Goal: Task Accomplishment & Management: Manage account settings

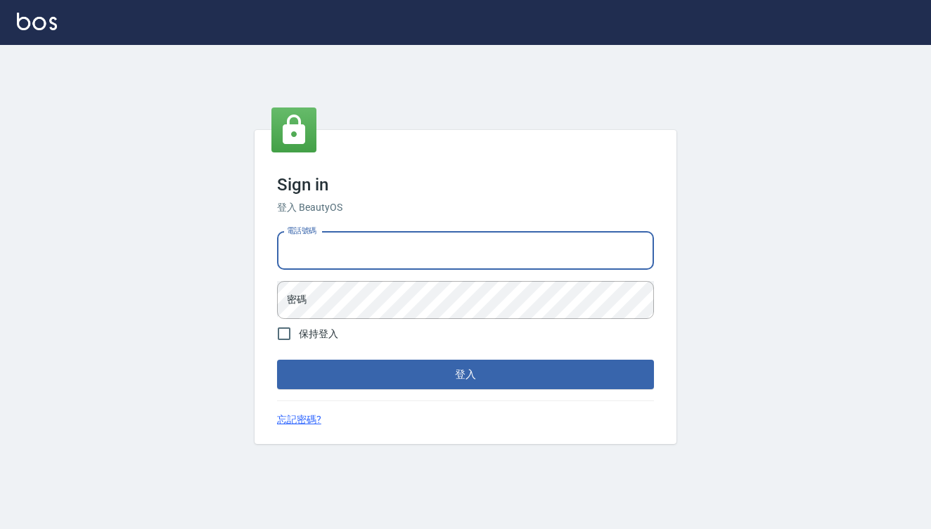
type input "0909291021"
click at [465, 375] on button "登入" at bounding box center [465, 375] width 377 height 30
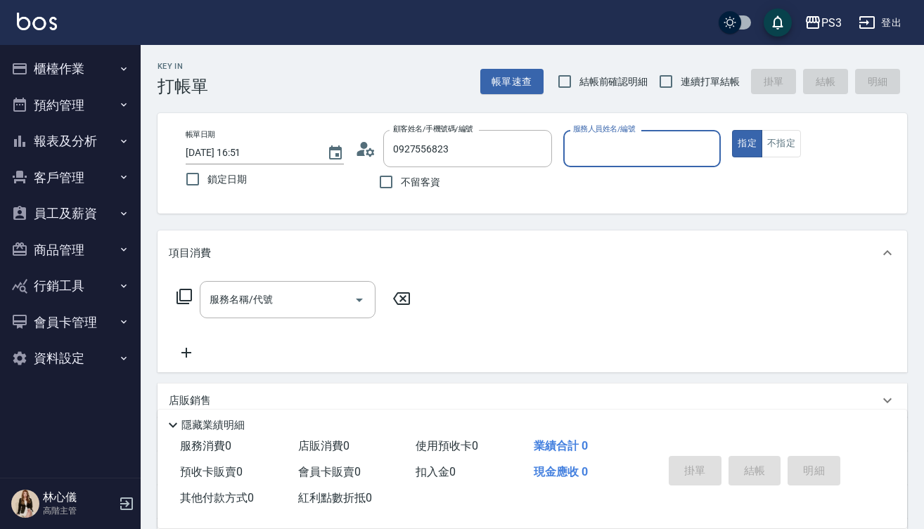
type input "[PERSON_NAME]/0927556823/"
click at [363, 144] on circle at bounding box center [363, 145] width 7 height 7
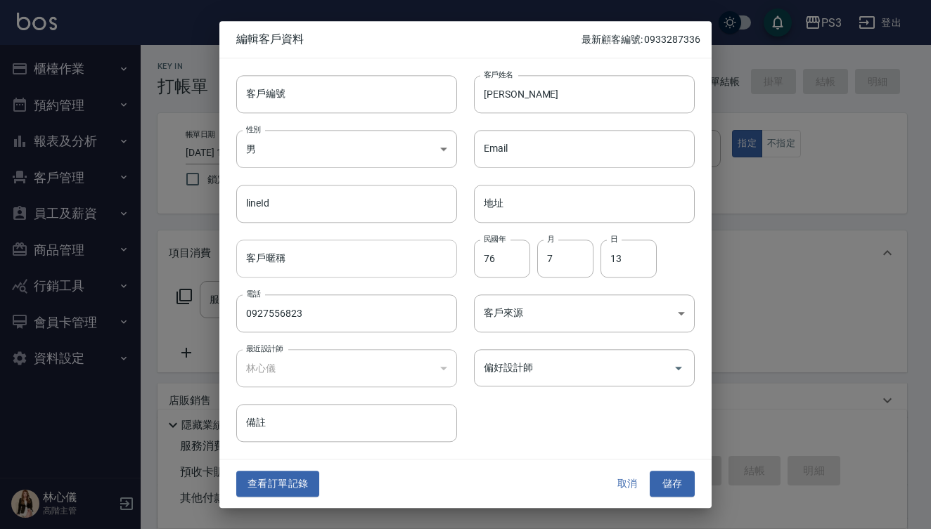
click at [300, 257] on input "客戶暱稱" at bounding box center [346, 259] width 221 height 38
type input "u"
click at [259, 261] on input "幼右" at bounding box center [346, 259] width 221 height 38
type input "右右"
click at [329, 321] on input "0927556823" at bounding box center [346, 314] width 221 height 38
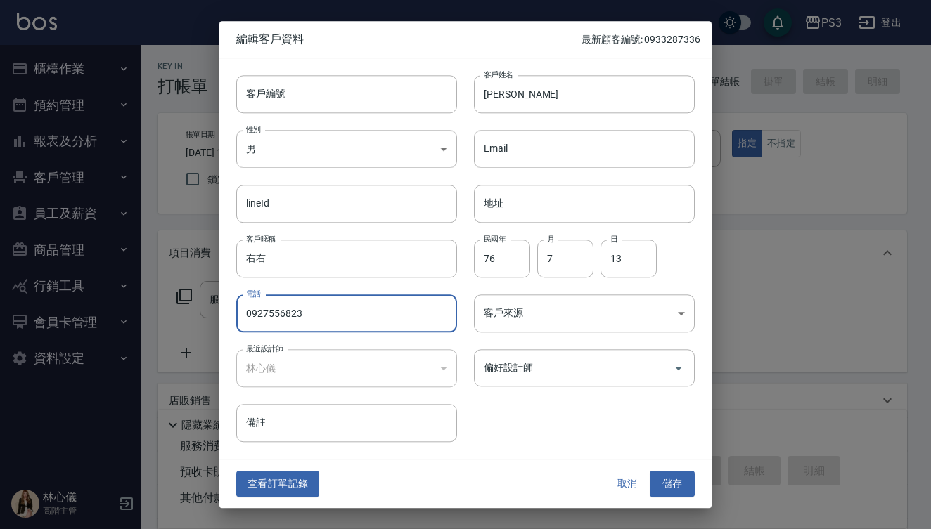
click at [329, 321] on input "0927556823" at bounding box center [346, 314] width 221 height 38
click at [336, 100] on input "客戶編號" at bounding box center [346, 94] width 221 height 38
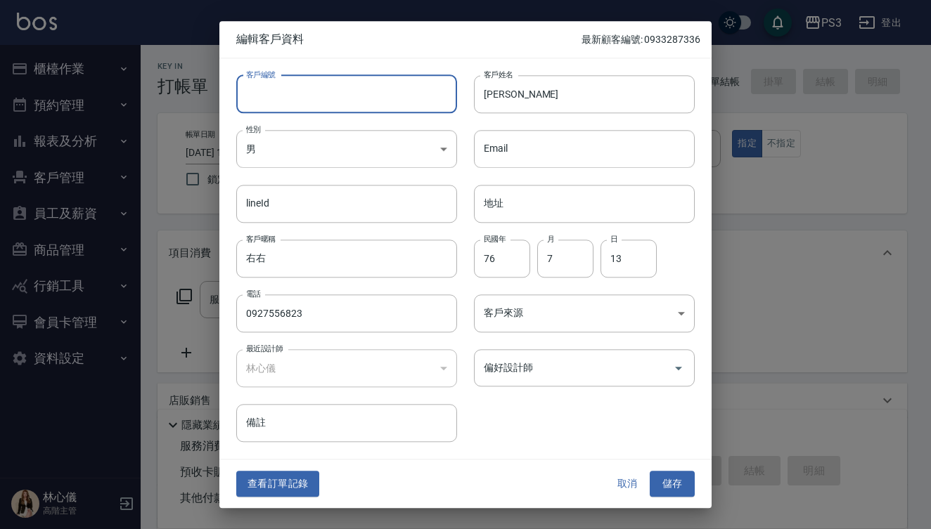
paste input "0927556823"
type input "0927556823"
click at [666, 484] on button "儲存" at bounding box center [671, 485] width 45 height 26
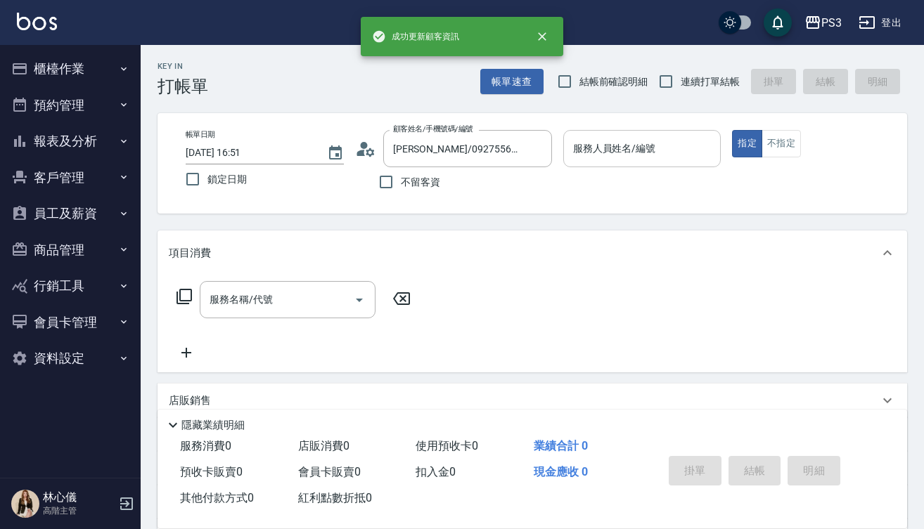
click at [602, 148] on input "服務人員姓名/編號" at bounding box center [642, 148] width 146 height 25
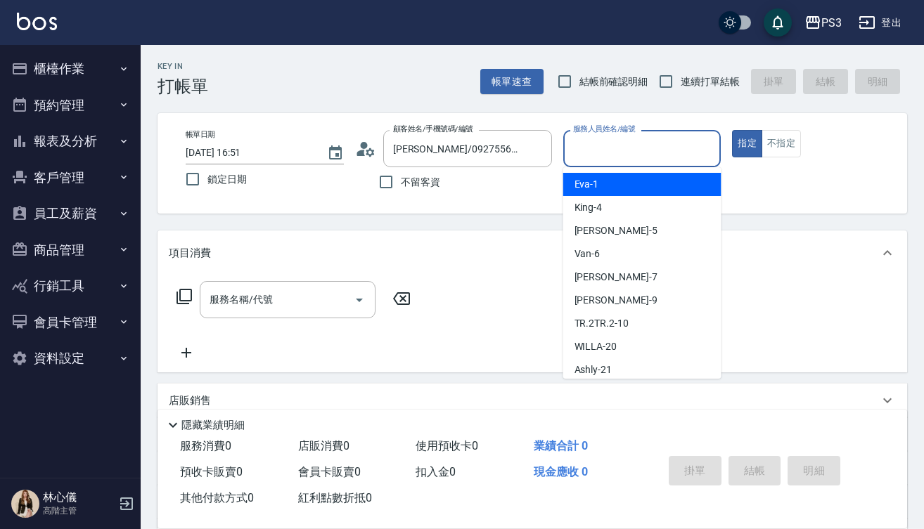
type input "ㄅ"
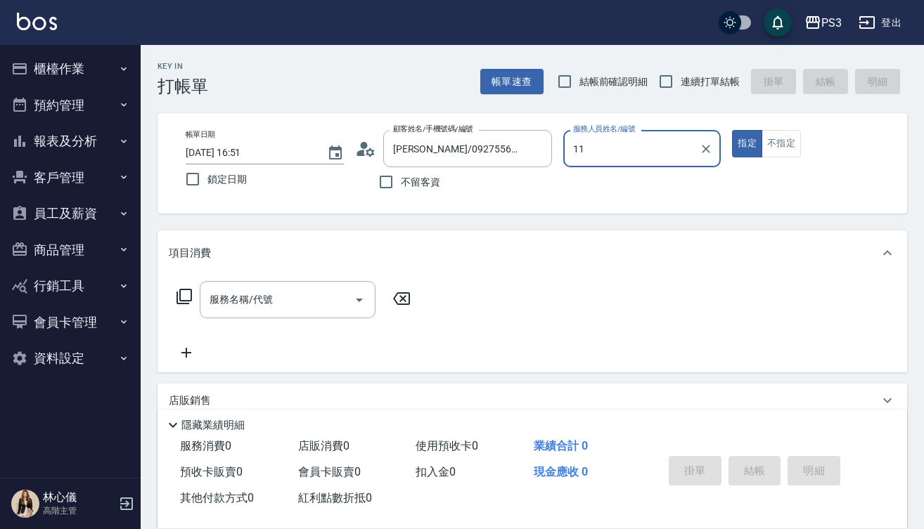
type input "11"
click at [746, 143] on button "指定" at bounding box center [747, 143] width 30 height 27
type button "true"
type input "[PERSON_NAME]-1"
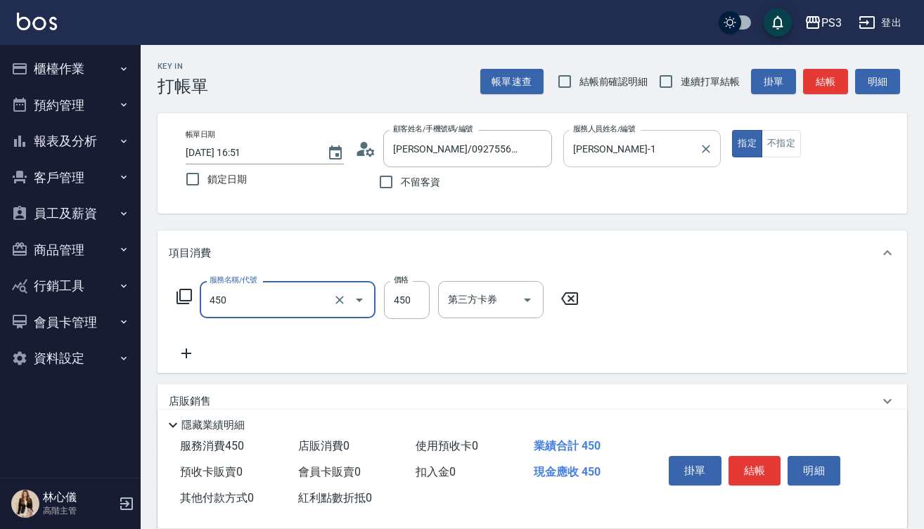
type input "有機洗髮(450)"
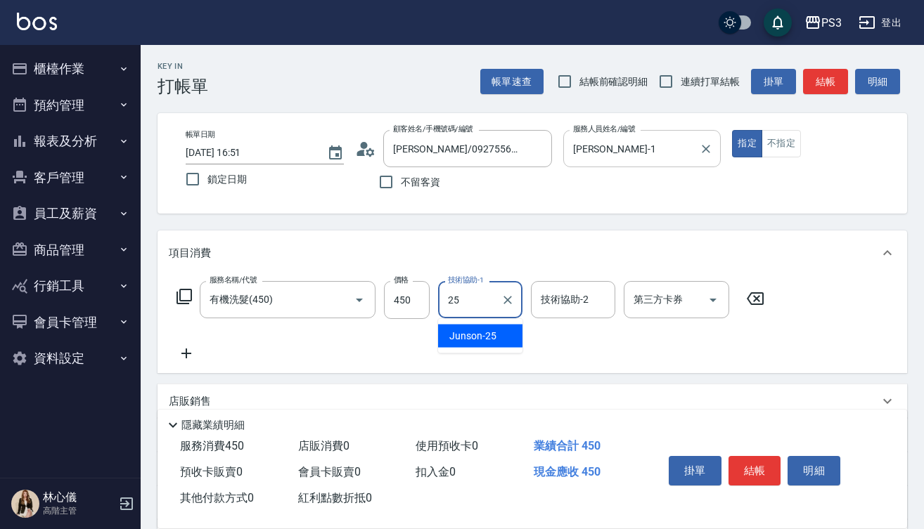
type input "Junson-25"
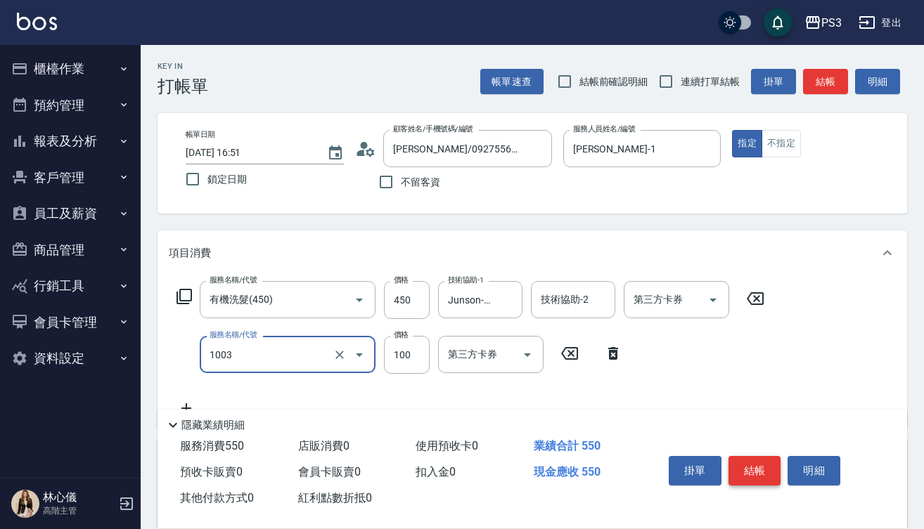
type input "造型(1003)"
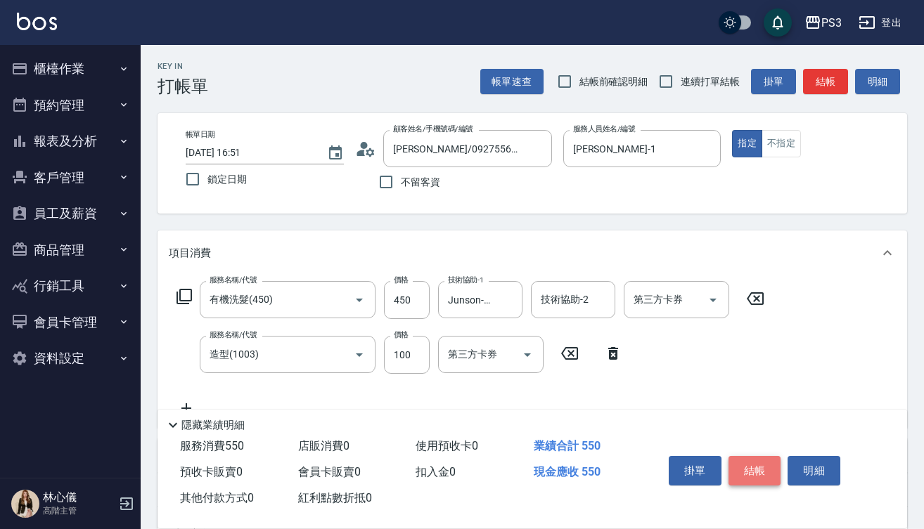
click at [754, 469] on button "結帳" at bounding box center [754, 471] width 53 height 30
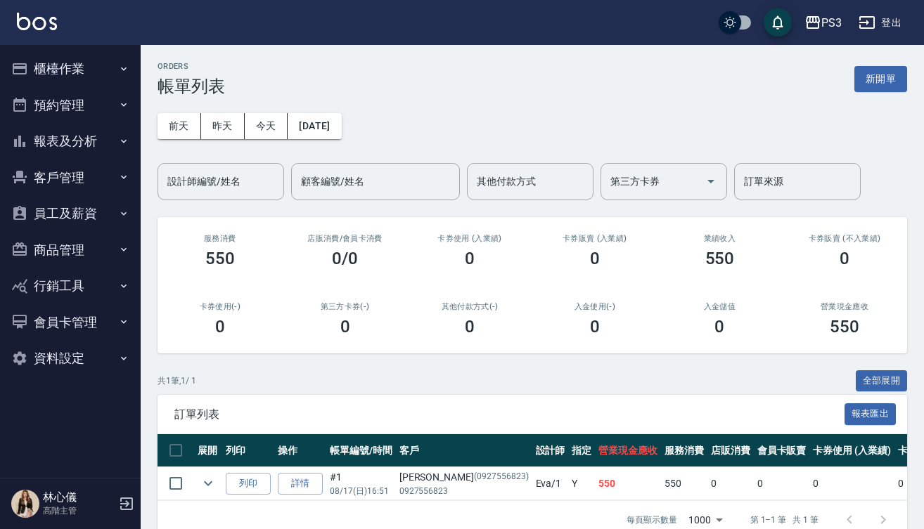
click at [111, 73] on button "櫃檯作業" at bounding box center [70, 69] width 129 height 37
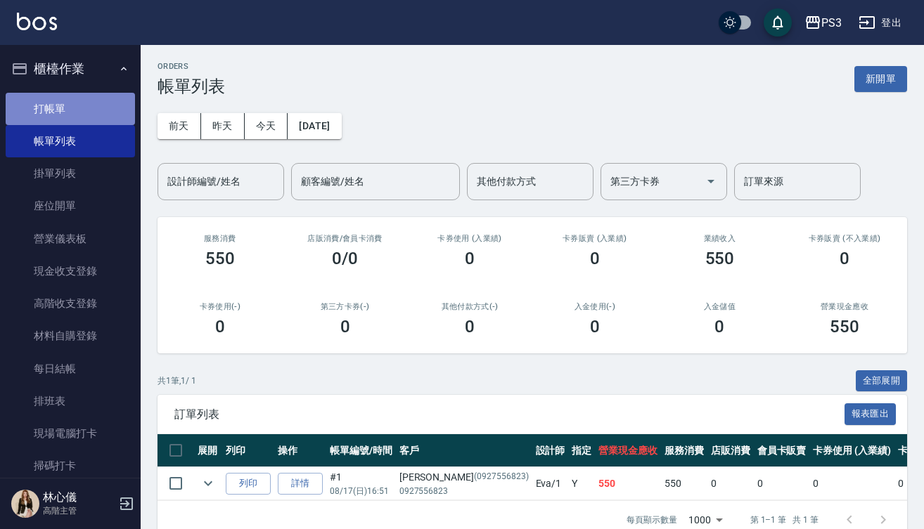
click at [77, 102] on link "打帳單" at bounding box center [70, 109] width 129 height 32
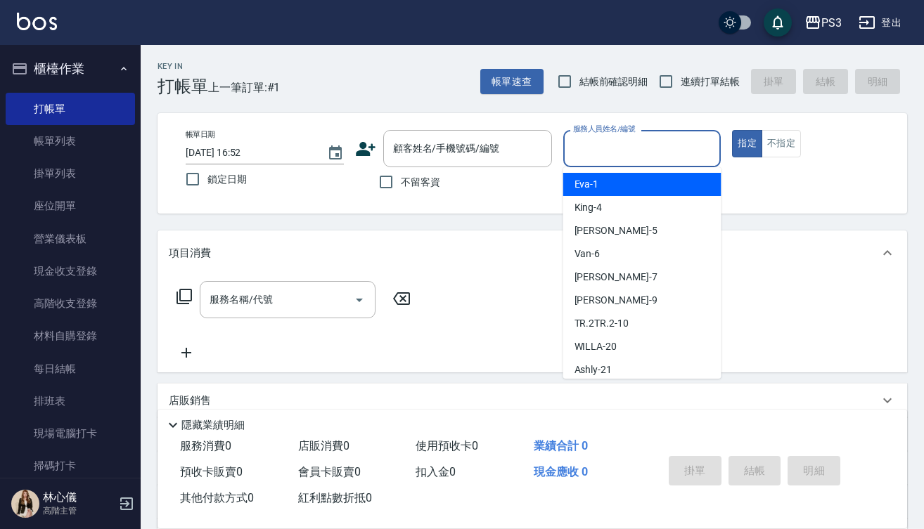
click at [671, 156] on input "服務人員姓名/編號" at bounding box center [642, 148] width 146 height 25
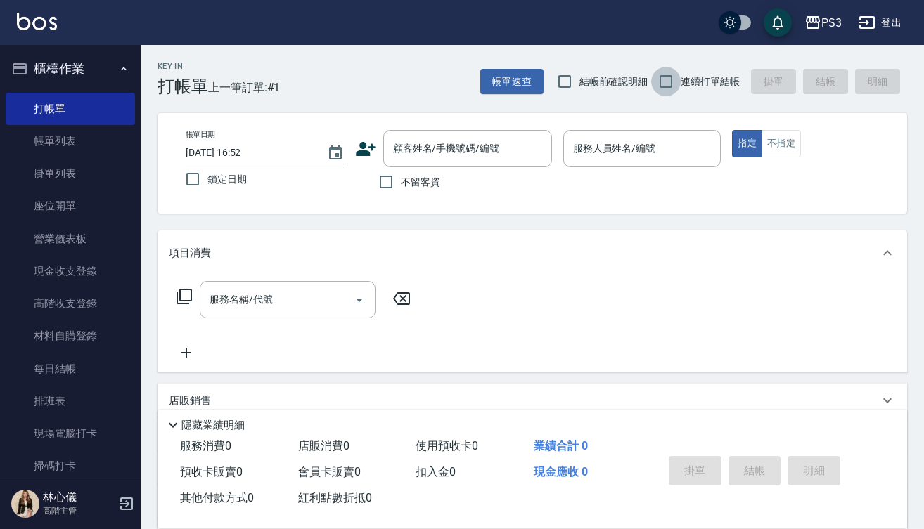
click at [664, 78] on input "連續打單結帳" at bounding box center [666, 82] width 30 height 30
checkbox input "true"
click at [503, 145] on input "顧客姓名/手機號碼/編號" at bounding box center [456, 148] width 135 height 25
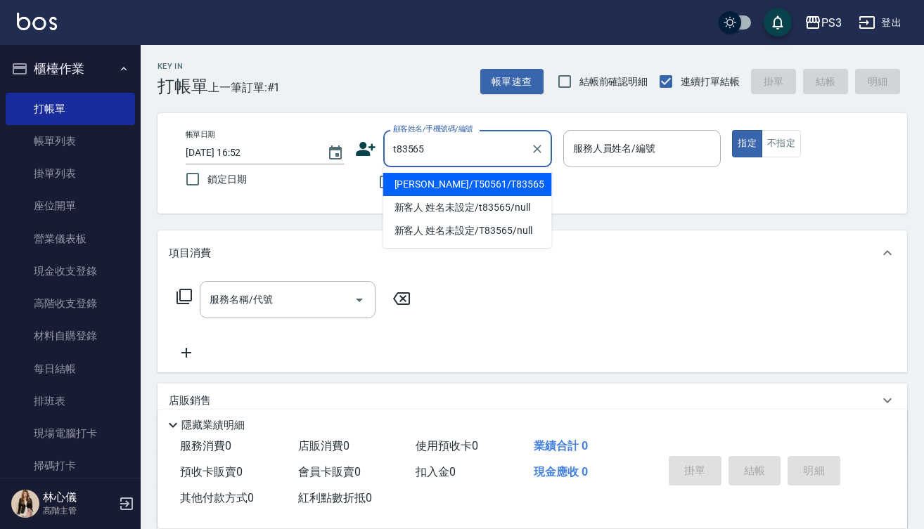
type input "[PERSON_NAME]/T50561/T83565"
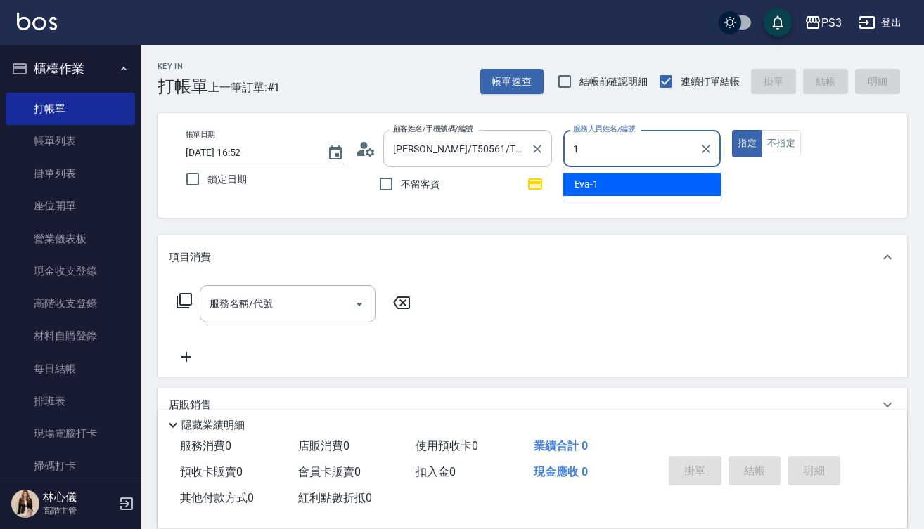
type input "[PERSON_NAME]-1"
type button "true"
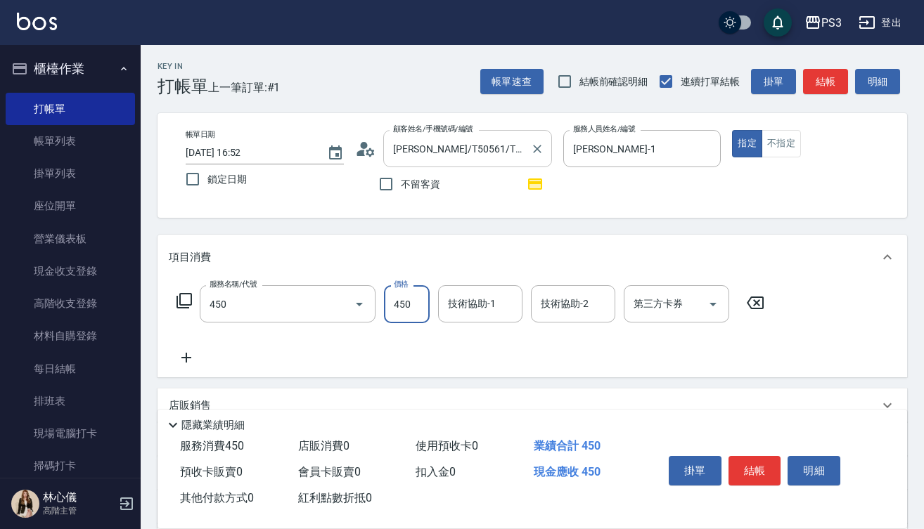
type input "有機洗髮(450)"
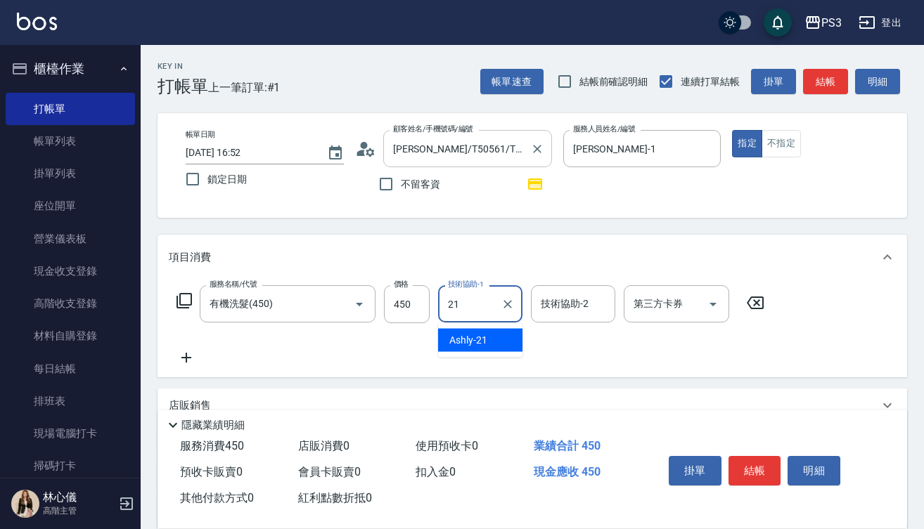
type input "Ashly-21"
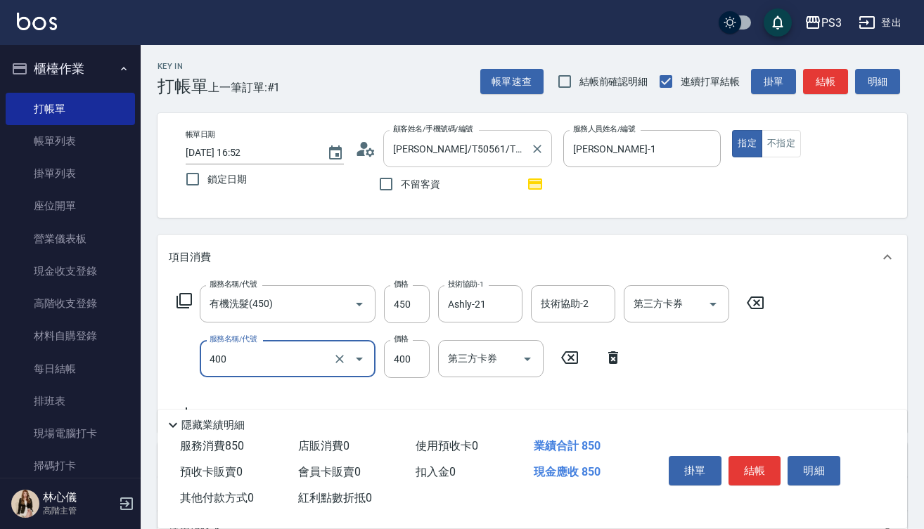
type input "剪(400)"
type input "380"
click at [753, 465] on button "結帳" at bounding box center [754, 471] width 53 height 30
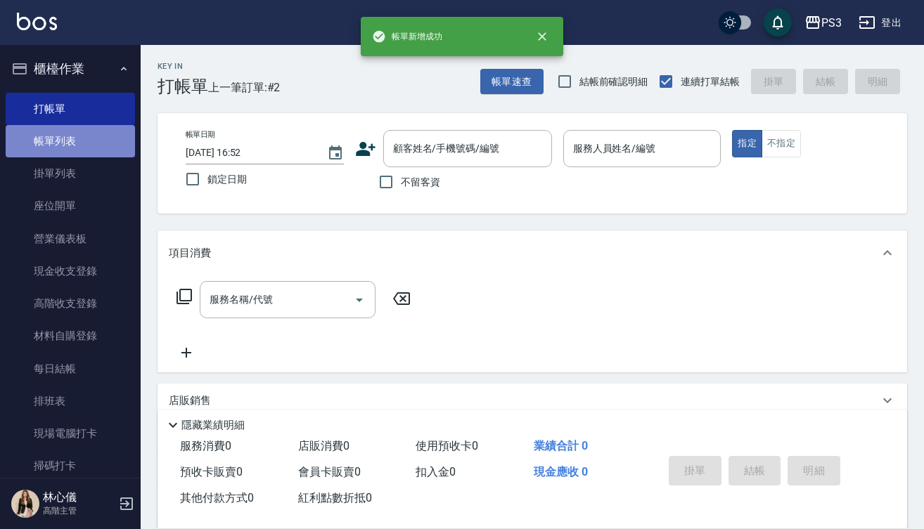
click at [108, 138] on link "帳單列表" at bounding box center [70, 141] width 129 height 32
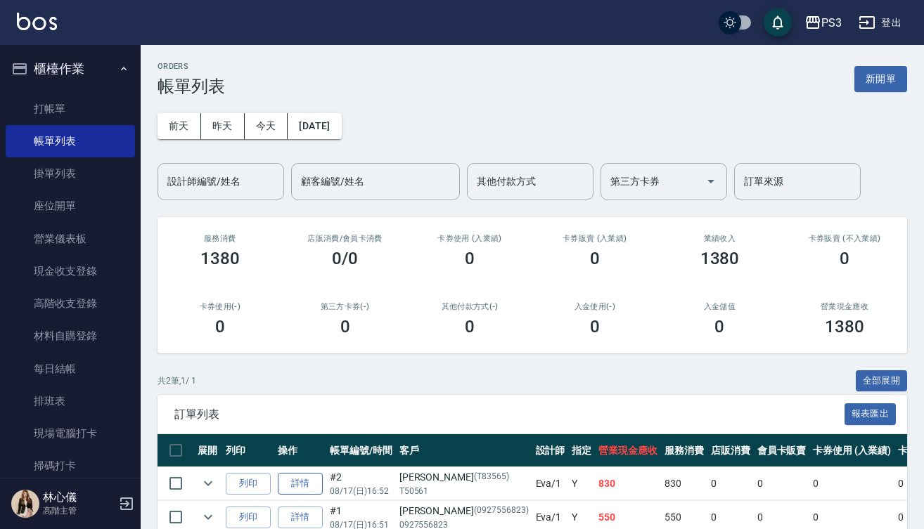
click at [297, 482] on link "詳情" at bounding box center [300, 484] width 45 height 22
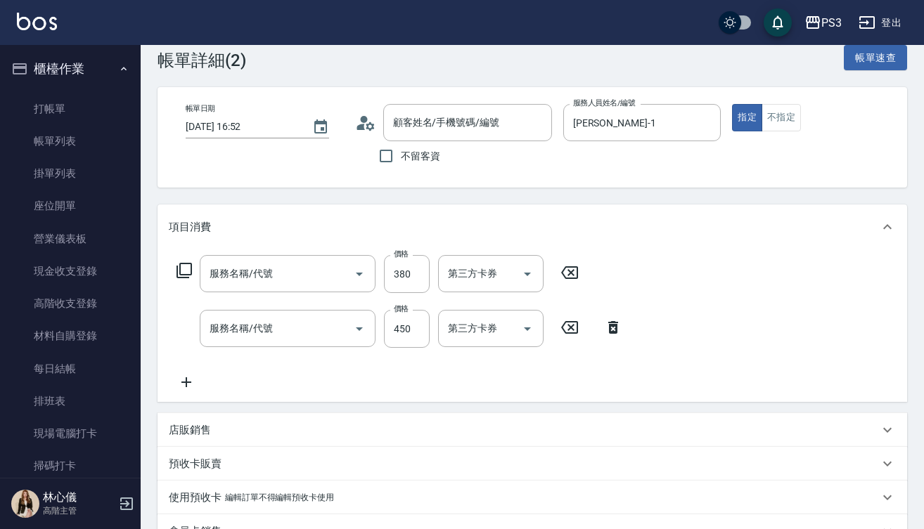
type input "[PERSON_NAME]-1"
type input "[PERSON_NAME]/T50561/T83565"
type input "剪(400)"
type input "有機洗髮(450)"
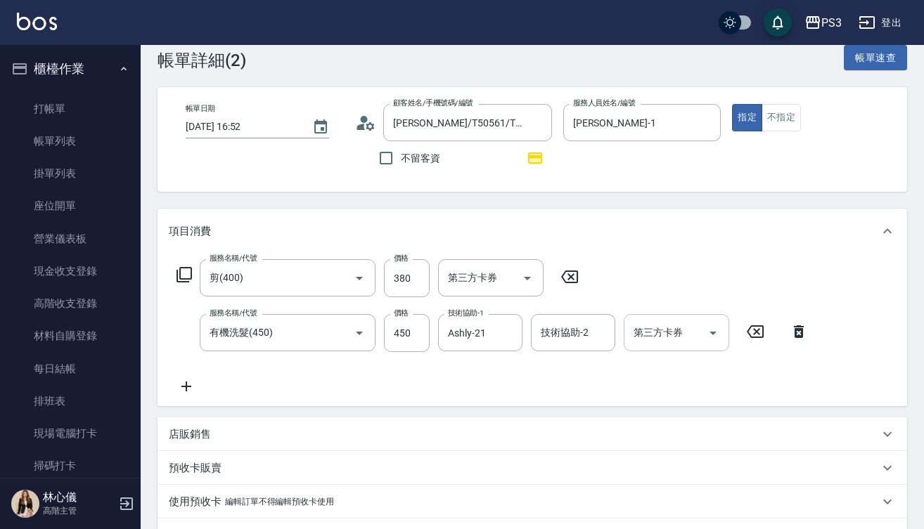
scroll to position [27, 0]
click at [338, 337] on icon "Clear" at bounding box center [339, 332] width 14 height 14
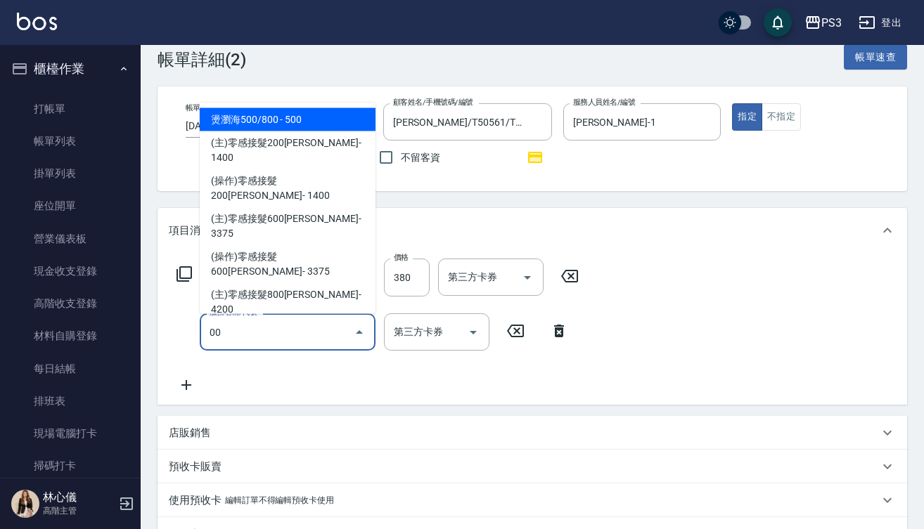
type input "0"
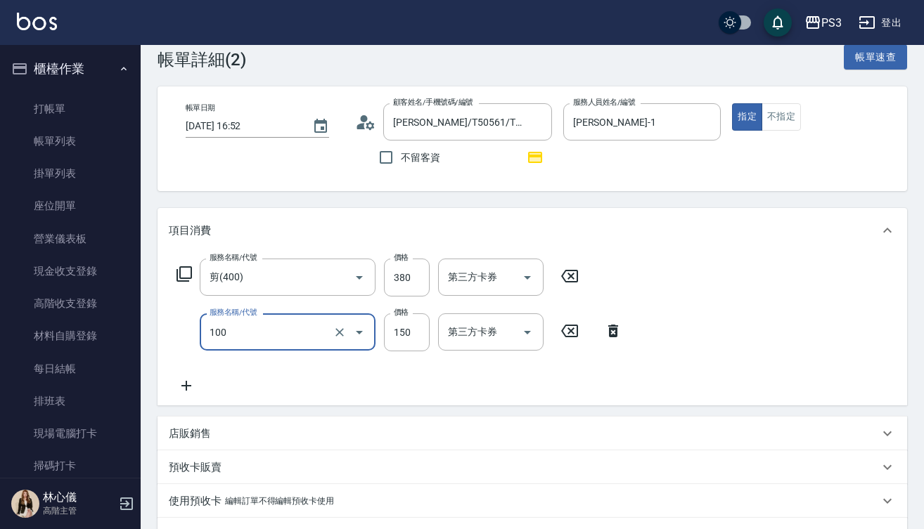
type input "修瀏海(100)"
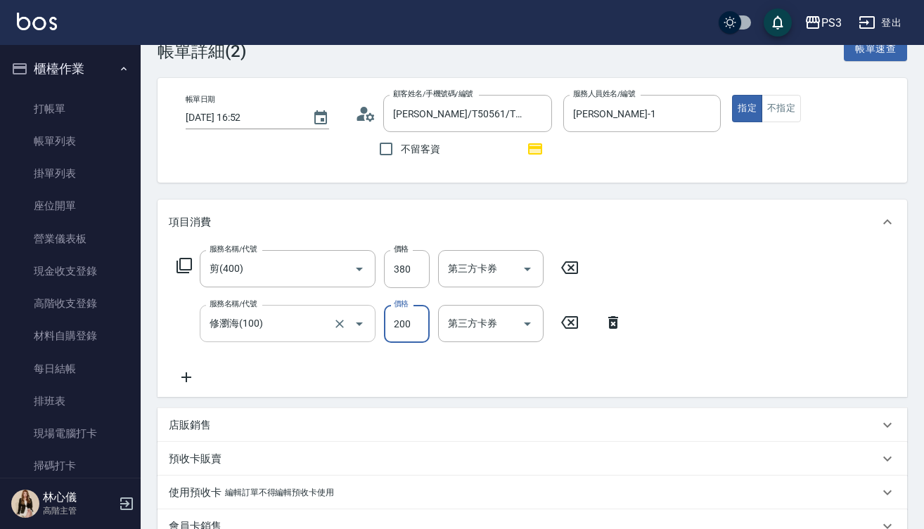
scroll to position [34, 0]
type input "200"
click at [418, 276] on input "380" at bounding box center [407, 270] width 46 height 38
type input "450"
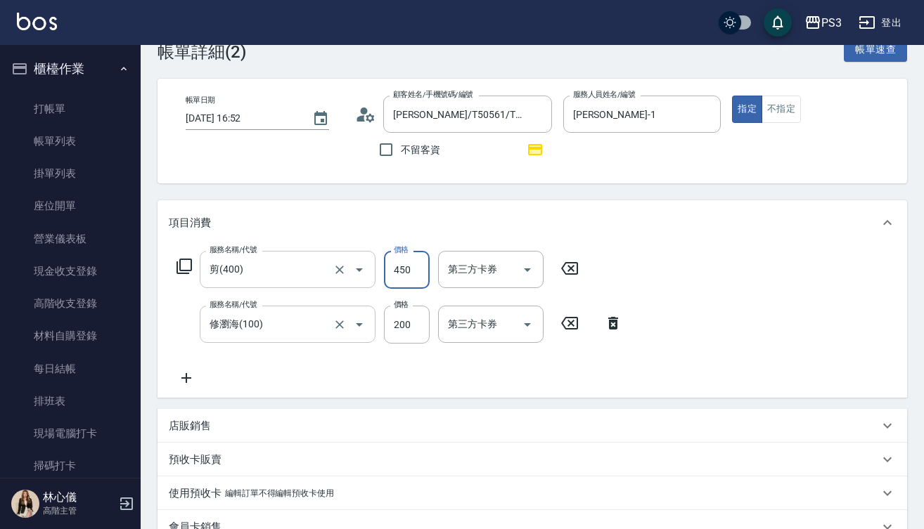
click at [310, 280] on input "剪(400)" at bounding box center [268, 269] width 124 height 25
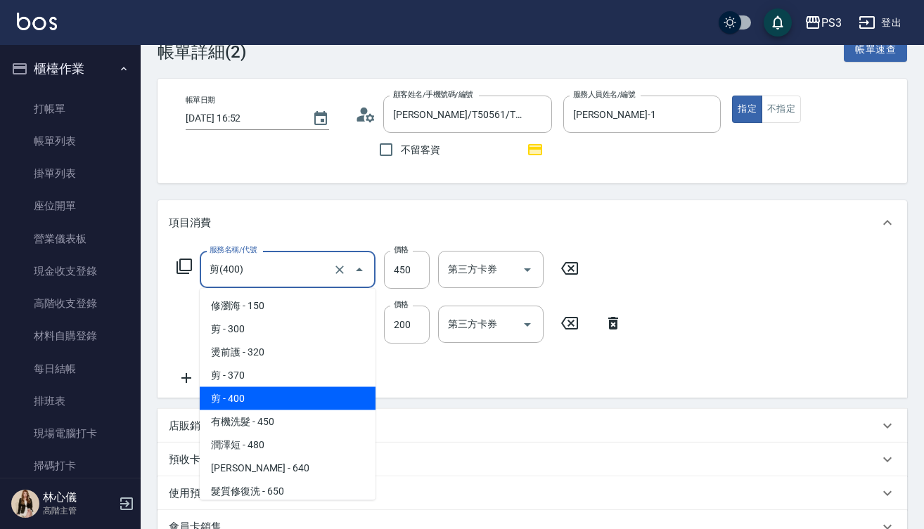
click at [310, 280] on input "剪(400)" at bounding box center [268, 269] width 124 height 25
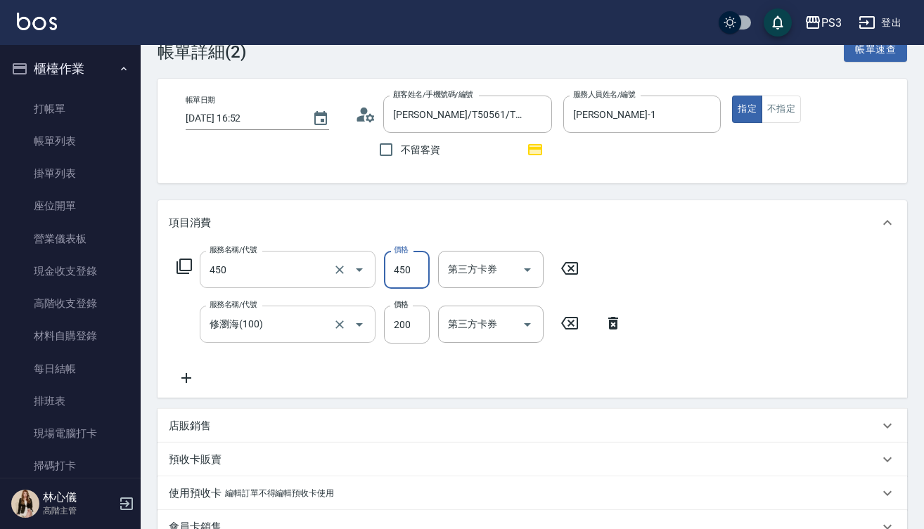
type input "有機洗髮(450)"
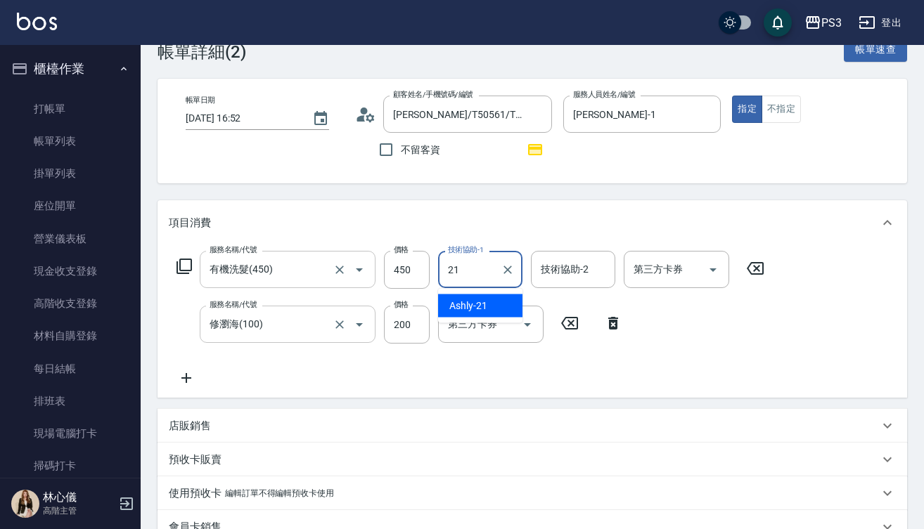
type input "Ashly-21"
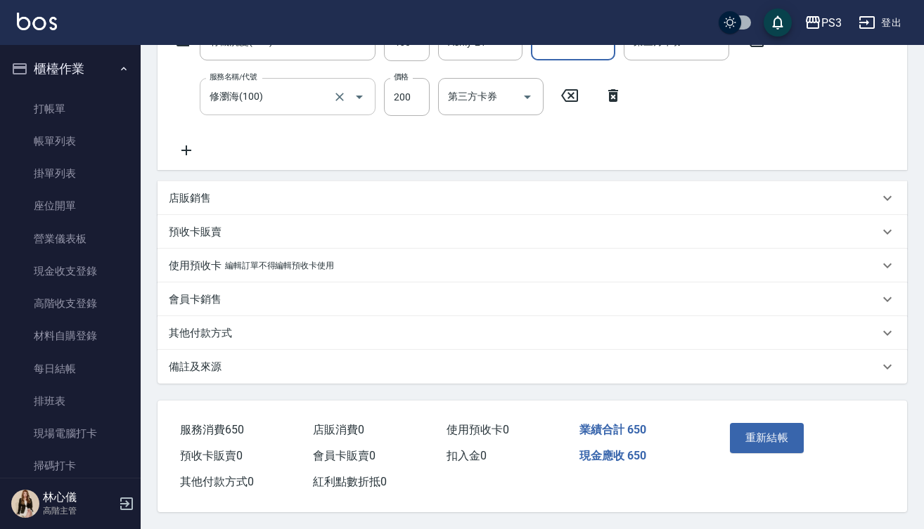
scroll to position [269, 0]
click at [784, 433] on button "重新結帳" at bounding box center [767, 438] width 75 height 30
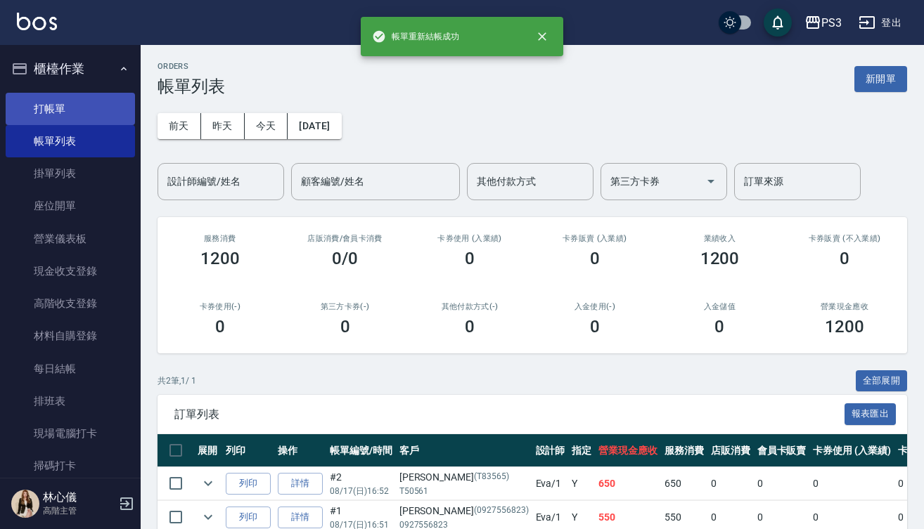
click at [59, 108] on link "打帳單" at bounding box center [70, 109] width 129 height 32
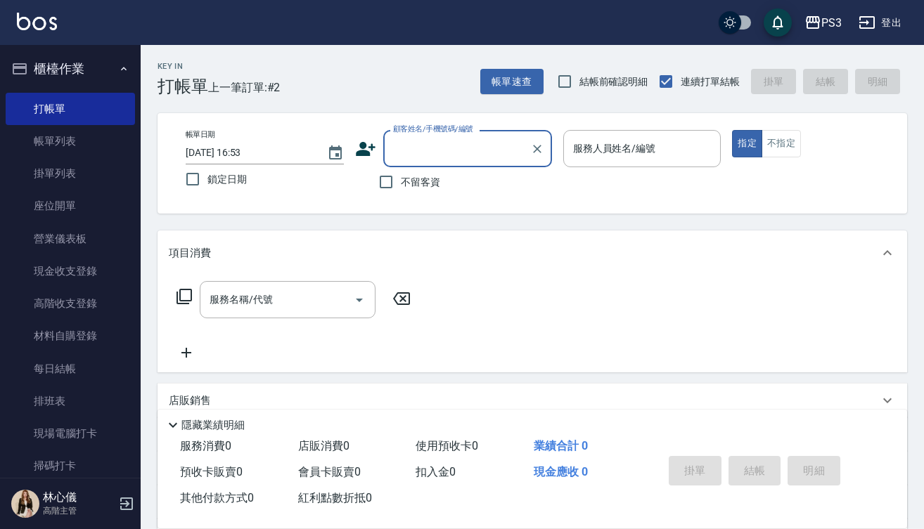
click at [468, 155] on input "顧客姓名/手機號碼/編號" at bounding box center [456, 148] width 135 height 25
type input "[PERSON_NAME]/0912881716/"
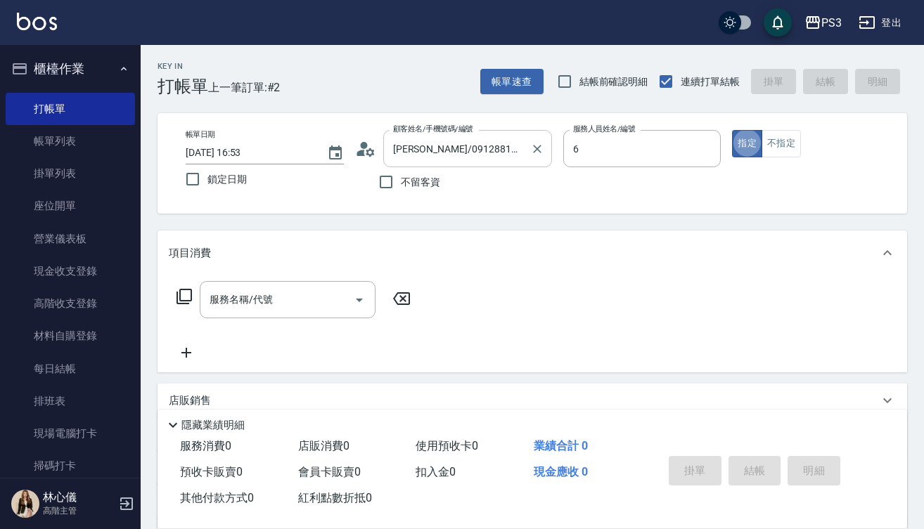
type input "Van-6"
type button "true"
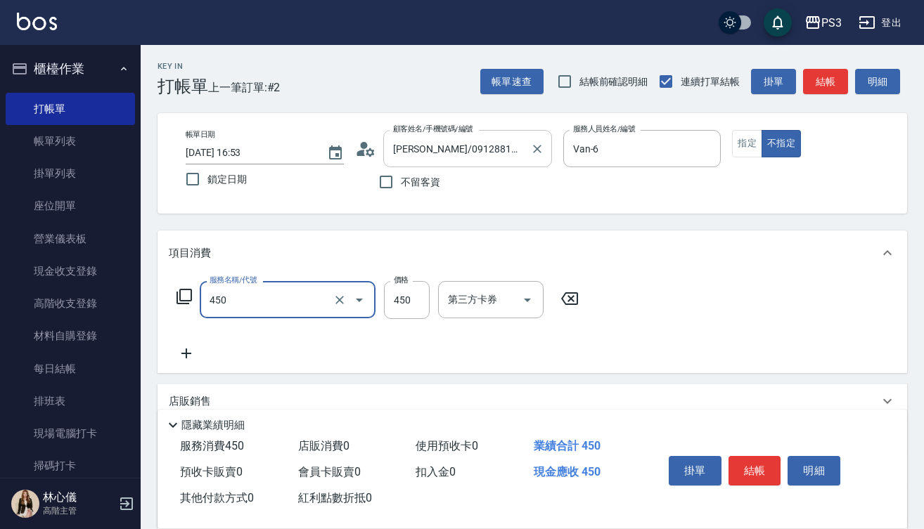
type input "有機洗髮(450)"
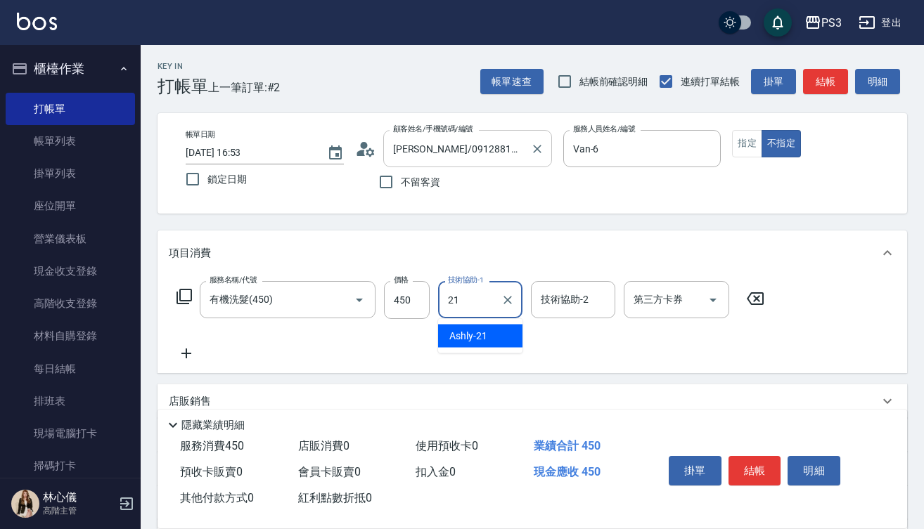
type input "Ashly-21"
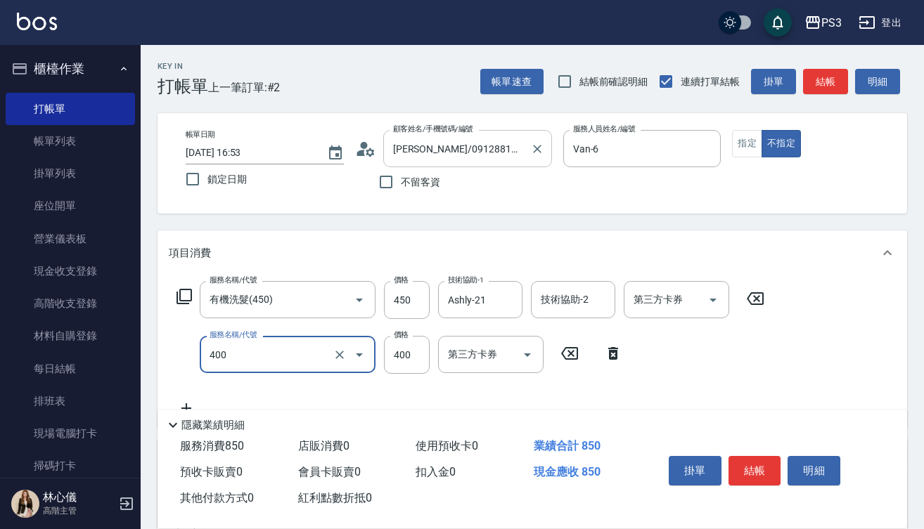
type input "剪(400)"
type input "150"
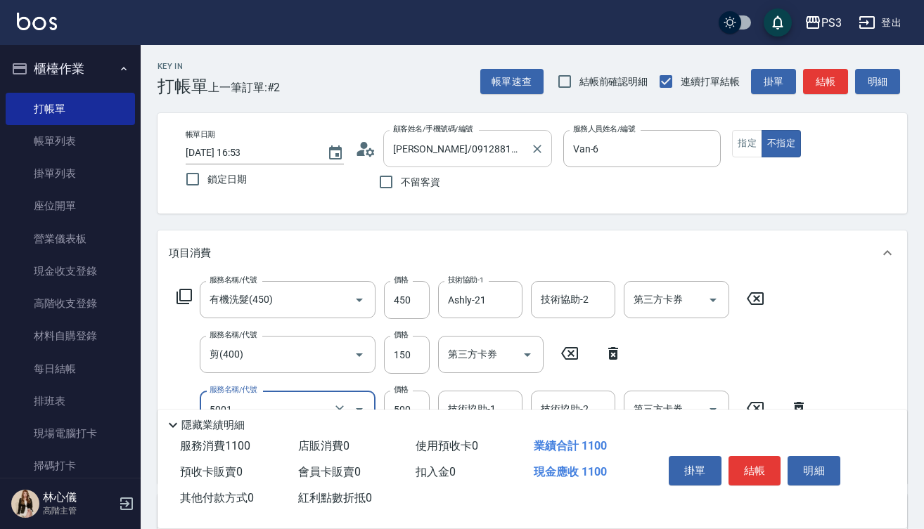
type input "燙瀏海500/800(5001)"
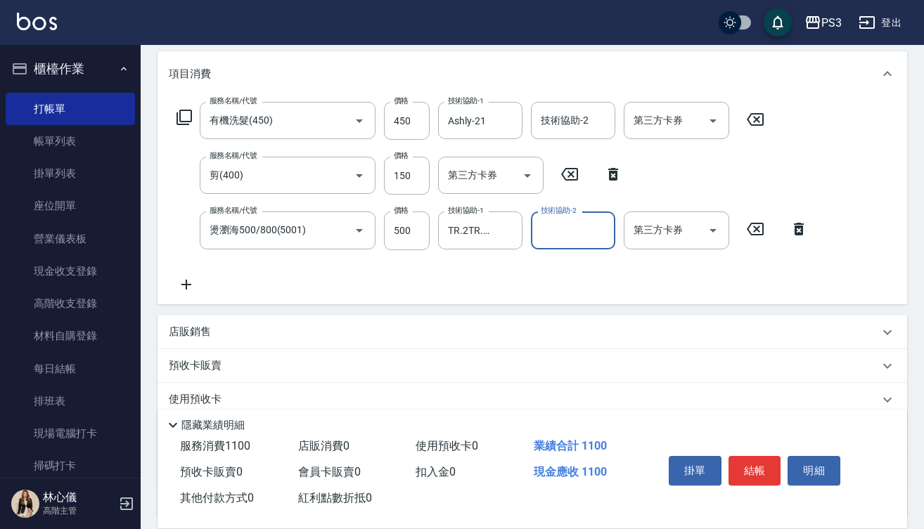
scroll to position [180, 0]
click at [467, 232] on input "TR.2TR.2-10" at bounding box center [469, 229] width 51 height 25
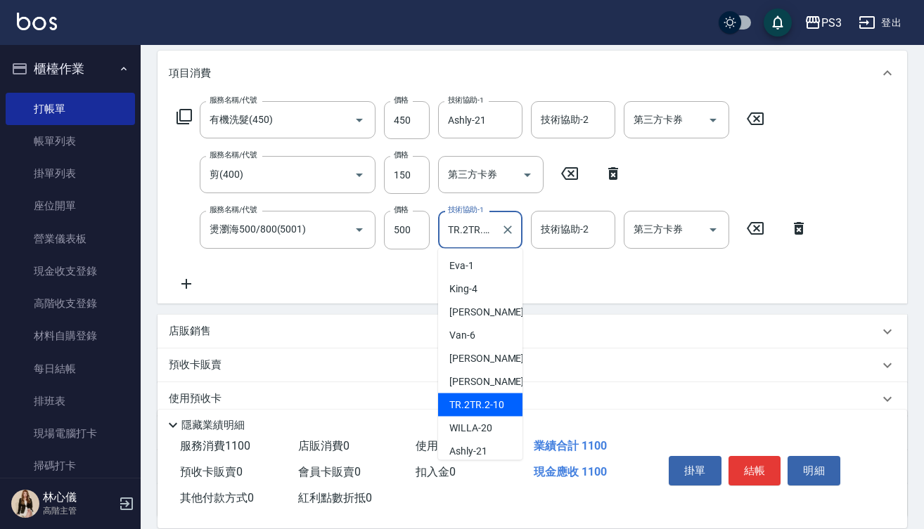
click at [467, 232] on input "TR.2TR.2-10" at bounding box center [469, 229] width 51 height 25
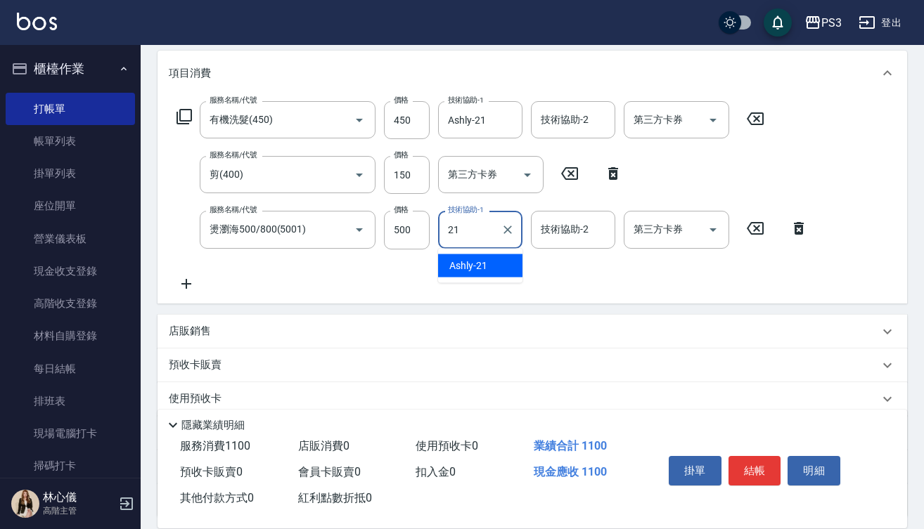
type input "Ashly-21"
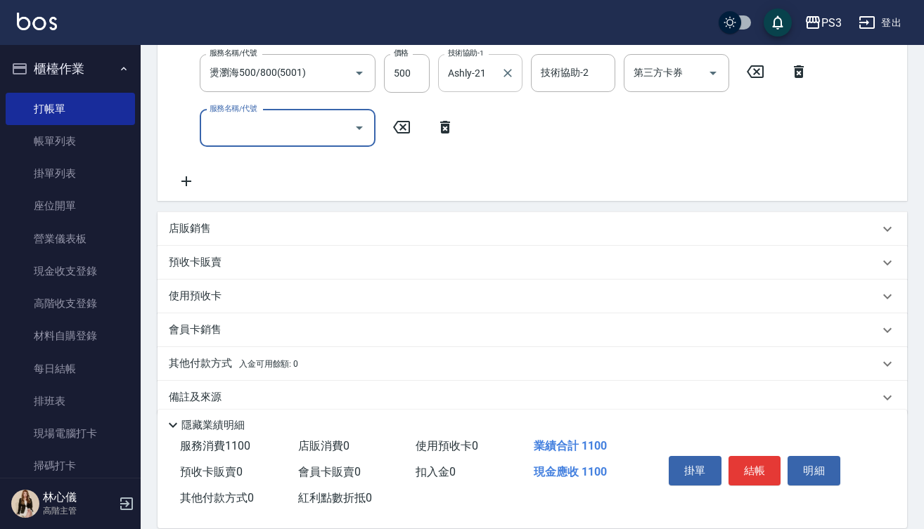
scroll to position [337, 0]
click at [764, 461] on button "結帳" at bounding box center [754, 471] width 53 height 30
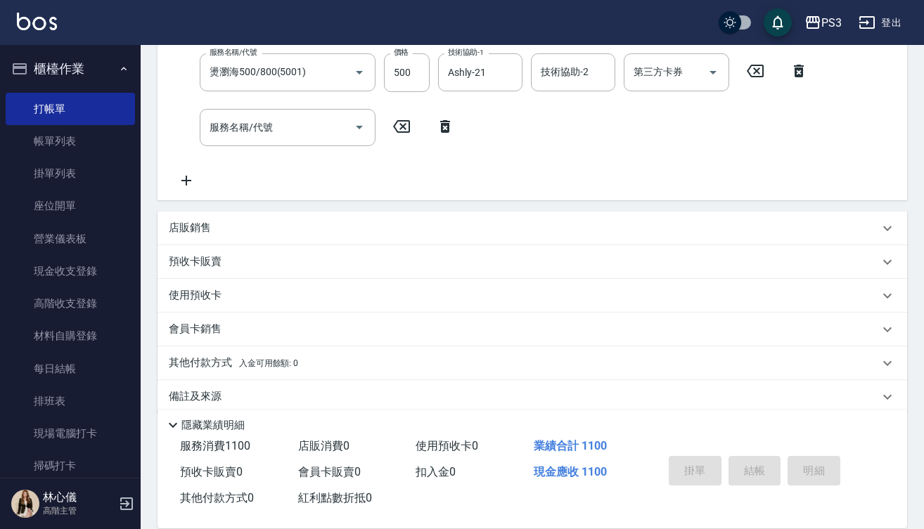
scroll to position [0, 0]
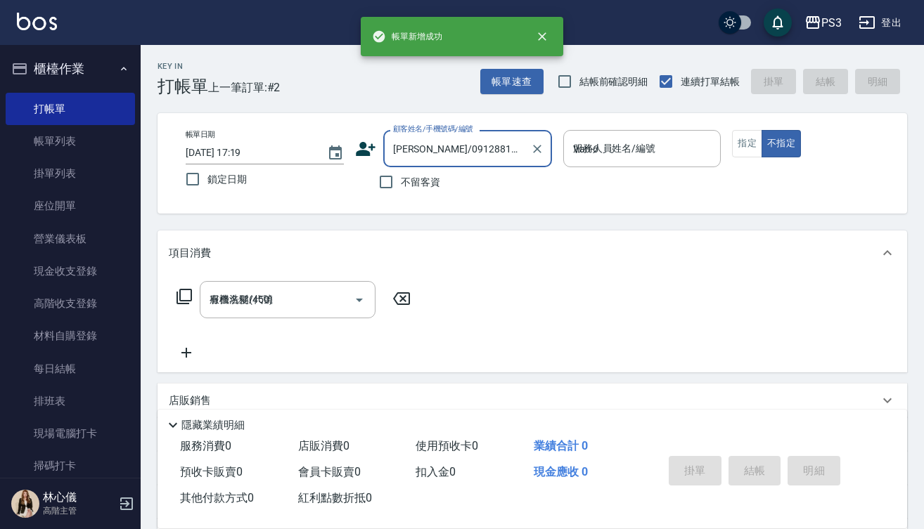
type input "2025/08/17 17:19"
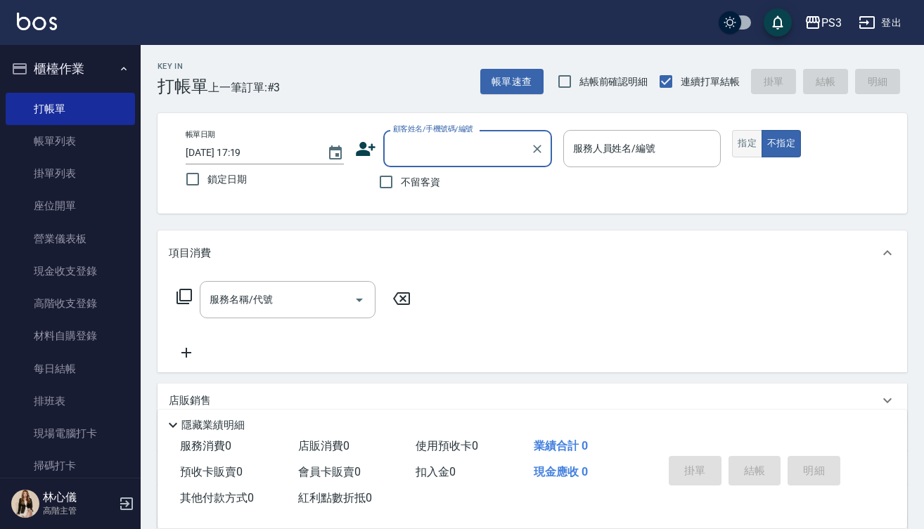
click at [753, 140] on button "指定" at bounding box center [747, 143] width 30 height 27
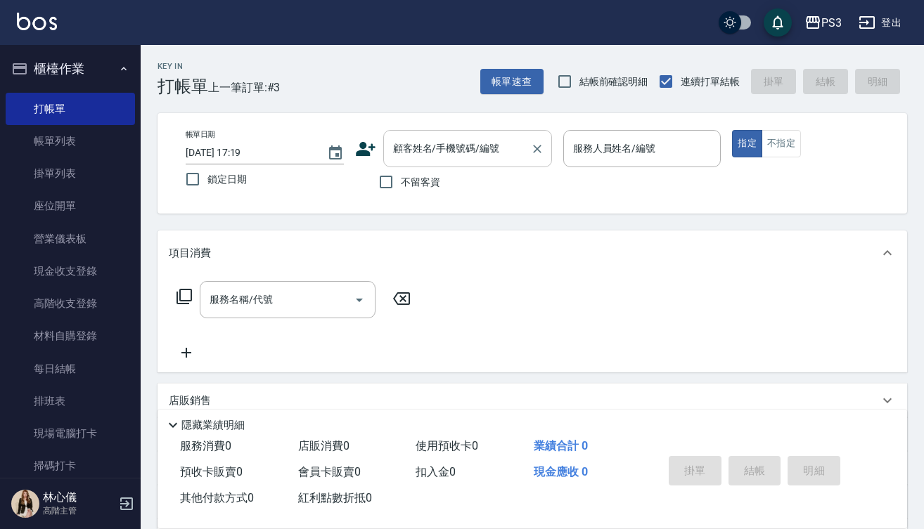
click at [435, 153] on input "顧客姓名/手機號碼/編號" at bounding box center [456, 148] width 135 height 25
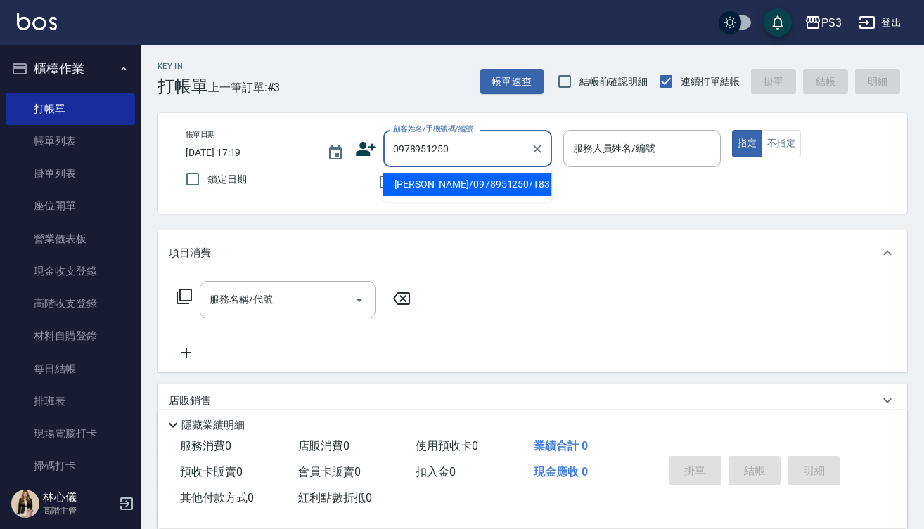
type input "[PERSON_NAME]/0978951250/T83526"
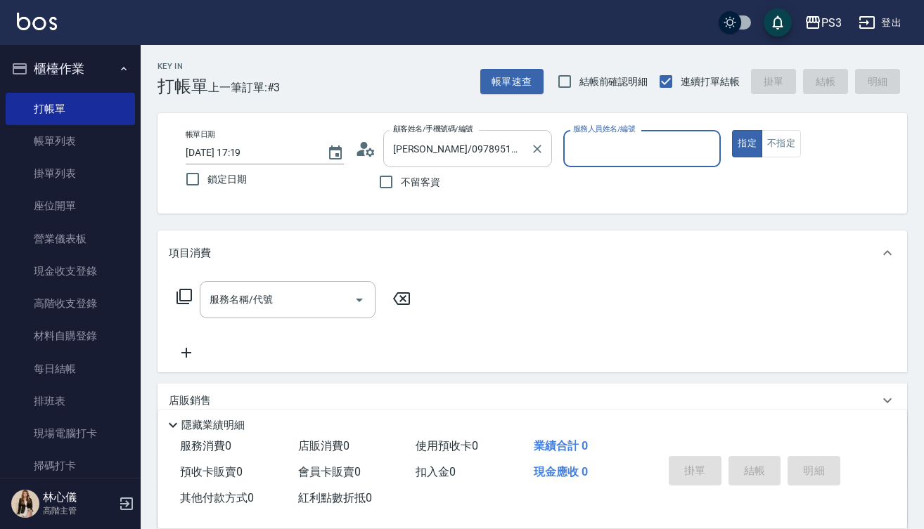
type input "[PERSON_NAME]-1"
click at [746, 143] on button "指定" at bounding box center [747, 143] width 30 height 27
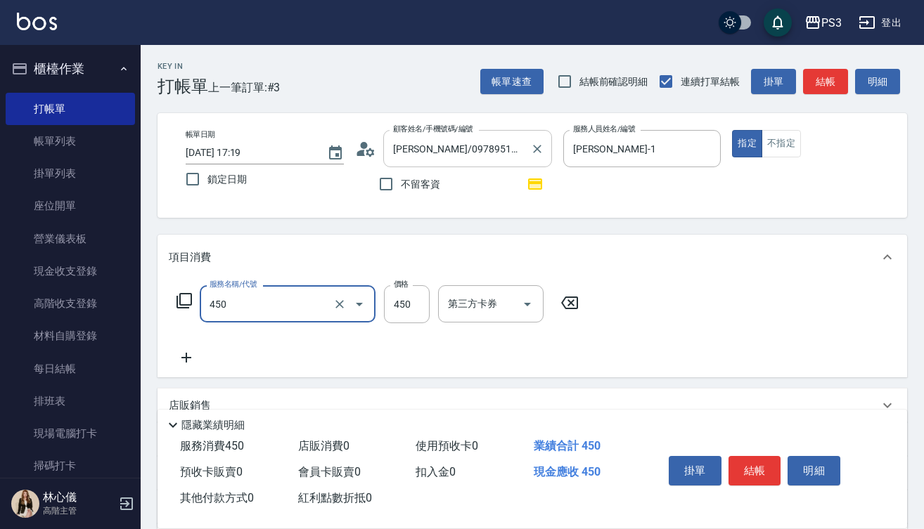
type input "有機洗髮(450)"
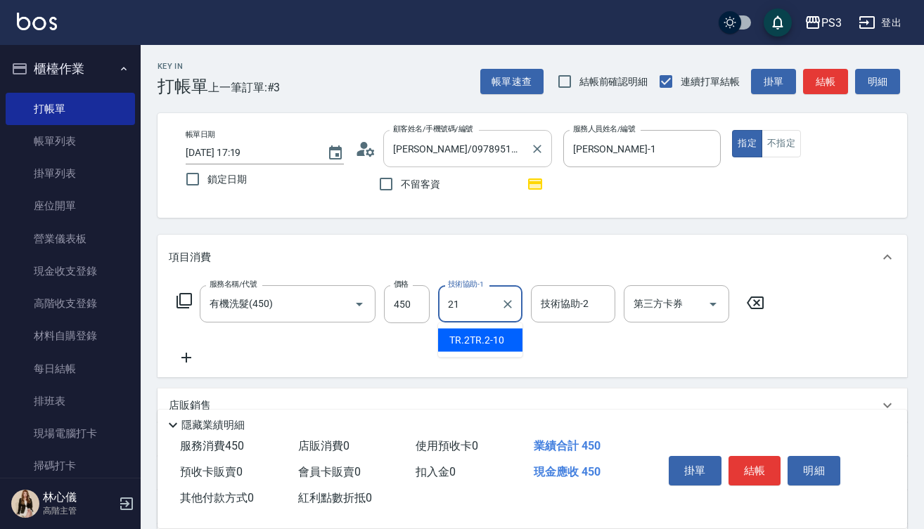
type input "Ashly-21"
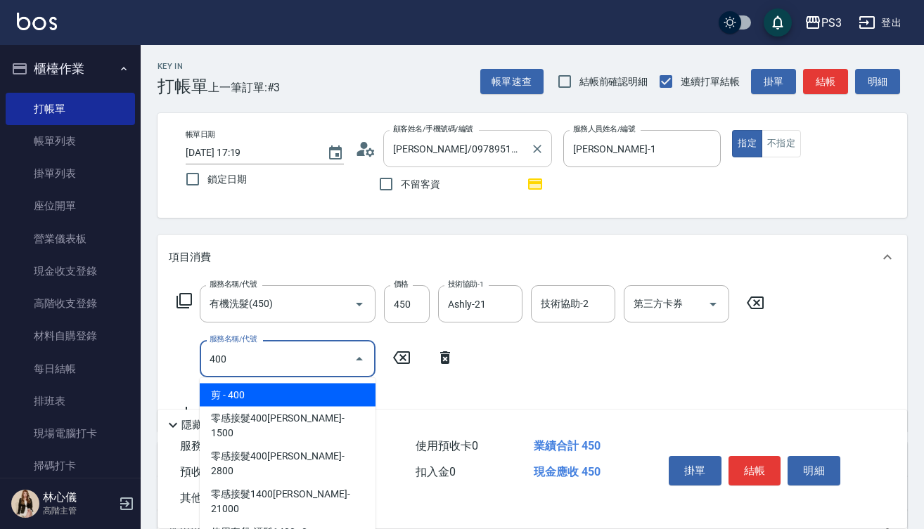
type input "剪(400)"
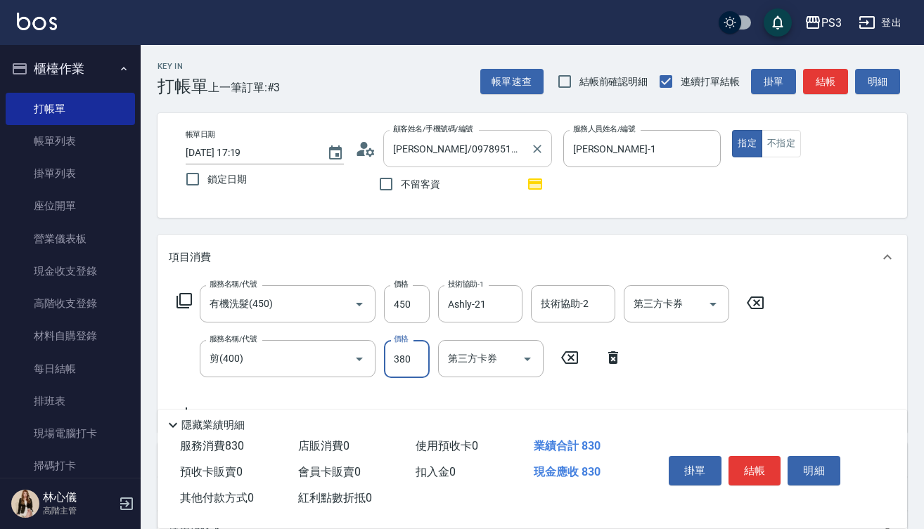
type input "380"
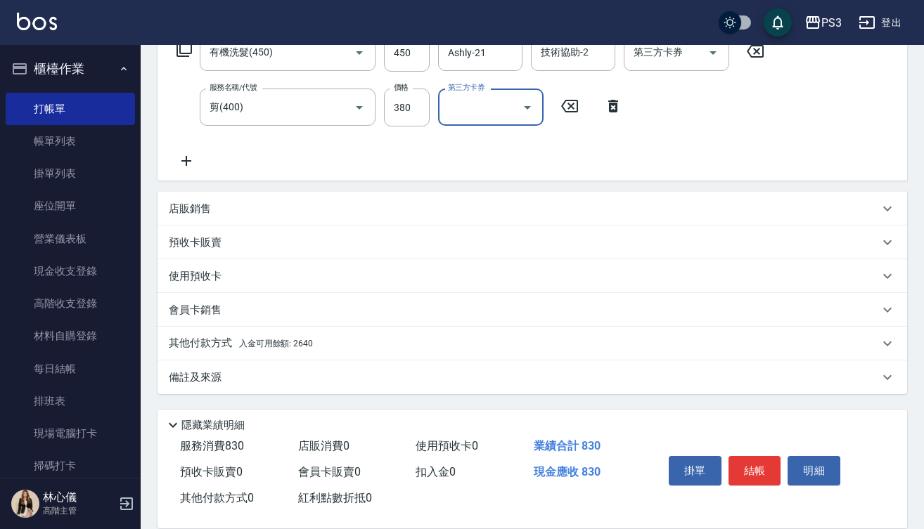
scroll to position [252, 0]
click at [249, 342] on span "入金可用餘額: 2640" at bounding box center [276, 344] width 74 height 10
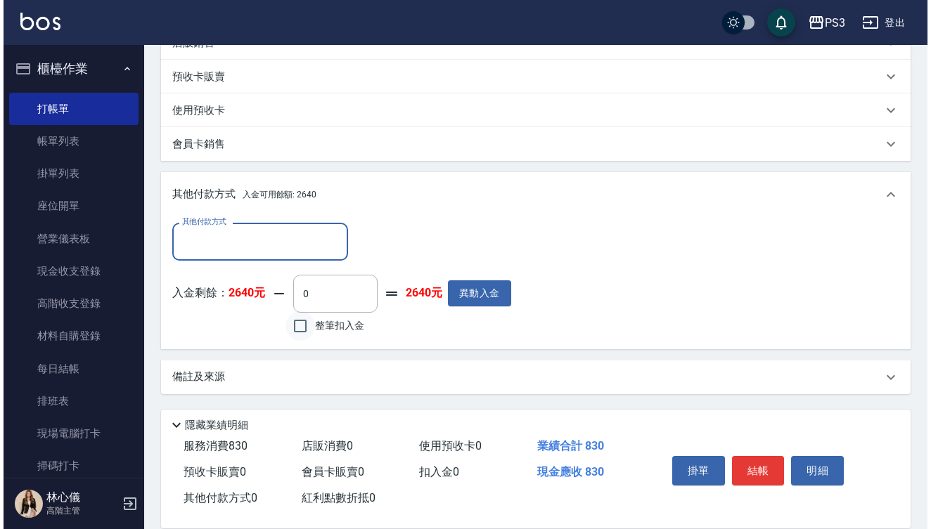
scroll to position [418, 0]
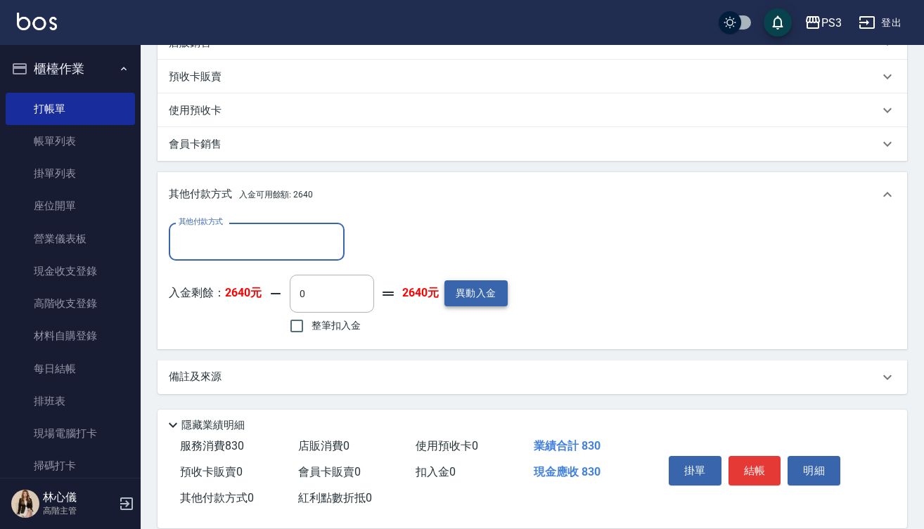
click at [481, 295] on button "異動入金" at bounding box center [475, 293] width 63 height 26
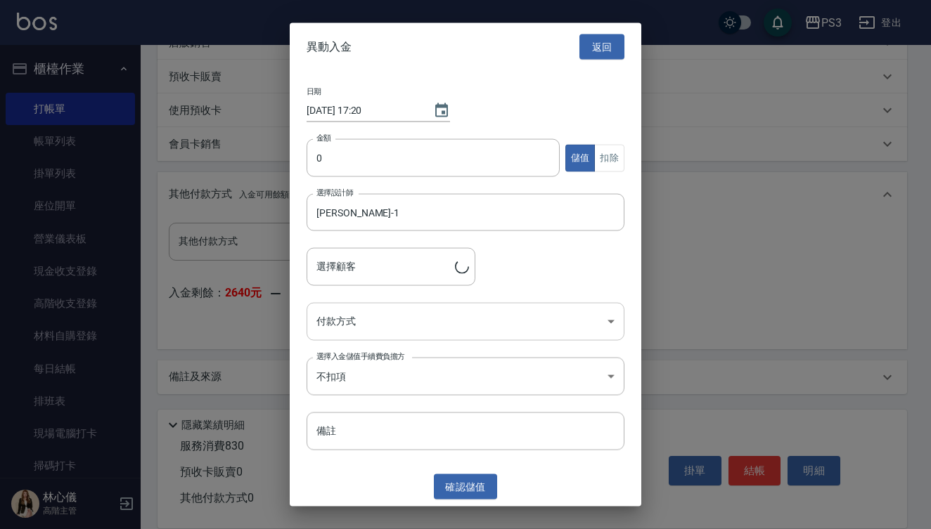
type input "[PERSON_NAME]/0978951250/T83526"
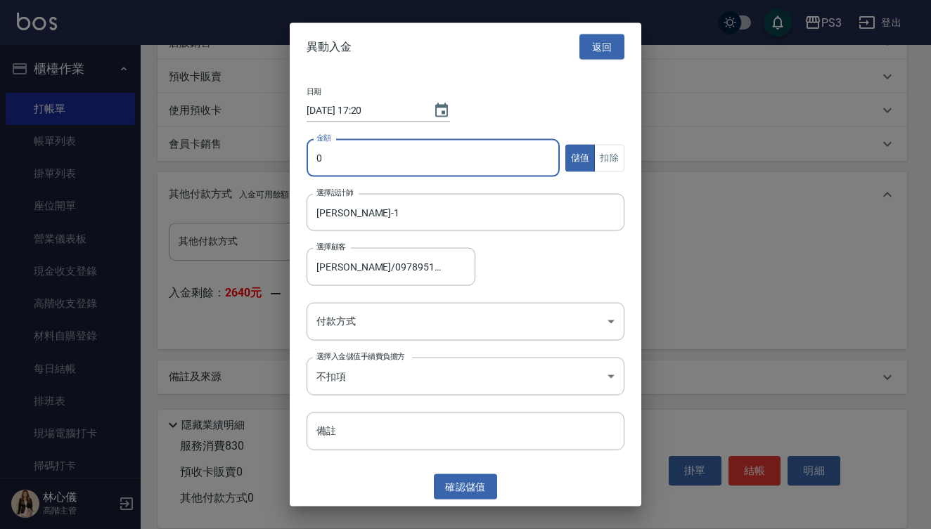
click at [313, 161] on input "0" at bounding box center [432, 158] width 253 height 38
type input "8000"
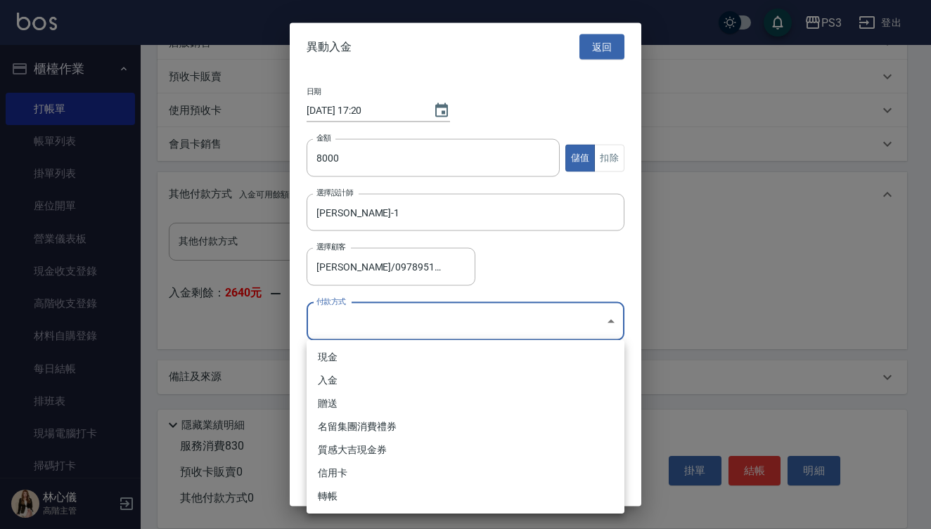
click at [394, 323] on body "PS3 登出 櫃檯作業 打帳單 帳單列表 掛單列表 座位開單 營業儀表板 現金收支登錄 高階收支登錄 材料自購登錄 每日結帳 排班表 現場電腦打卡 掃碼打卡 …" at bounding box center [465, 55] width 931 height 947
click at [389, 356] on li "現金" at bounding box center [465, 357] width 318 height 23
type input "現金"
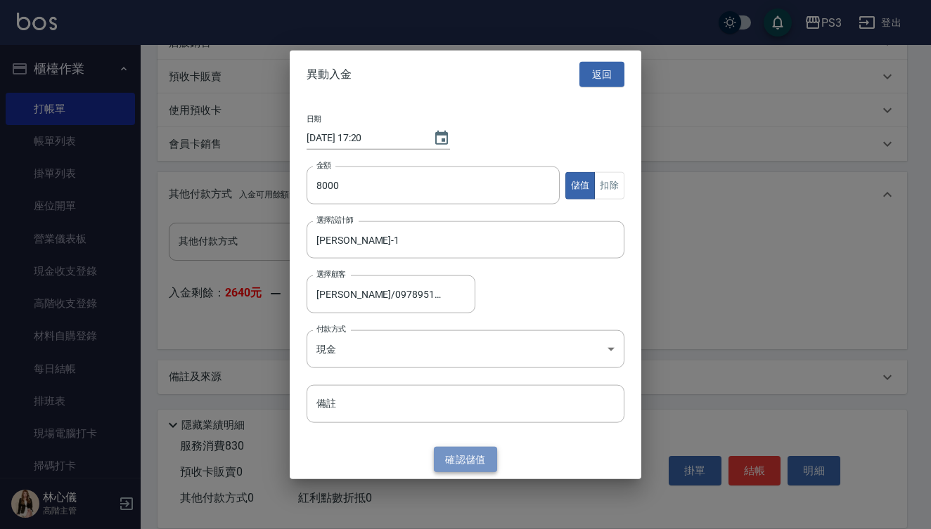
click at [474, 461] on button "確認 儲值" at bounding box center [465, 459] width 63 height 26
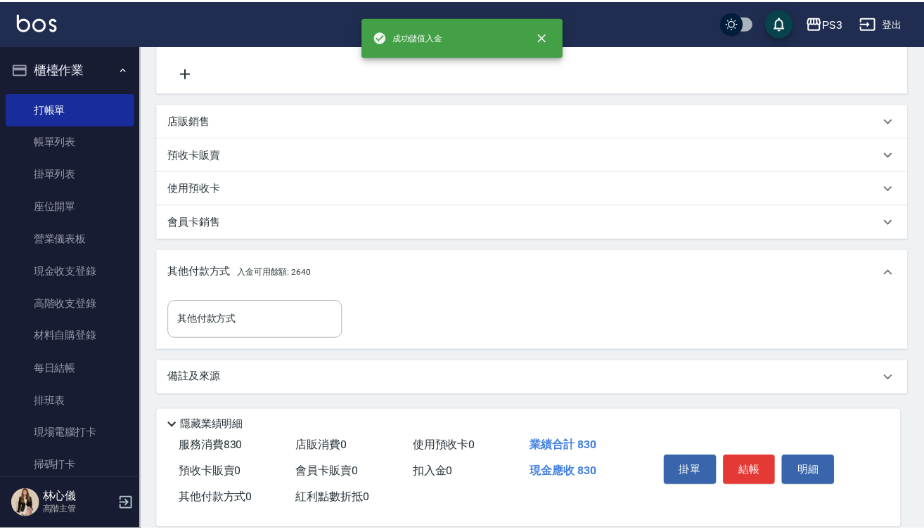
scroll to position [340, 0]
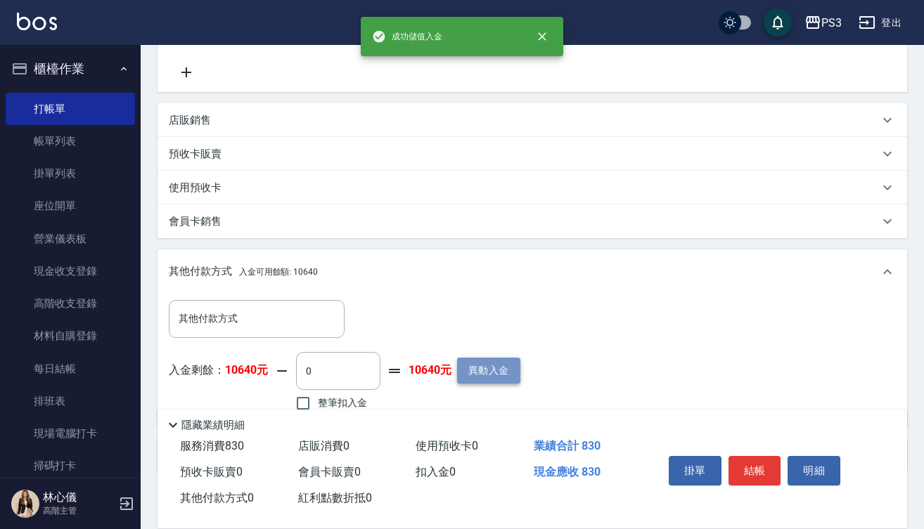
click at [488, 375] on button "異動入金" at bounding box center [488, 371] width 63 height 26
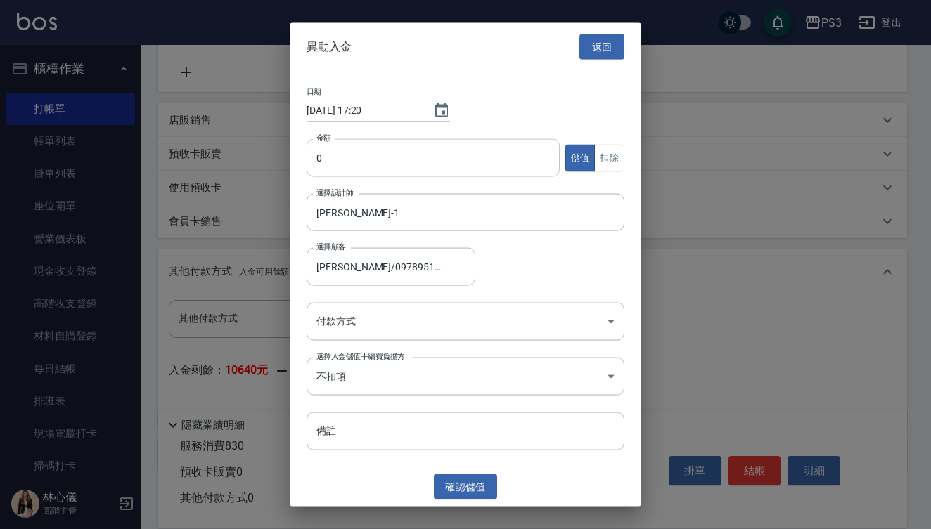
click at [425, 158] on input "0" at bounding box center [432, 158] width 253 height 38
type input "500"
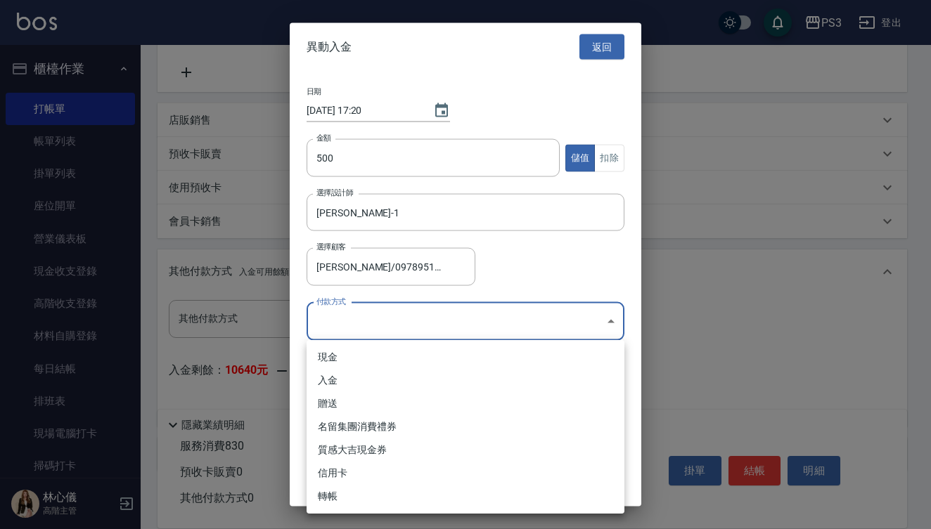
click at [401, 318] on body "PS3 登出 櫃檯作業 打帳單 帳單列表 掛單列表 座位開單 營業儀表板 現金收支登錄 高階收支登錄 材料自購登錄 每日結帳 排班表 現場電腦打卡 掃碼打卡 …" at bounding box center [465, 133] width 931 height 947
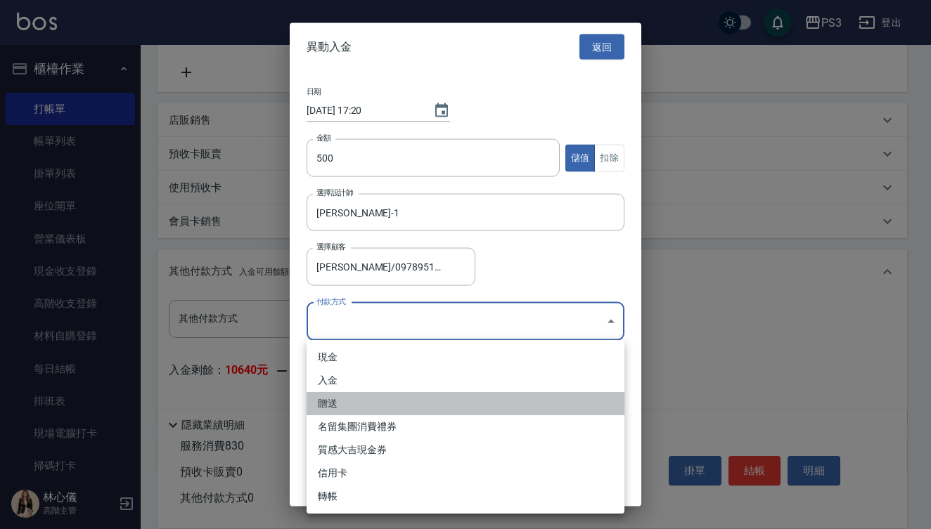
click at [380, 401] on li "贈送" at bounding box center [465, 403] width 318 height 23
type input "贈送"
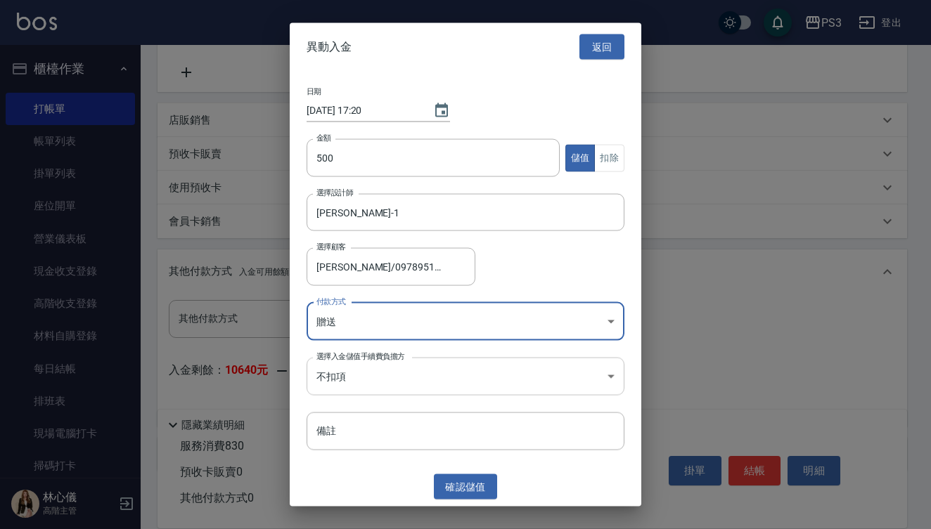
click at [472, 382] on body "PS3 登出 櫃檯作業 打帳單 帳單列表 掛單列表 座位開單 營業儀表板 現金收支登錄 高階收支登錄 材料自購登錄 每日結帳 排班表 現場電腦打卡 掃碼打卡 …" at bounding box center [465, 133] width 931 height 947
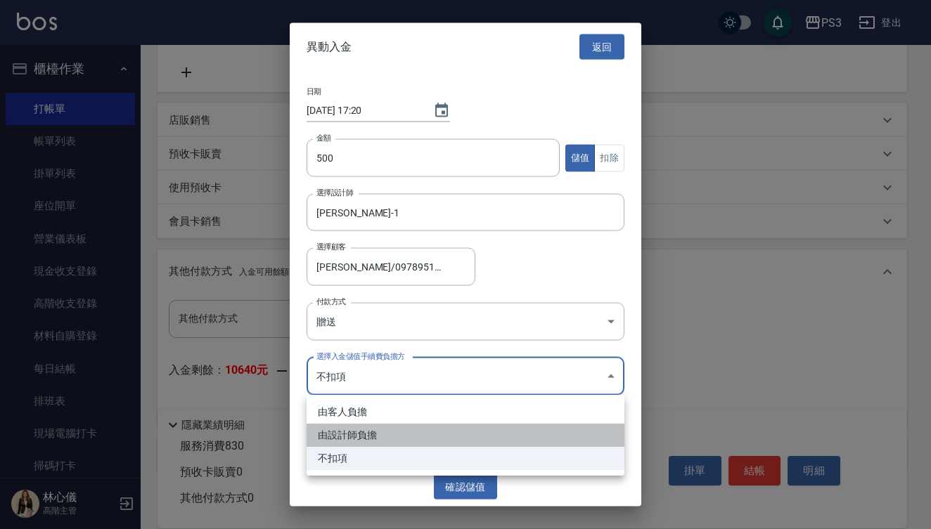
click at [457, 438] on li "由設計師負擔" at bounding box center [465, 435] width 318 height 23
type input "BYDESIGNER"
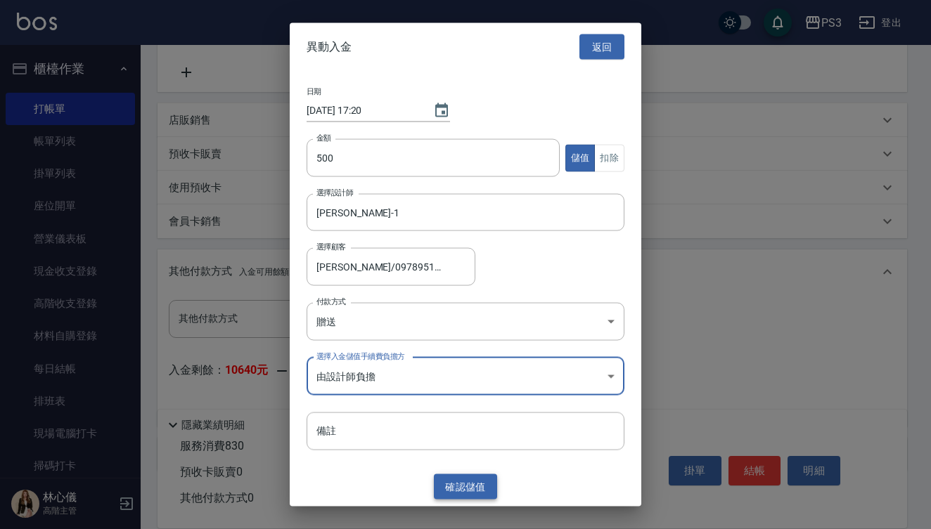
click at [471, 486] on button "確認 儲值" at bounding box center [465, 487] width 63 height 26
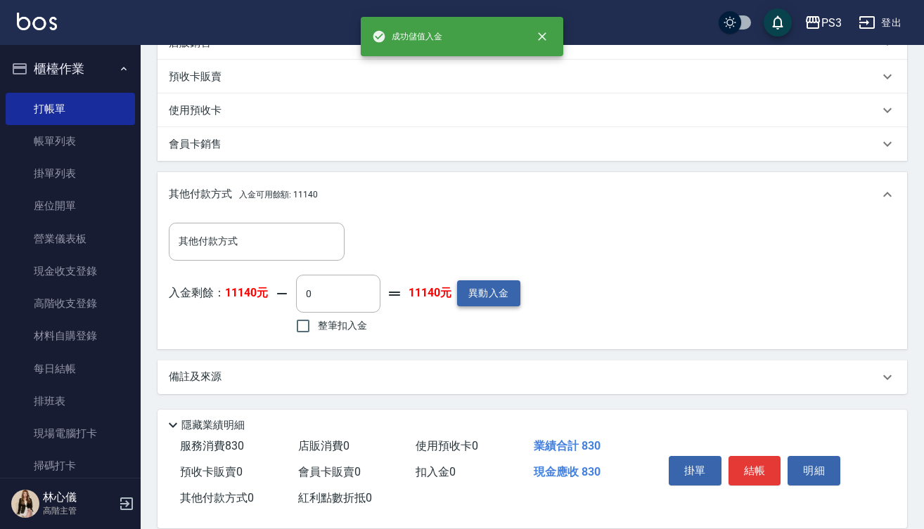
scroll to position [418, 0]
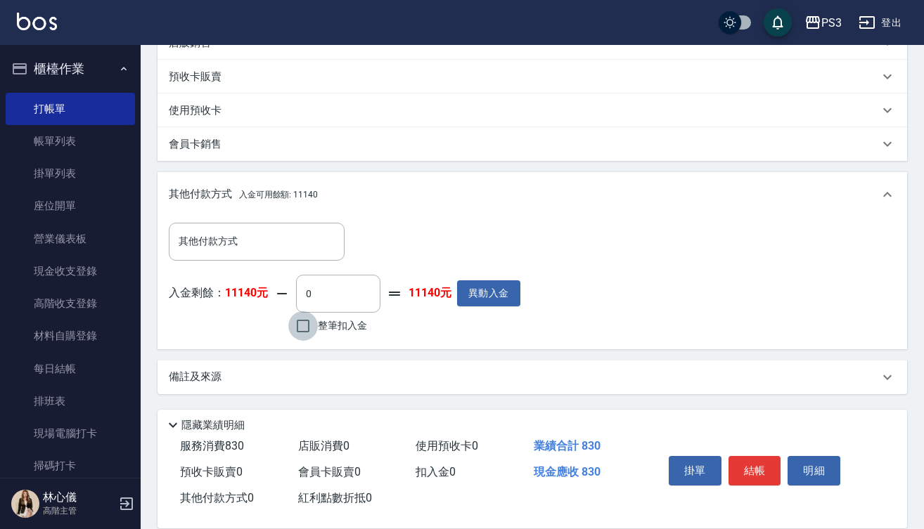
click at [304, 328] on input "整筆扣入金" at bounding box center [303, 326] width 30 height 30
checkbox input "true"
type input "830"
click at [751, 466] on button "結帳" at bounding box center [754, 471] width 53 height 30
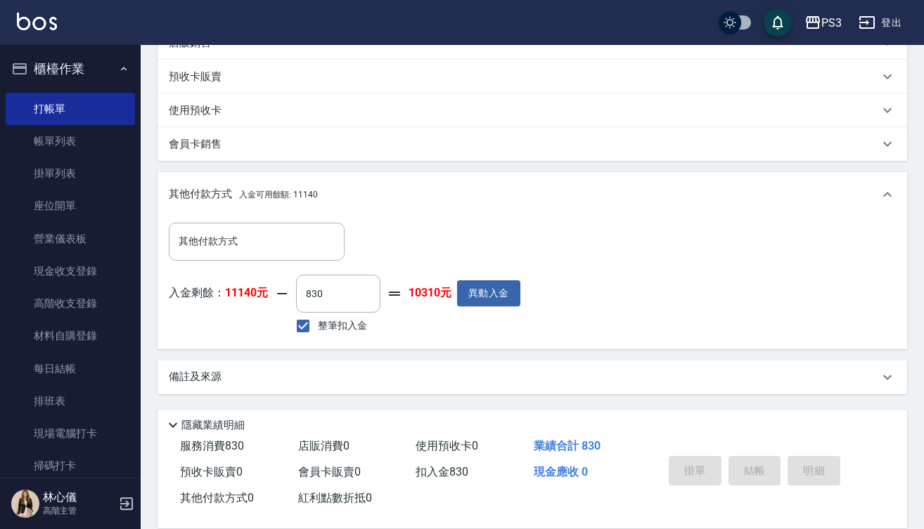
scroll to position [0, 0]
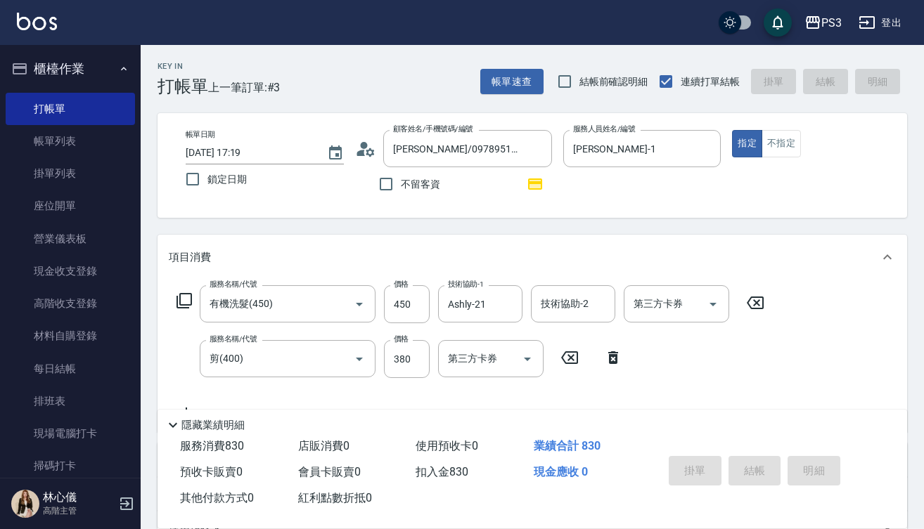
type input "2025/08/17 17:20"
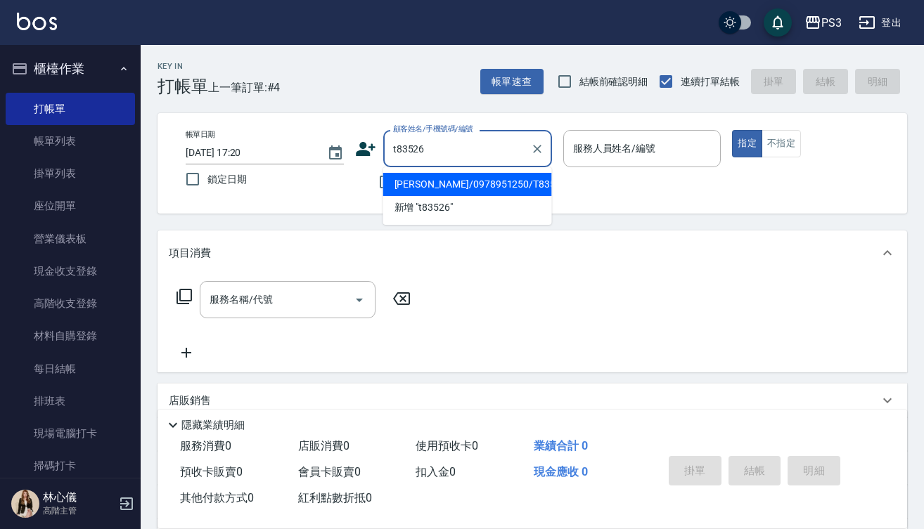
type input "[PERSON_NAME]/0978951250/T83526"
type input "[PERSON_NAME]-1"
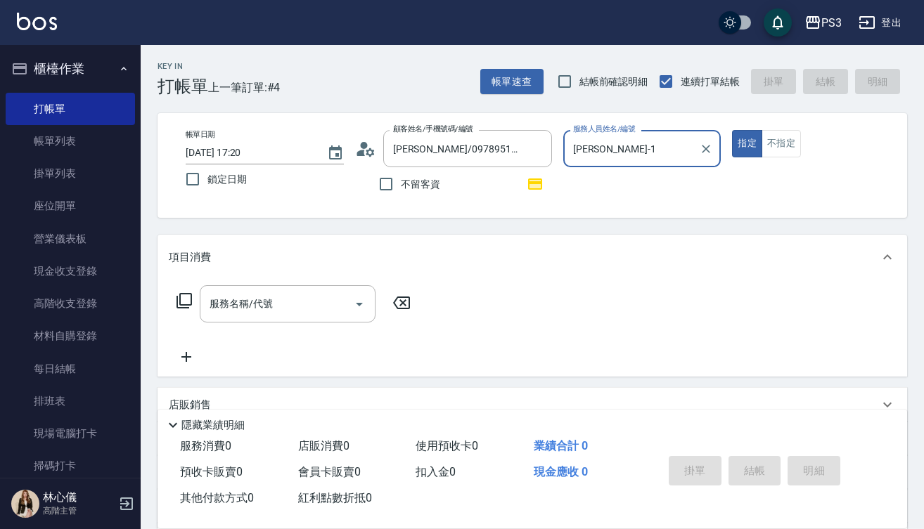
click at [746, 143] on button "指定" at bounding box center [747, 143] width 30 height 27
type input "新客人 姓名未設定/t83526/null"
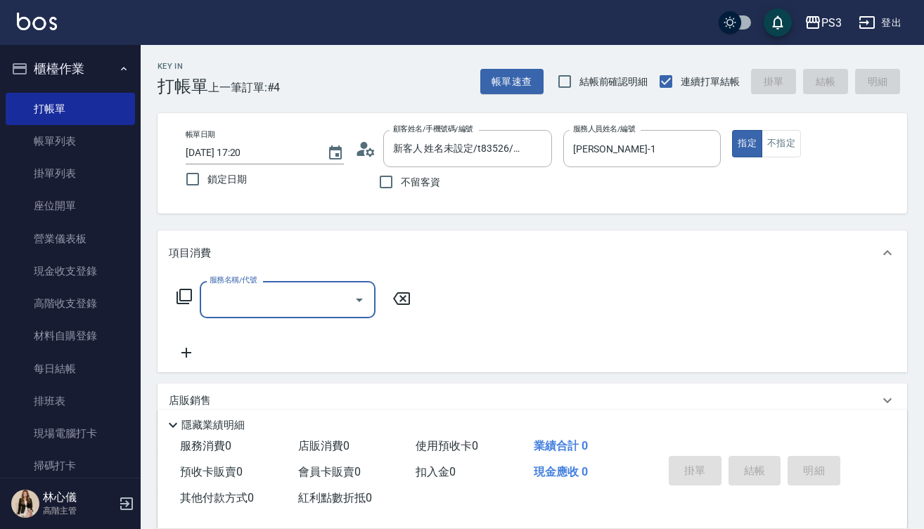
type input "5"
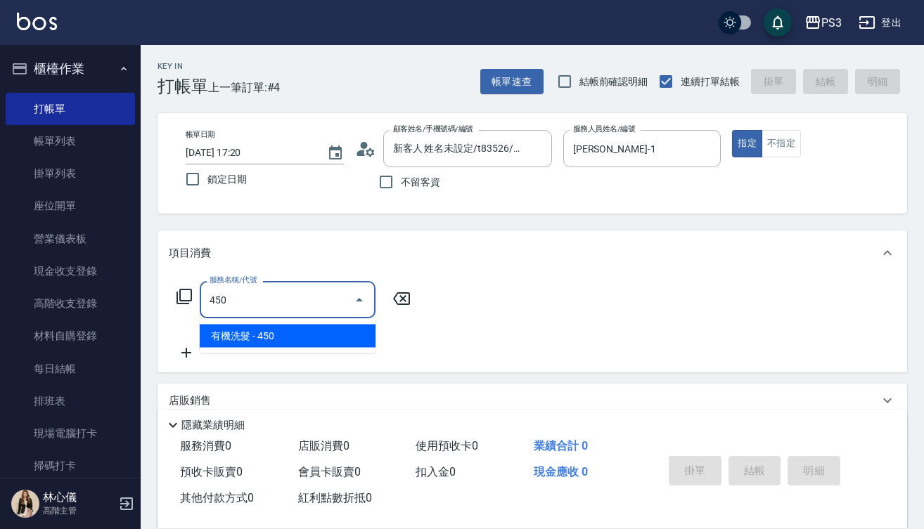
type input "有機洗髮(450)"
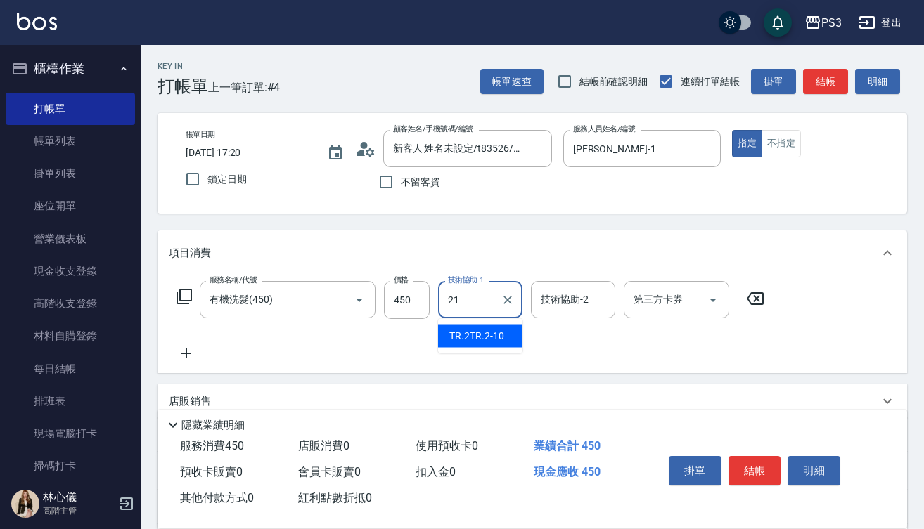
type input "Ashly-21"
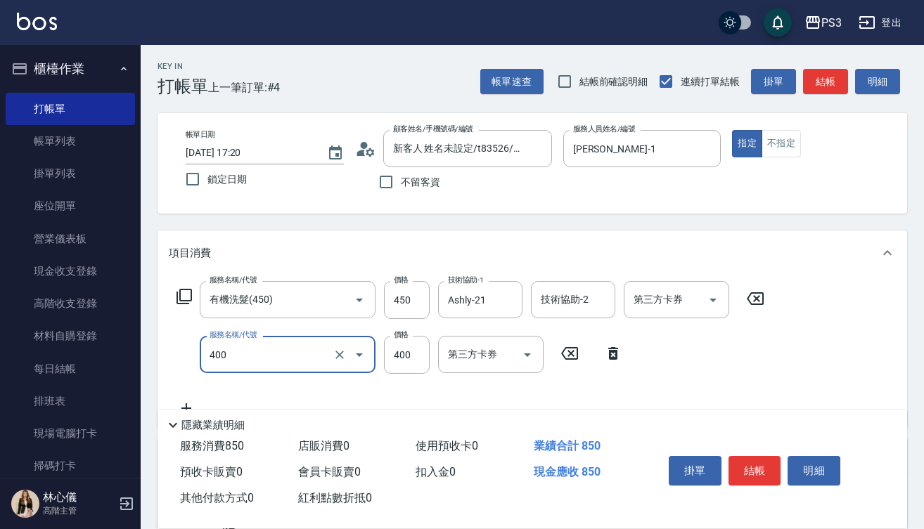
type input "剪(400)"
type input "380"
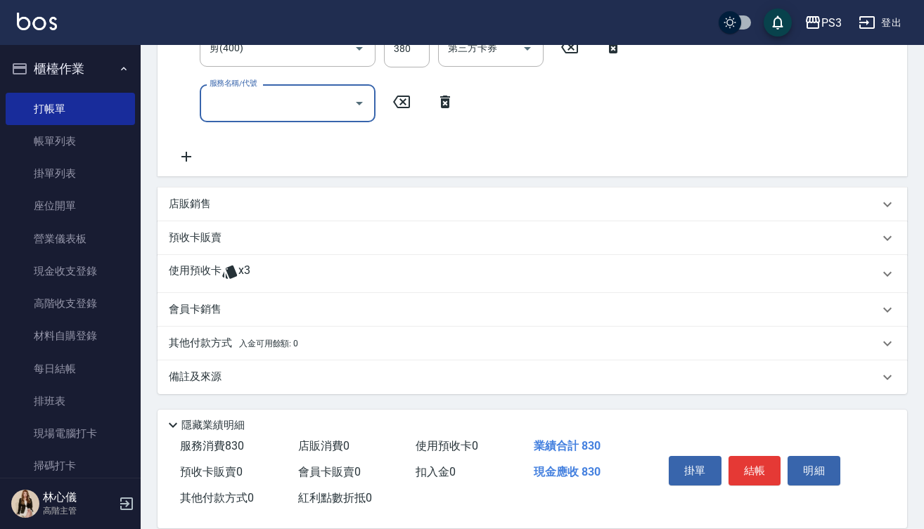
scroll to position [306, 0]
click at [235, 342] on p "其他付款方式 入金可用餘額: 0" at bounding box center [233, 343] width 129 height 15
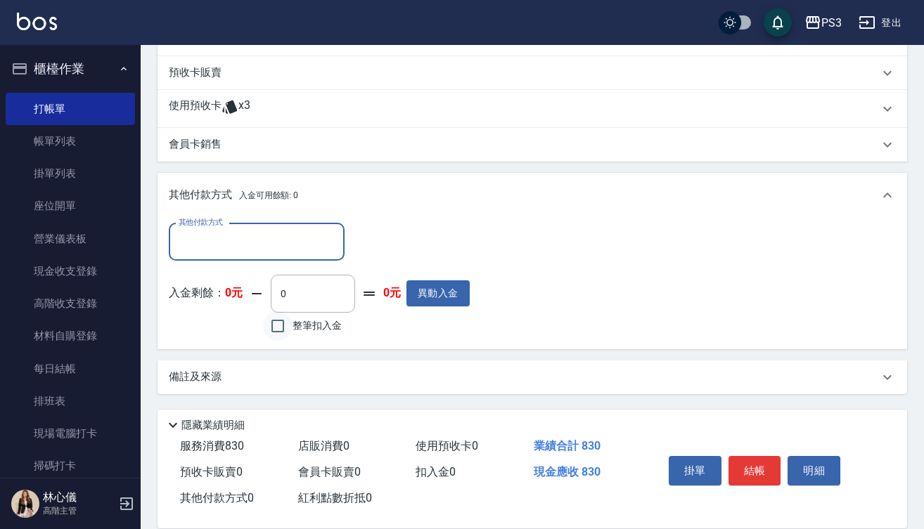
scroll to position [472, 0]
click at [291, 331] on input "整筆扣入金" at bounding box center [278, 326] width 30 height 30
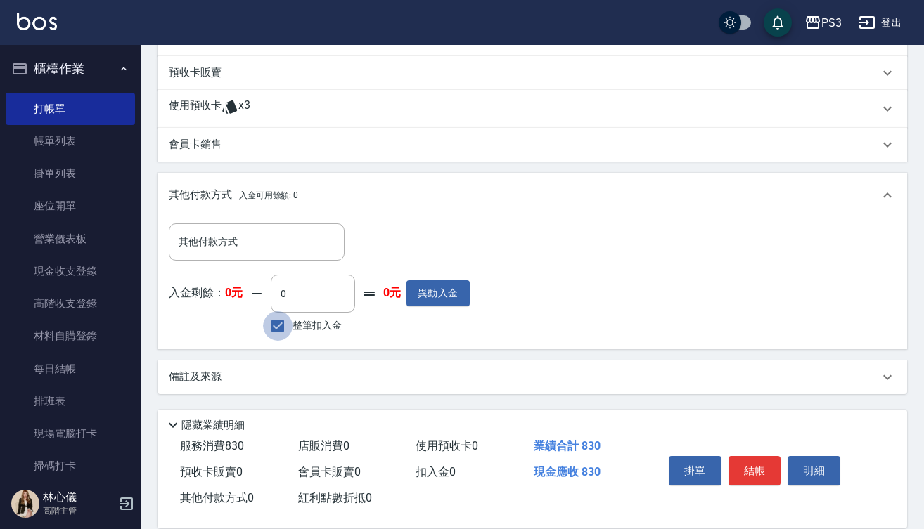
click at [285, 325] on input "整筆扣入金" at bounding box center [278, 326] width 30 height 30
click at [277, 325] on input "整筆扣入金" at bounding box center [278, 326] width 30 height 30
checkbox input "true"
click at [752, 468] on button "結帳" at bounding box center [754, 471] width 53 height 30
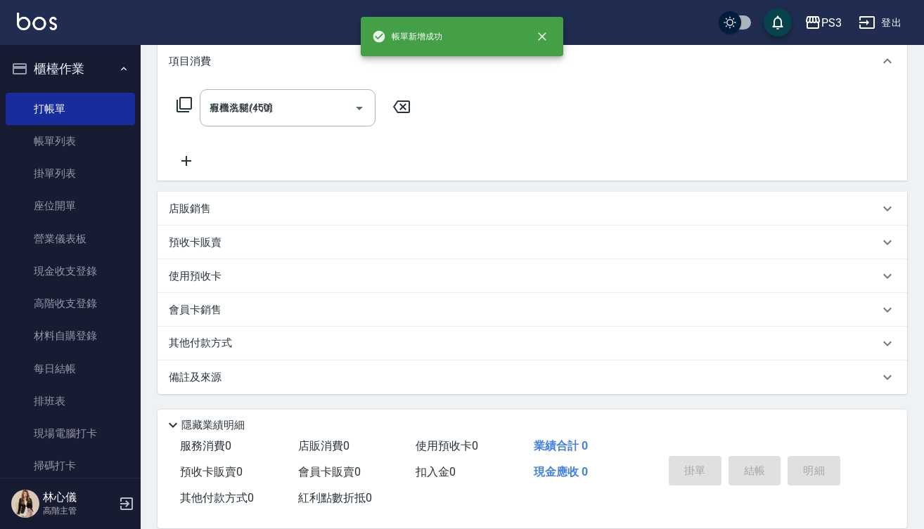
type input "2025/08/17 17:21"
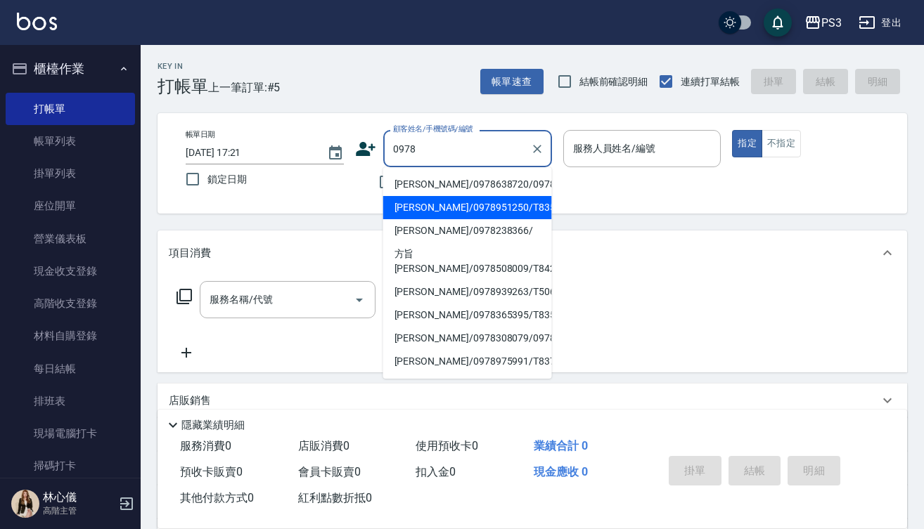
type input "章哲瑜哲瑜/0978638720/0978"
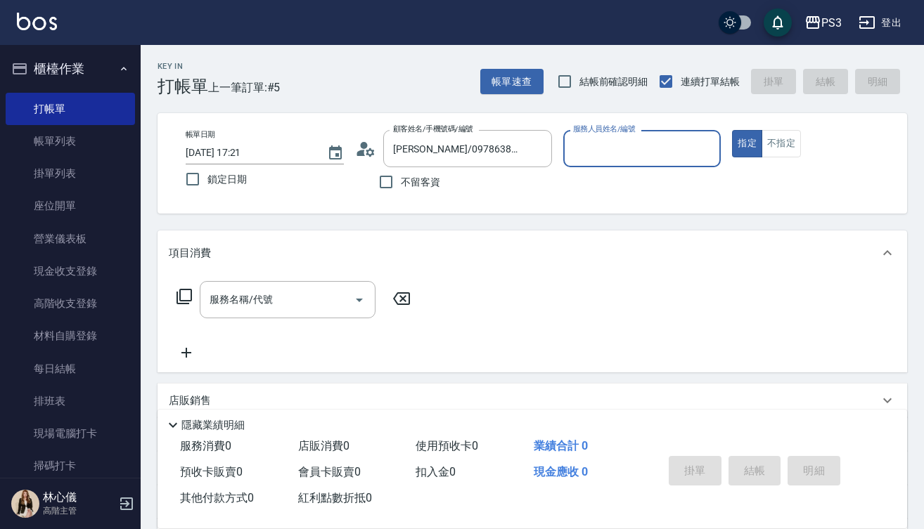
type input "Allen-5"
click at [489, 142] on input "章哲瑜哲瑜/0978638720/0978" at bounding box center [456, 148] width 135 height 25
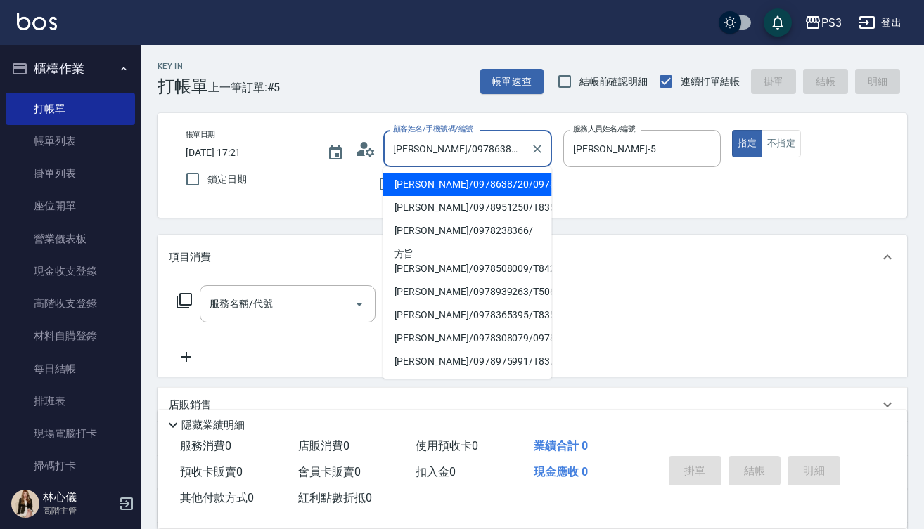
click at [489, 142] on input "章哲瑜哲瑜/0978638720/0978" at bounding box center [456, 148] width 135 height 25
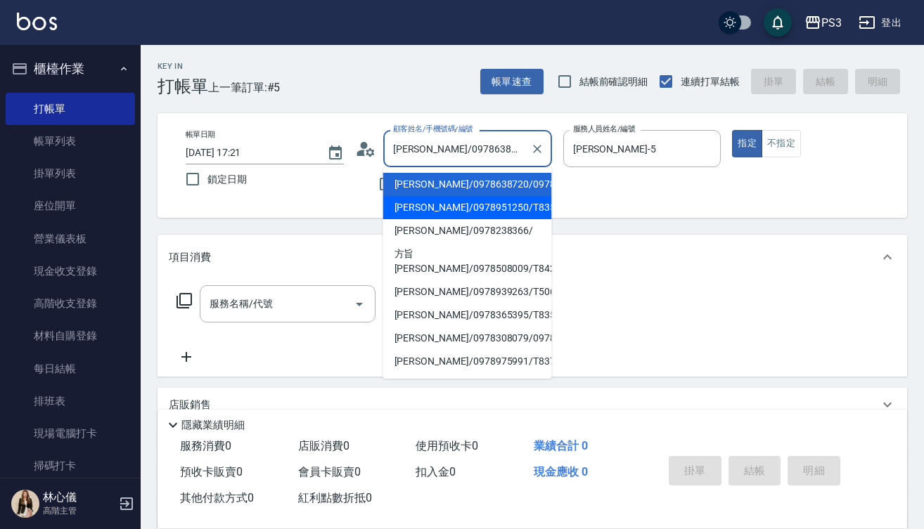
click at [498, 202] on li "[PERSON_NAME]/0978951250/T83526" at bounding box center [467, 207] width 169 height 23
type input "[PERSON_NAME]/0978951250/T83526"
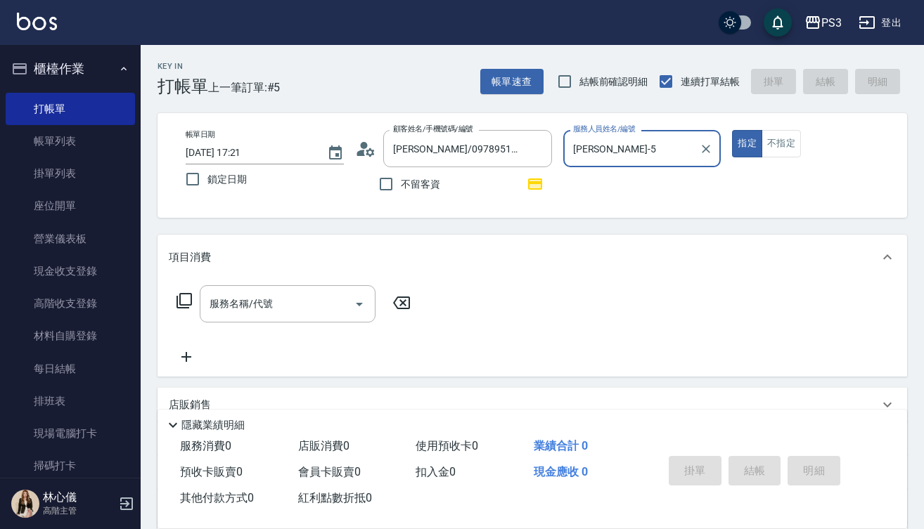
type input "[PERSON_NAME]-1"
click at [746, 143] on button "指定" at bounding box center [747, 143] width 30 height 27
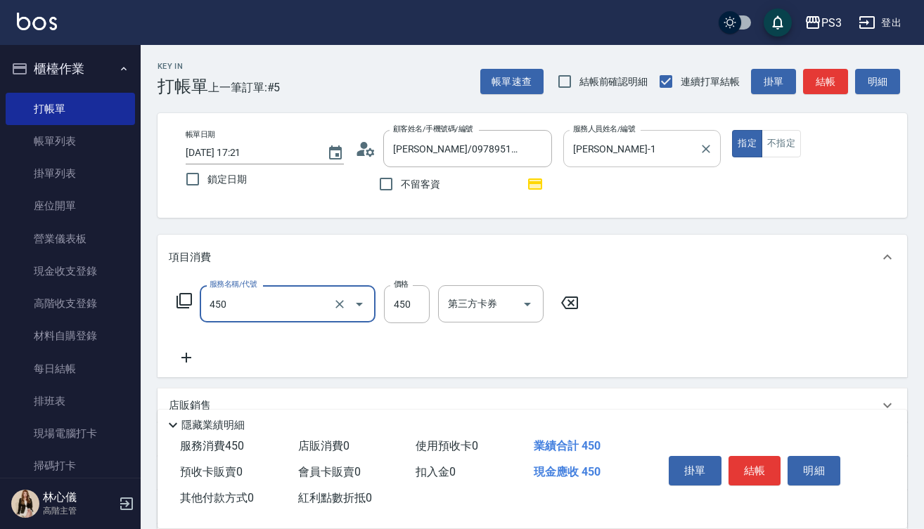
type input "有機洗髮(450)"
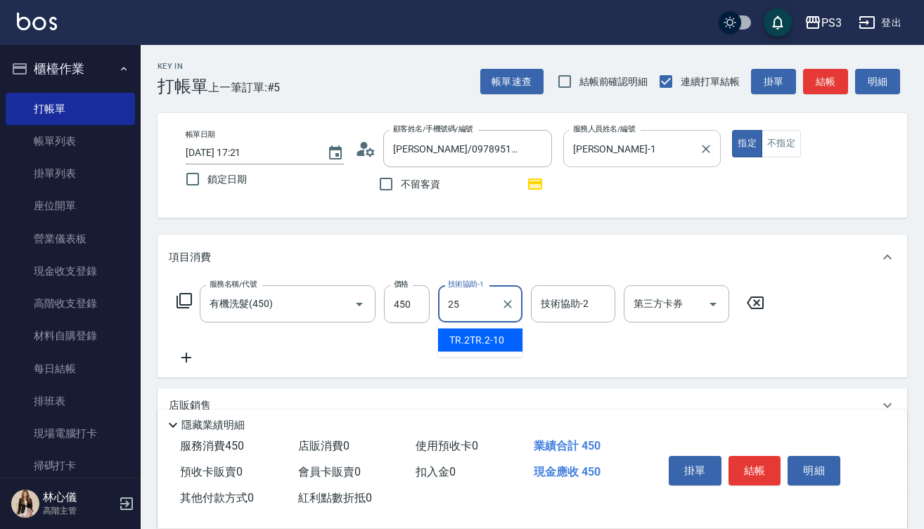
type input "Junson-25"
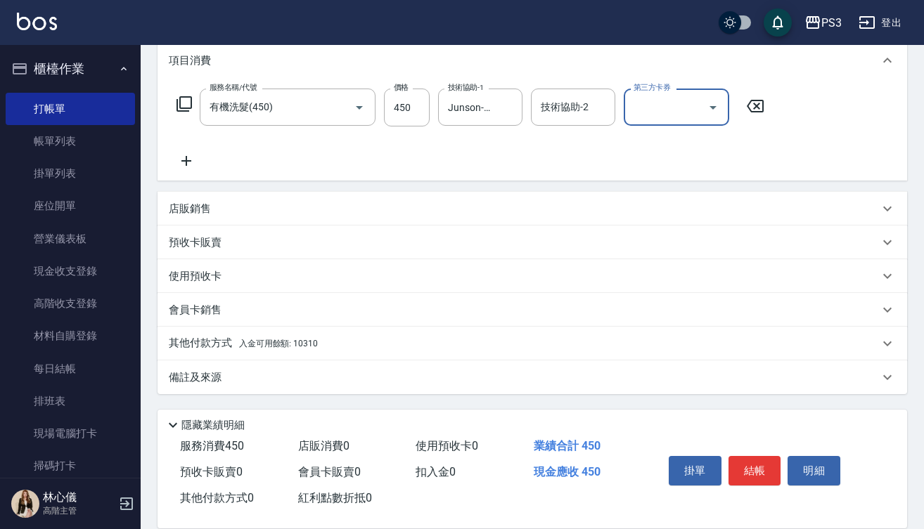
scroll to position [197, 0]
click at [208, 278] on p "使用預收卡" at bounding box center [195, 276] width 53 height 15
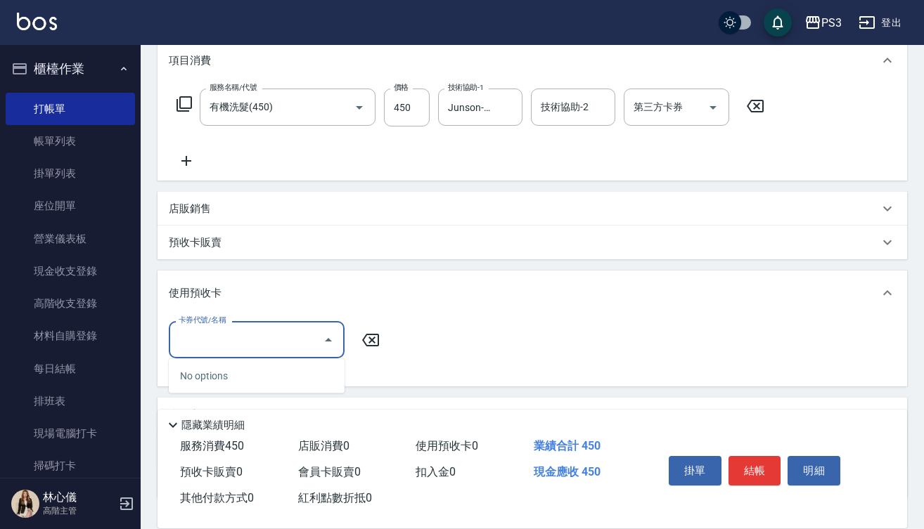
click at [311, 339] on input "卡券代號/名稱" at bounding box center [246, 340] width 142 height 25
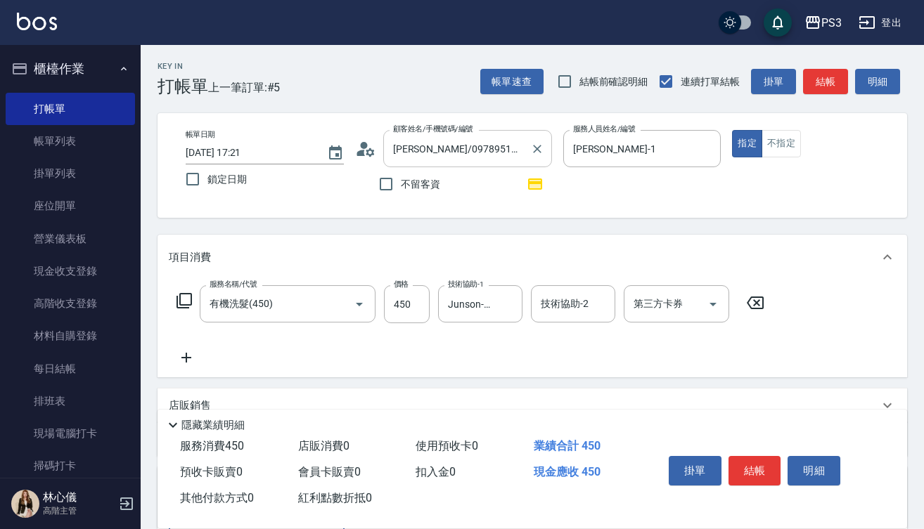
scroll to position [0, 0]
click at [536, 148] on icon "Clear" at bounding box center [537, 149] width 8 height 8
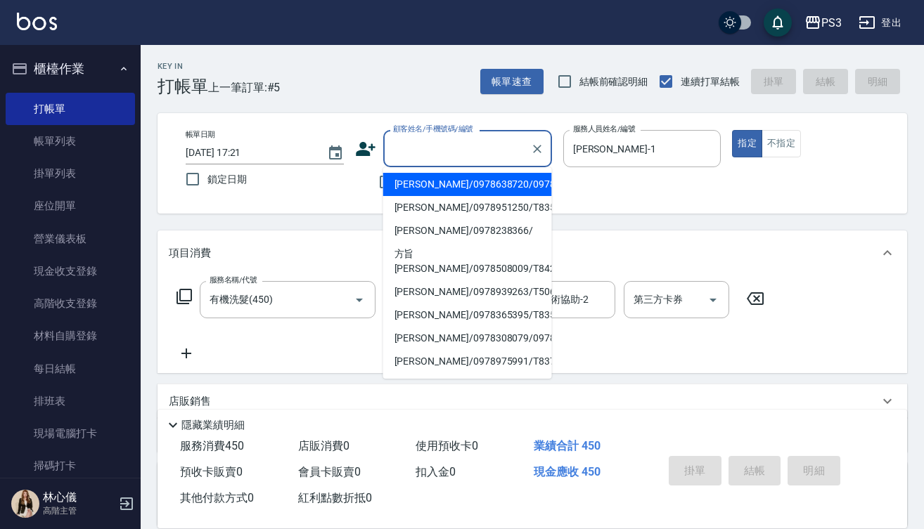
click at [463, 146] on input "顧客姓名/手機號碼/編號" at bounding box center [456, 148] width 135 height 25
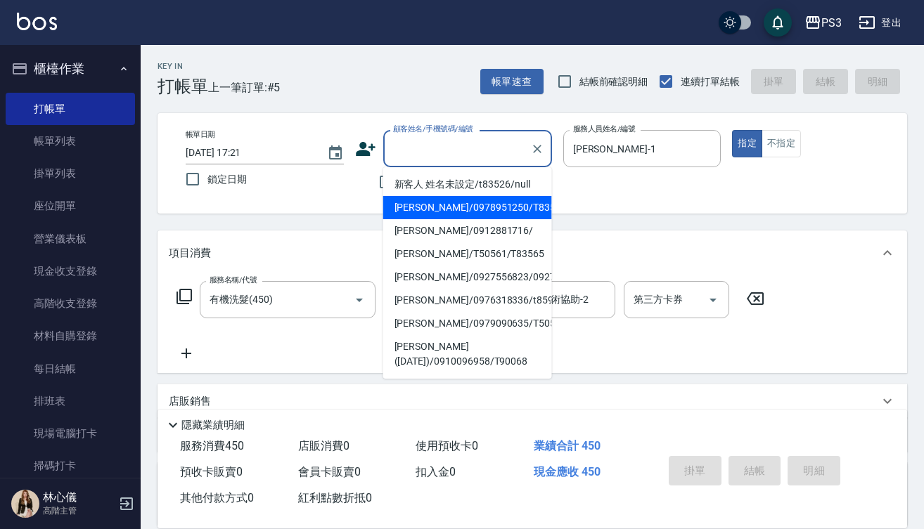
click at [446, 212] on li "[PERSON_NAME]/0978951250/T83526" at bounding box center [467, 207] width 169 height 23
type input "[PERSON_NAME]/0978951250/T83526"
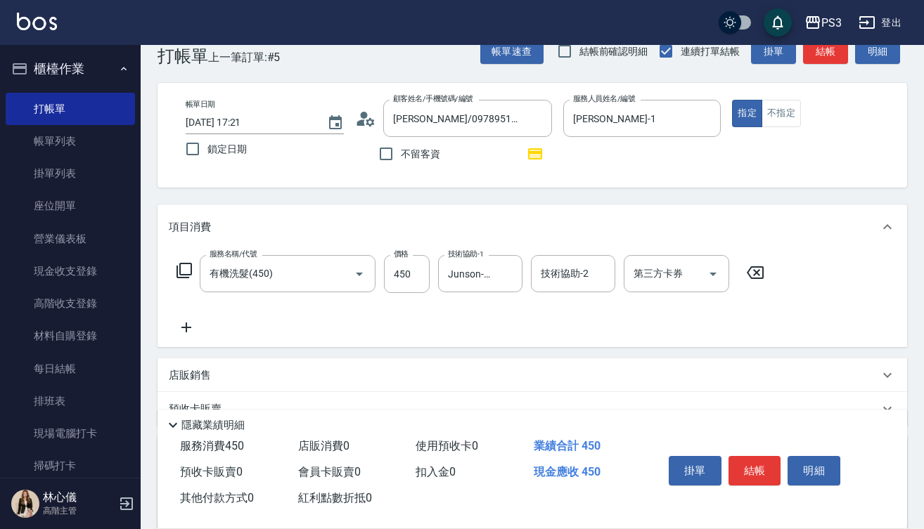
scroll to position [23, 0]
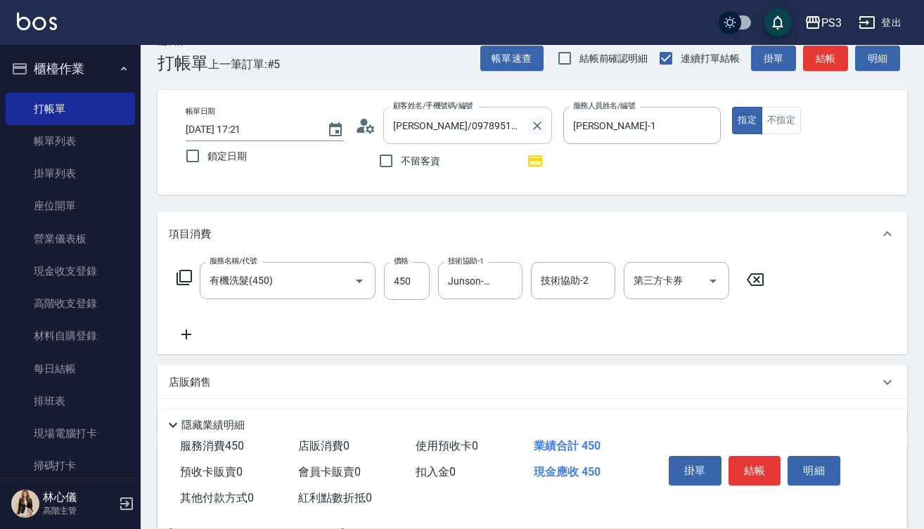
click at [534, 127] on icon "Clear" at bounding box center [537, 126] width 14 height 14
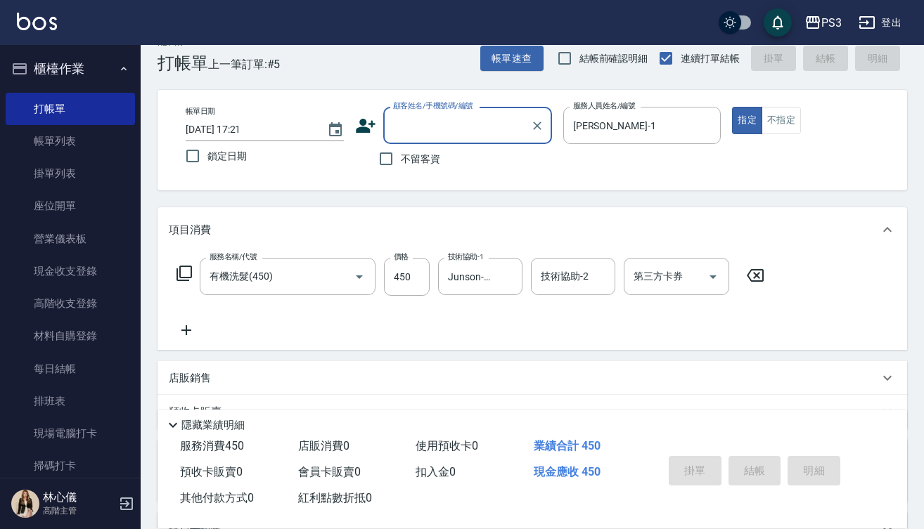
click at [456, 122] on input "顧客姓名/手機號碼/編號" at bounding box center [456, 125] width 135 height 25
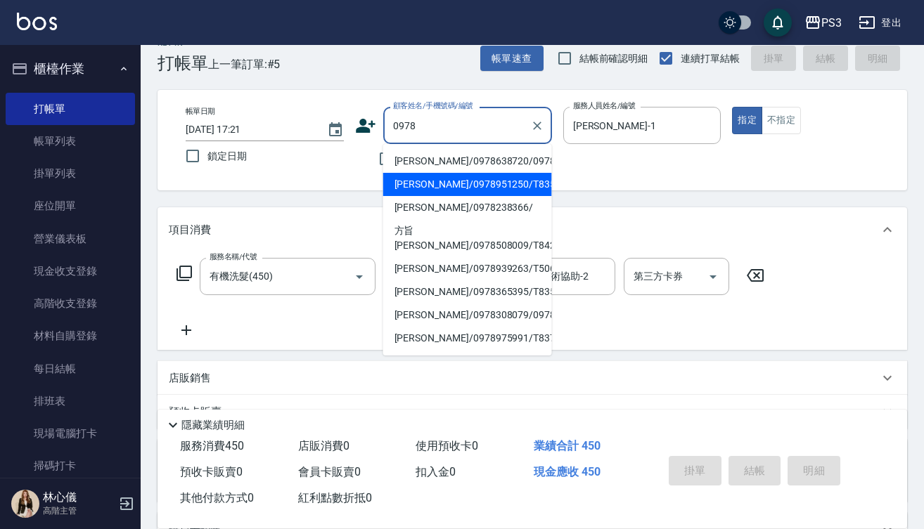
type input "[PERSON_NAME]/0978951250/T83526"
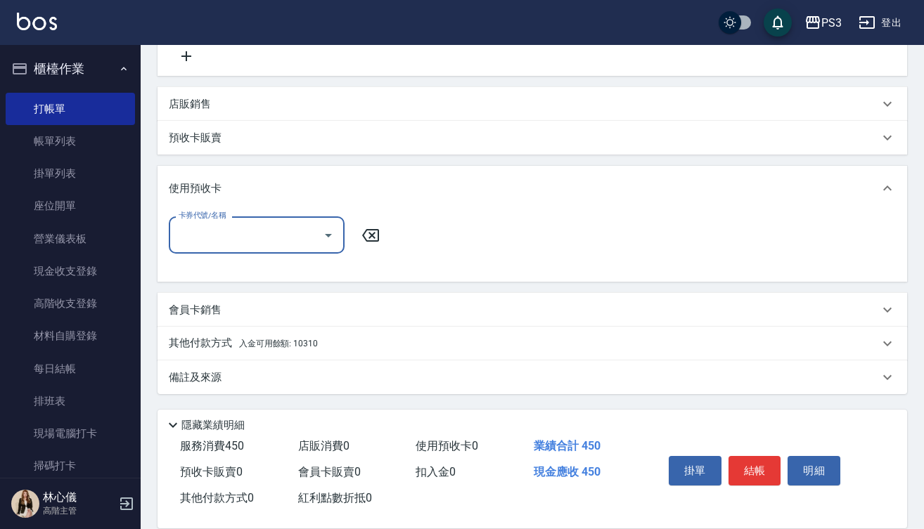
scroll to position [302, 0]
click at [258, 231] on input "卡券代號/名稱" at bounding box center [246, 235] width 142 height 25
click at [325, 233] on icon "Close" at bounding box center [328, 235] width 17 height 17
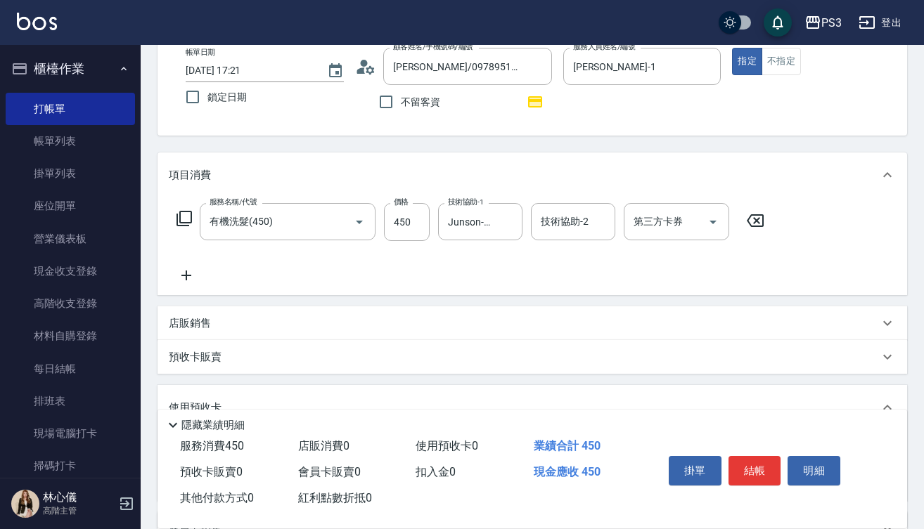
scroll to position [0, 0]
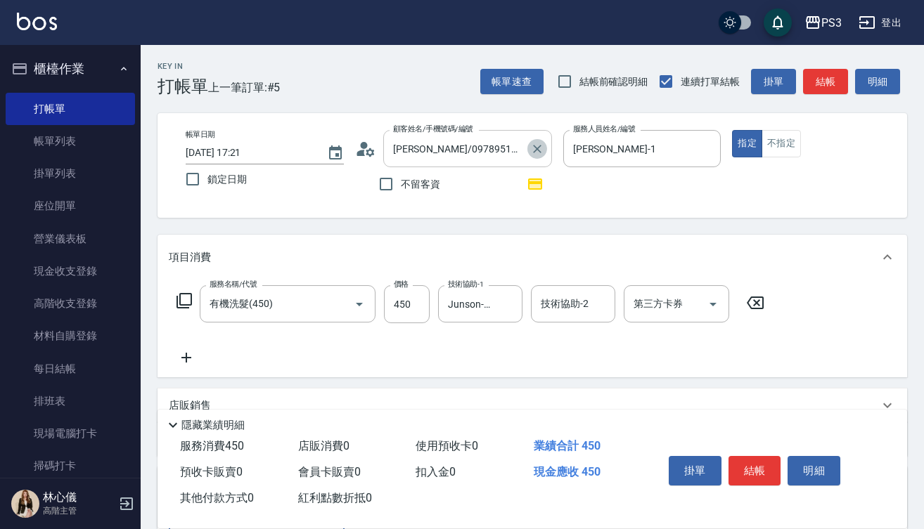
click at [541, 153] on icon "Clear" at bounding box center [537, 149] width 14 height 14
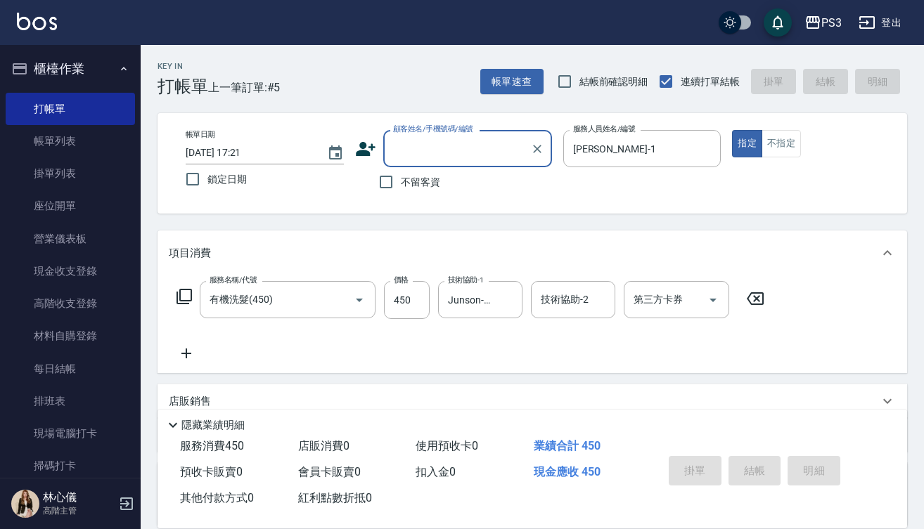
click at [423, 149] on input "顧客姓名/手機號碼/編號" at bounding box center [456, 148] width 135 height 25
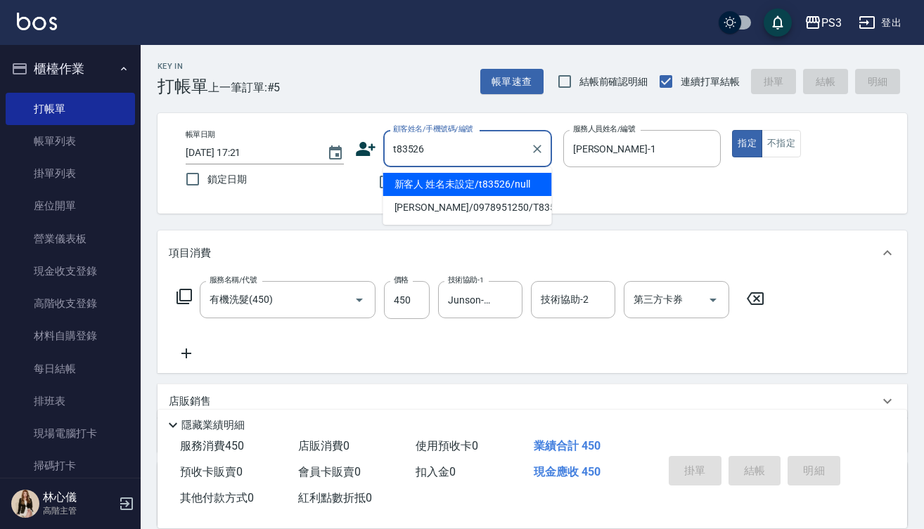
type input "新客人 姓名未設定/t83526/null"
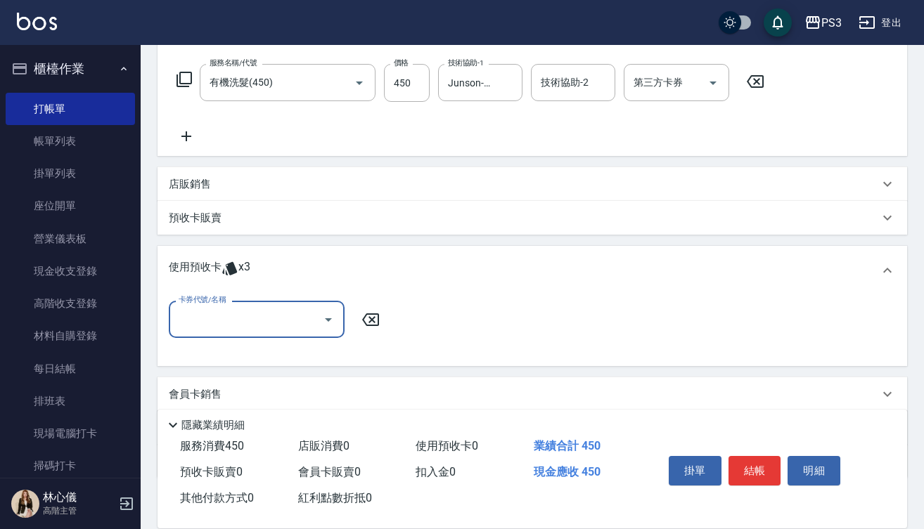
scroll to position [217, 0]
click at [227, 262] on icon at bounding box center [229, 268] width 17 height 17
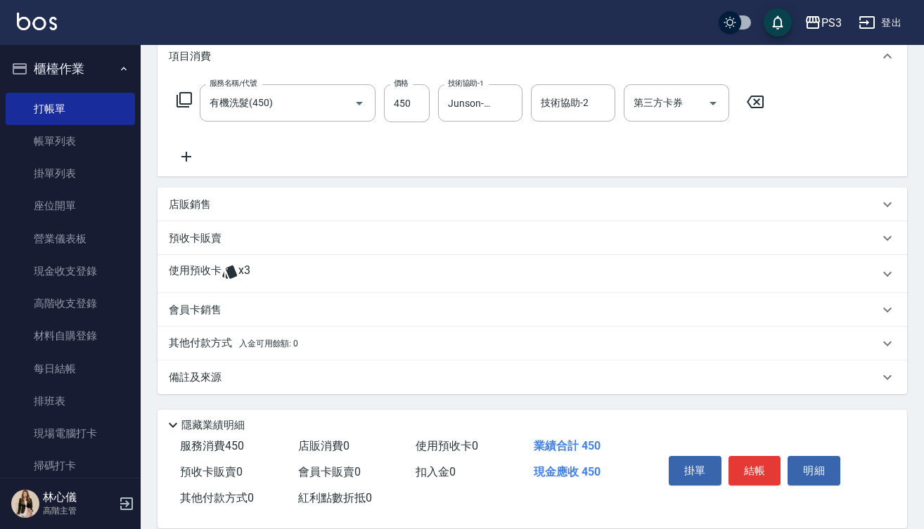
scroll to position [197, 0]
click at [219, 271] on p "使用預收卡" at bounding box center [195, 274] width 53 height 21
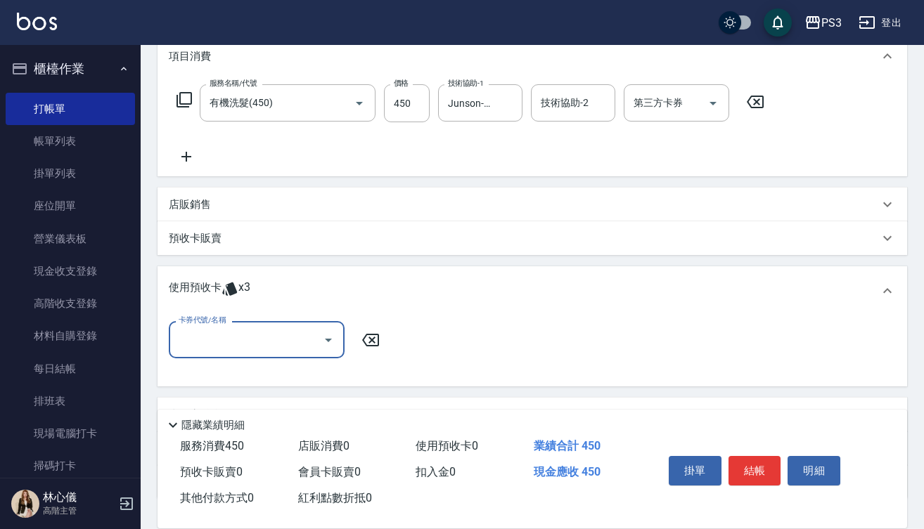
click at [326, 337] on icon "Open" at bounding box center [328, 340] width 17 height 17
click at [326, 373] on div "結構式三段中1587現） 剩餘3張" at bounding box center [257, 376] width 176 height 23
type input "結構式三段中1587現）"
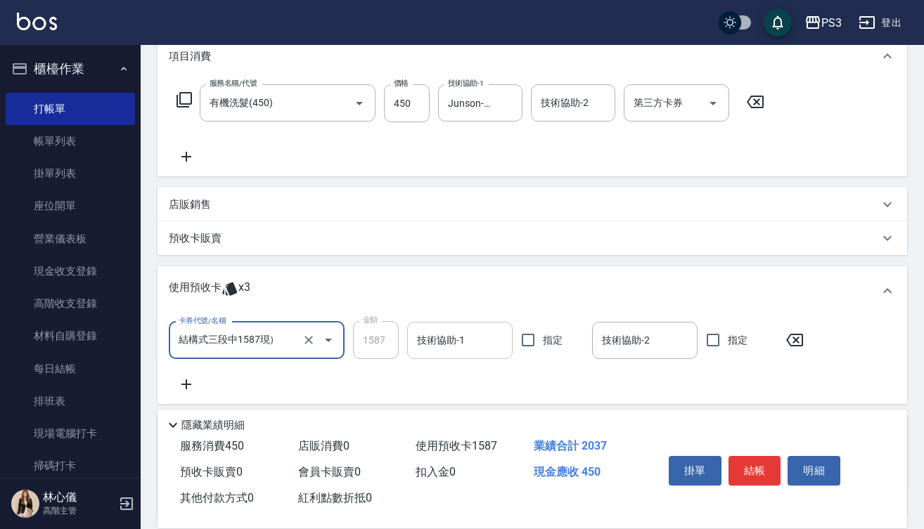
click at [441, 337] on input "技術協助-1" at bounding box center [459, 340] width 93 height 25
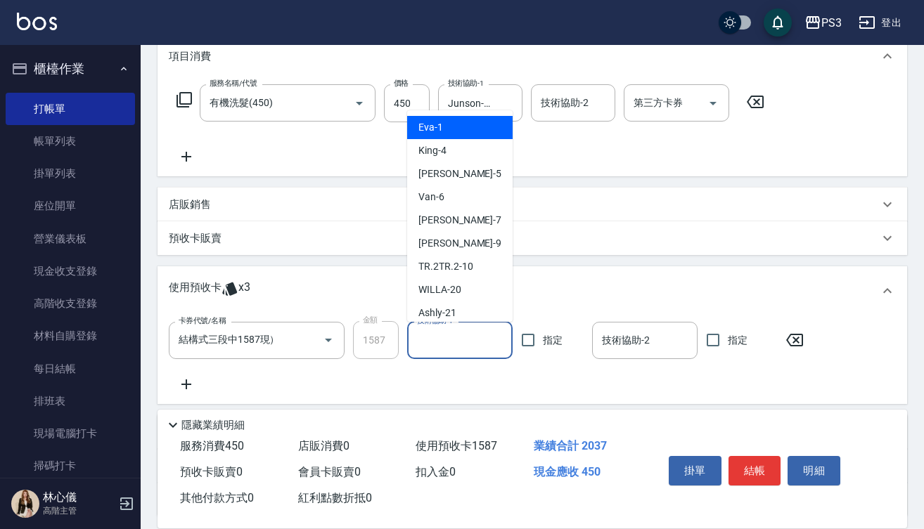
click at [441, 337] on input "技術協助-1" at bounding box center [459, 340] width 93 height 25
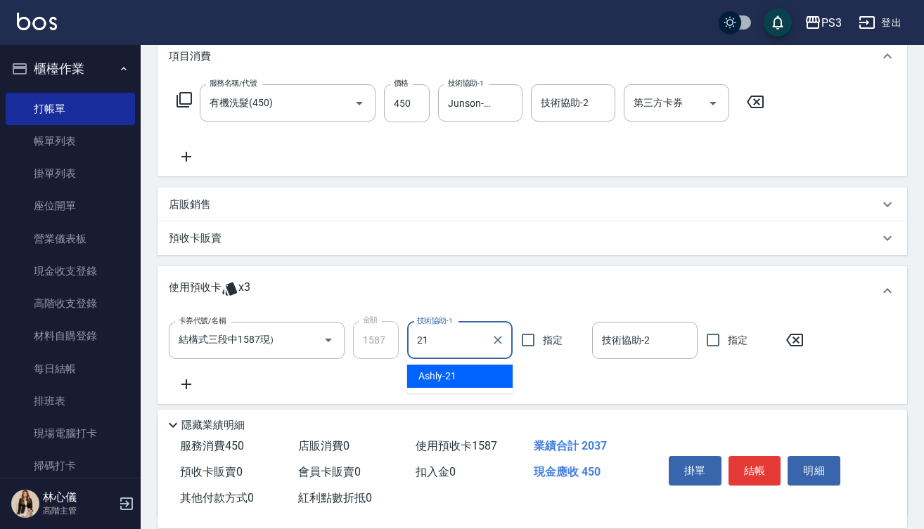
type input "Ashly-21"
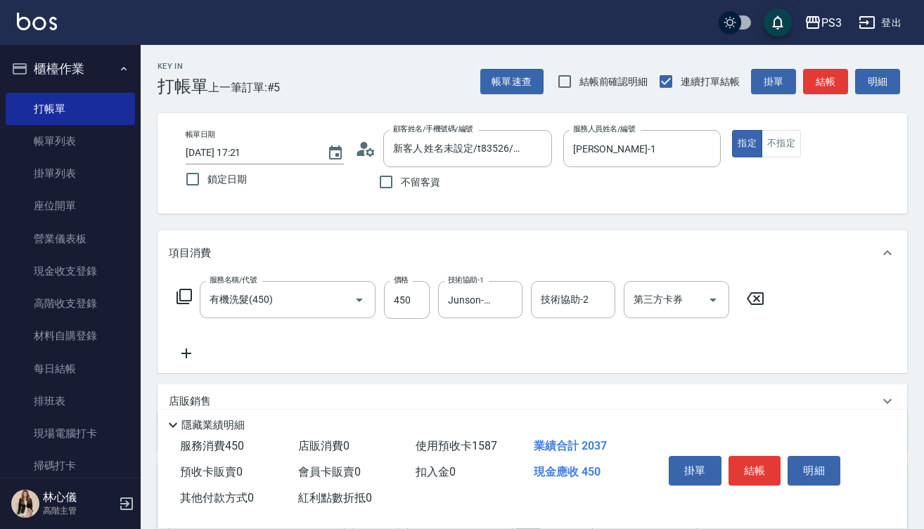
scroll to position [0, 0]
click at [368, 150] on icon at bounding box center [365, 148] width 21 height 21
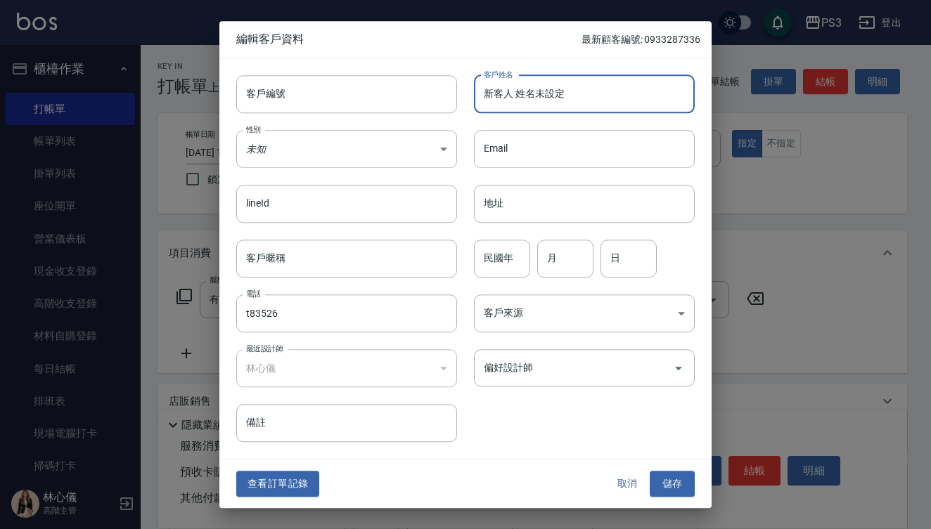
click at [501, 96] on input "新客人 姓名未設定" at bounding box center [584, 94] width 221 height 38
type input "新客t人 姓名未設定"
click at [579, 100] on input "新客t人 姓名未設定" at bounding box center [584, 94] width 221 height 38
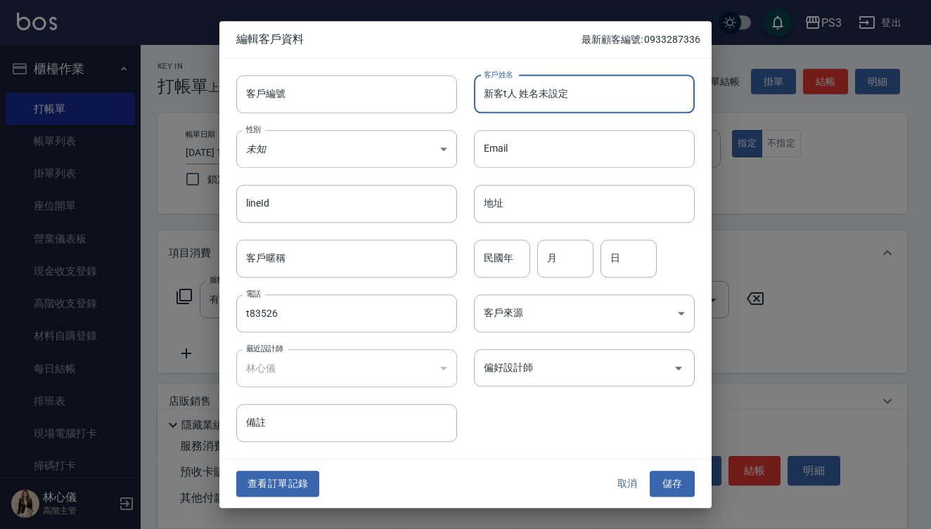
click at [579, 100] on input "新客t人 姓名未設定" at bounding box center [584, 94] width 221 height 38
type input "t"
type input "陳凱"
click at [389, 89] on input "客戶編號" at bounding box center [346, 94] width 221 height 38
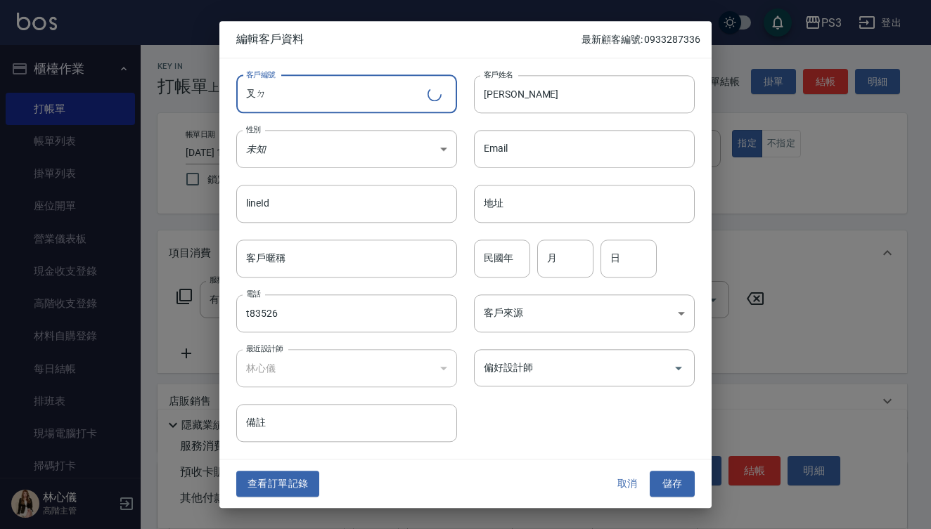
type input "叉"
type input "t83526"
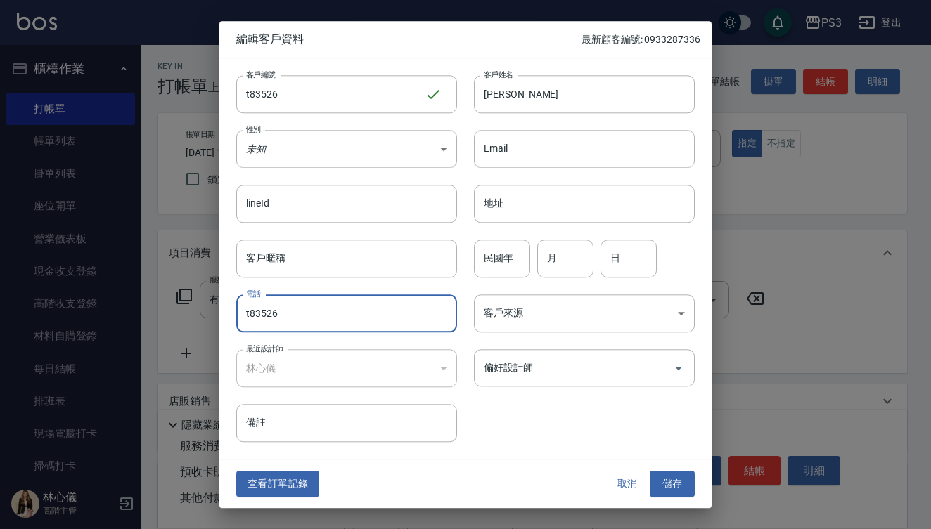
click at [339, 316] on input "t83526" at bounding box center [346, 314] width 221 height 38
click at [669, 489] on button "儲存" at bounding box center [671, 485] width 45 height 26
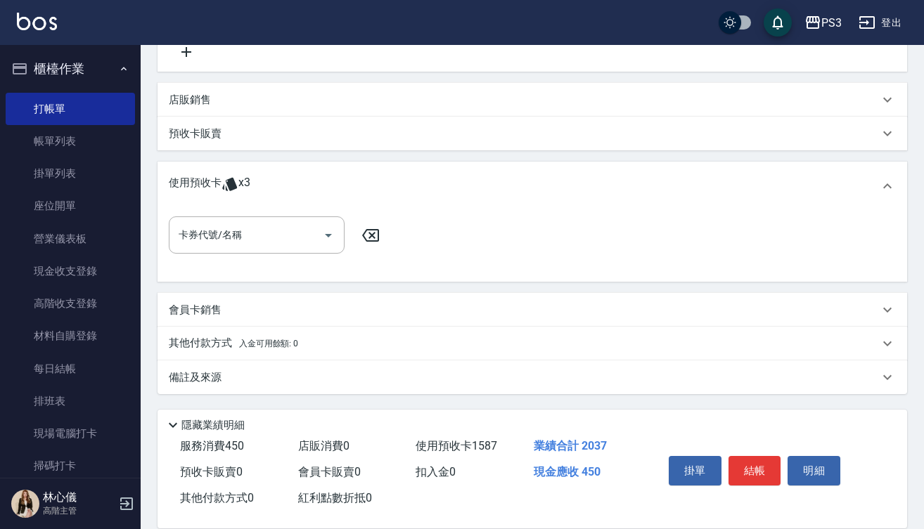
scroll to position [302, 0]
click at [326, 231] on icon "Open" at bounding box center [328, 235] width 17 height 17
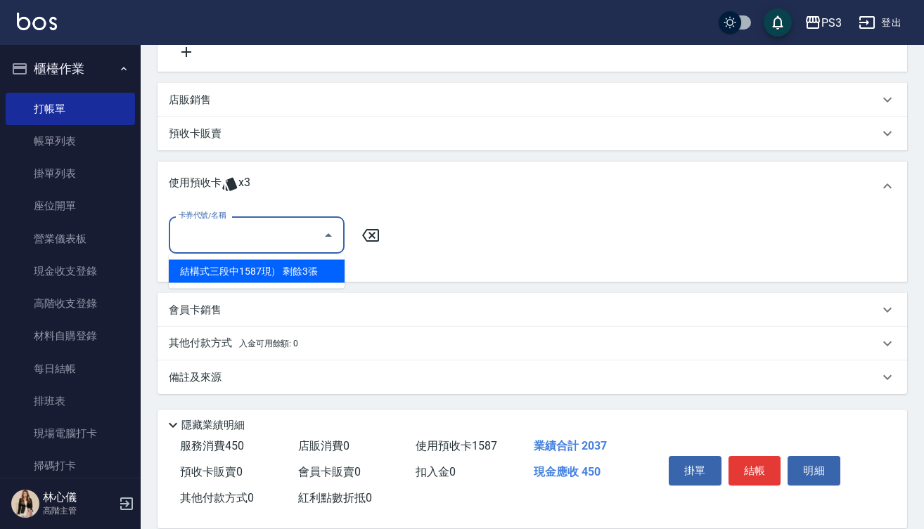
click at [303, 273] on div "結構式三段中1587現） 剩餘3張" at bounding box center [257, 271] width 176 height 23
type input "結構式三段中1587現）"
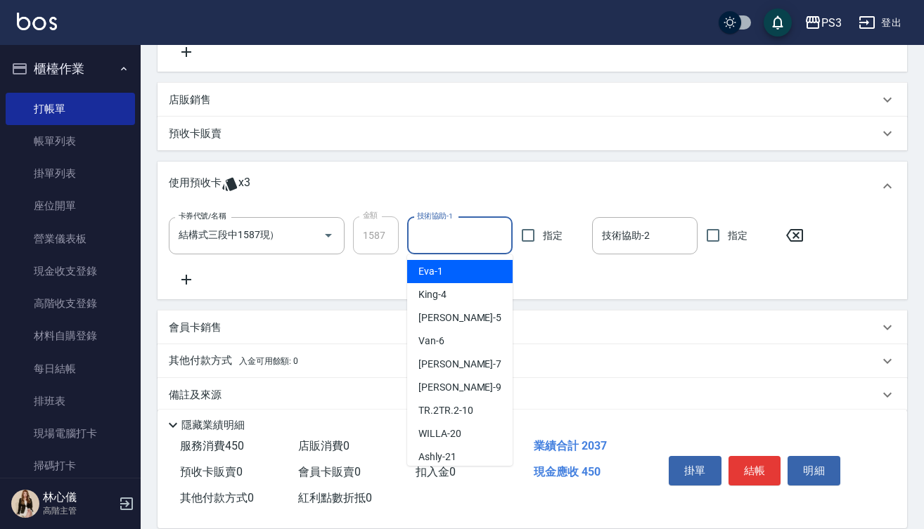
click at [437, 235] on input "技術協助-1" at bounding box center [459, 236] width 93 height 25
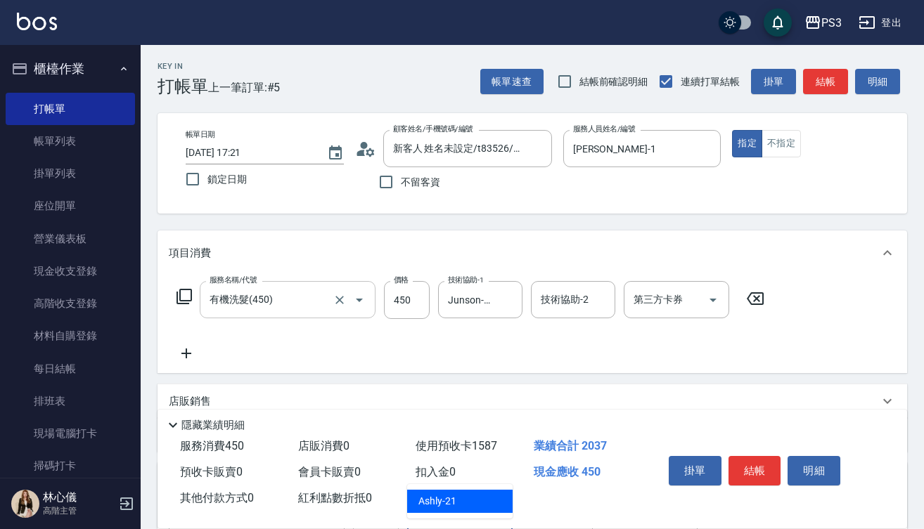
scroll to position [0, 0]
type input "21"
click at [751, 295] on icon at bounding box center [754, 298] width 35 height 17
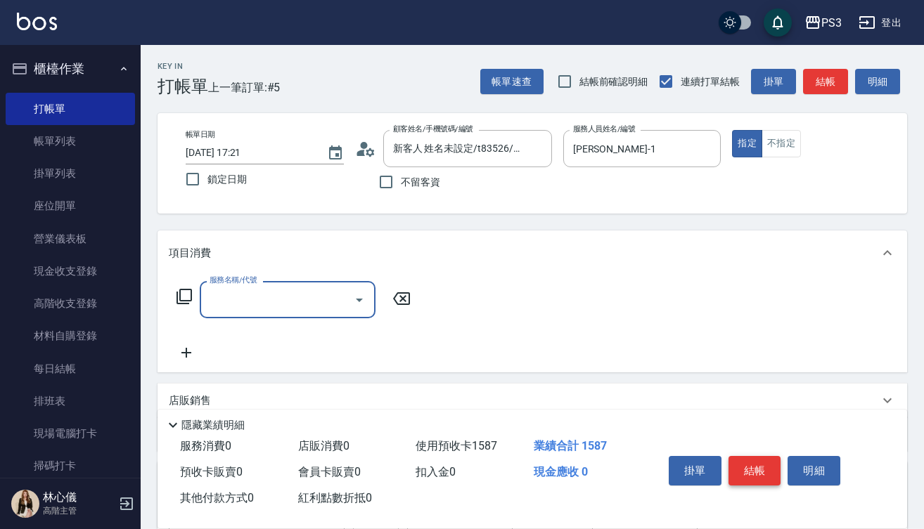
click at [759, 465] on button "結帳" at bounding box center [754, 471] width 53 height 30
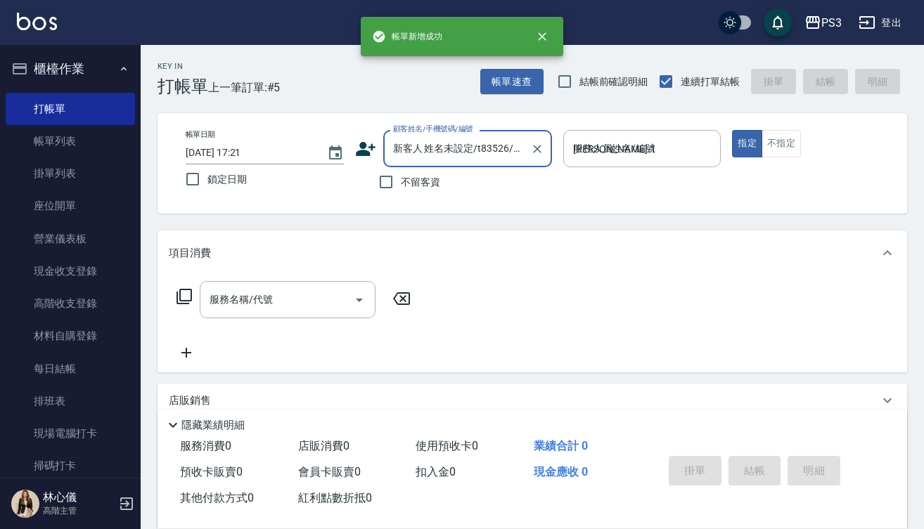
type input "2025/08/17 17:23"
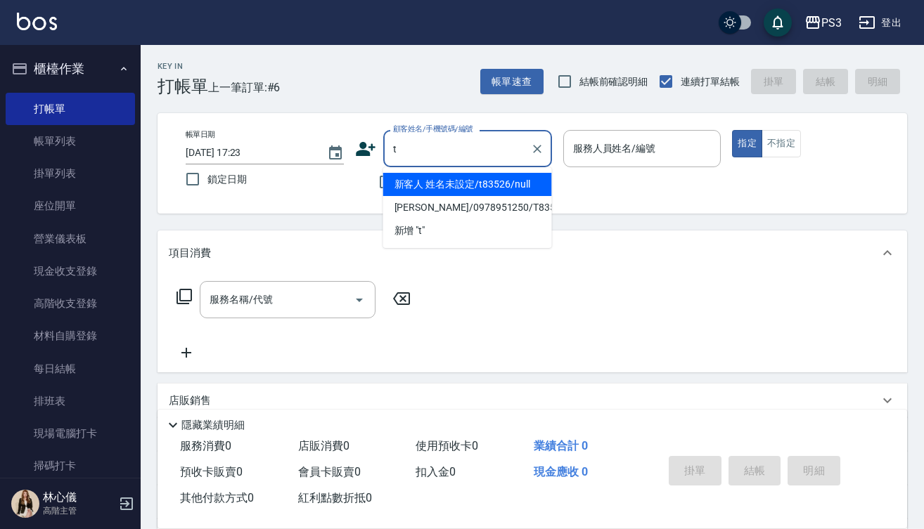
click at [539, 226] on li "新增 "t"" at bounding box center [467, 230] width 169 height 23
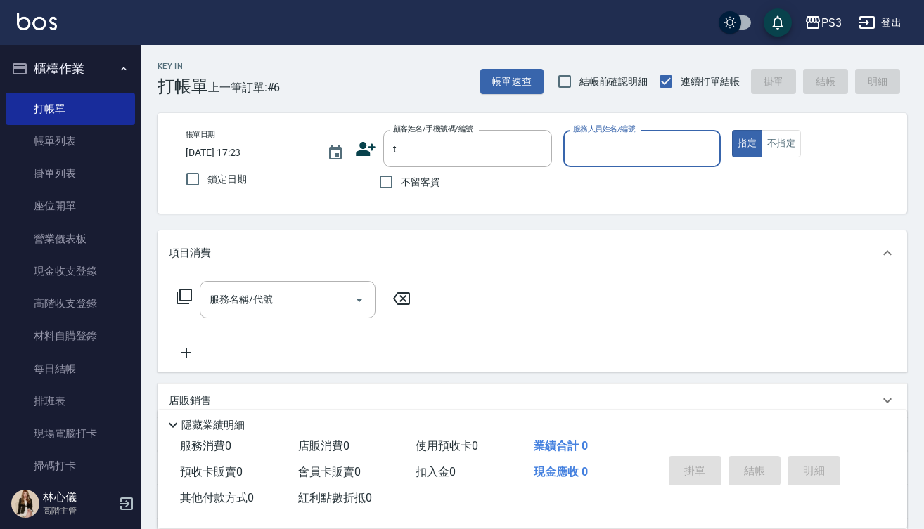
click at [539, 226] on div "Key In 打帳單 上一筆訂單:#6 帳單速查 結帳前確認明細 連續打單結帳 掛單 結帳 明細 帳單日期 2025/08/17 17:23 鎖定日期 顧客姓…" at bounding box center [532, 383] width 783 height 676
click at [460, 158] on input "t" at bounding box center [456, 148] width 135 height 25
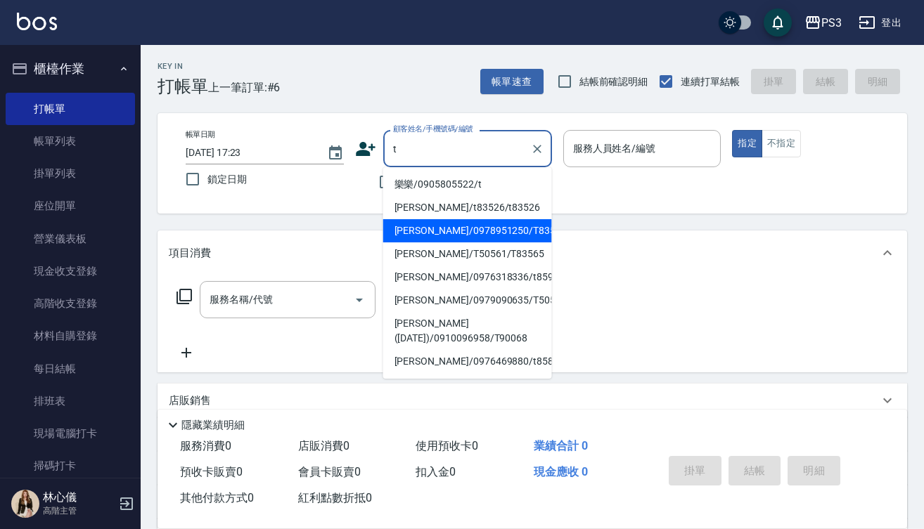
type input "[PERSON_NAME]/0978951250/T83526"
type input "[PERSON_NAME]-1"
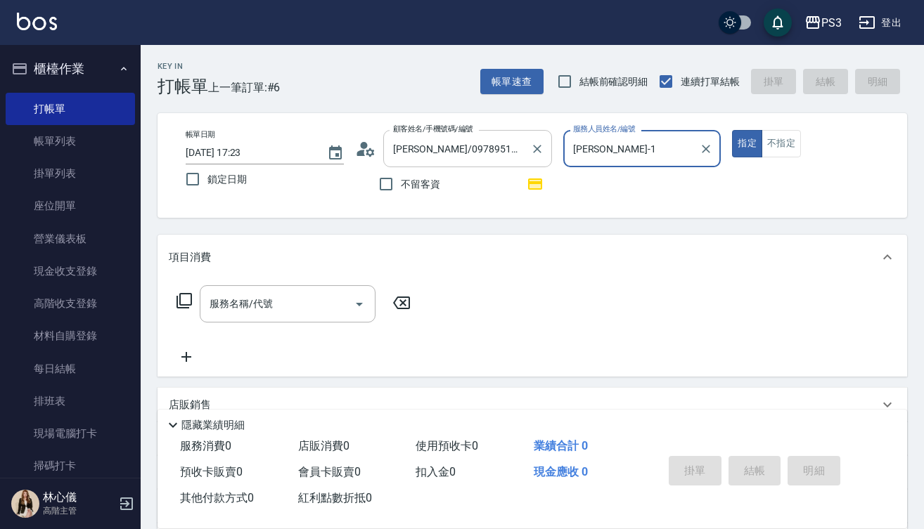
click at [746, 143] on button "指定" at bounding box center [747, 143] width 30 height 27
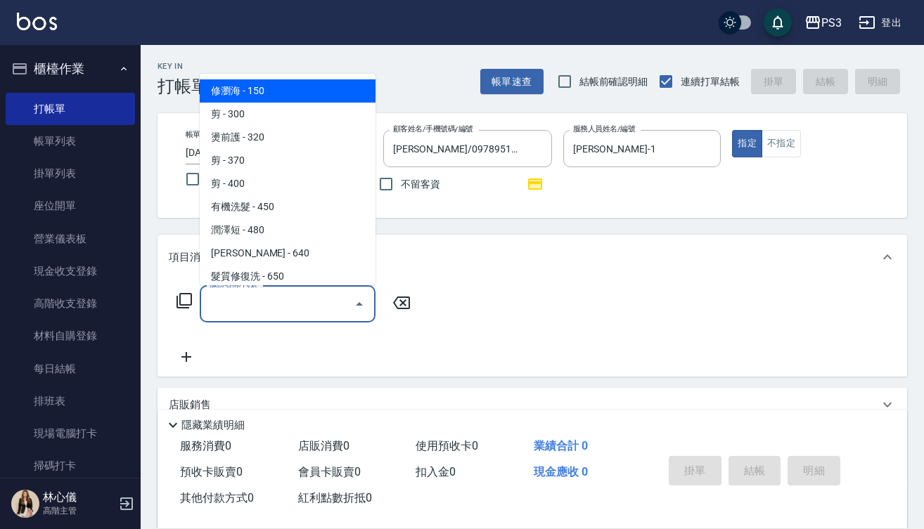
click at [287, 316] on input "服務名稱/代號" at bounding box center [277, 304] width 142 height 25
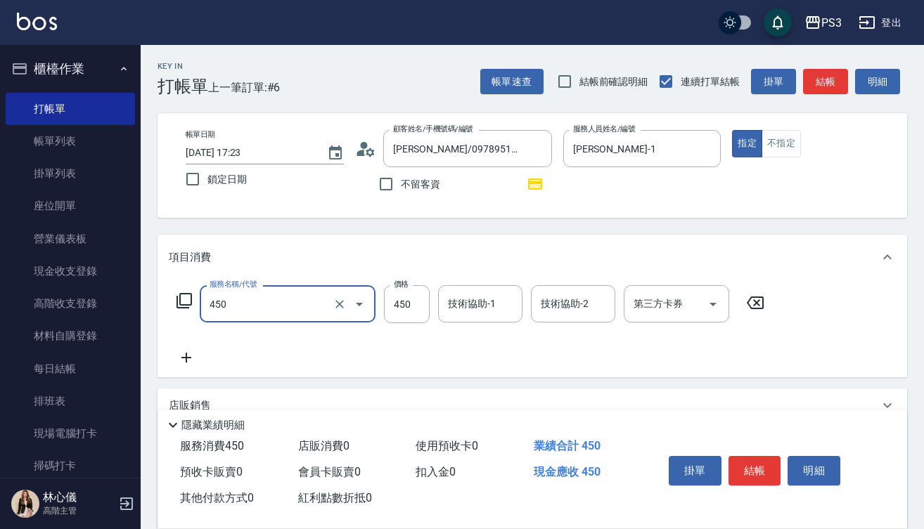
type input "有機洗髮(450)"
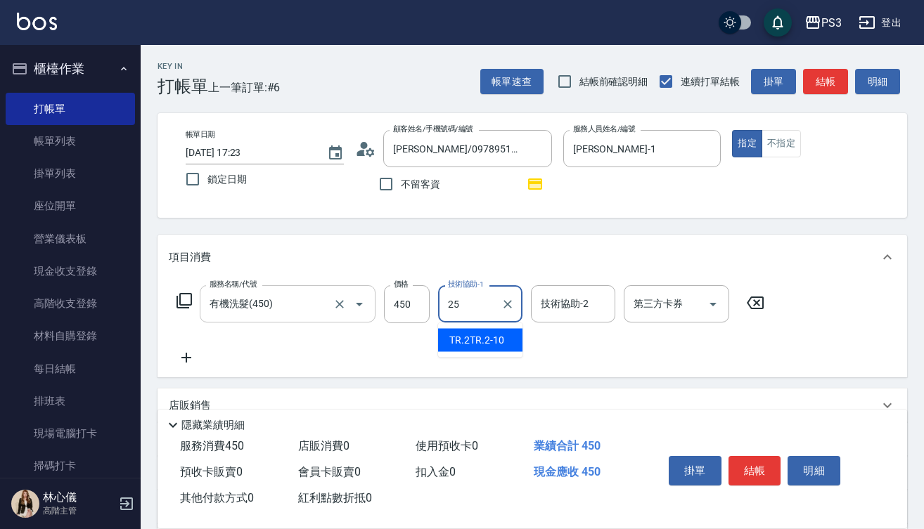
type input "Junson-25"
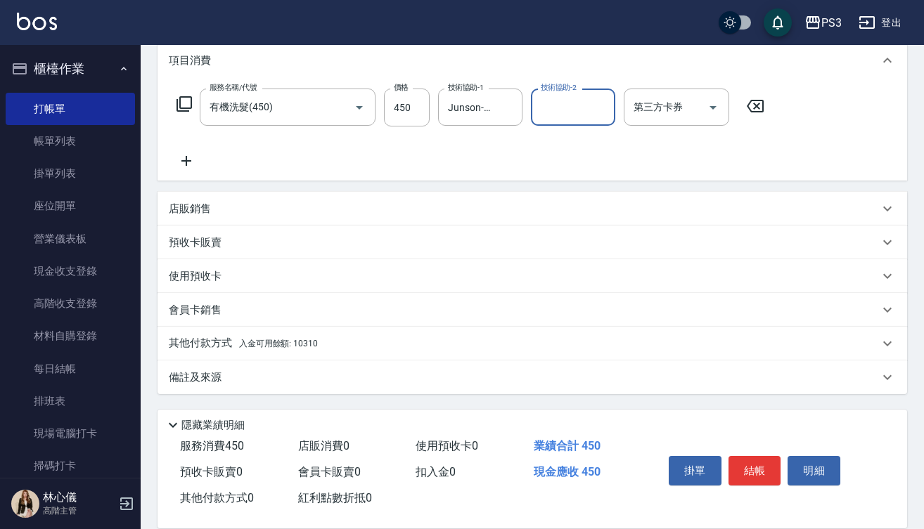
scroll to position [197, 0]
click at [269, 341] on span "入金可用餘額: 10310" at bounding box center [278, 344] width 79 height 10
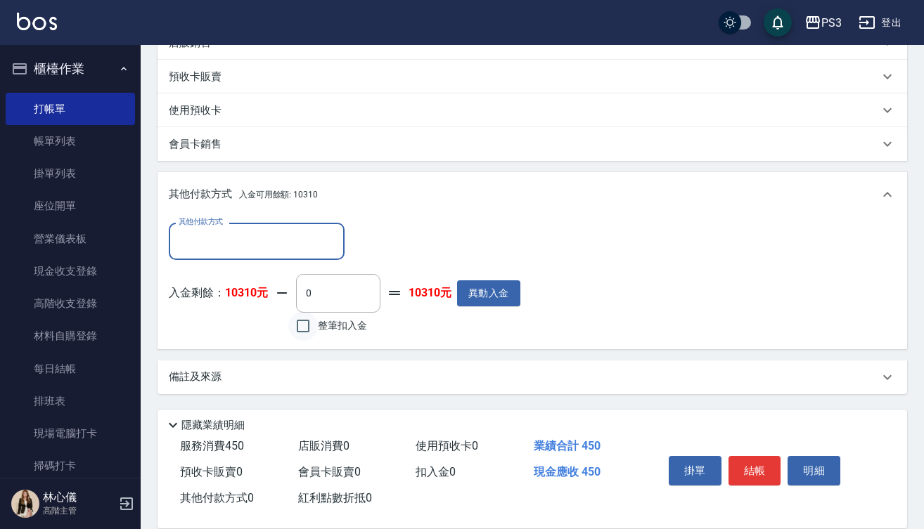
scroll to position [363, 0]
click at [301, 321] on input "整筆扣入金" at bounding box center [303, 326] width 30 height 30
checkbox input "true"
type input "450"
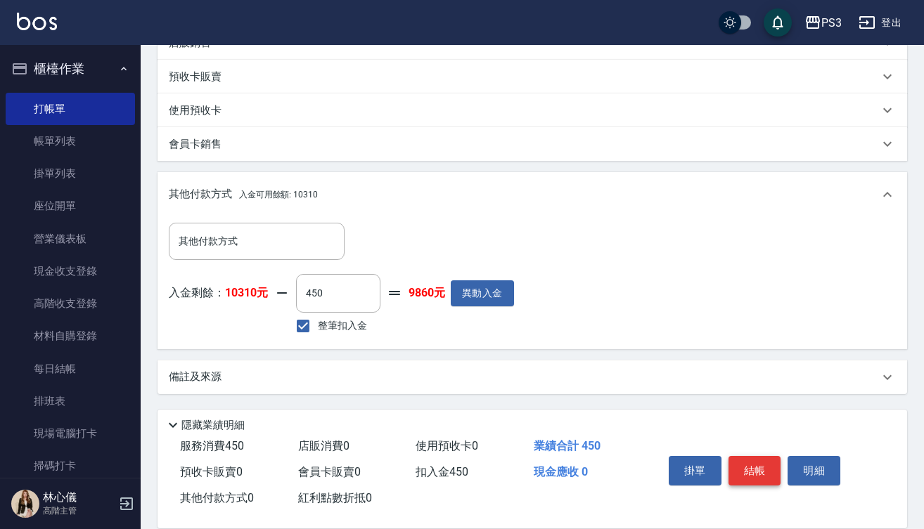
click at [754, 462] on button "結帳" at bounding box center [754, 471] width 53 height 30
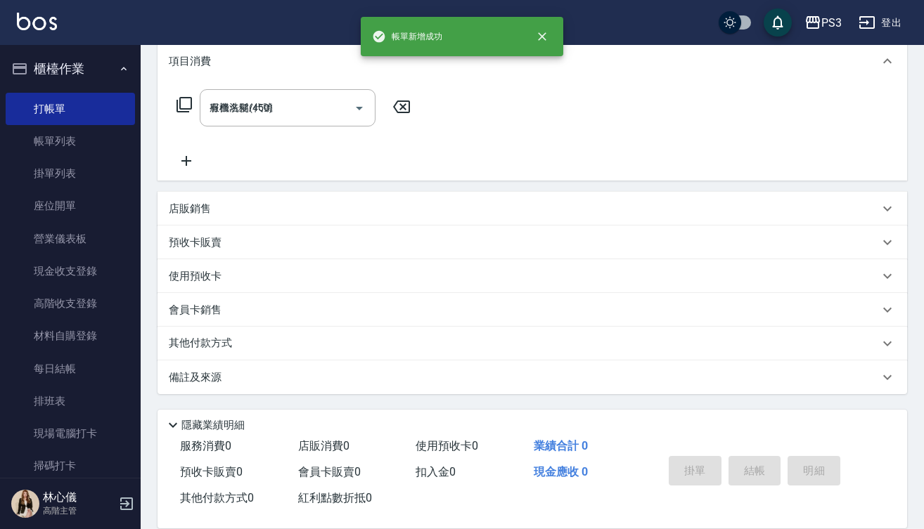
type input "2025/08/17 17:24"
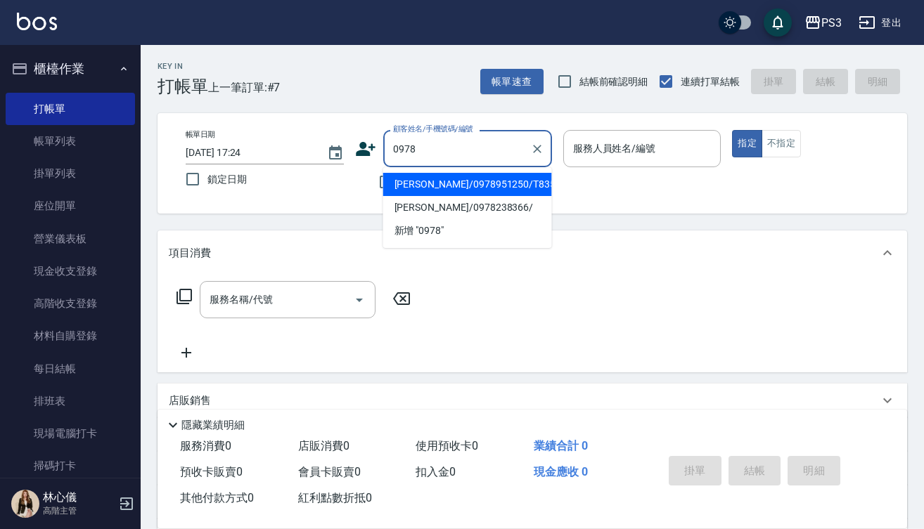
type input "[PERSON_NAME]/0978951250/T83526"
type input "[PERSON_NAME]-1"
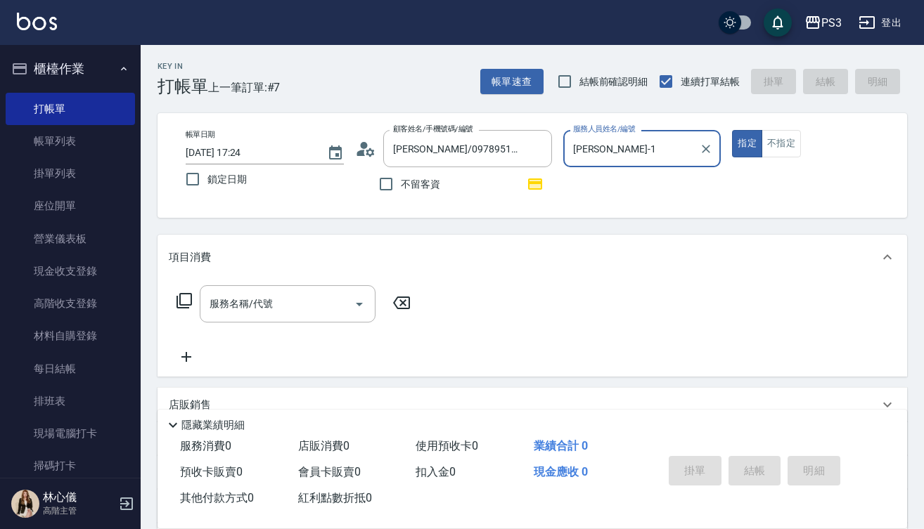
click at [746, 143] on button "指定" at bounding box center [747, 143] width 30 height 27
type input "章哲瑜哲瑜/0978638720/0978"
type input "Allen-5"
click at [539, 148] on icon "Clear" at bounding box center [537, 149] width 14 height 14
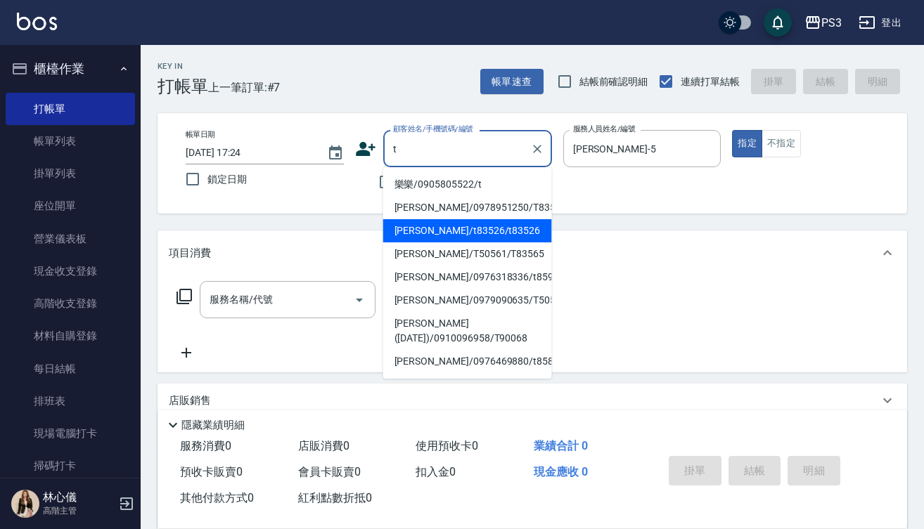
click at [503, 235] on li "[PERSON_NAME]/t83526/t83526" at bounding box center [467, 230] width 169 height 23
type input "[PERSON_NAME]/t83526/t83526"
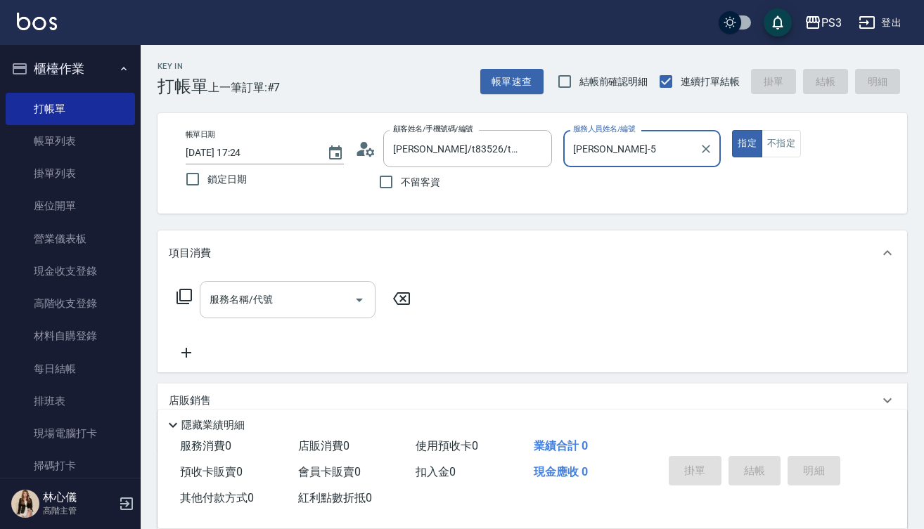
click at [273, 299] on input "服務名稱/代號" at bounding box center [277, 299] width 142 height 25
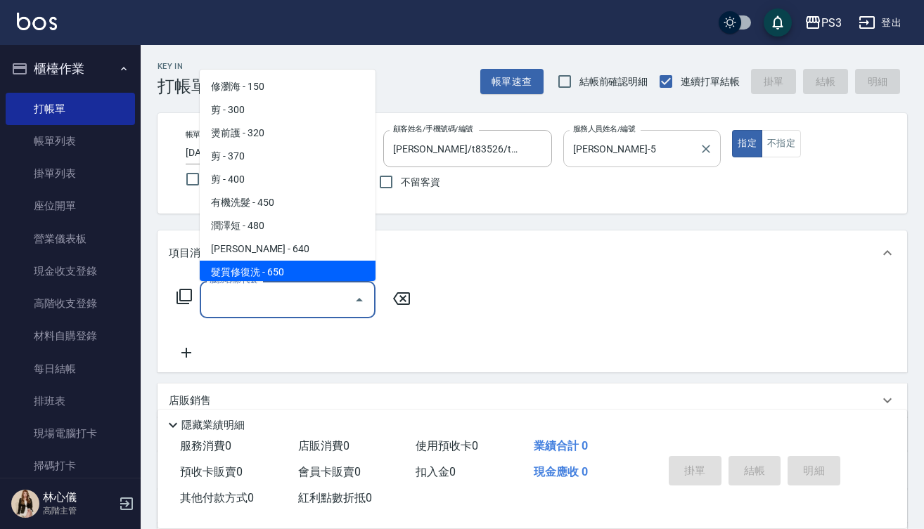
click at [615, 138] on input "Allen-5" at bounding box center [631, 148] width 124 height 25
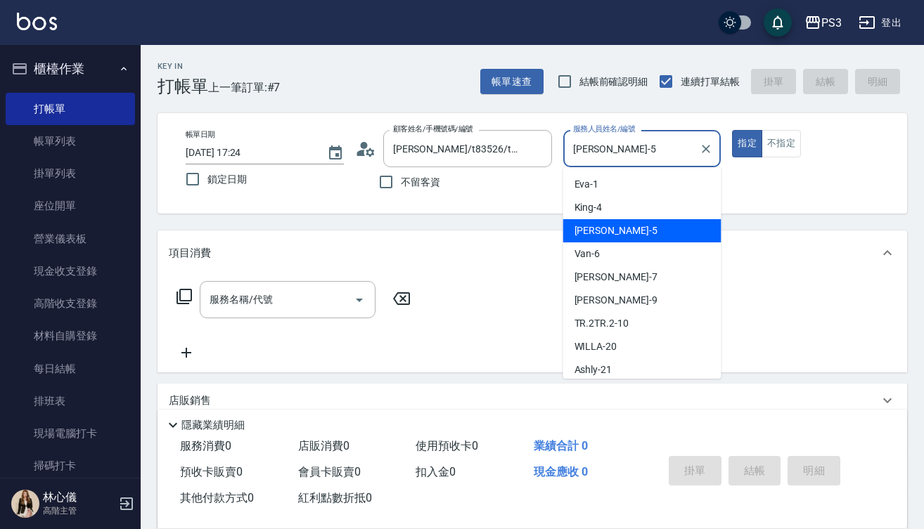
click at [615, 138] on input "Allen-5" at bounding box center [631, 148] width 124 height 25
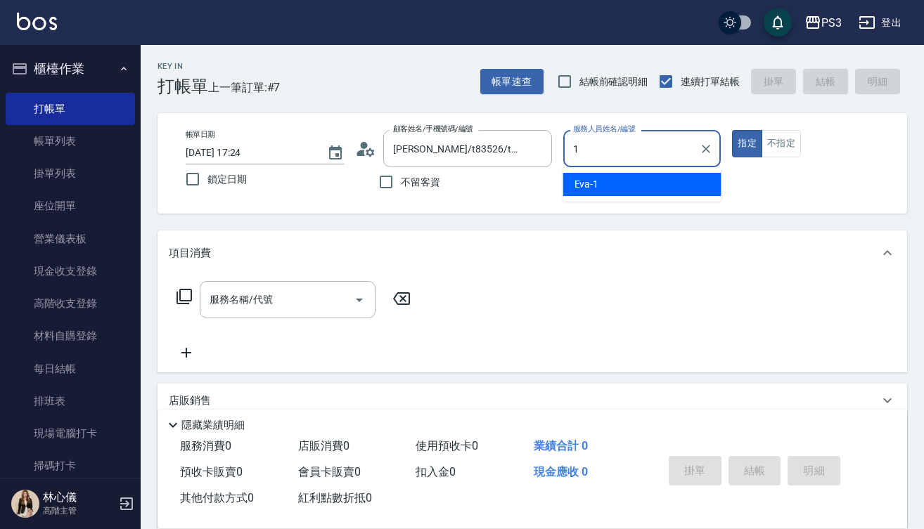
type input "[PERSON_NAME]-1"
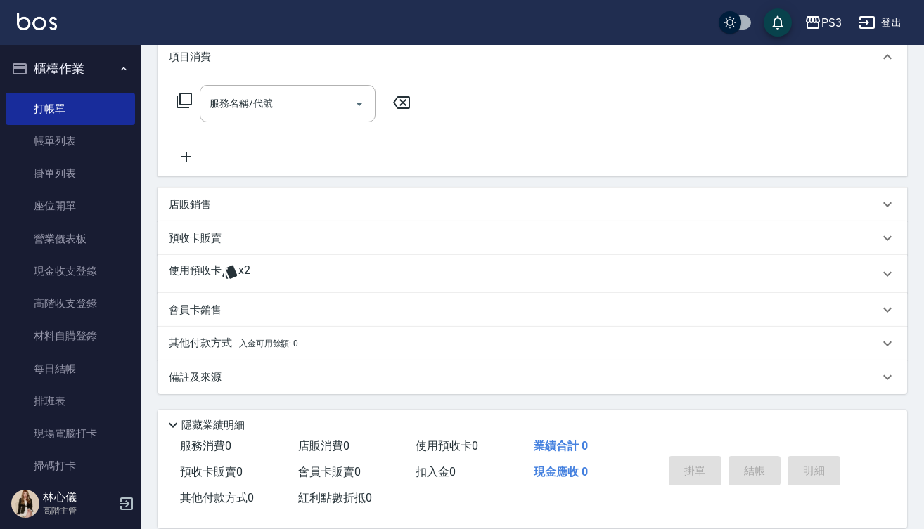
scroll to position [196, 0]
click at [229, 277] on icon at bounding box center [229, 272] width 15 height 13
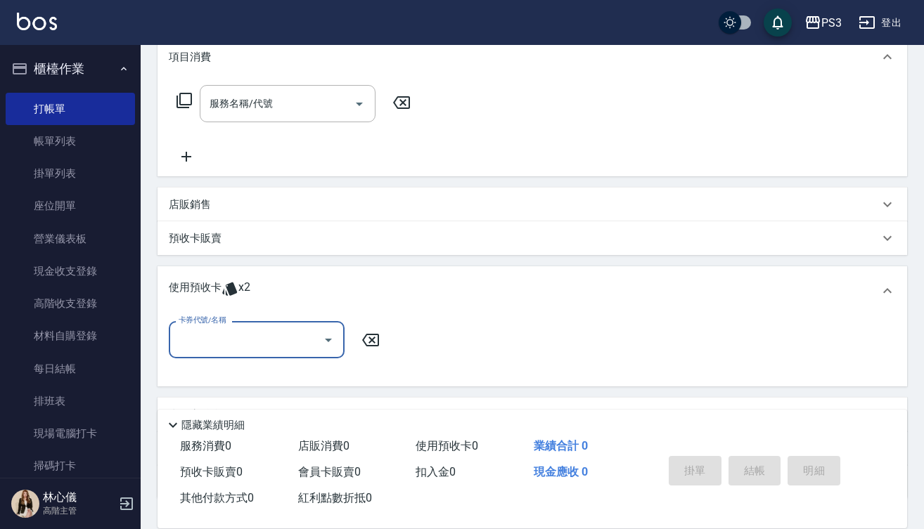
click at [313, 354] on div "卡券代號/名稱" at bounding box center [257, 339] width 176 height 37
click at [313, 377] on div "結構式三段中1587現） 剩餘2張" at bounding box center [257, 376] width 176 height 23
type input "結構式三段中1587現）"
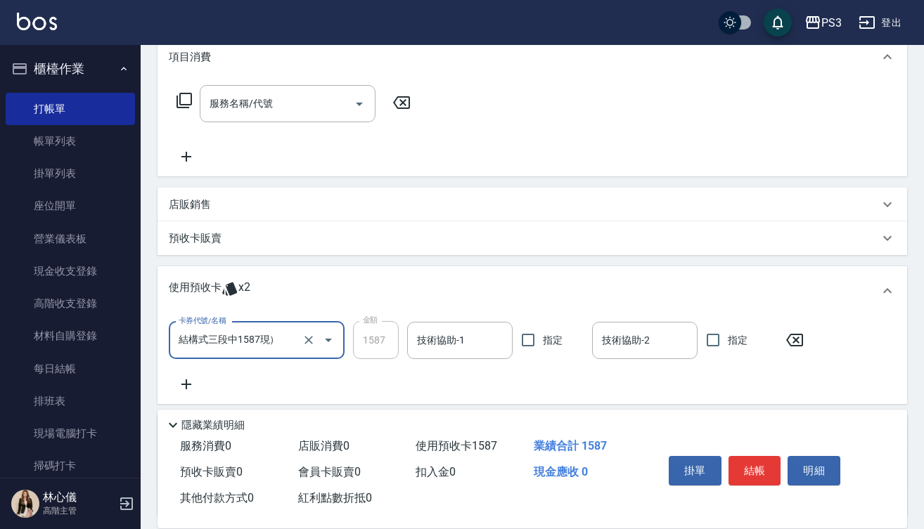
click at [434, 339] on input "技術協助-1" at bounding box center [459, 340] width 93 height 25
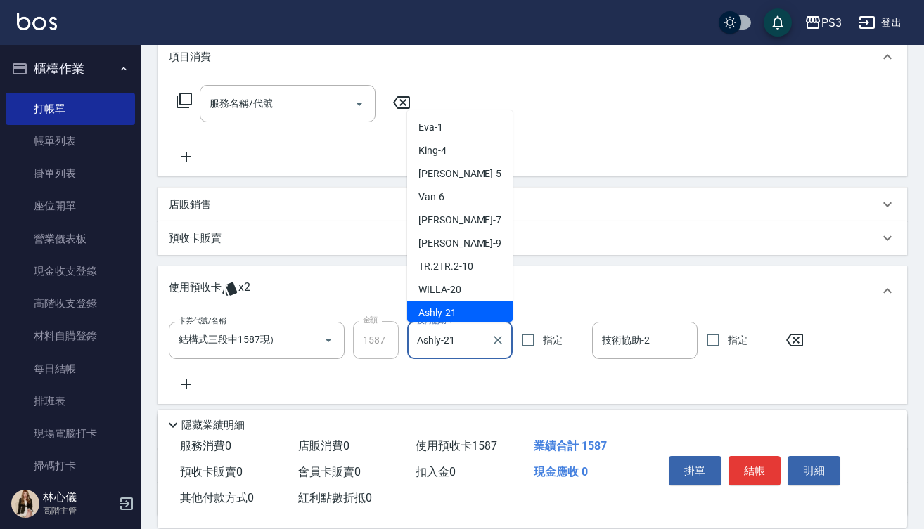
click at [470, 337] on input "Ashly-21" at bounding box center [449, 340] width 72 height 25
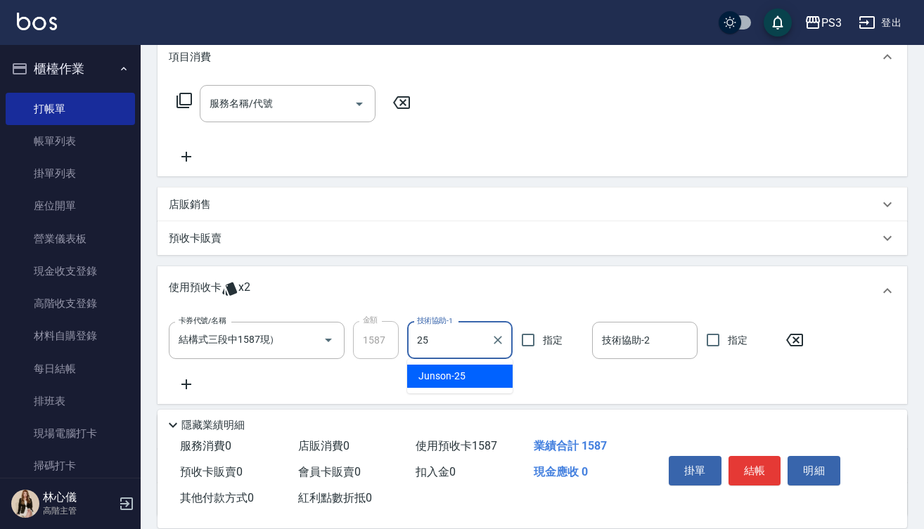
type input "Junson-25"
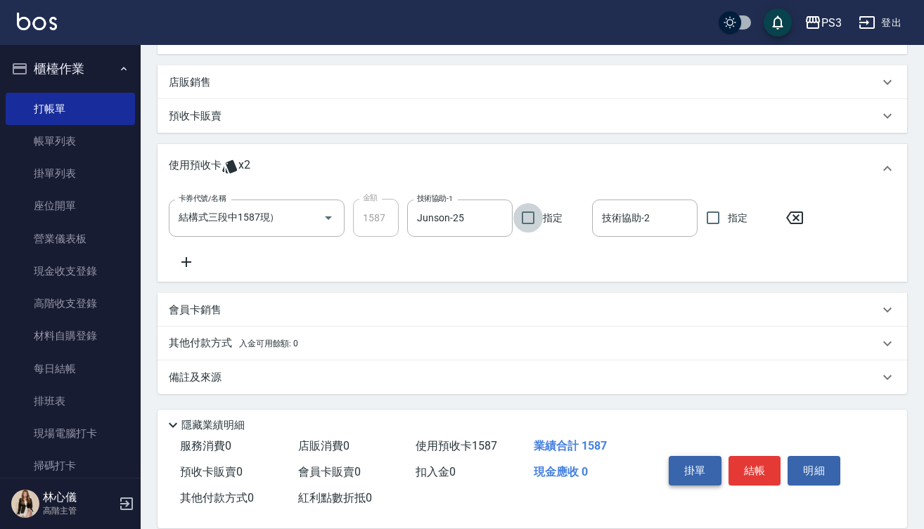
scroll to position [318, 0]
click at [758, 459] on button "結帳" at bounding box center [754, 471] width 53 height 30
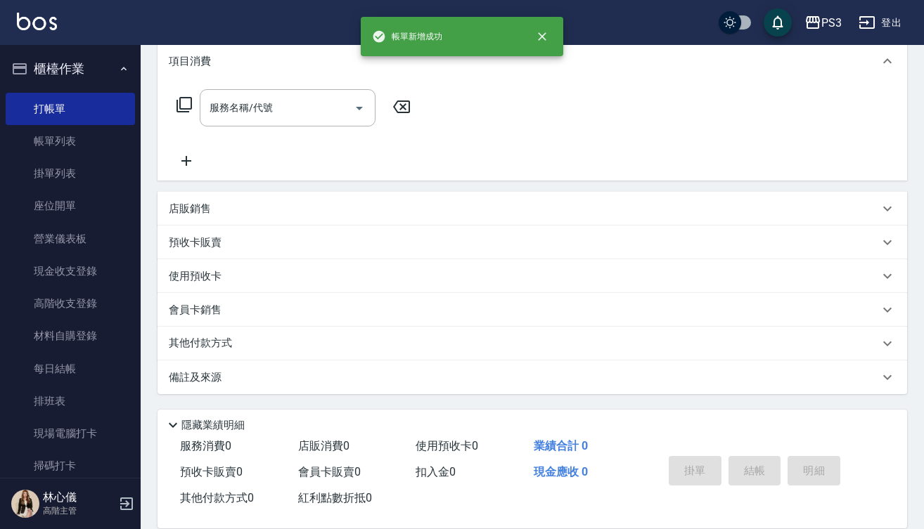
scroll to position [0, 0]
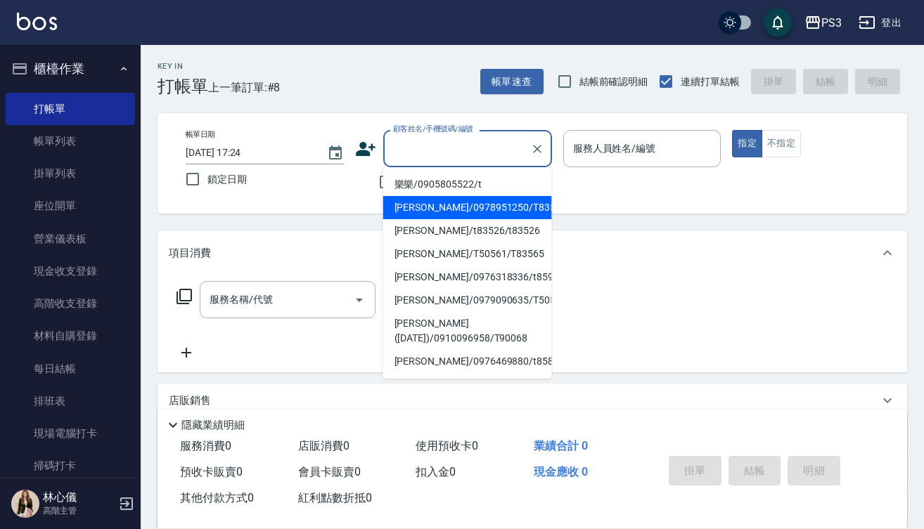
type input "[PERSON_NAME]/0978951250/T83526"
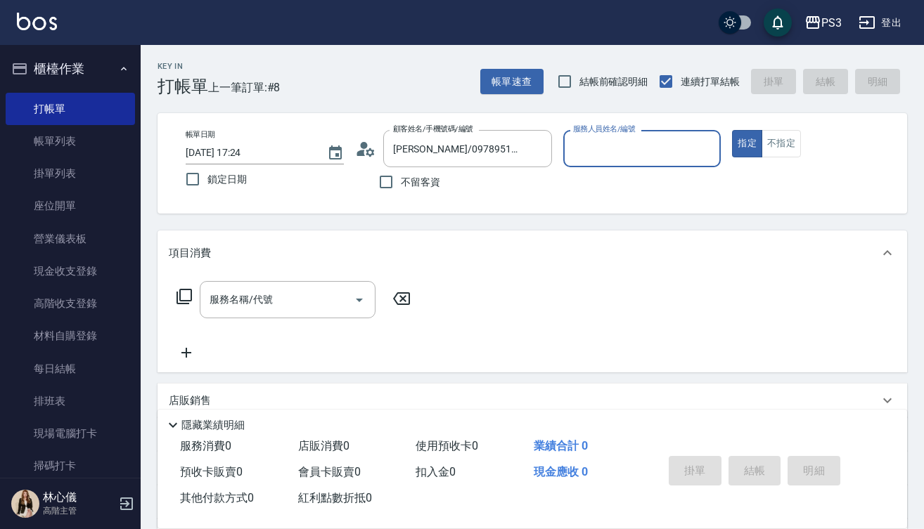
type input "[PERSON_NAME]-1"
click at [746, 143] on button "指定" at bounding box center [747, 143] width 30 height 27
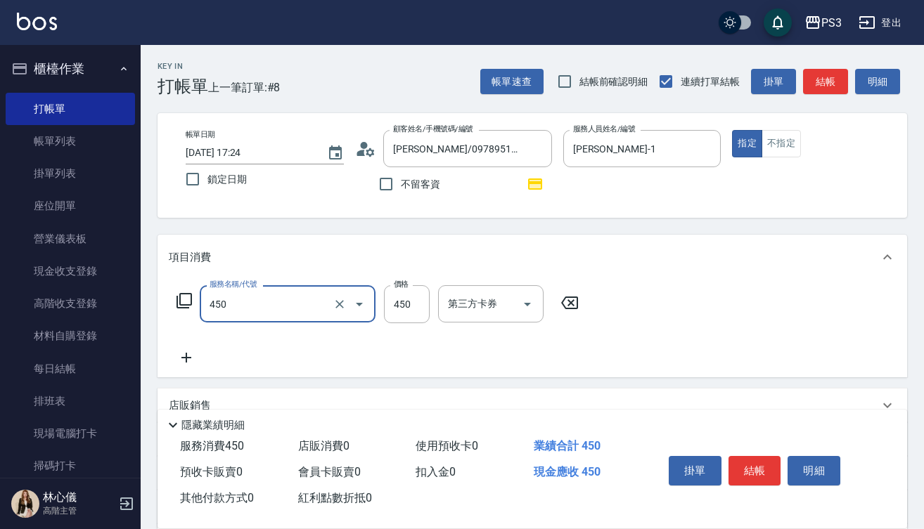
type input "有機洗髮(450)"
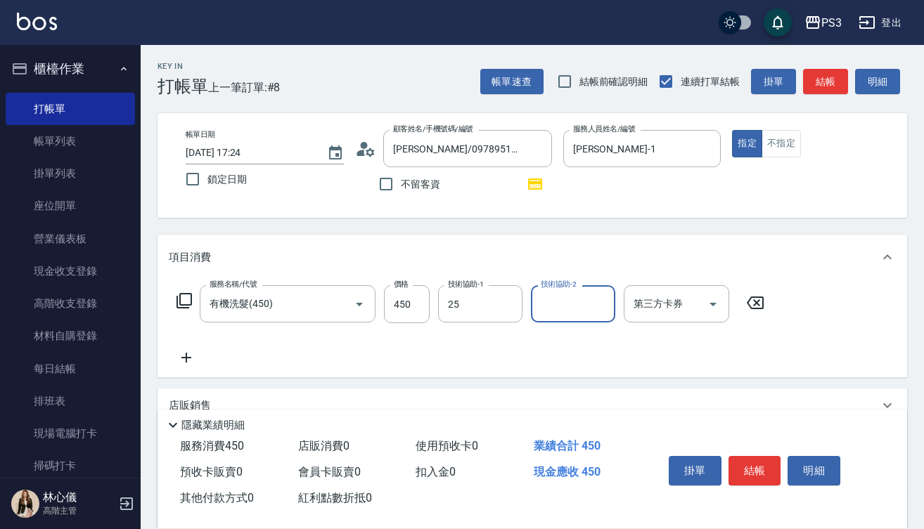
type input "Junson-25"
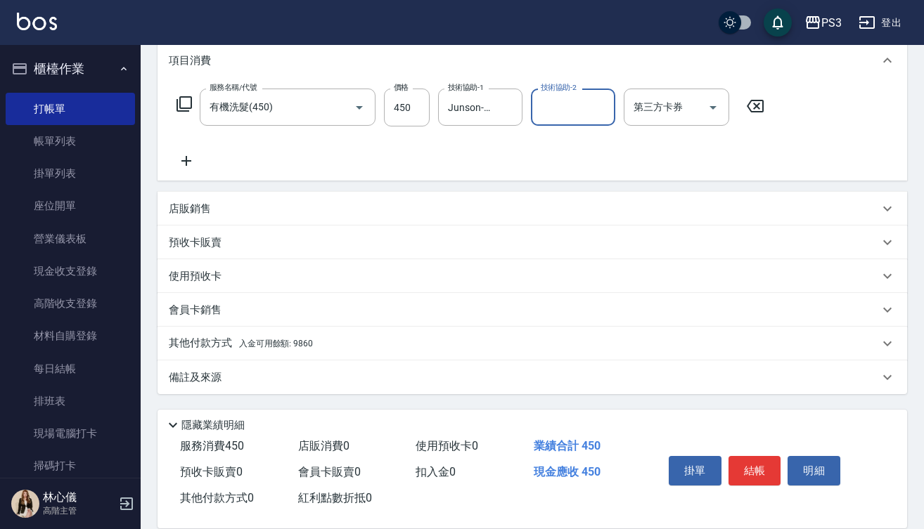
scroll to position [197, 0]
click at [278, 340] on span "入金可用餘額: 9860" at bounding box center [276, 344] width 74 height 10
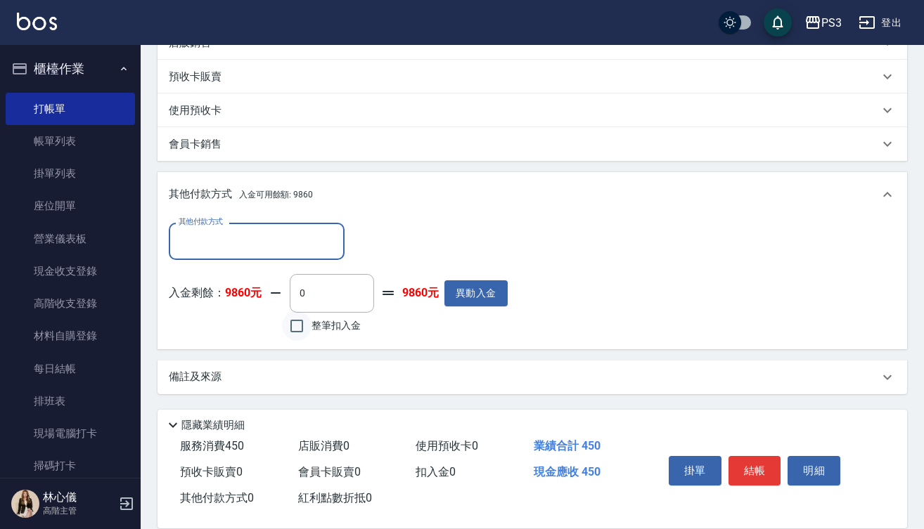
scroll to position [363, 0]
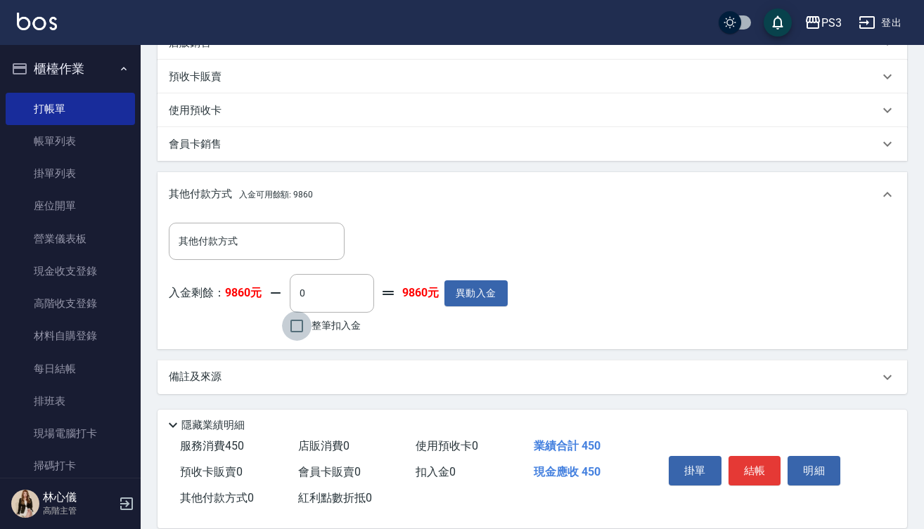
click at [295, 326] on input "整筆扣入金" at bounding box center [297, 326] width 30 height 30
checkbox input "true"
type input "450"
click at [754, 465] on button "結帳" at bounding box center [754, 471] width 53 height 30
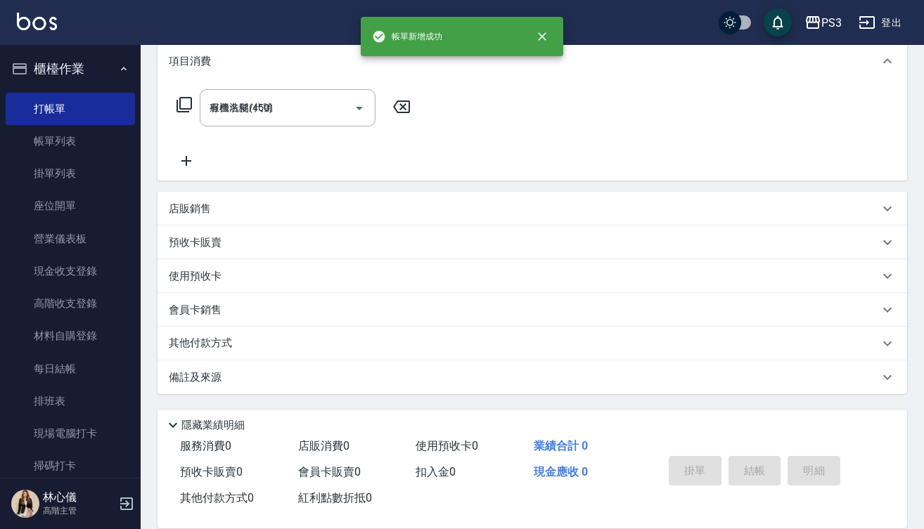
type input "2025/08/17 17:25"
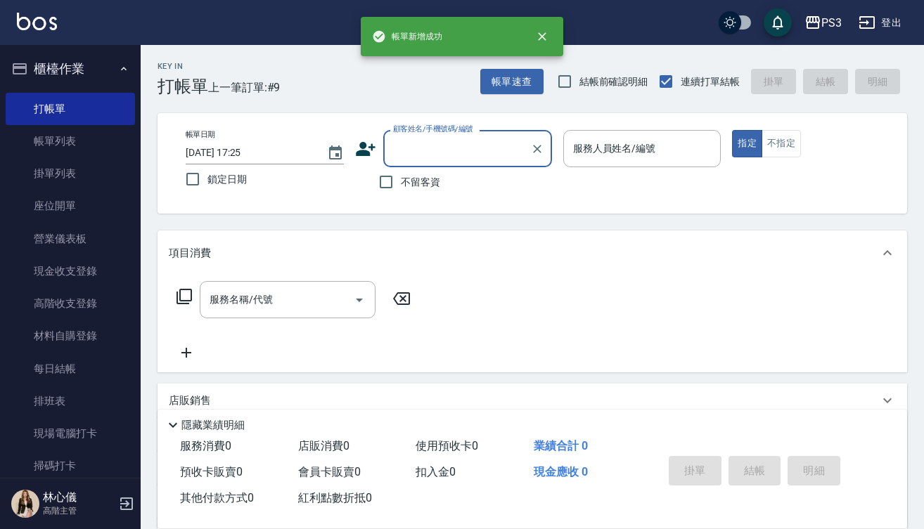
scroll to position [0, 0]
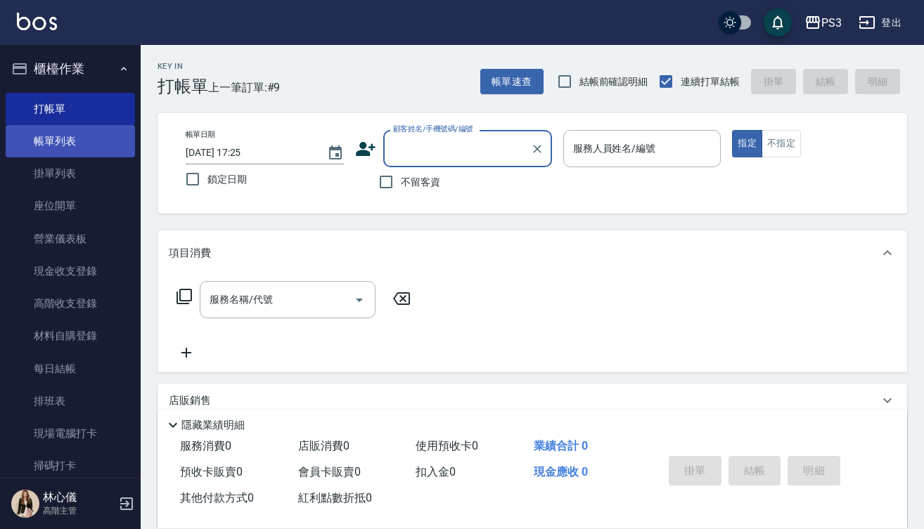
click at [64, 129] on link "帳單列表" at bounding box center [70, 141] width 129 height 32
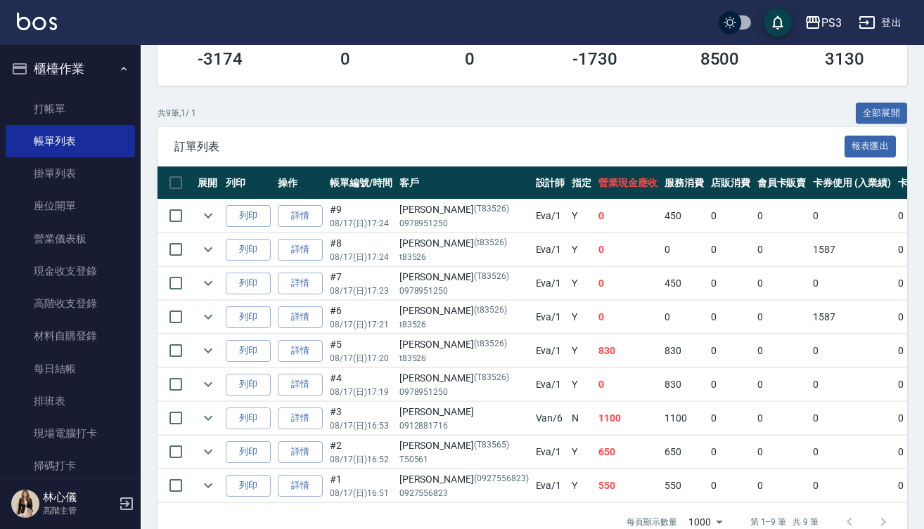
scroll to position [271, 0]
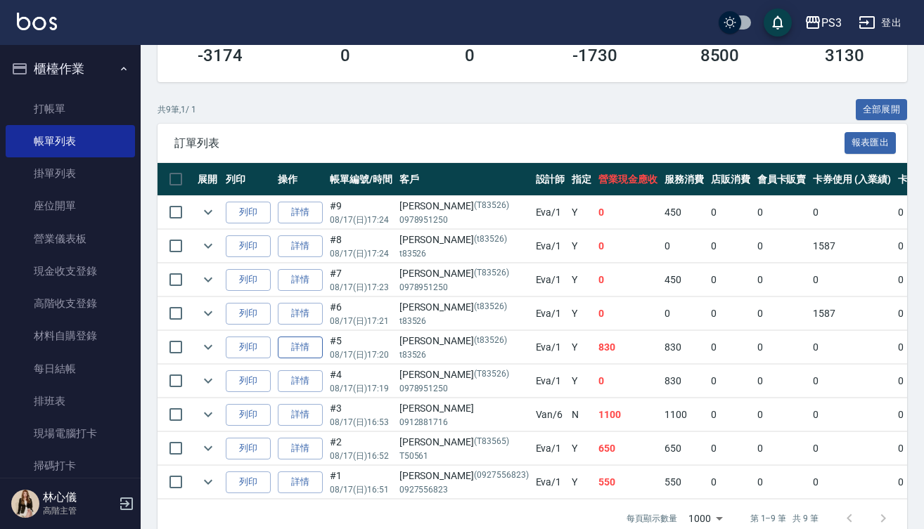
click at [296, 340] on link "詳情" at bounding box center [300, 348] width 45 height 22
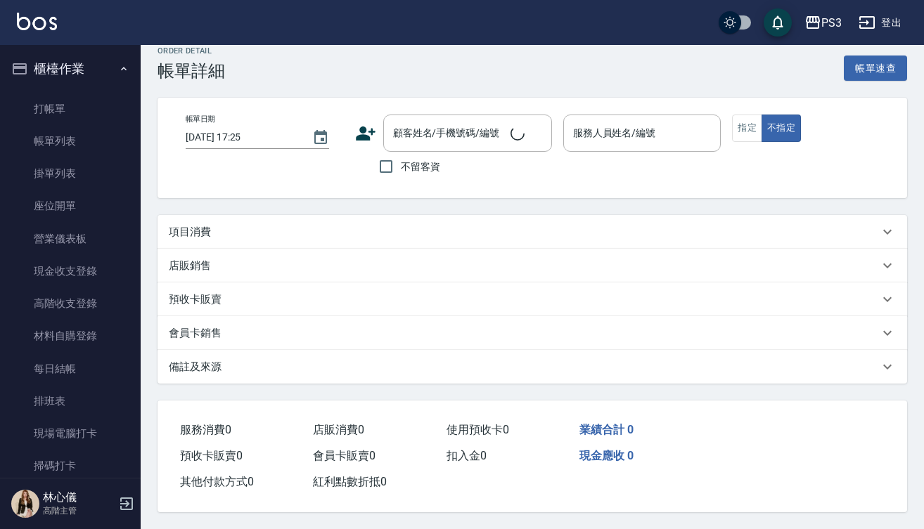
scroll to position [90, 0]
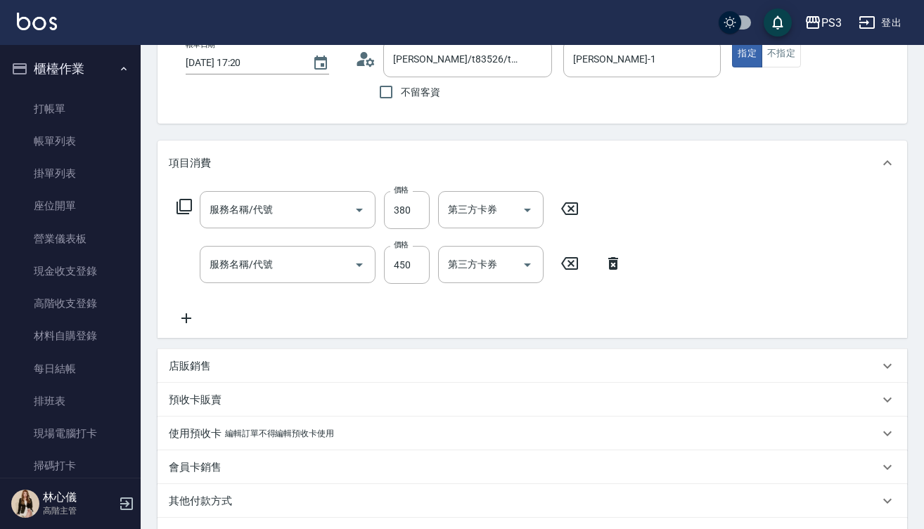
type input "2025/08/17 17:20"
type input "[PERSON_NAME]/t83526/t83526"
type input "[PERSON_NAME]-1"
type input "剪(400)"
type input "有機洗髮(450)"
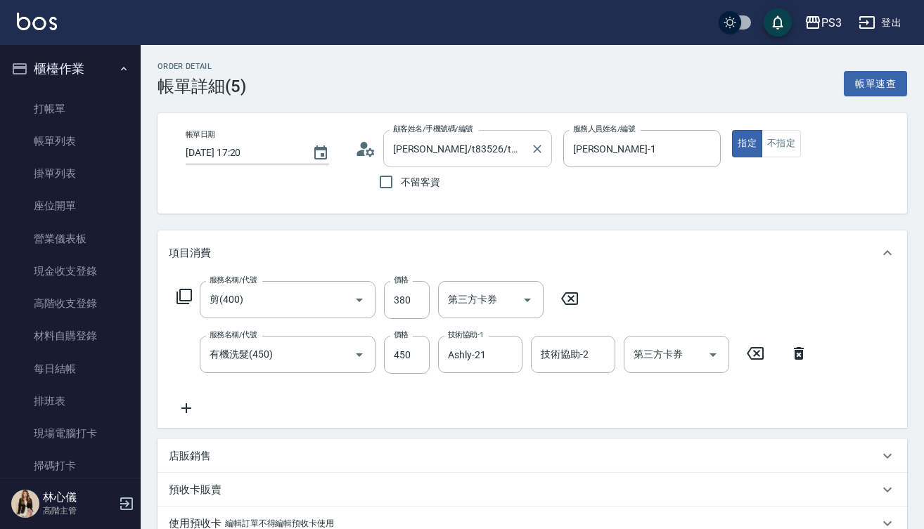
scroll to position [0, 0]
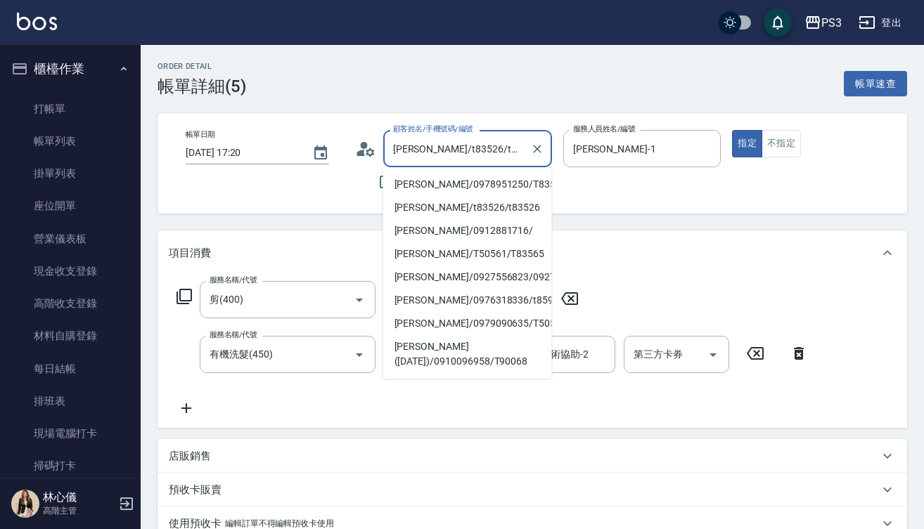
click at [504, 150] on input "[PERSON_NAME]/t83526/t83526" at bounding box center [456, 148] width 135 height 25
click at [493, 181] on li "[PERSON_NAME]/0978951250/T83526" at bounding box center [467, 184] width 169 height 23
type input "[PERSON_NAME]/0978951250/T83526"
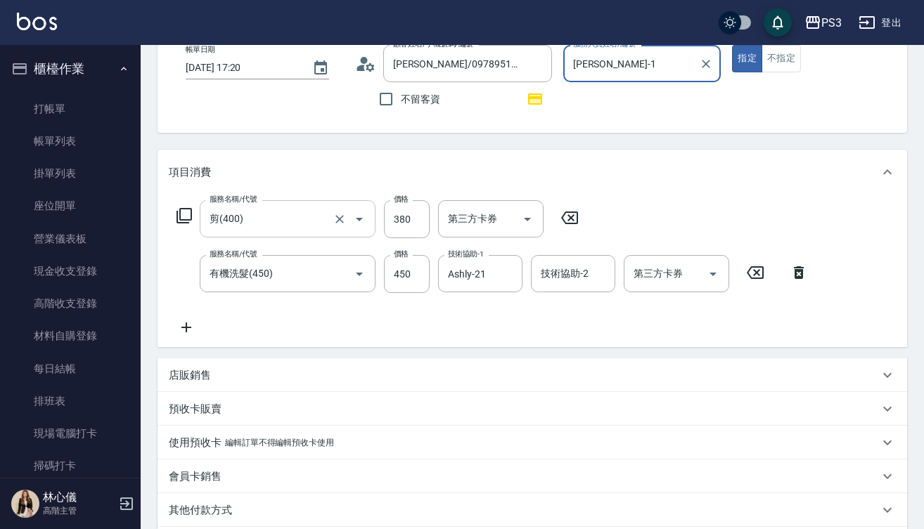
scroll to position [86, 0]
click at [746, 57] on button "指定" at bounding box center [747, 57] width 30 height 27
type button "true"
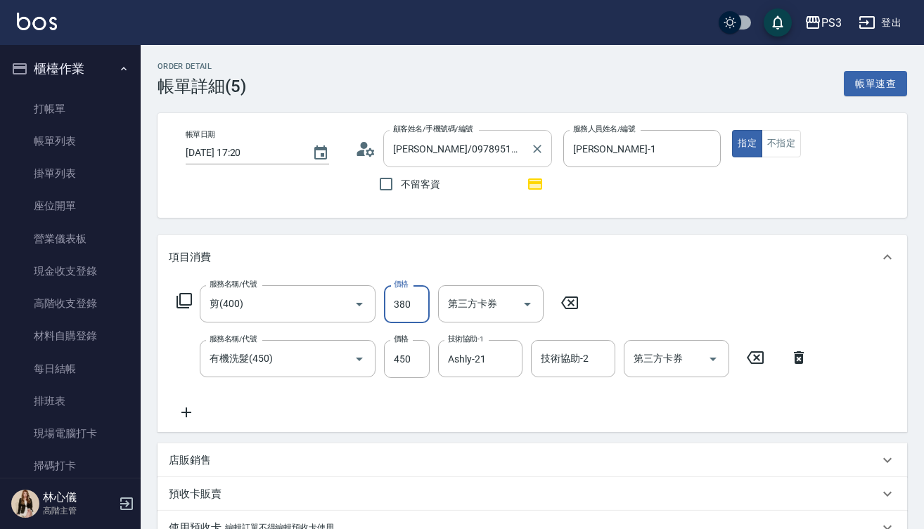
scroll to position [0, 0]
click at [537, 146] on icon "Clear" at bounding box center [537, 149] width 14 height 14
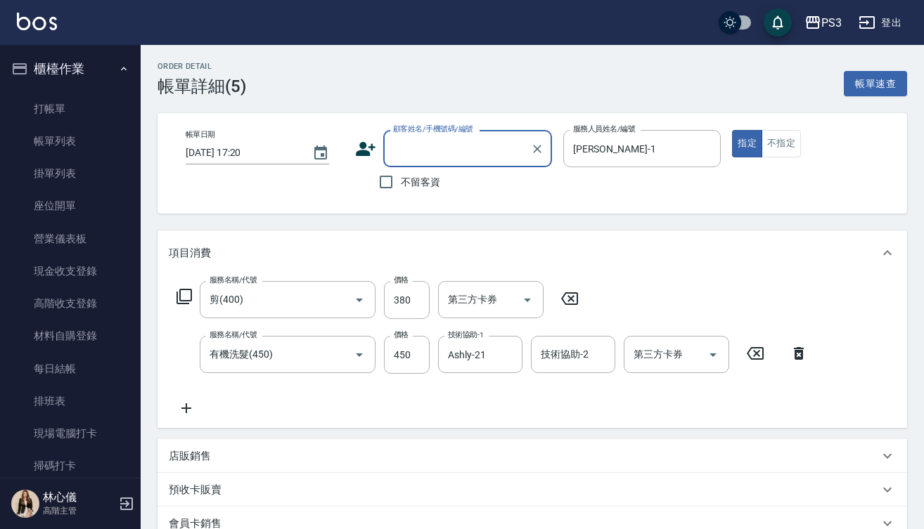
click at [408, 146] on input "顧客姓名/手機號碼/編號" at bounding box center [456, 148] width 135 height 25
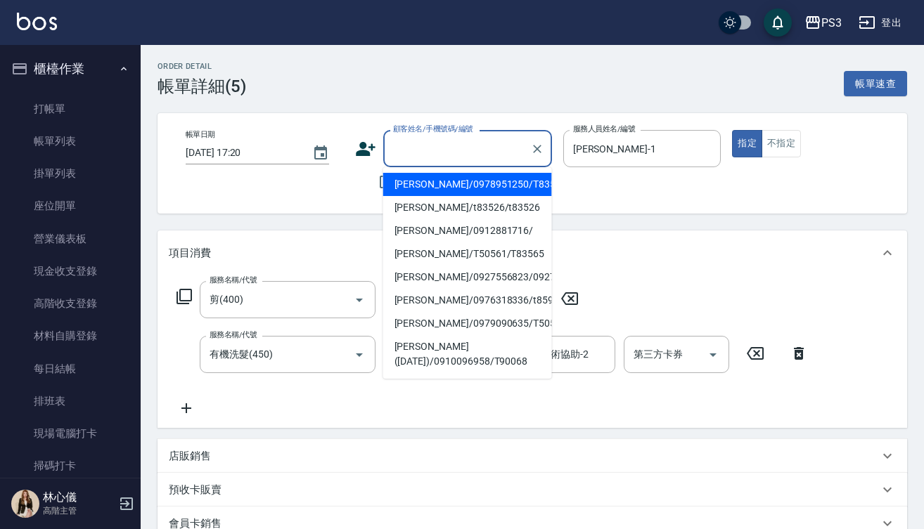
click at [448, 182] on li "[PERSON_NAME]/0978951250/T83526" at bounding box center [467, 184] width 169 height 23
type input "[PERSON_NAME]/0978951250/T83526"
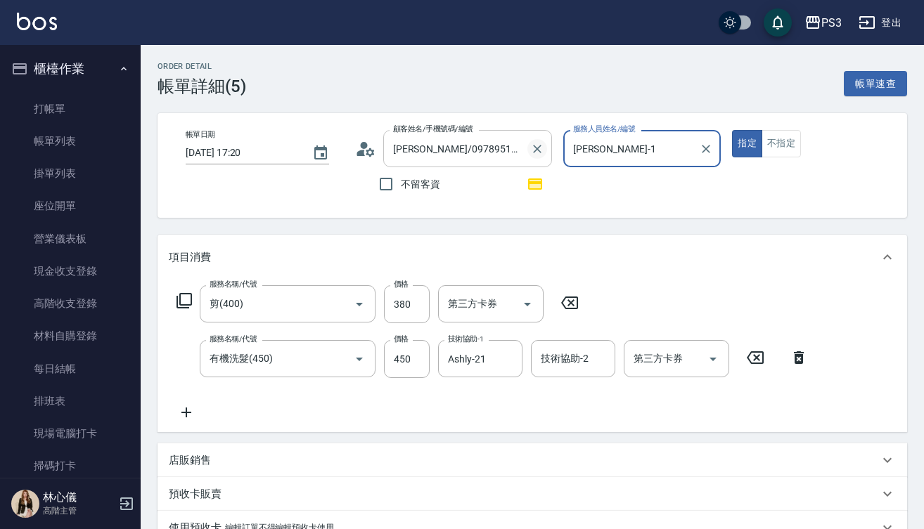
click at [533, 147] on icon "Clear" at bounding box center [537, 149] width 14 height 14
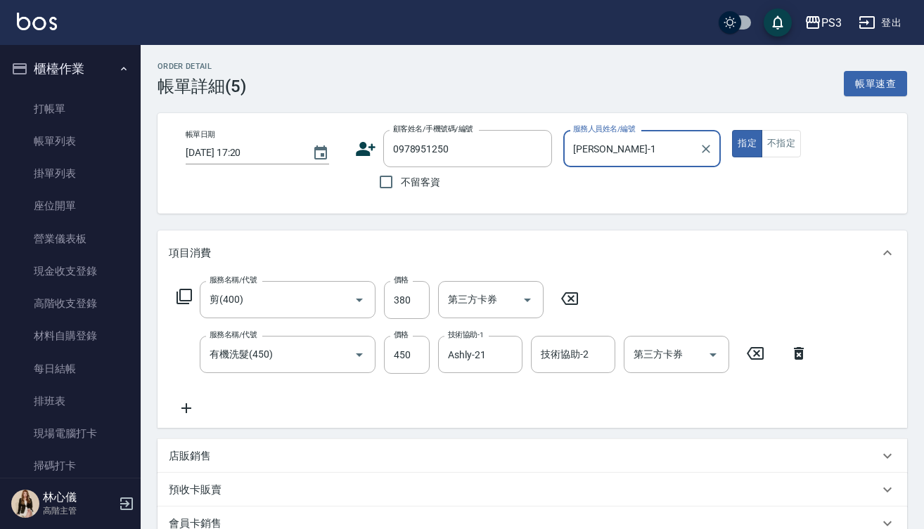
click at [746, 143] on button "指定" at bounding box center [747, 143] width 30 height 27
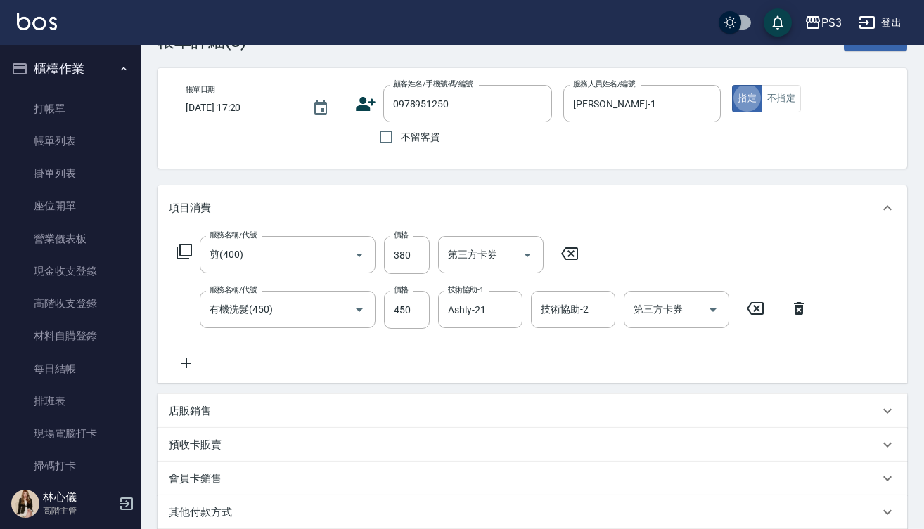
scroll to position [46, 0]
click at [458, 104] on input "0978951250" at bounding box center [456, 103] width 135 height 25
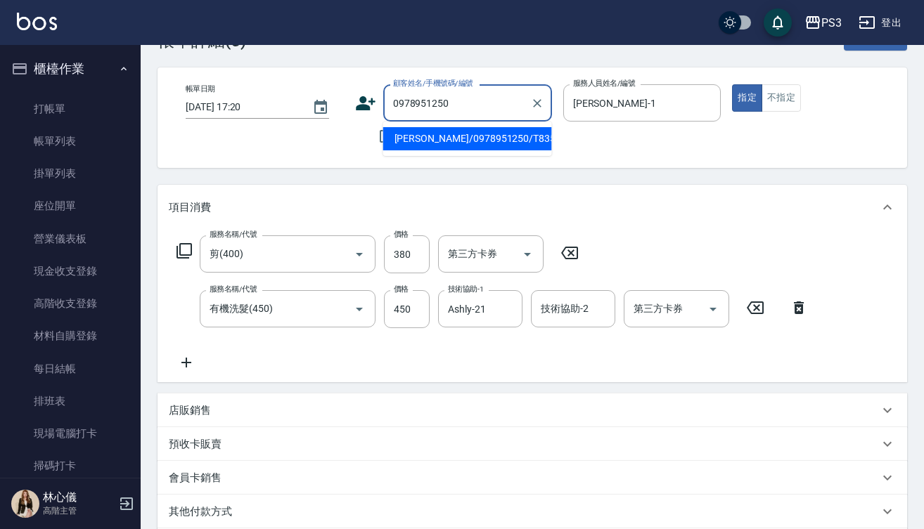
click at [477, 146] on li "[PERSON_NAME]/0978951250/T83526" at bounding box center [467, 138] width 169 height 23
type input "[PERSON_NAME]/0978951250/T83526"
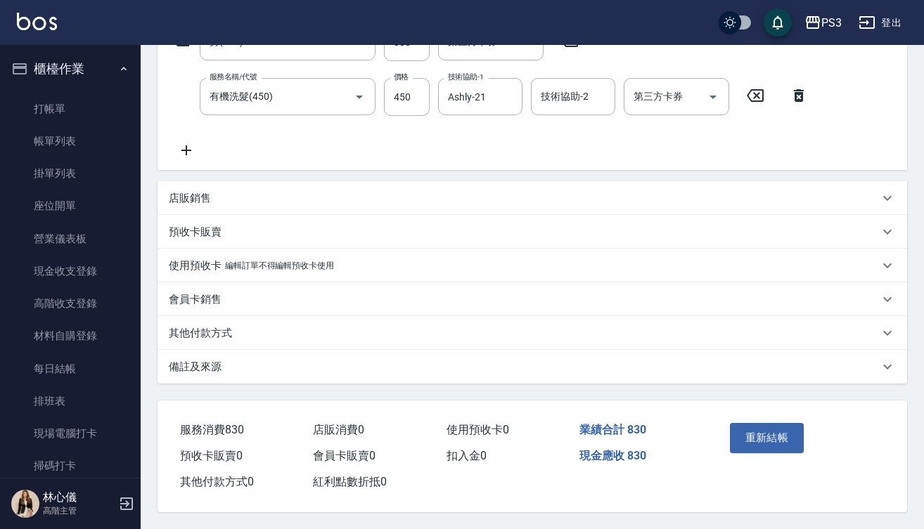
scroll to position [269, 0]
click at [228, 326] on p "其他付款方式" at bounding box center [200, 333] width 63 height 15
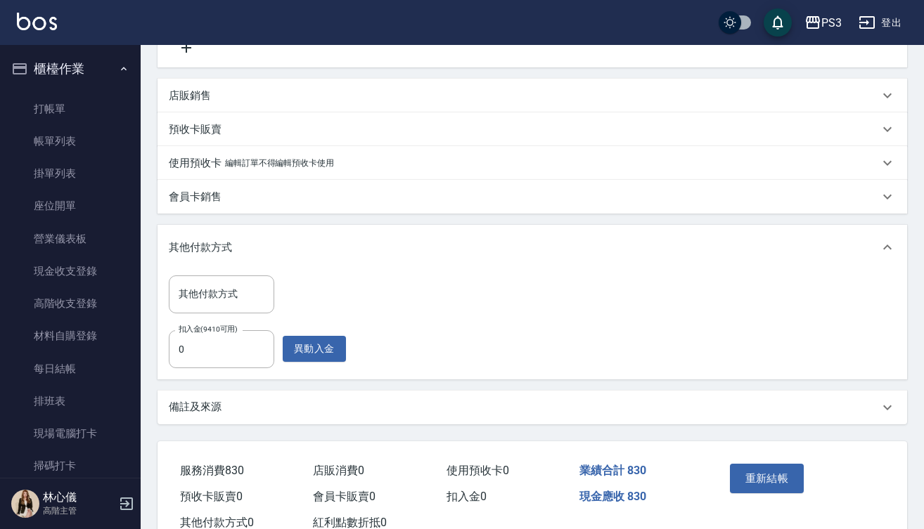
scroll to position [366, 0]
click at [174, 351] on input "0" at bounding box center [221, 349] width 105 height 38
type input "830"
click at [786, 479] on button "重新結帳" at bounding box center [767, 478] width 75 height 30
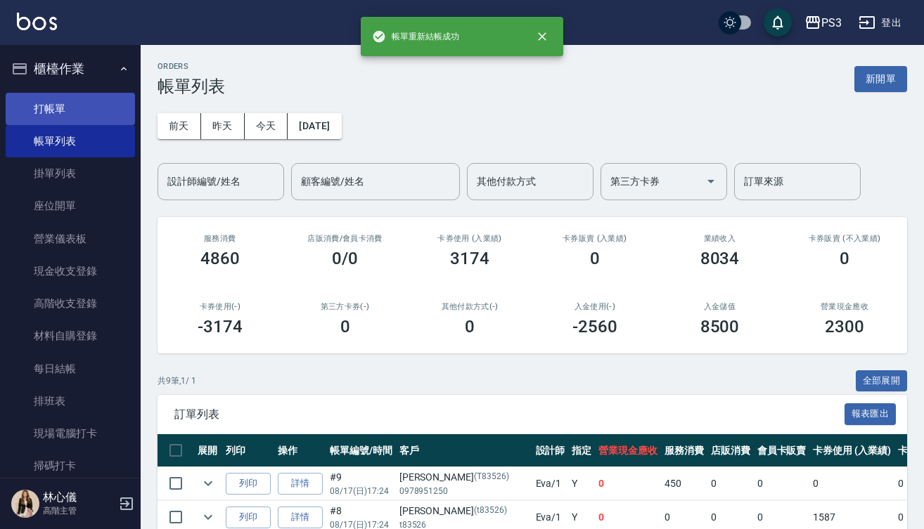
click at [71, 101] on link "打帳單" at bounding box center [70, 109] width 129 height 32
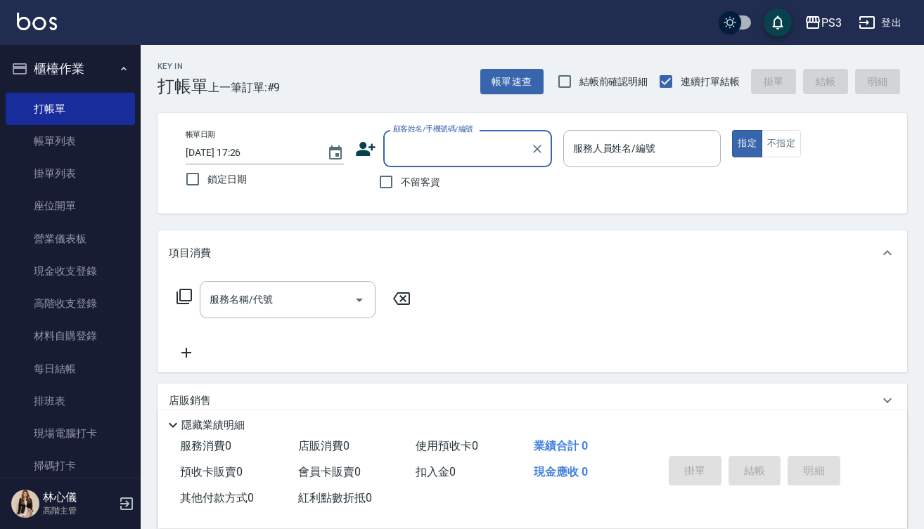
click at [440, 143] on input "顧客姓名/手機號碼/編號" at bounding box center [456, 148] width 135 height 25
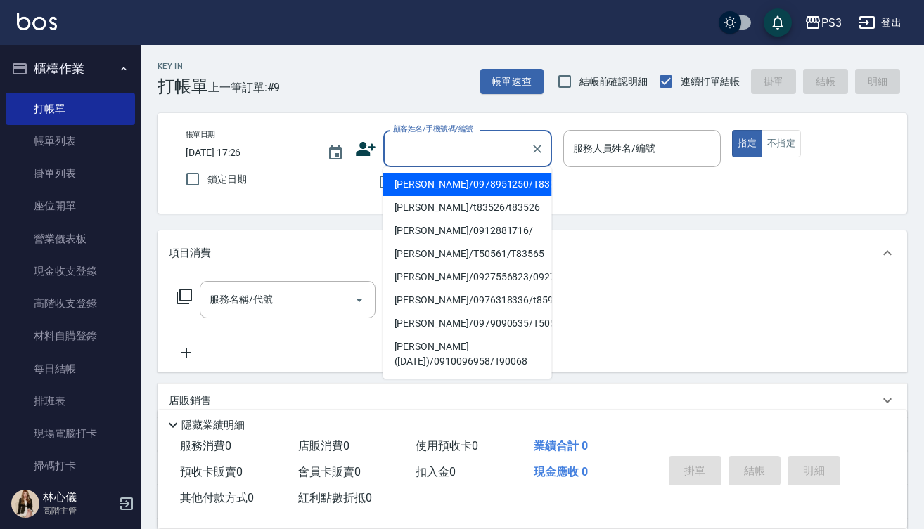
click at [443, 186] on li "[PERSON_NAME]/0978951250/T83526" at bounding box center [467, 184] width 169 height 23
type input "[PERSON_NAME]/0978951250/T83526"
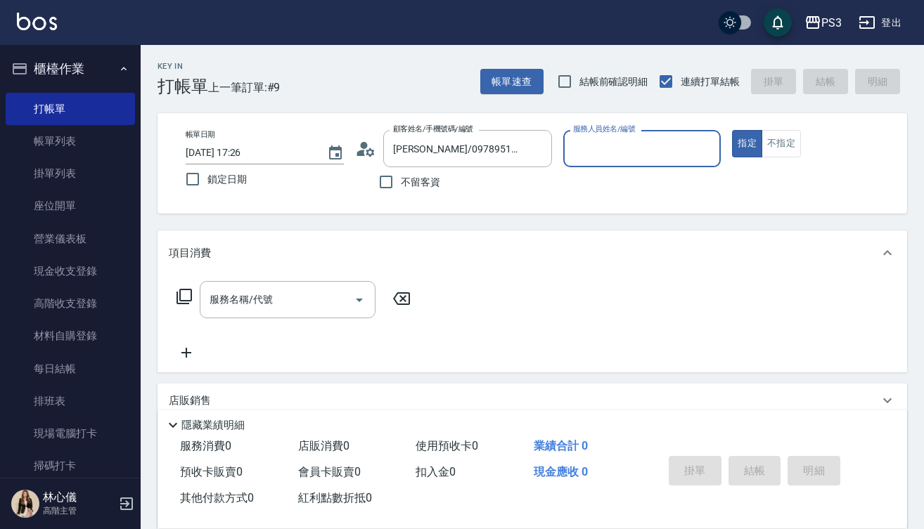
type input "[PERSON_NAME]-1"
click at [547, 146] on div "陳正凱/0978951250/T83526 顧客姓名/手機號碼/編號" at bounding box center [467, 148] width 169 height 37
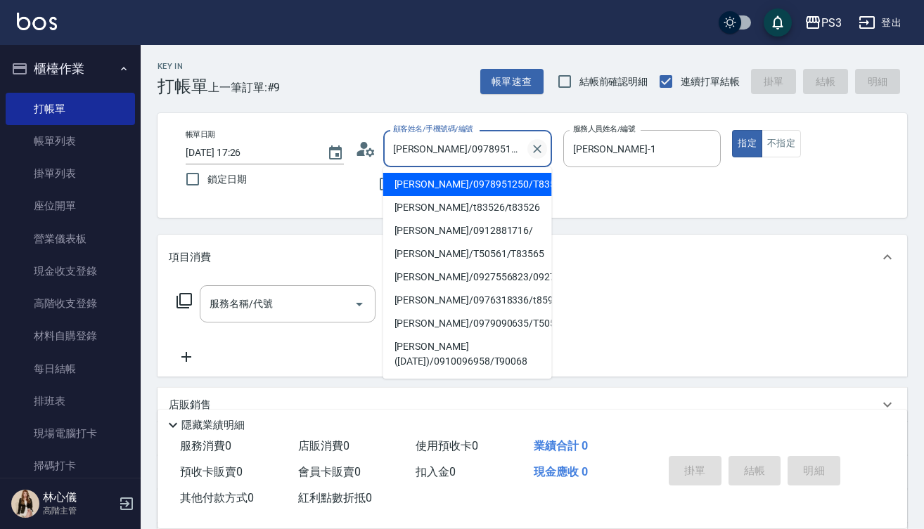
click at [544, 146] on button "Clear" at bounding box center [537, 149] width 20 height 20
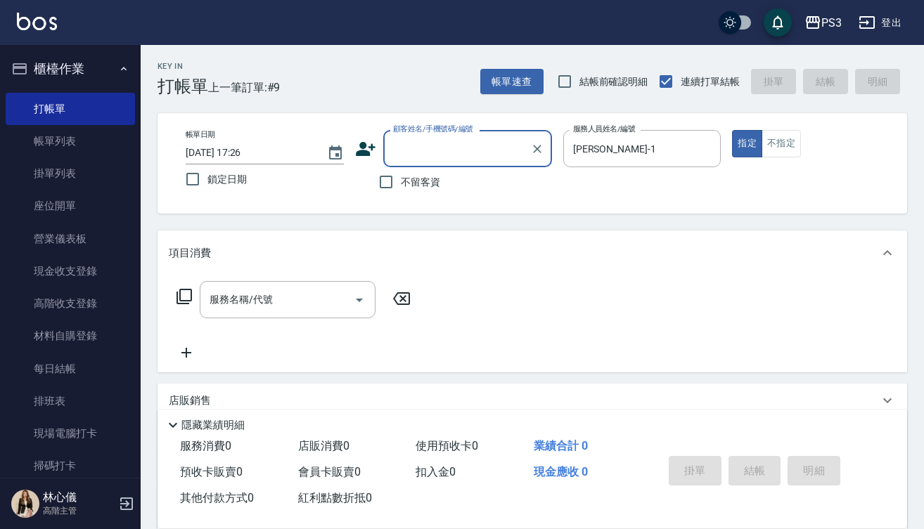
click at [488, 145] on input "顧客姓名/手機號碼/編號" at bounding box center [456, 148] width 135 height 25
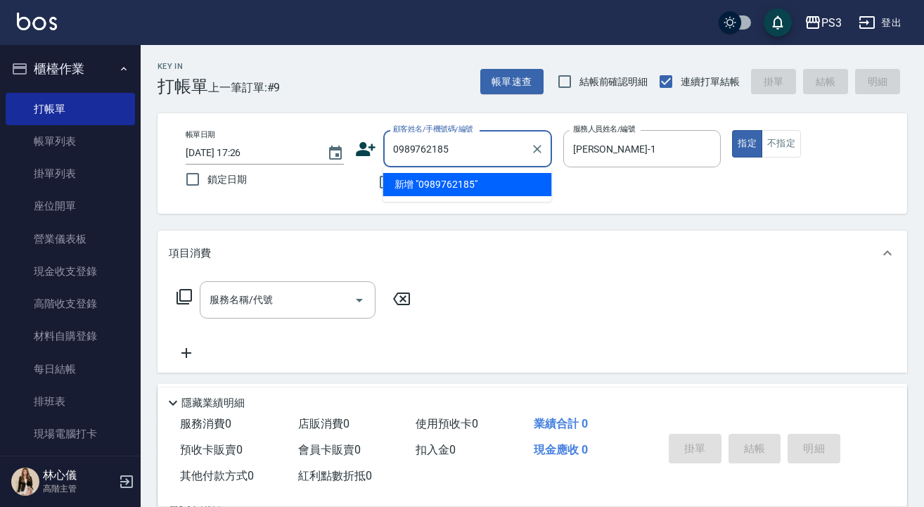
type input "0989762185"
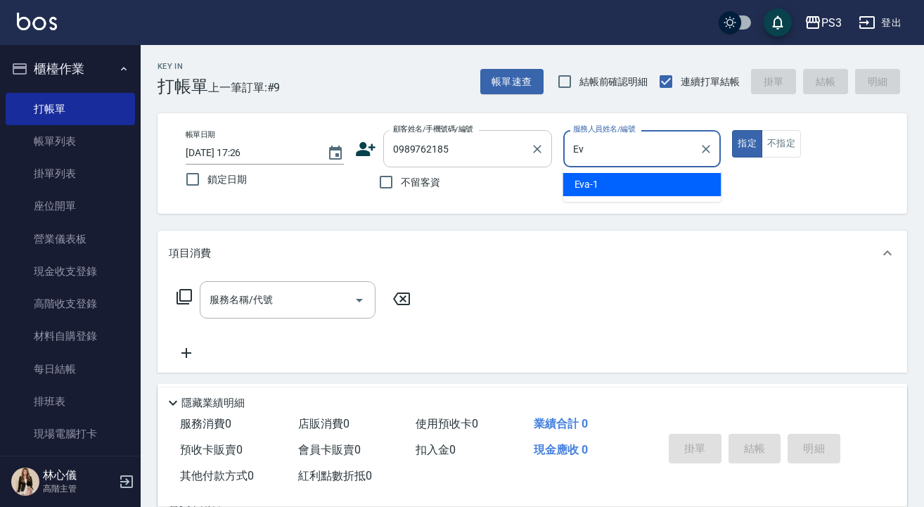
type input "E"
type input "Van-6"
type button "true"
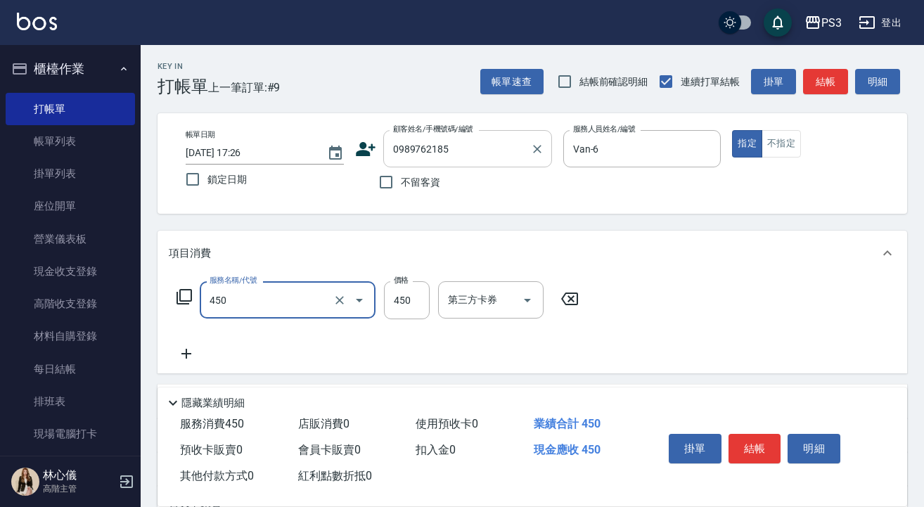
type input "有機洗髮(450)"
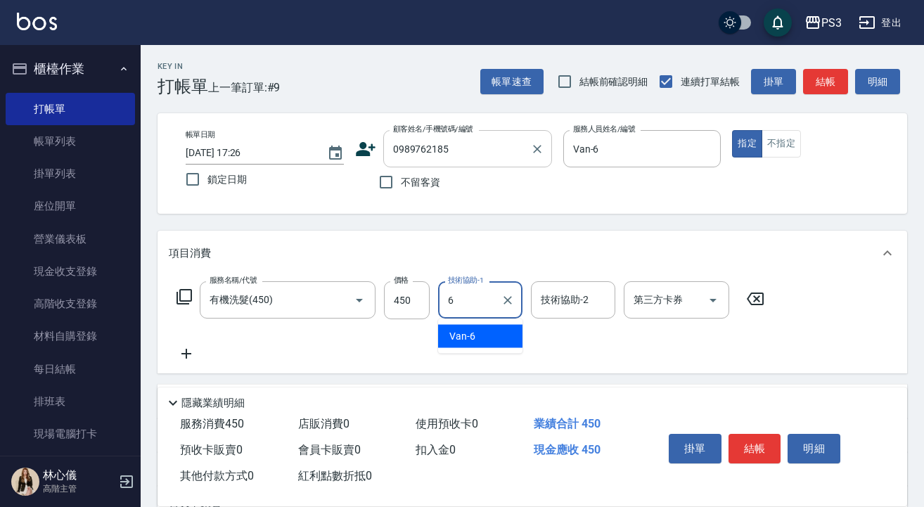
type input "Van-6"
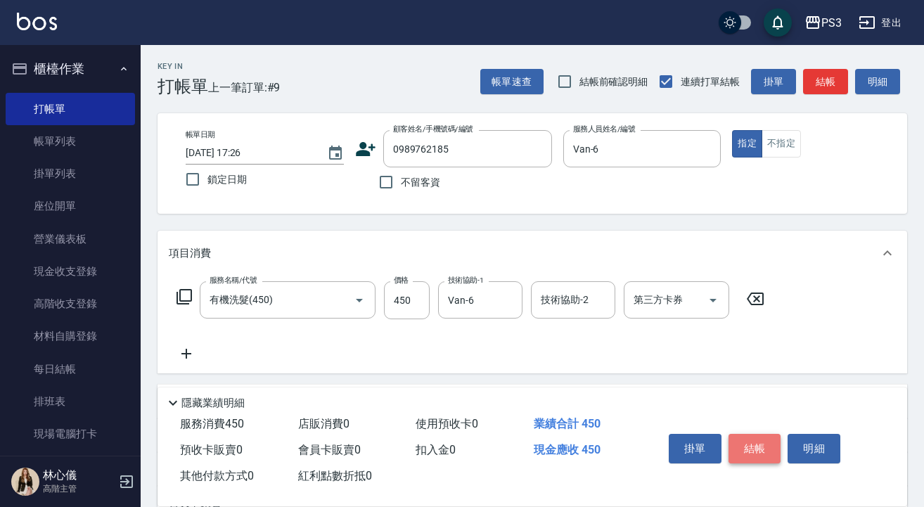
click at [742, 434] on button "結帳" at bounding box center [754, 449] width 53 height 30
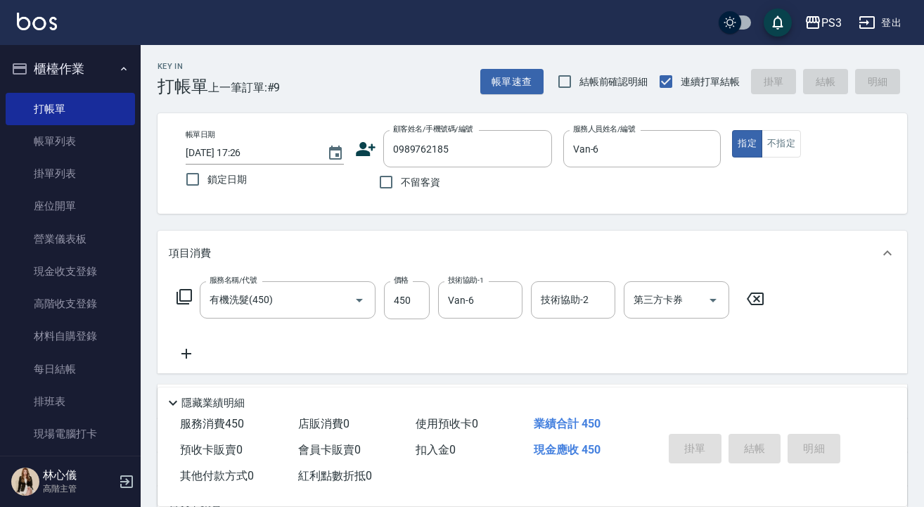
type input "[DATE] 17:27"
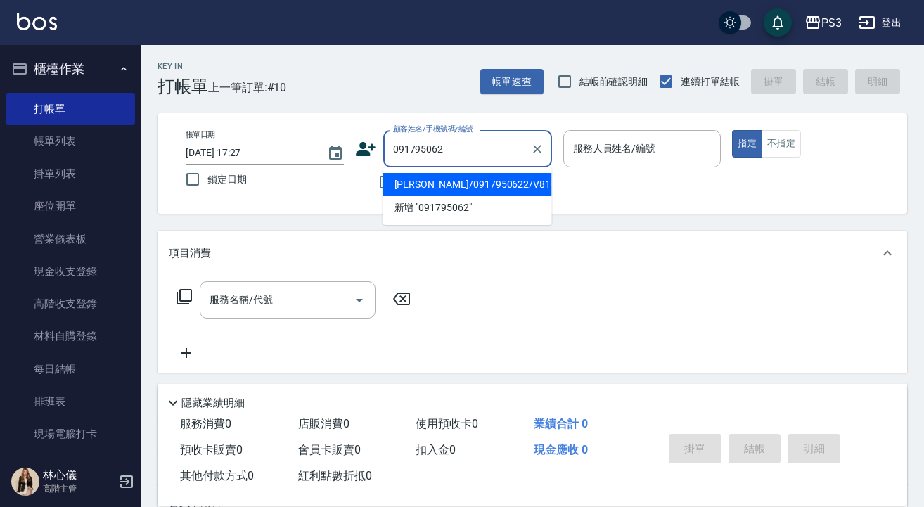
type input "0917950622"
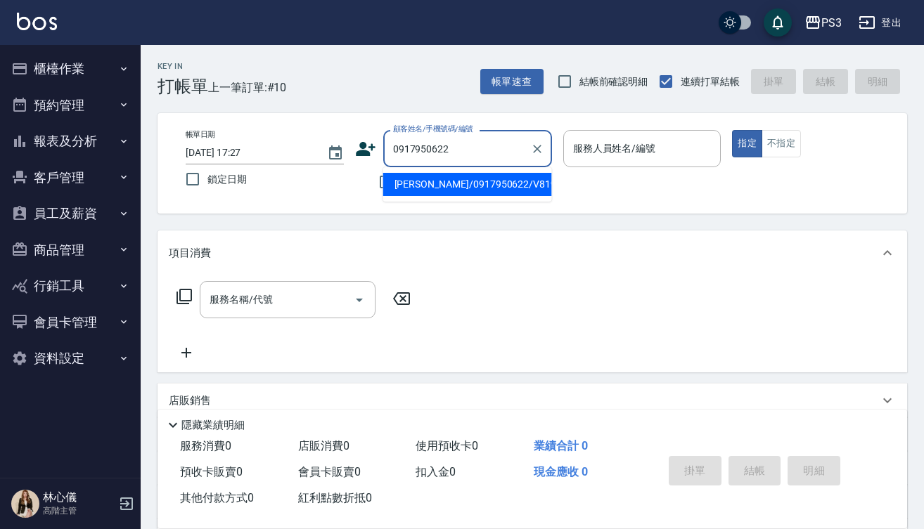
type input "[PERSON_NAME]/0917950622/V81955"
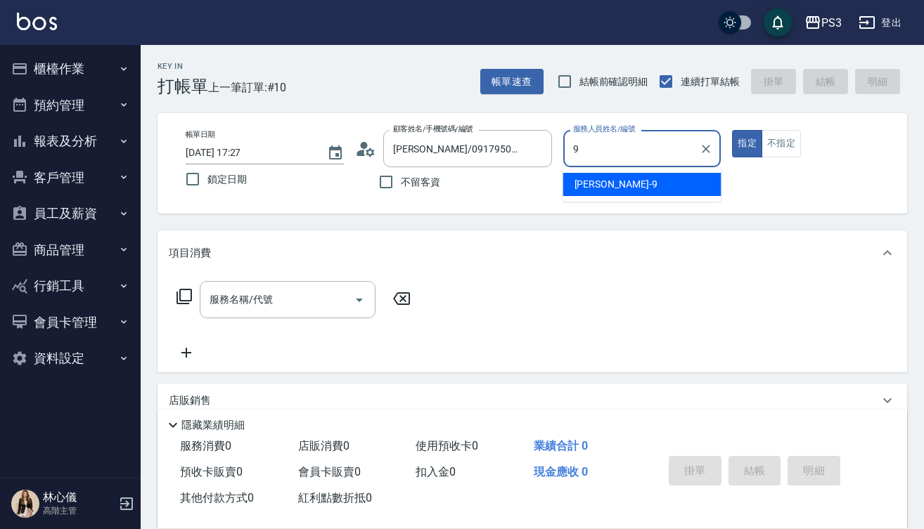
type input "9"
type button "true"
type input "[PERSON_NAME]-9"
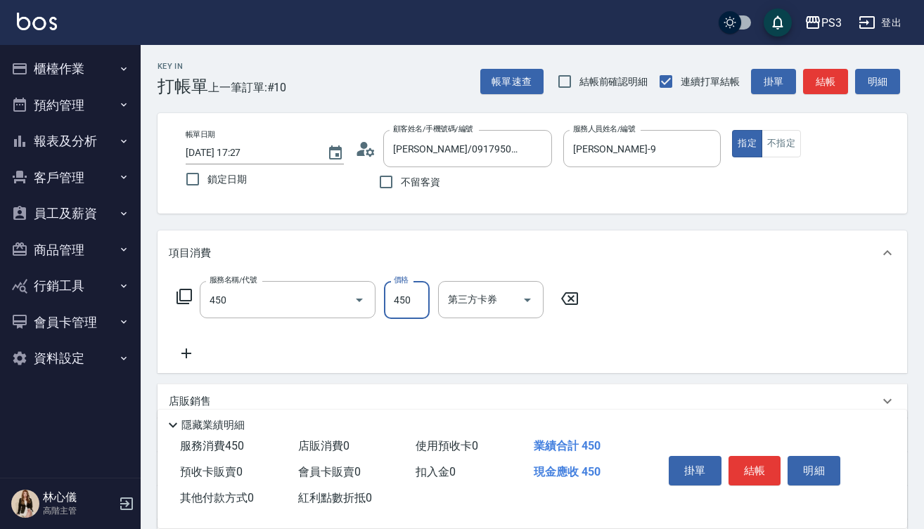
type input "有機洗髮(450)"
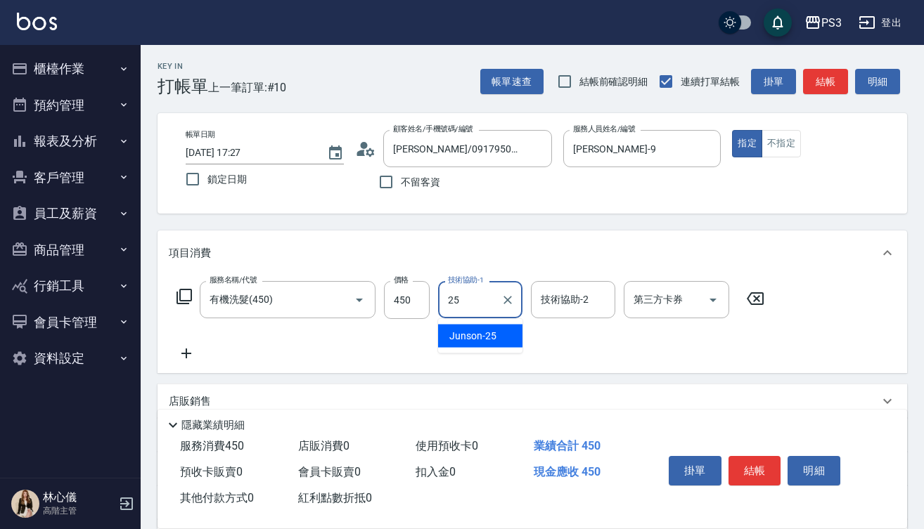
type input "Junson-25"
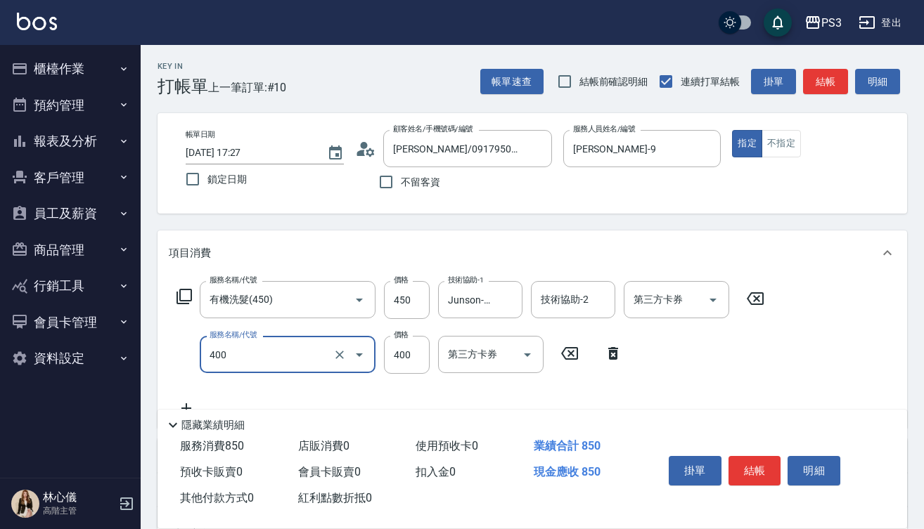
type input "剪(400)"
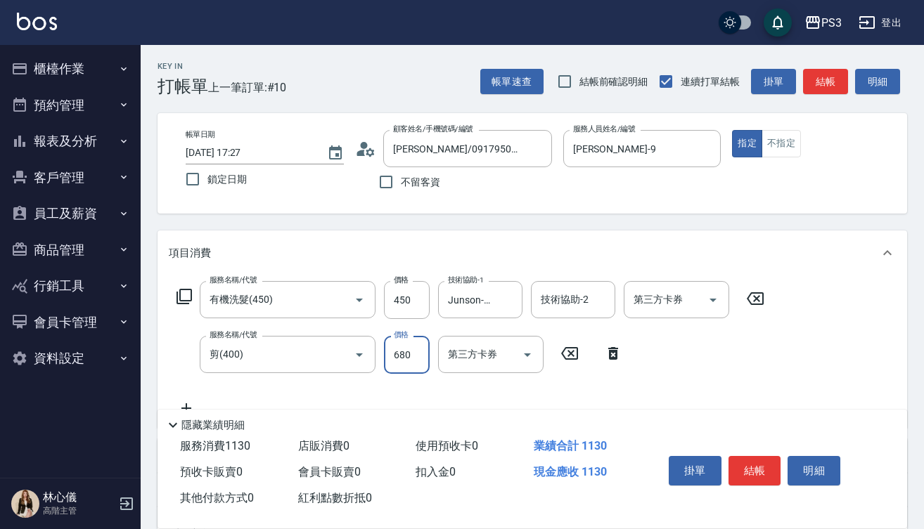
type input "680"
click at [761, 484] on div "掛單 結帳 明細" at bounding box center [754, 473] width 183 height 44
click at [761, 476] on button "結帳" at bounding box center [754, 471] width 53 height 30
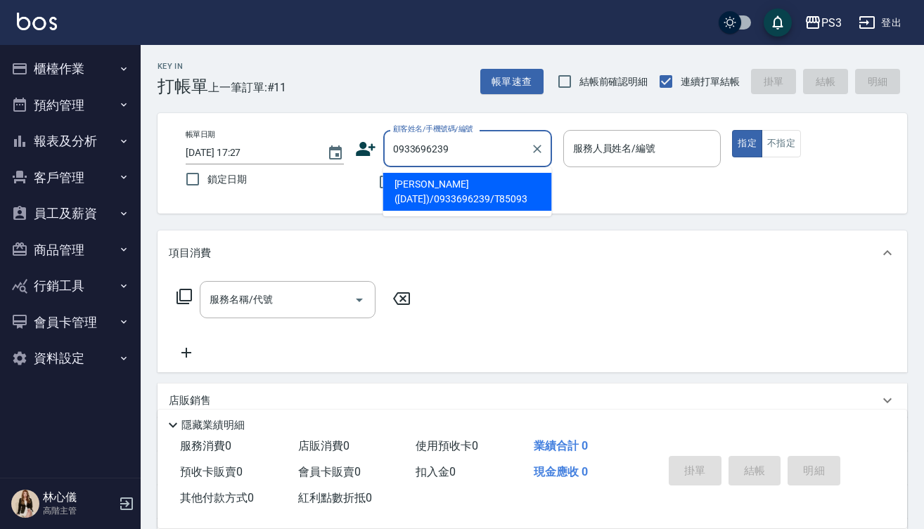
type input "[PERSON_NAME]([DATE])/0933696239/T85093"
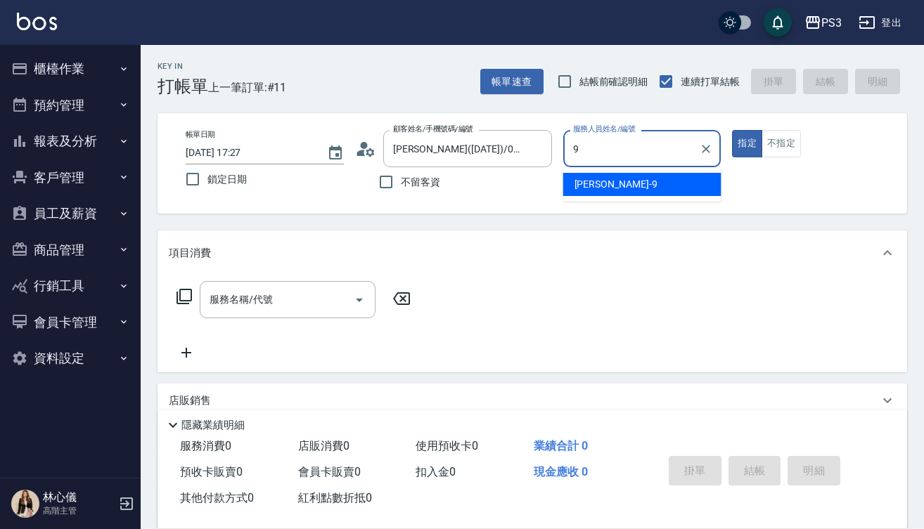
type input "[PERSON_NAME]-9"
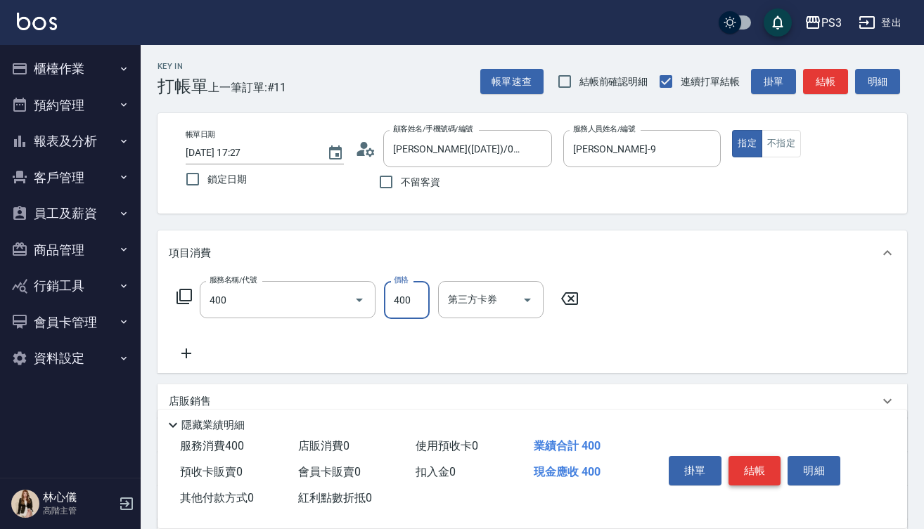
type input "剪(400)"
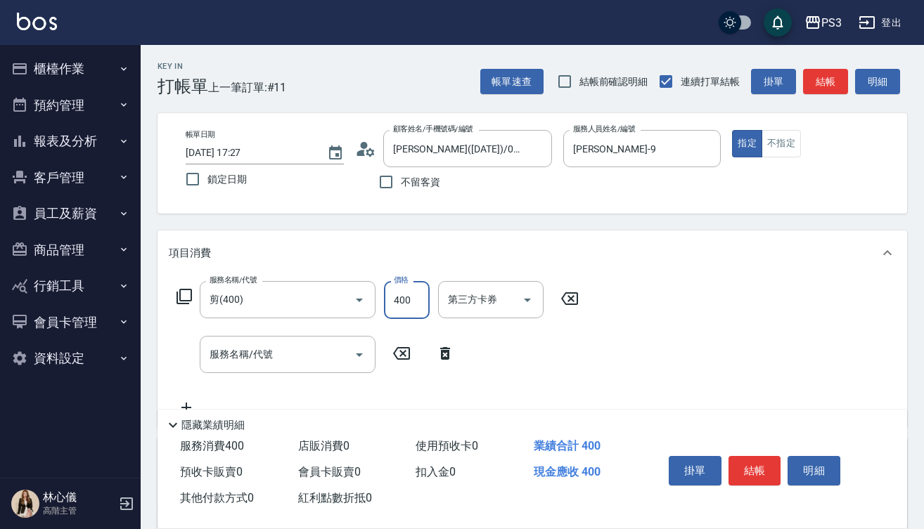
click at [427, 305] on input "400" at bounding box center [407, 300] width 46 height 38
type input "1000"
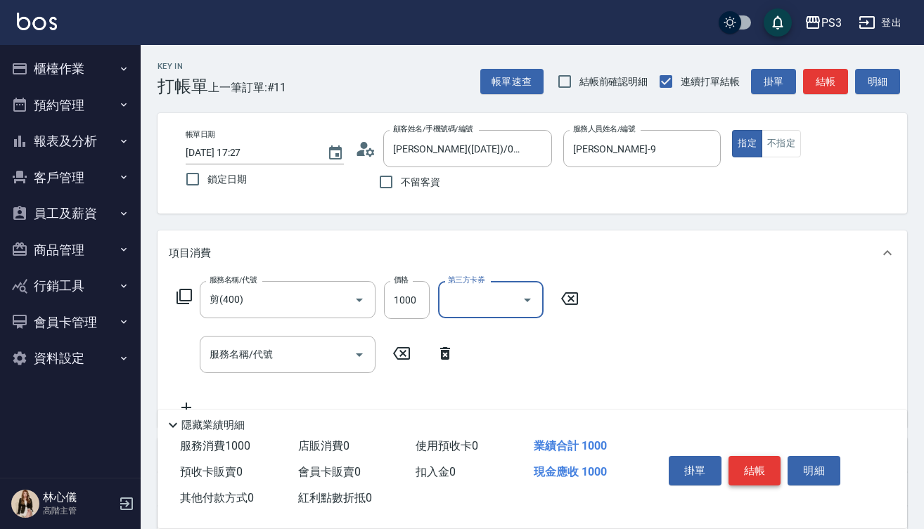
click at [757, 468] on button "結帳" at bounding box center [754, 471] width 53 height 30
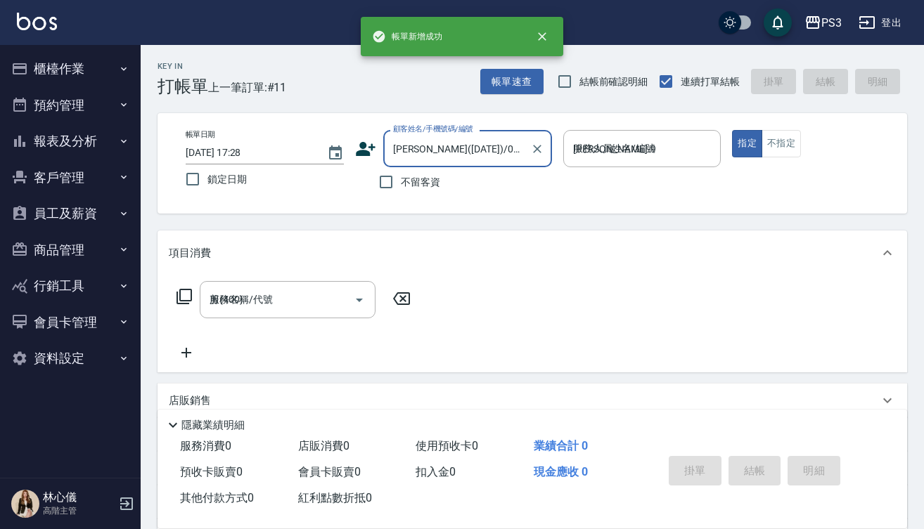
type input "[DATE] 17:28"
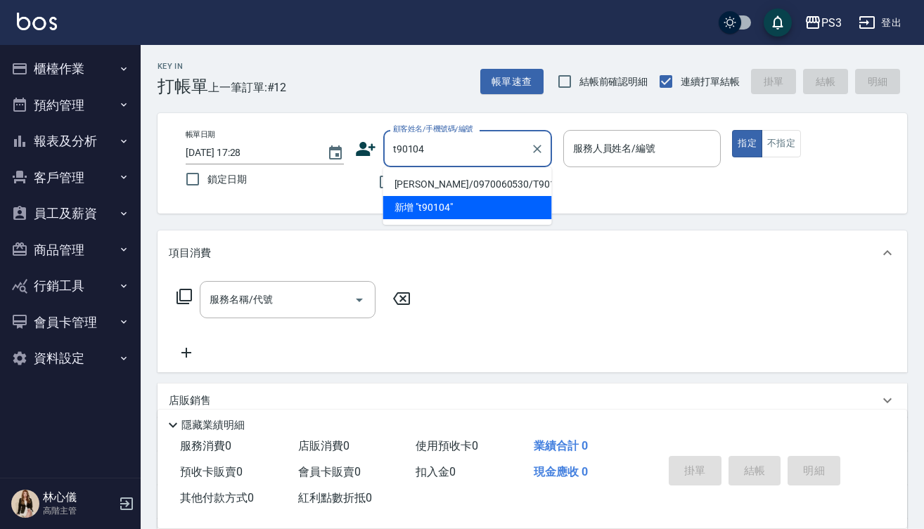
type input "[PERSON_NAME]/0970060530/T90104"
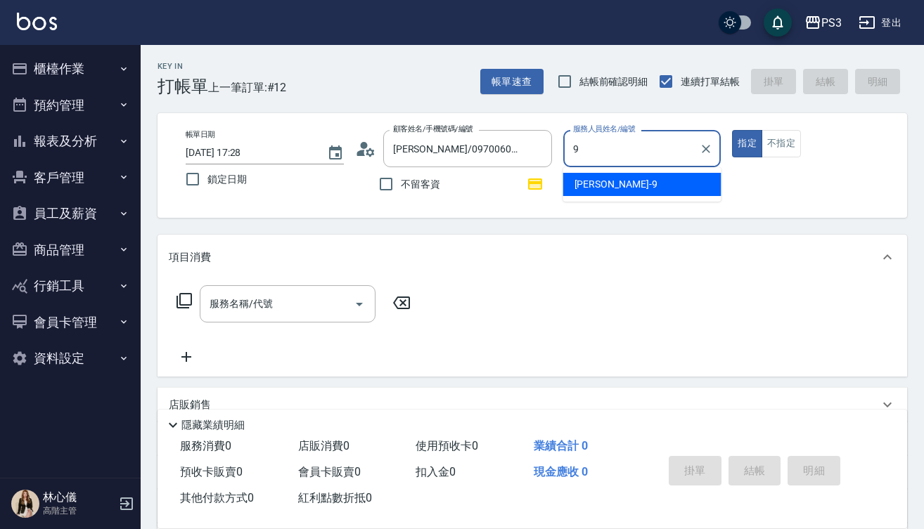
type input "[PERSON_NAME]-9"
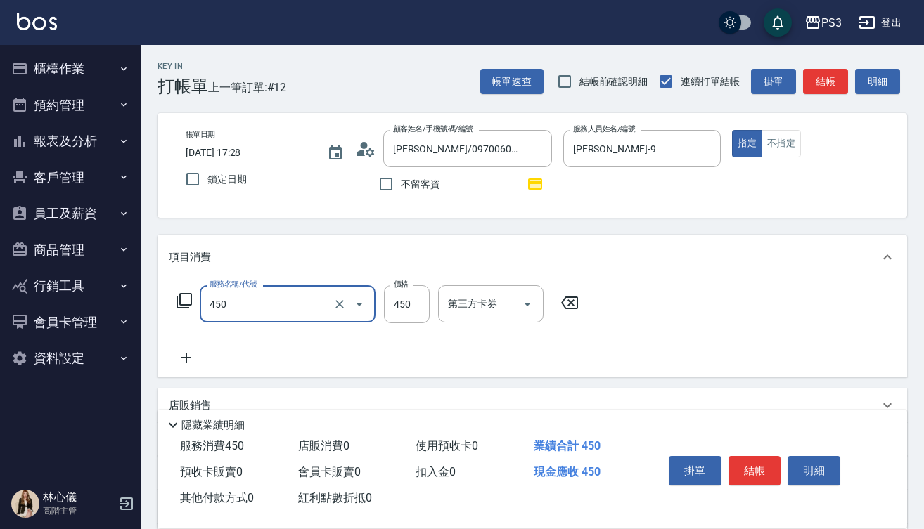
type input "有機洗髮(450)"
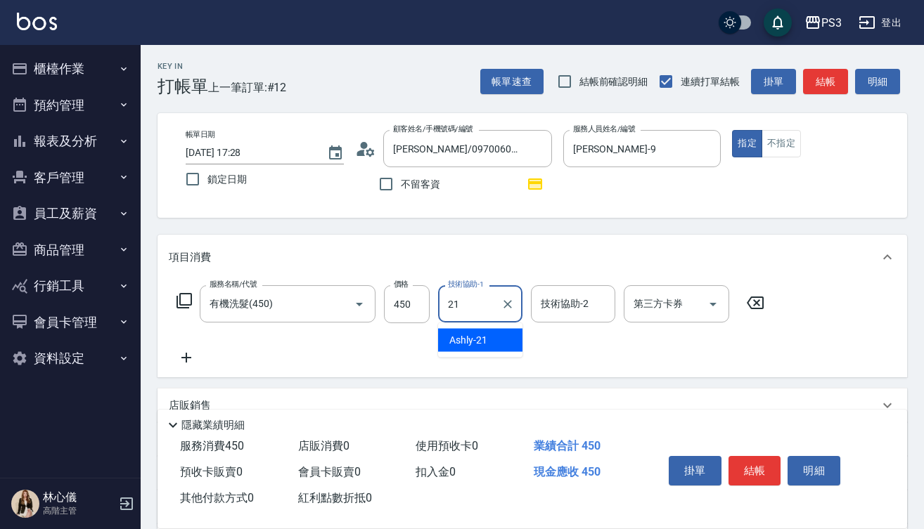
type input "Ashly-21"
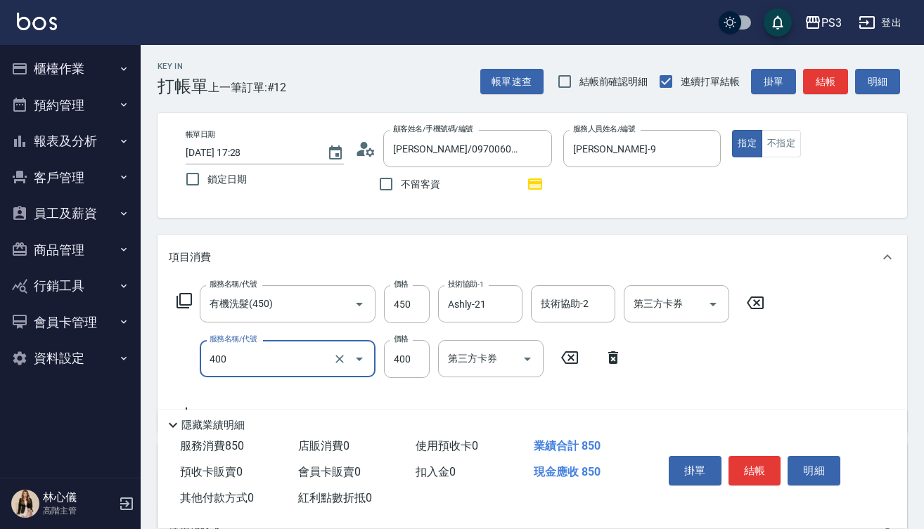
type input "剪(400)"
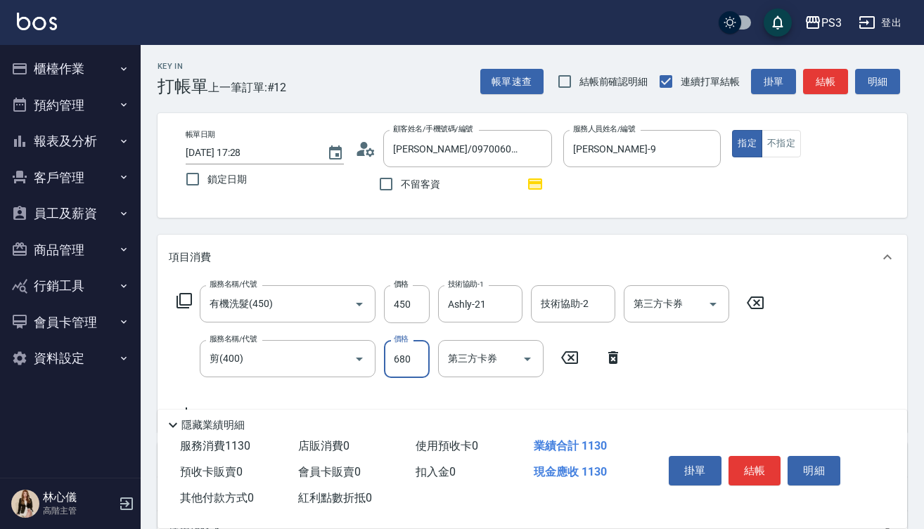
type input "680"
click at [764, 469] on button "結帳" at bounding box center [754, 471] width 53 height 30
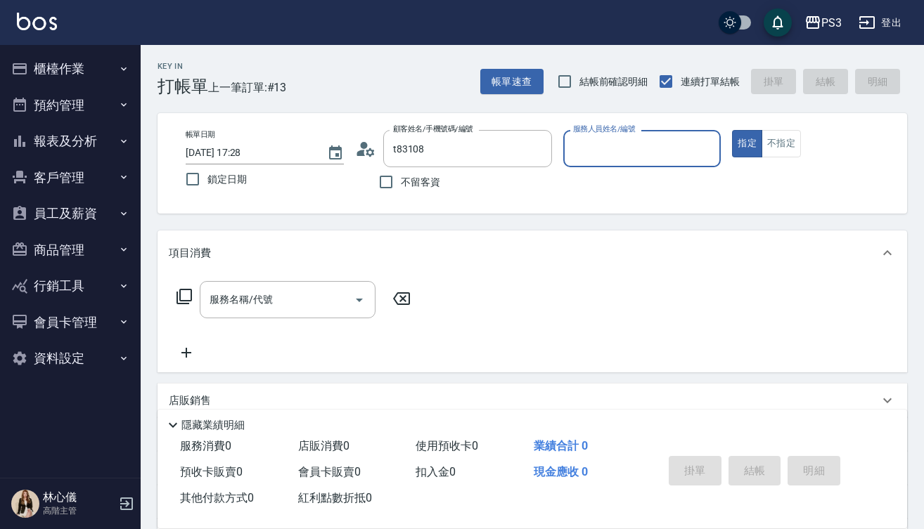
type input "新客人 姓名未設定/t83108/null"
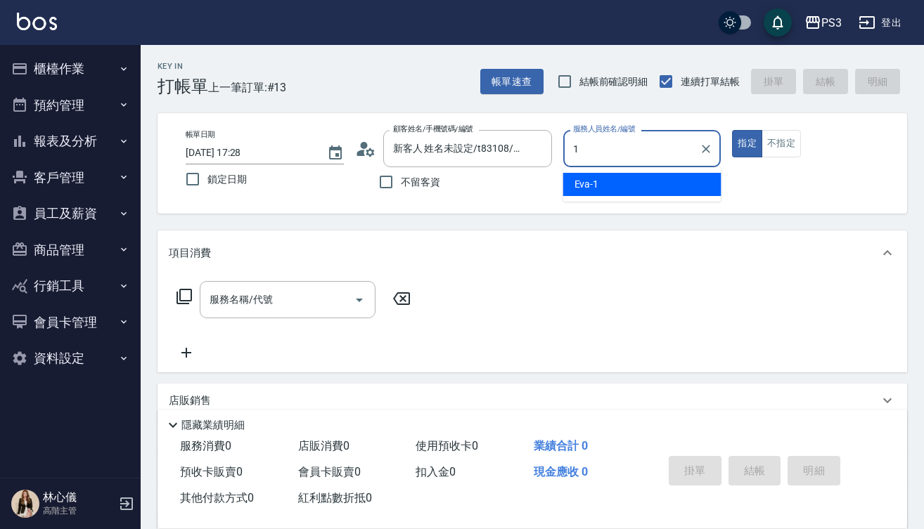
type input "[PERSON_NAME]-1"
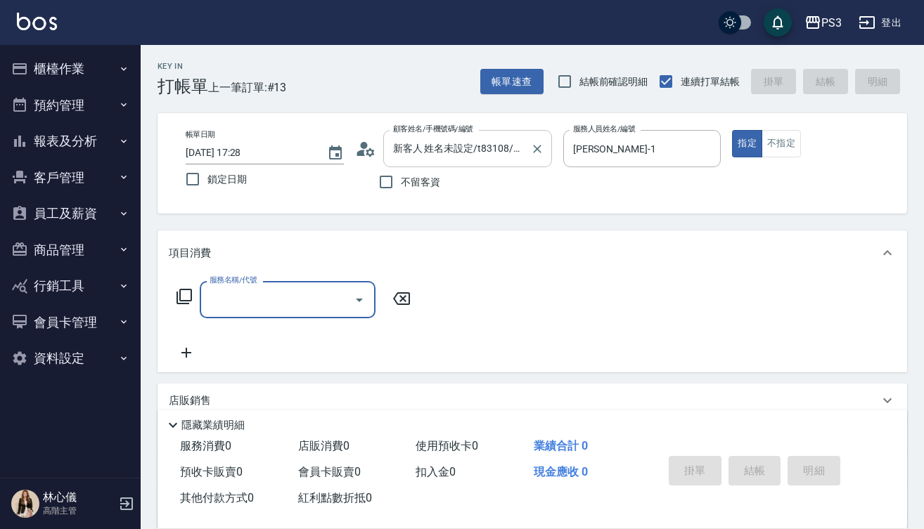
click at [521, 153] on input "新客人 姓名未設定/t83108/null" at bounding box center [456, 148] width 135 height 25
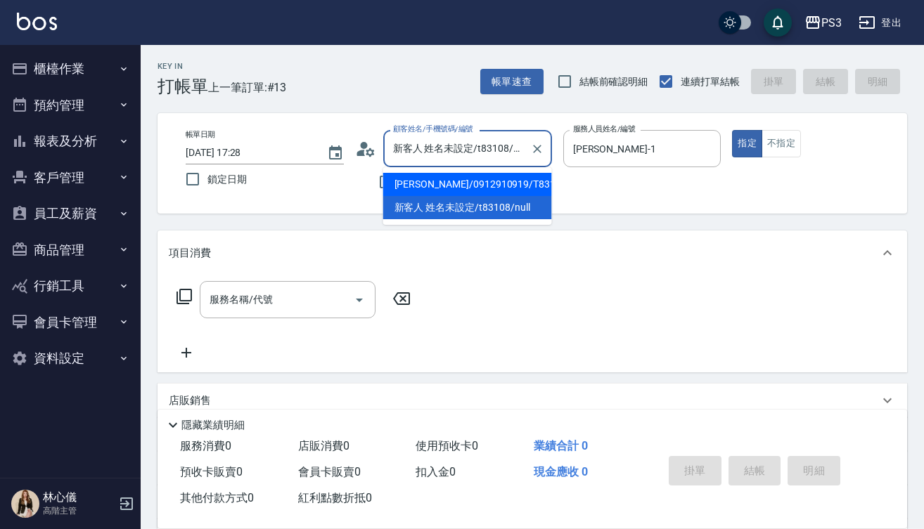
click at [517, 177] on li "[PERSON_NAME]/0912910919/T83108" at bounding box center [467, 184] width 169 height 23
type input "[PERSON_NAME]/0912910919/T83108"
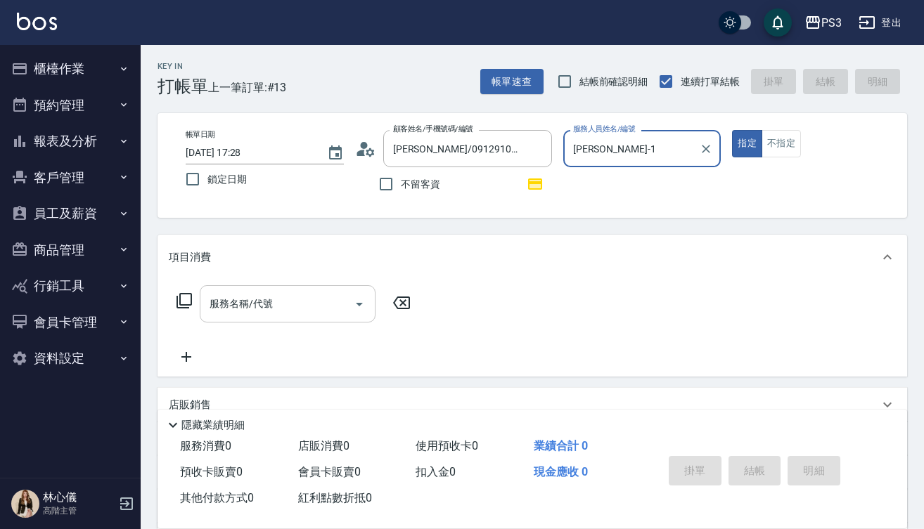
click at [320, 294] on input "服務名稱/代號" at bounding box center [277, 304] width 142 height 25
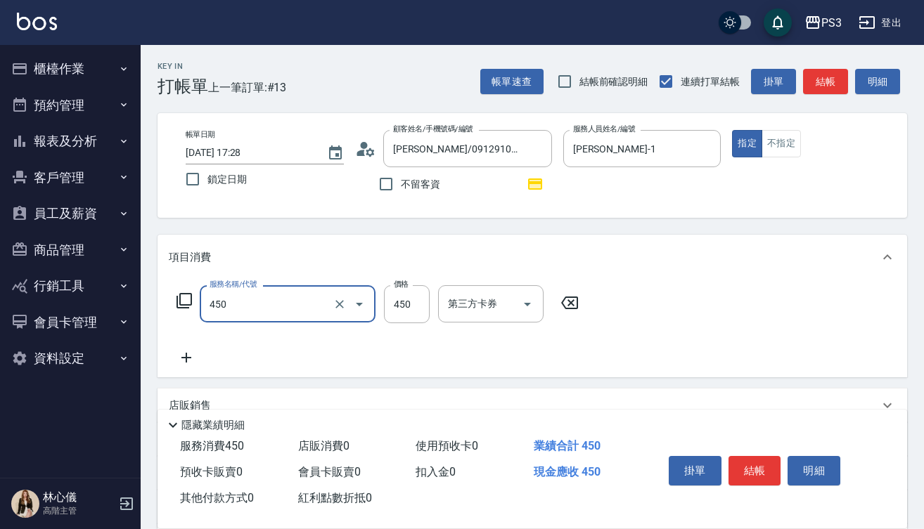
type input "有機洗髮(450)"
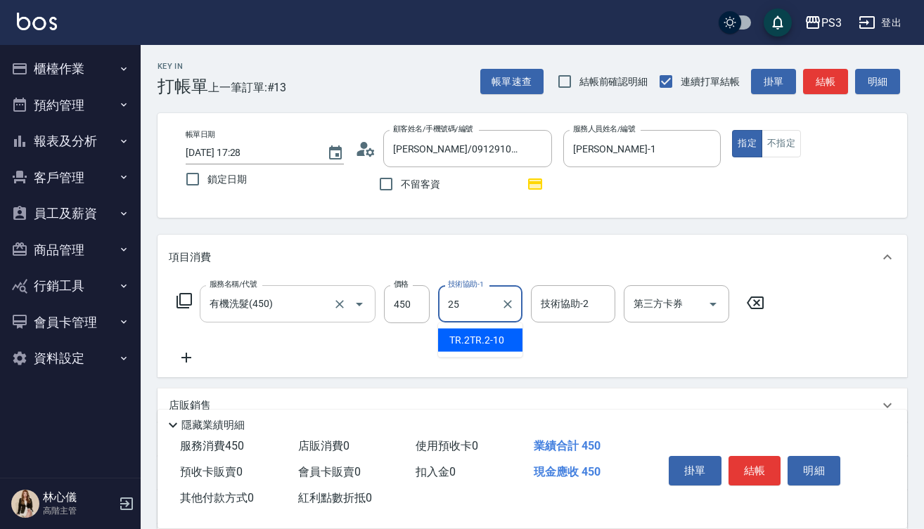
type input "Junson-25"
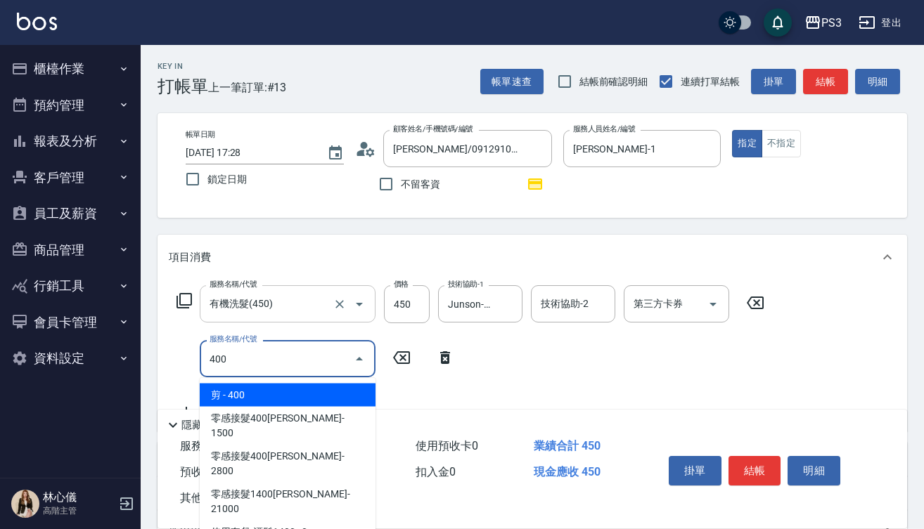
type input "剪(400)"
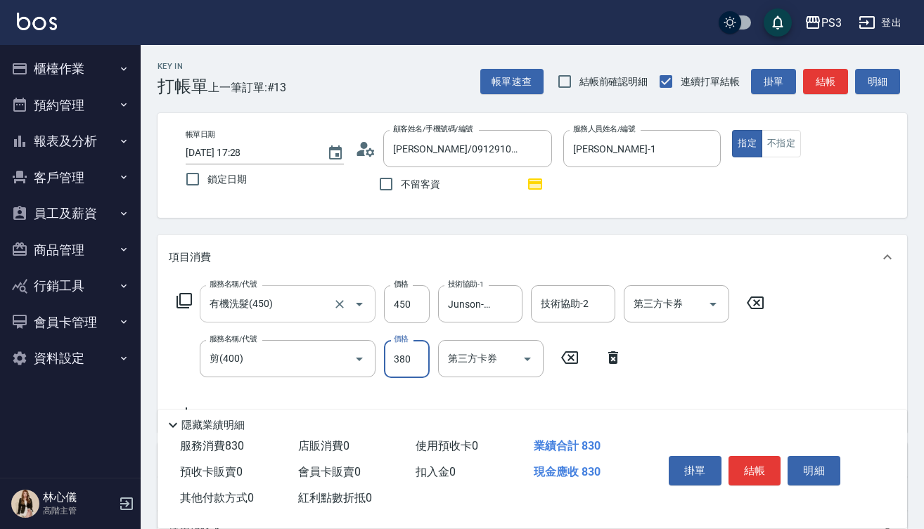
type input "380"
type input "燙貼(3001)"
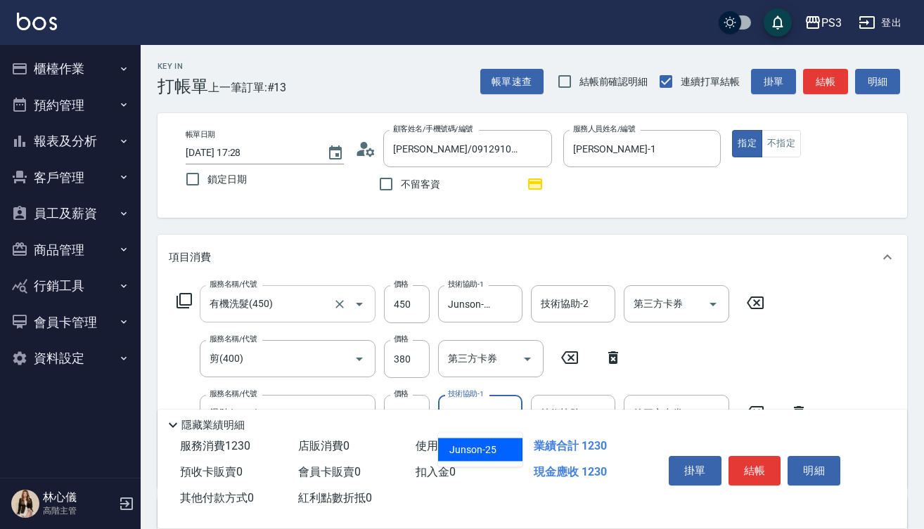
type input "Junson-25"
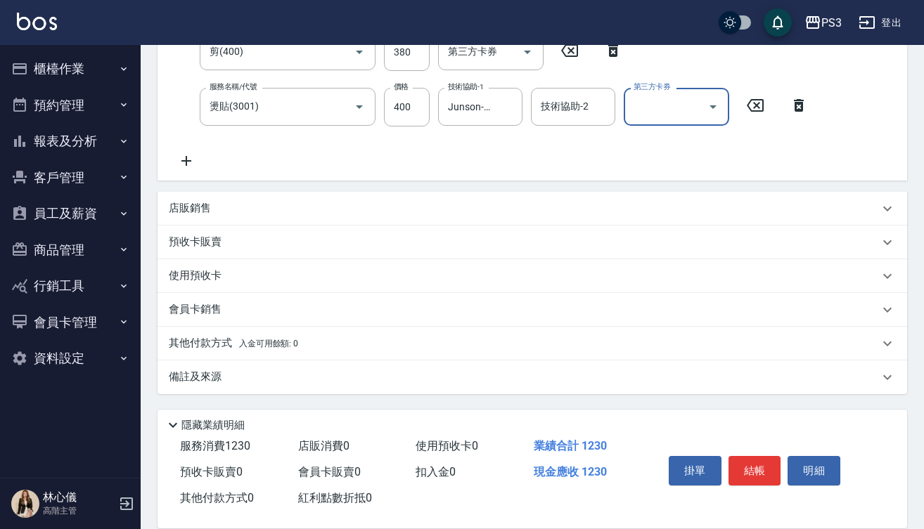
scroll to position [307, 0]
click at [749, 465] on button "結帳" at bounding box center [754, 471] width 53 height 30
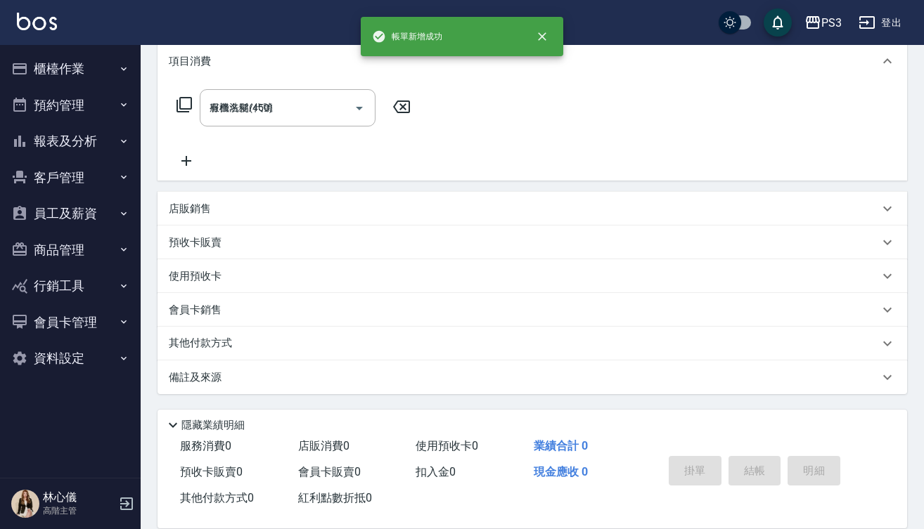
type input "[DATE] 17:40"
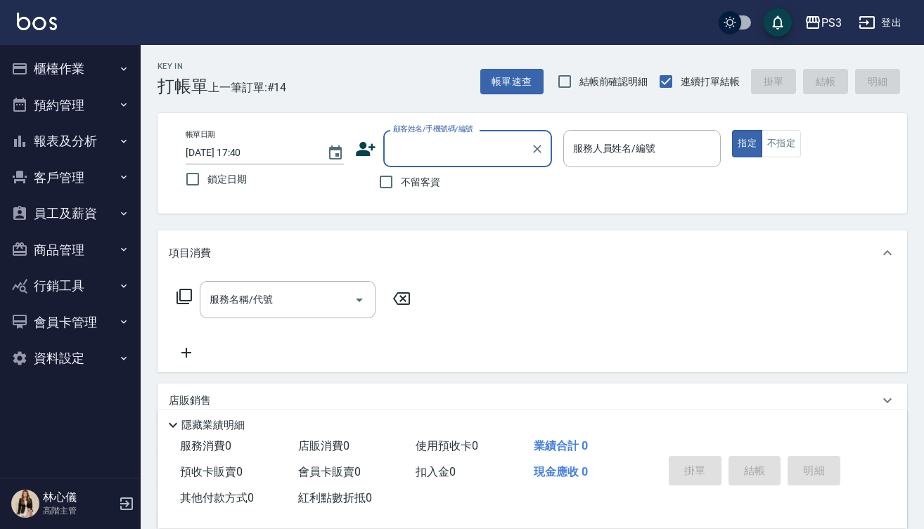
click at [364, 155] on icon at bounding box center [366, 149] width 20 height 14
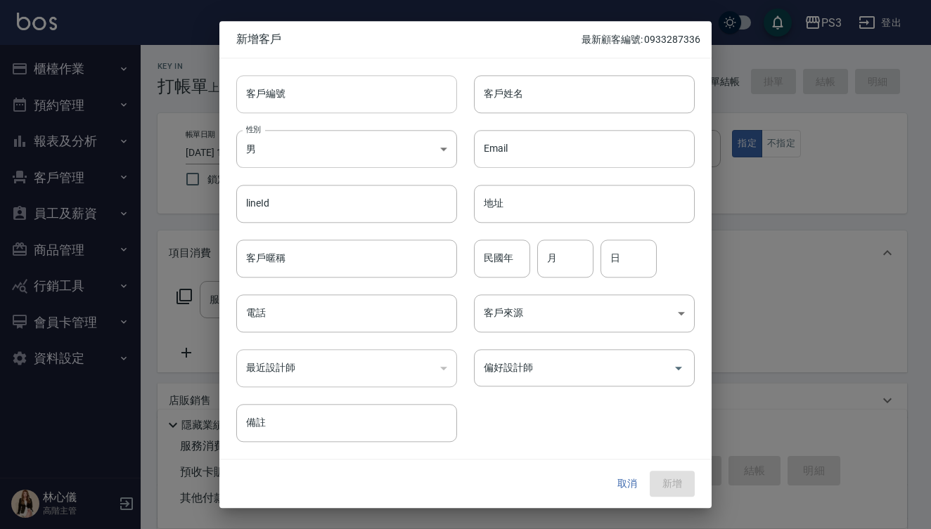
click at [323, 93] on input "客戶編號" at bounding box center [346, 94] width 221 height 38
type input "t"
type input "[PERSON_NAME]"
click at [325, 93] on input "[PERSON_NAME]" at bounding box center [330, 94] width 188 height 38
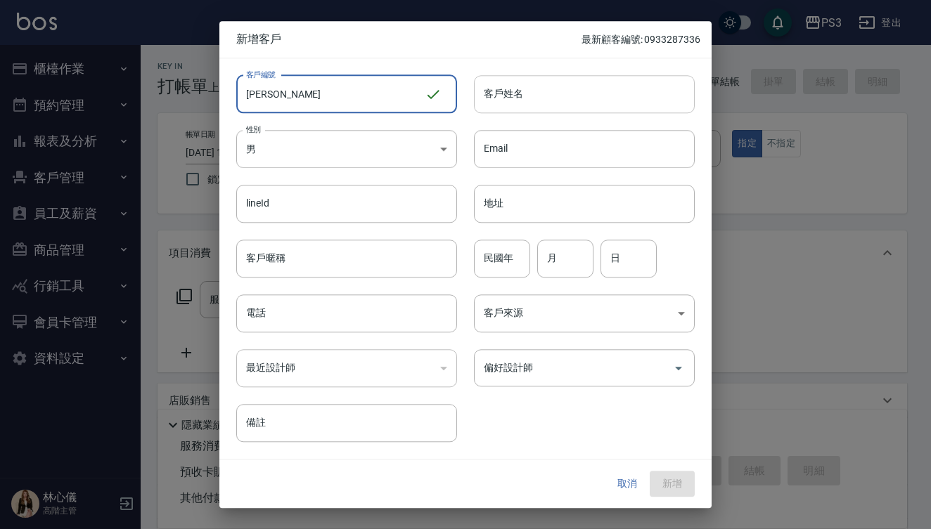
click at [495, 88] on input "客戶姓名" at bounding box center [584, 94] width 221 height 38
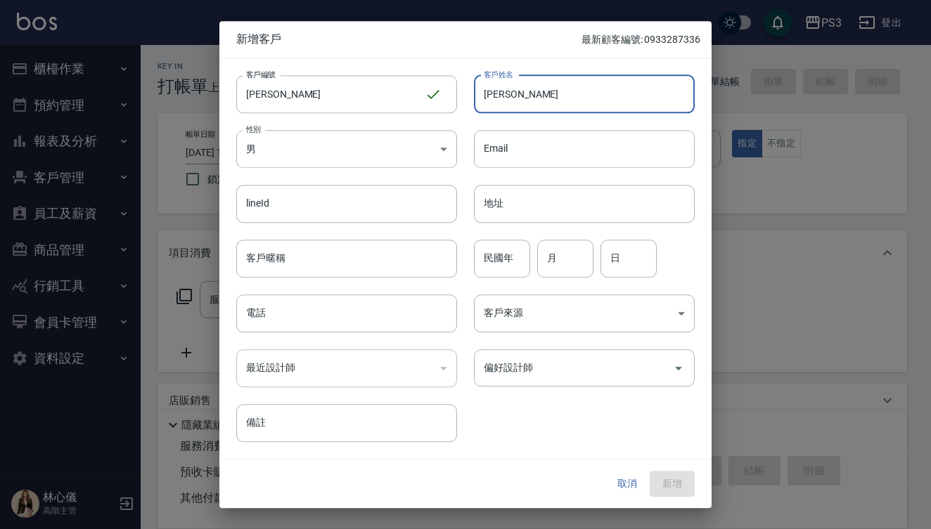
type input "陳"
click at [326, 98] on input "[PERSON_NAME]" at bounding box center [330, 94] width 188 height 38
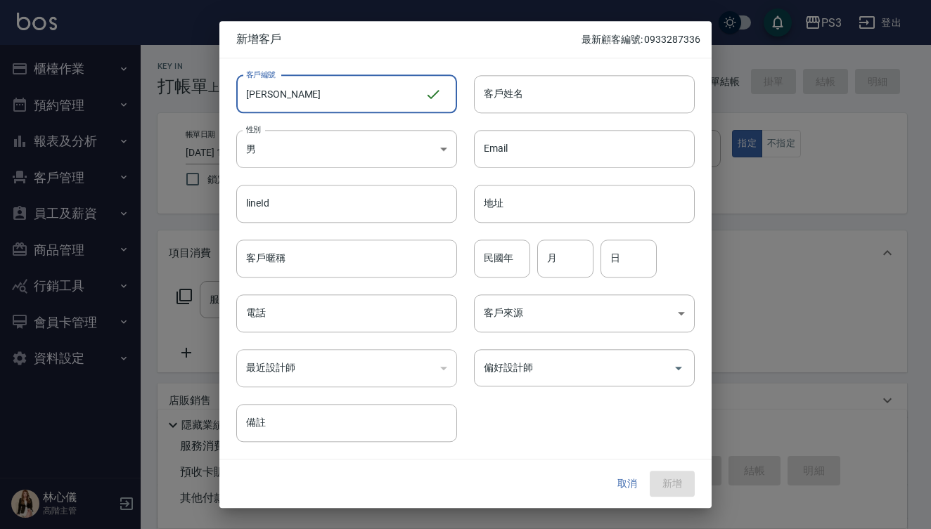
click at [326, 98] on input "[PERSON_NAME]" at bounding box center [330, 94] width 188 height 38
click at [286, 93] on input "[PERSON_NAME]" at bounding box center [330, 94] width 188 height 38
click at [494, 105] on input "客戶姓名" at bounding box center [584, 94] width 221 height 38
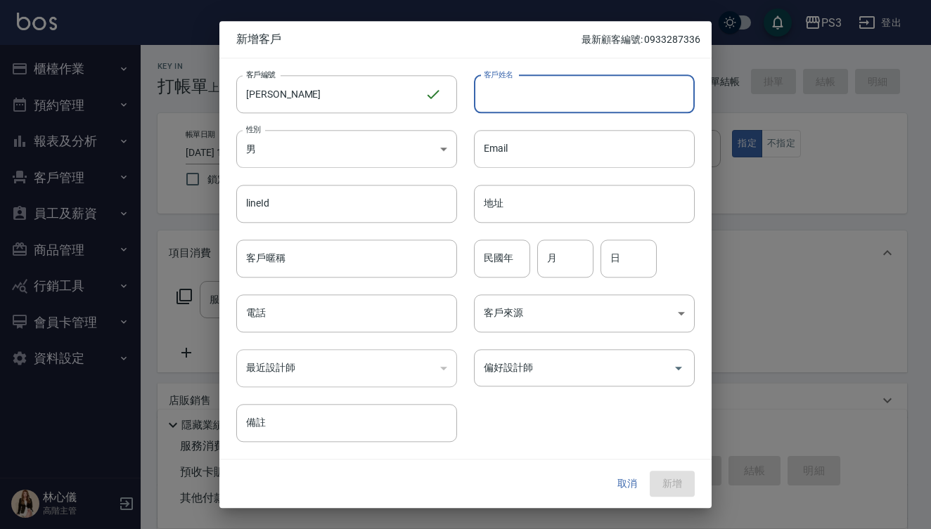
paste input "[PERSON_NAME]"
type input "[PERSON_NAME]"
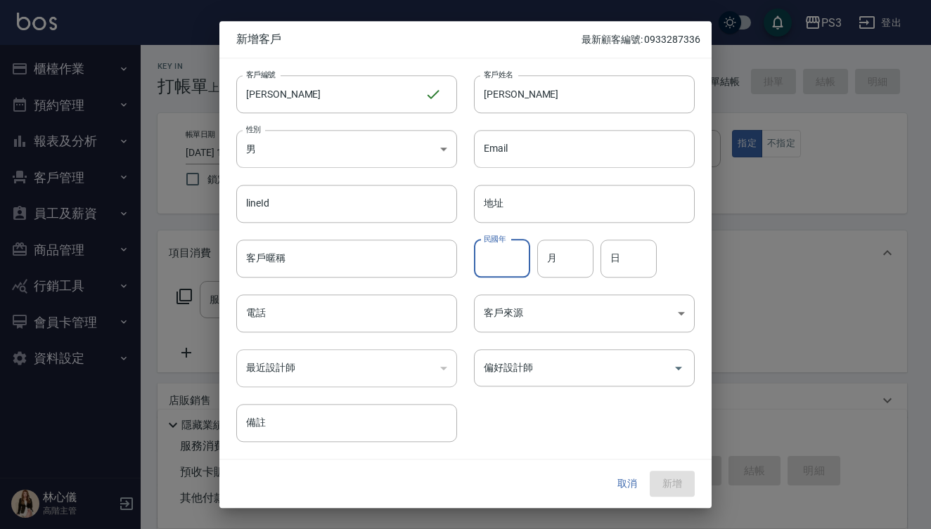
click at [505, 252] on input "民國年" at bounding box center [502, 259] width 56 height 38
type input "ㄢ"
type input "90"
type input "8"
type input "29"
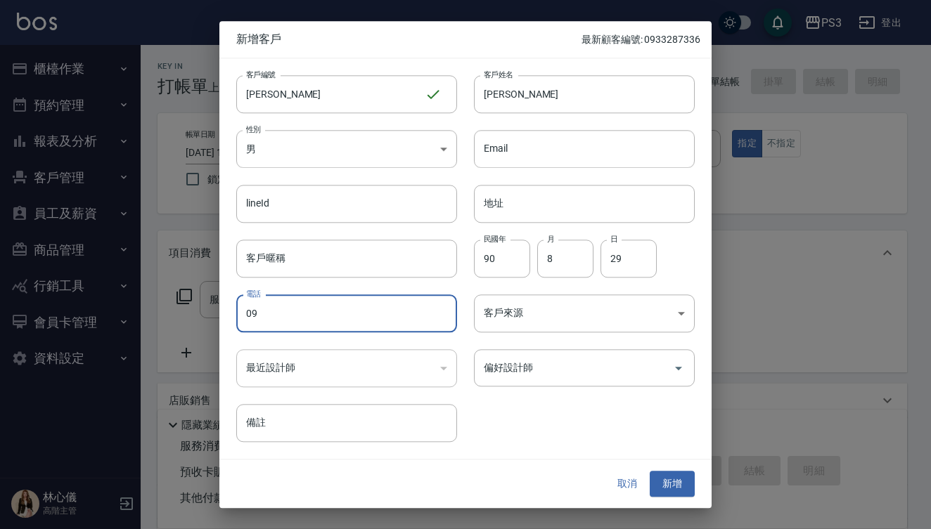
click at [677, 484] on button "新增" at bounding box center [671, 485] width 45 height 26
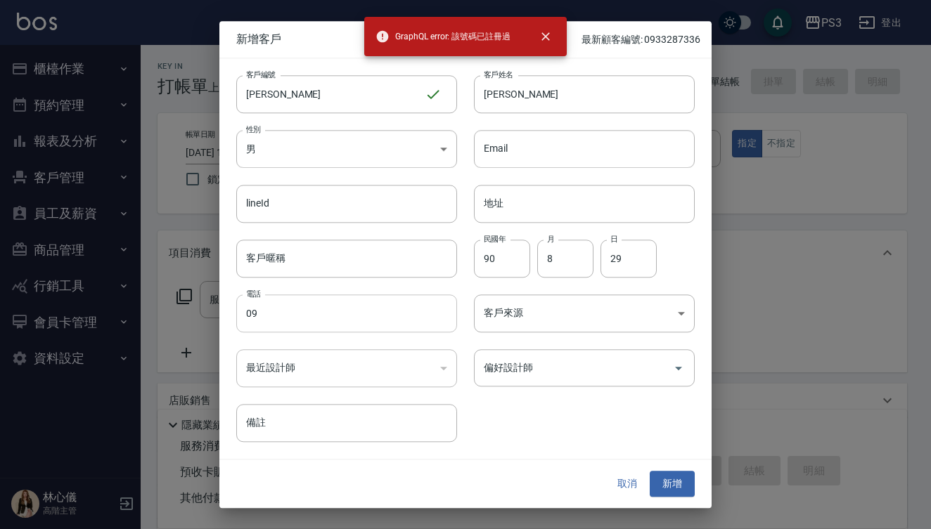
click at [318, 307] on input "09" at bounding box center [346, 314] width 221 height 38
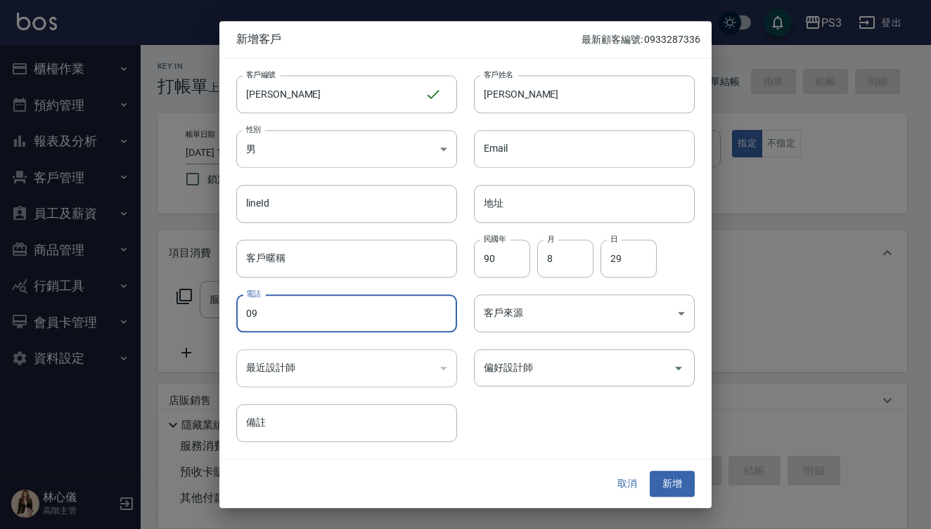
type input "0"
click at [283, 88] on input "[PERSON_NAME]" at bounding box center [330, 94] width 188 height 38
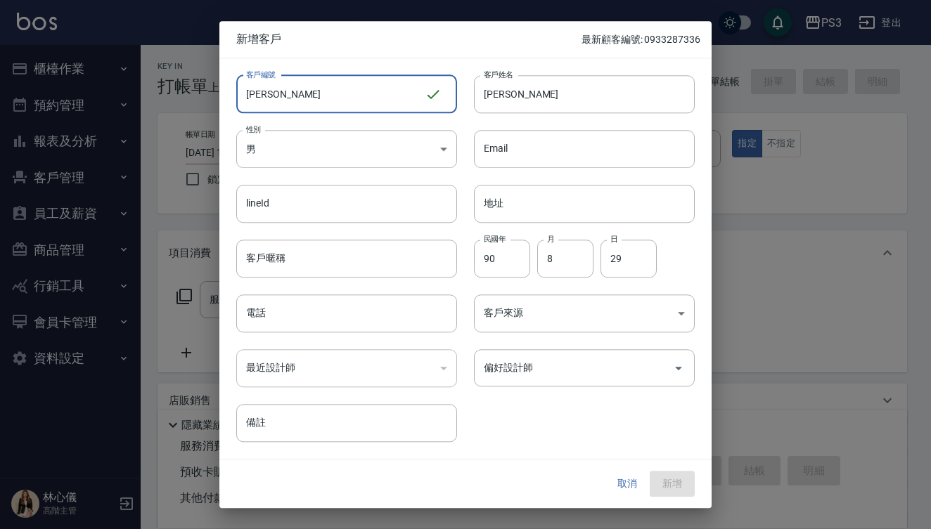
click at [283, 88] on input "[PERSON_NAME]" at bounding box center [330, 94] width 188 height 38
click at [280, 92] on input "[PERSON_NAME]" at bounding box center [330, 94] width 188 height 38
click at [281, 312] on input "電話" at bounding box center [346, 314] width 221 height 38
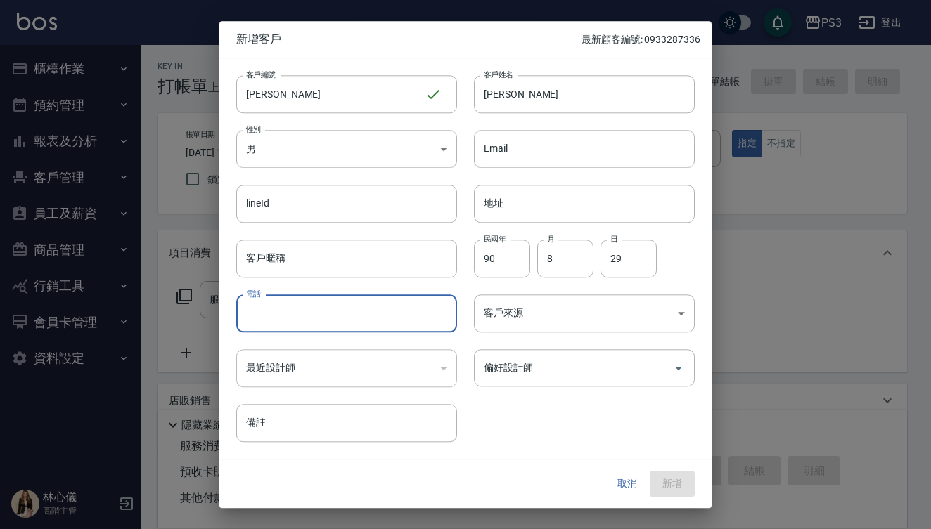
paste input "[PERSON_NAME]"
type input "[PERSON_NAME]"
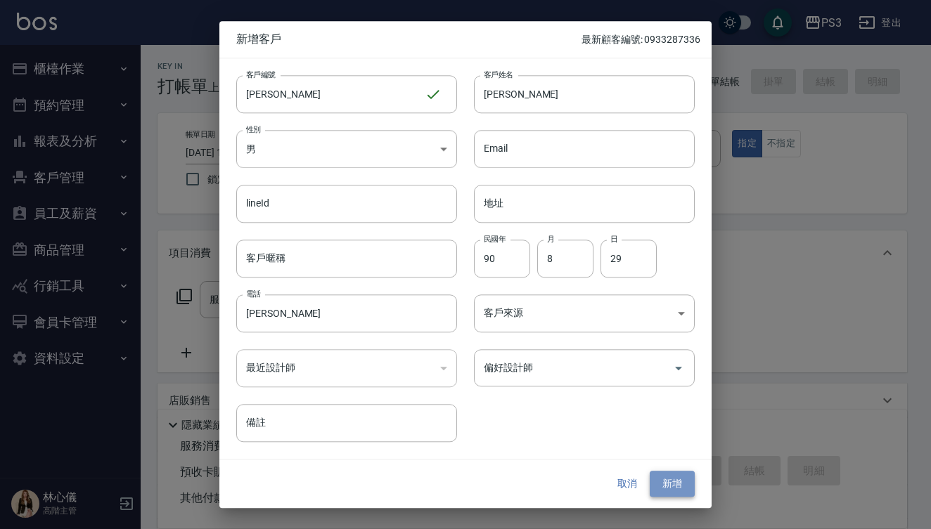
click at [671, 479] on button "新增" at bounding box center [671, 485] width 45 height 26
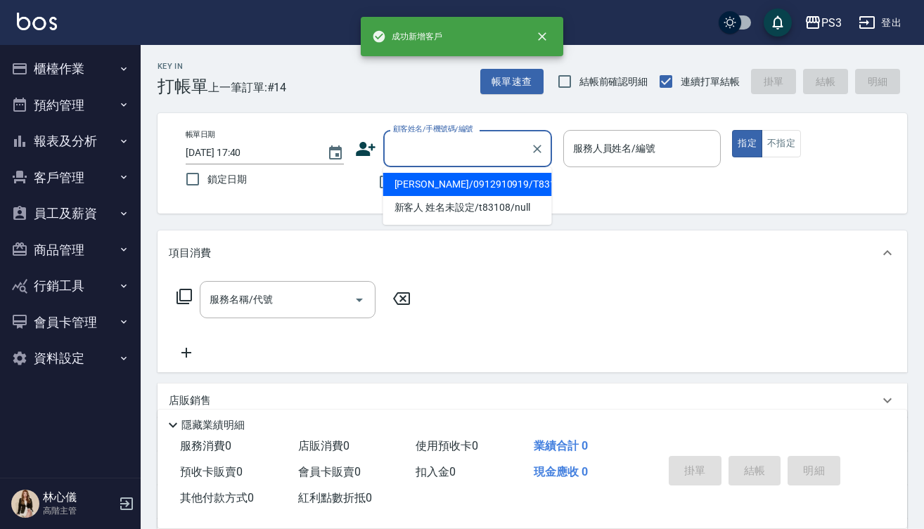
click at [453, 142] on input "顧客姓名/手機號碼/編號" at bounding box center [456, 148] width 135 height 25
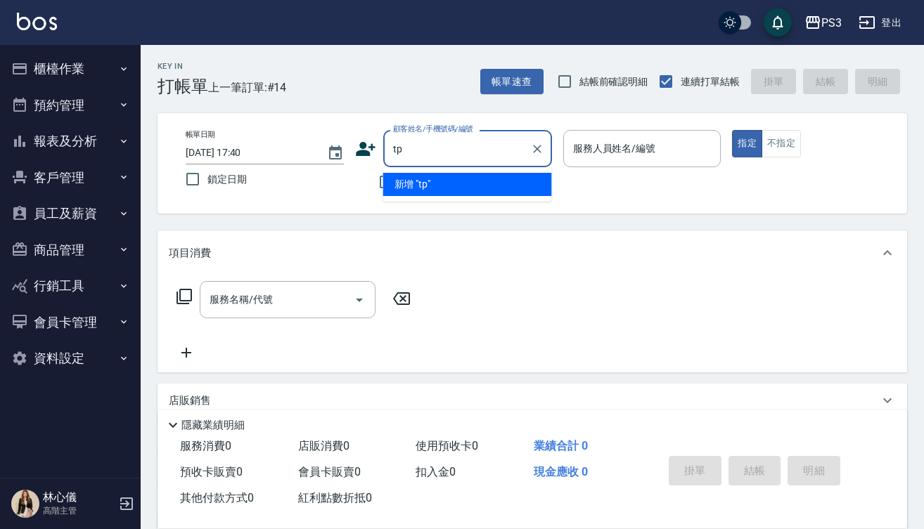
type input "t"
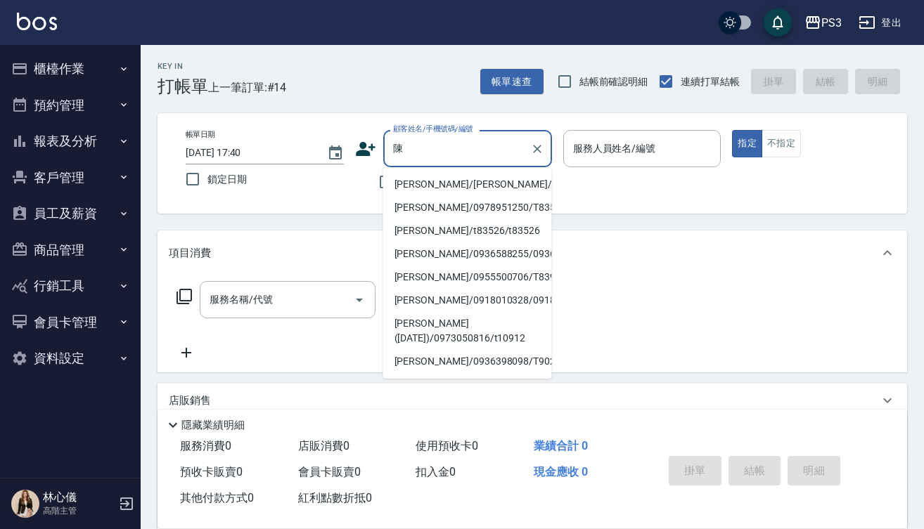
click at [477, 186] on li "[PERSON_NAME]/[PERSON_NAME]/[PERSON_NAME]" at bounding box center [467, 184] width 169 height 23
type input "[PERSON_NAME]/[PERSON_NAME]/[PERSON_NAME]"
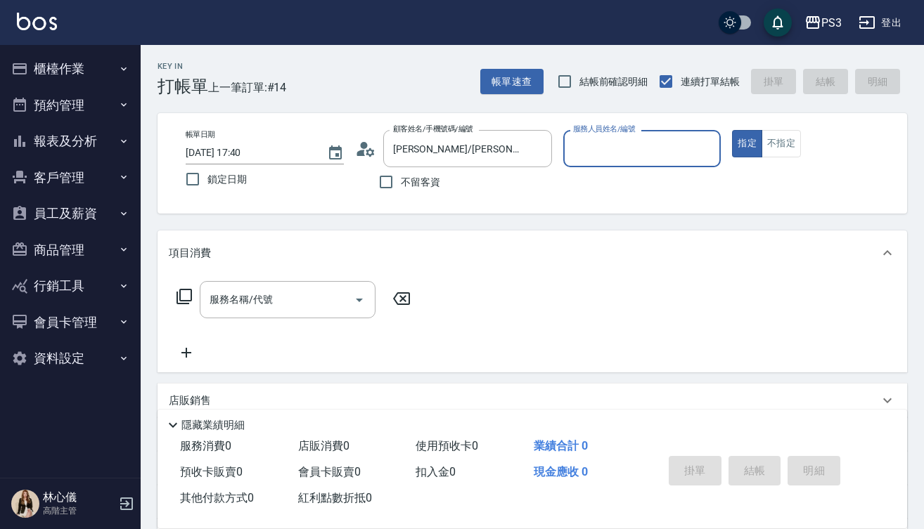
click at [597, 138] on input "服務人員姓名/編號" at bounding box center [642, 148] width 146 height 25
type input "Van-6"
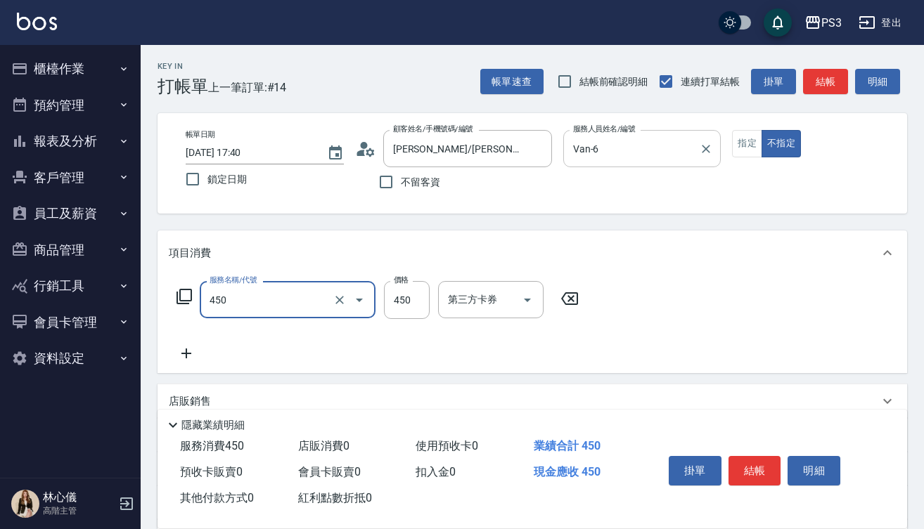
type input "有機洗髮(450)"
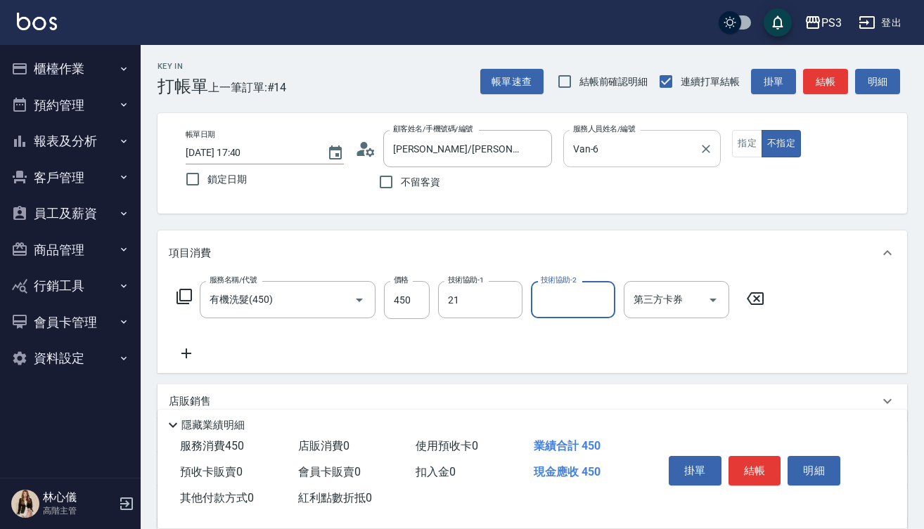
type input "Ashly-21"
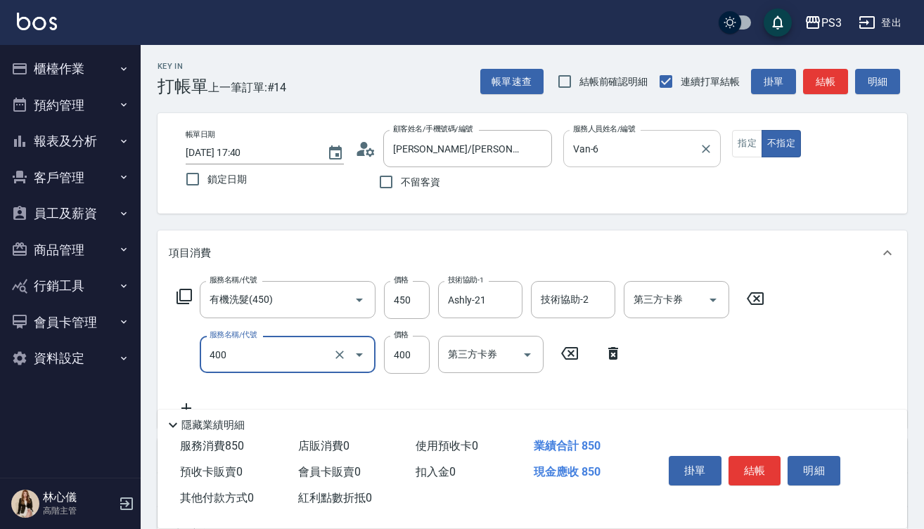
type input "剪(400)"
type input "150"
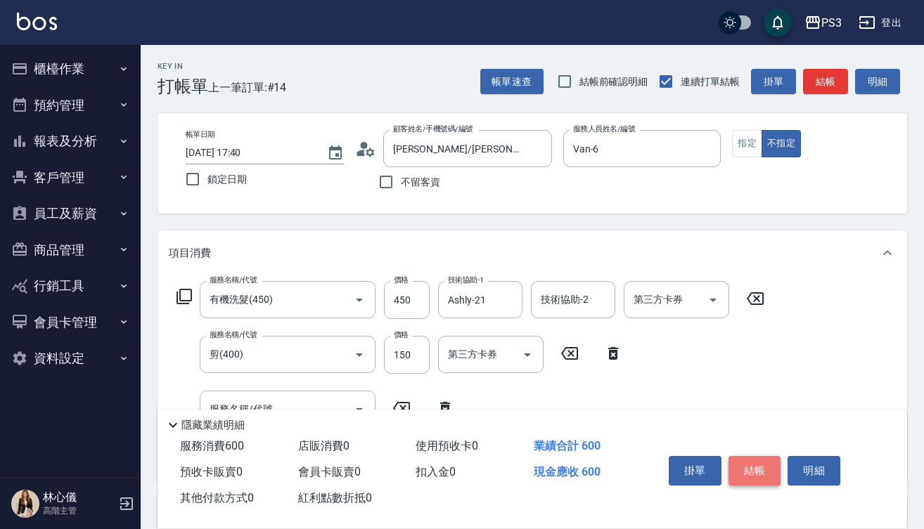
click at [758, 465] on button "結帳" at bounding box center [754, 471] width 53 height 30
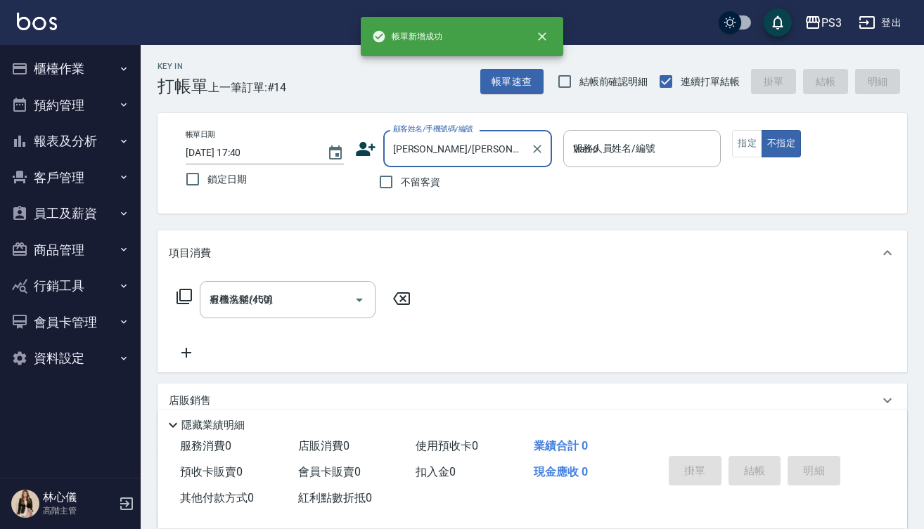
type input "[DATE] 17:41"
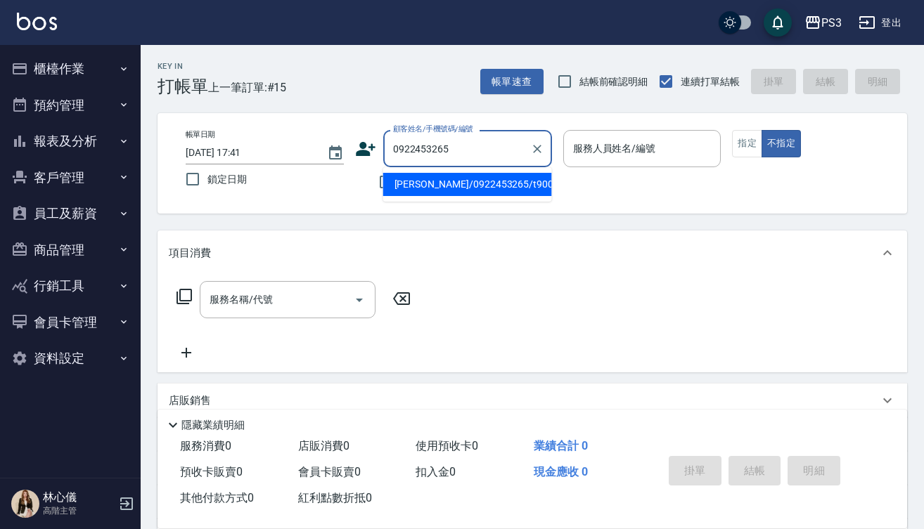
type input "[PERSON_NAME]/0922453265/t90006"
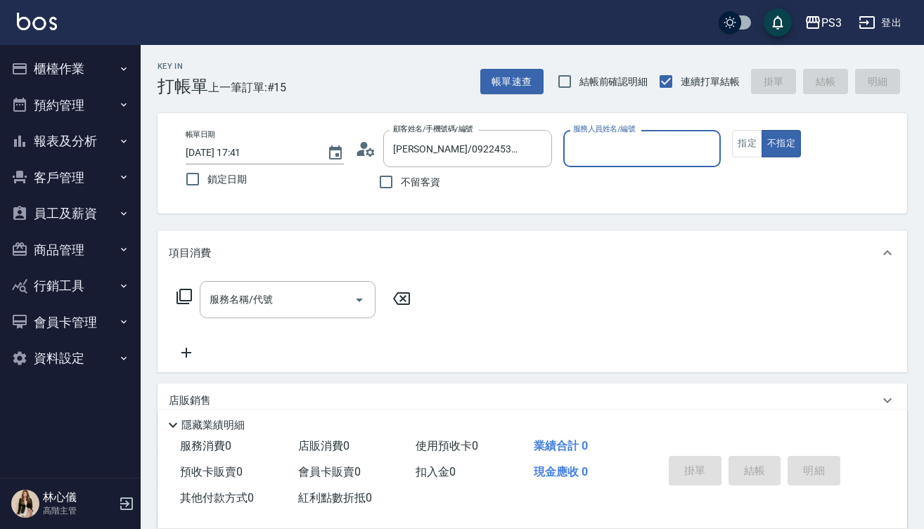
type input "Van-6"
click at [781, 143] on button "不指定" at bounding box center [780, 143] width 39 height 27
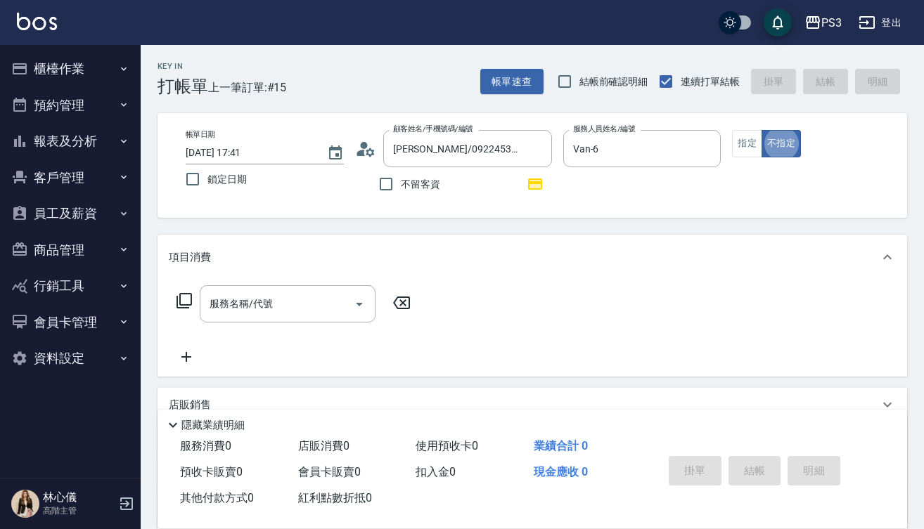
type button "false"
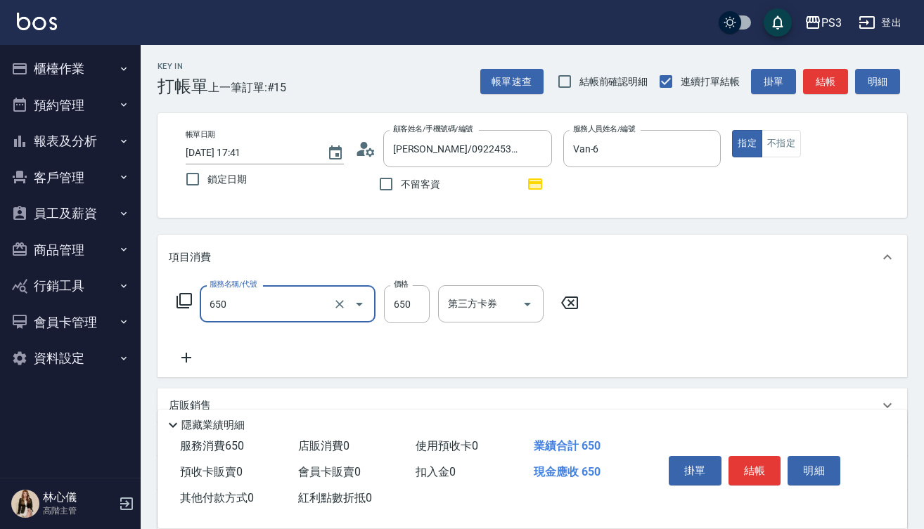
type input "髮質修復洗(650)"
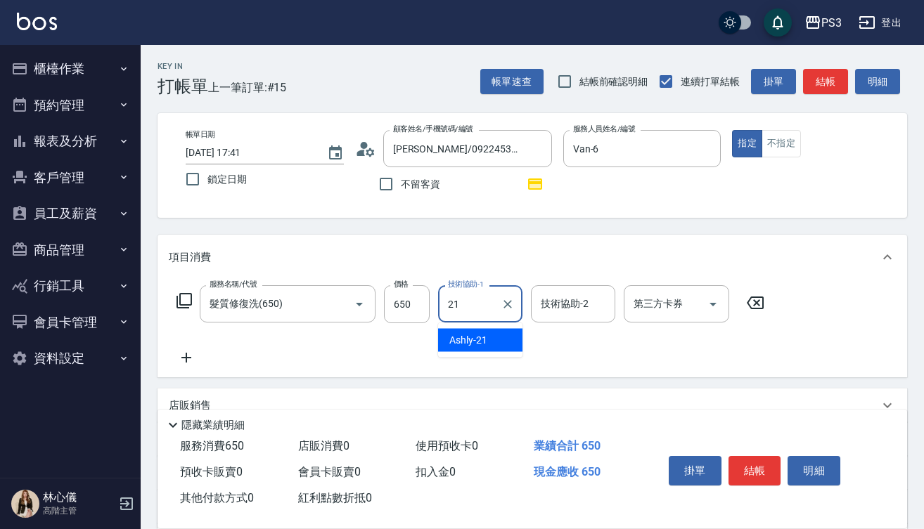
type input "Ashly-21"
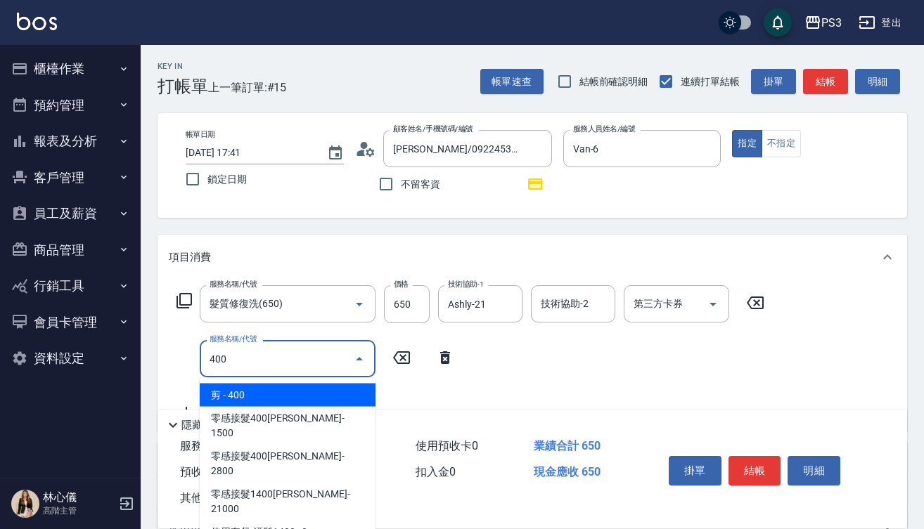
type input "剪(400)"
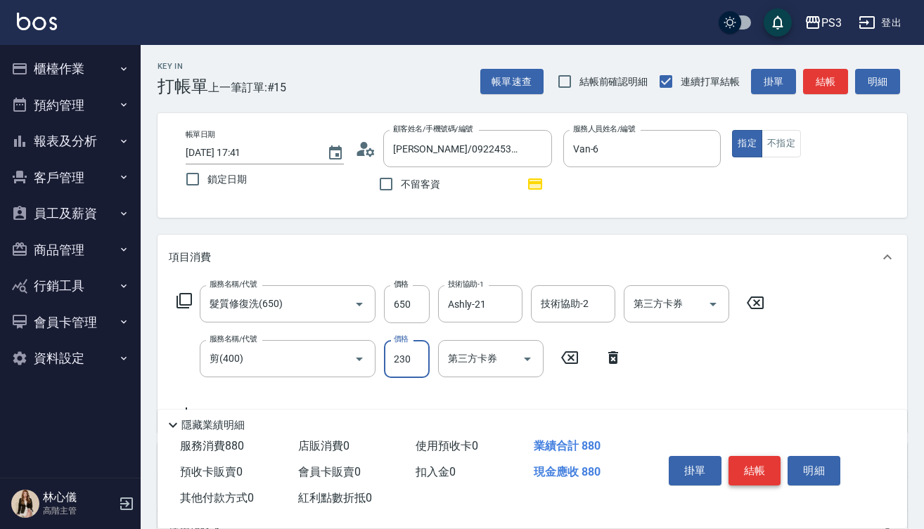
type input "230"
click at [748, 460] on button "結帳" at bounding box center [754, 471] width 53 height 30
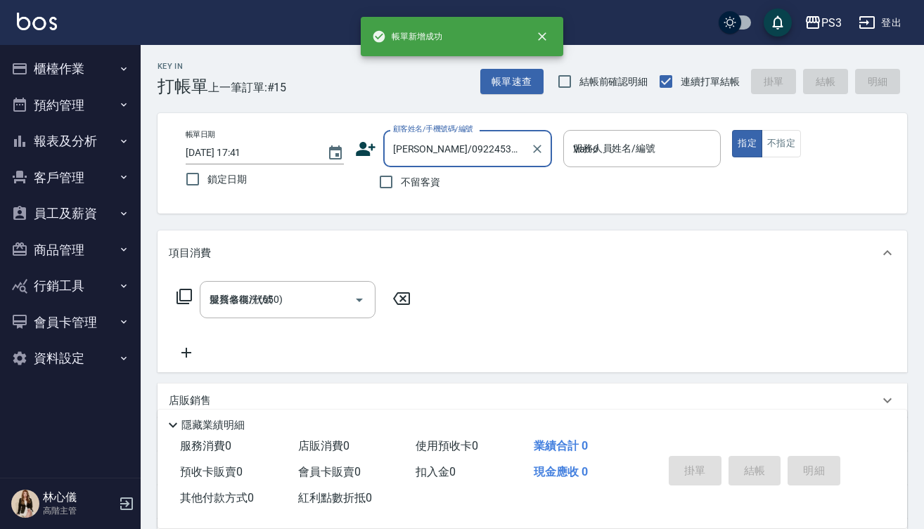
type input "[DATE] 17:42"
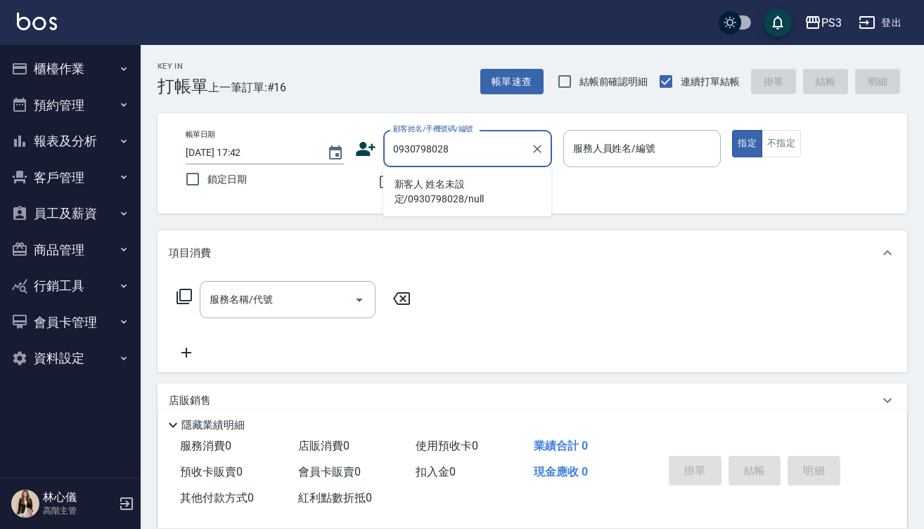
type input "新客人 姓名未設定/0930798028/null"
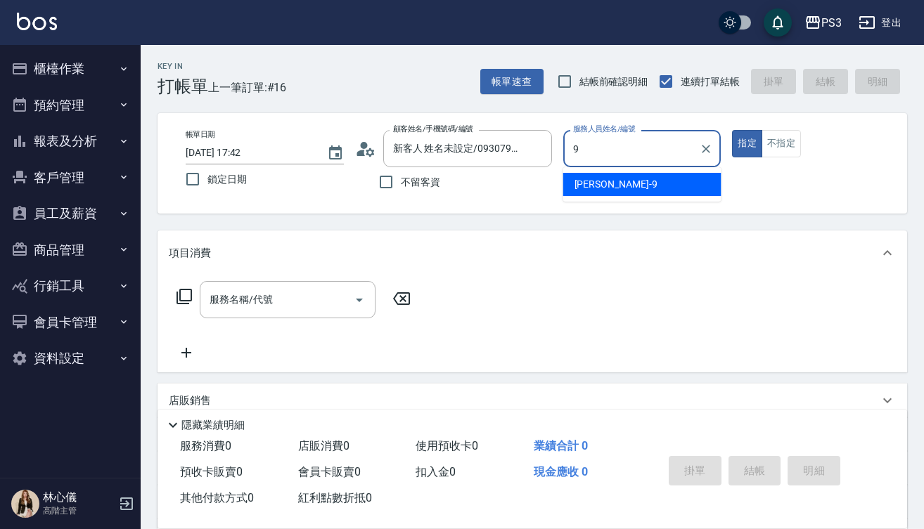
type input "[PERSON_NAME]-9"
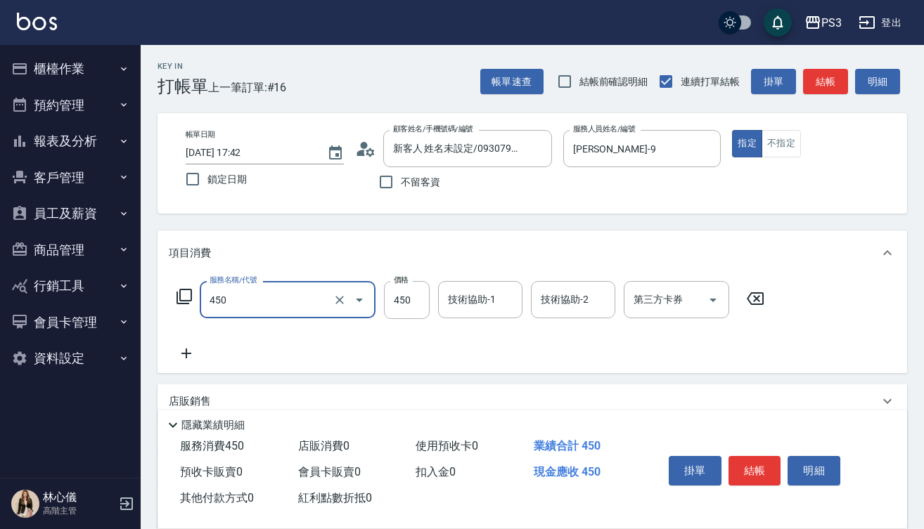
type input "有機洗髮(450)"
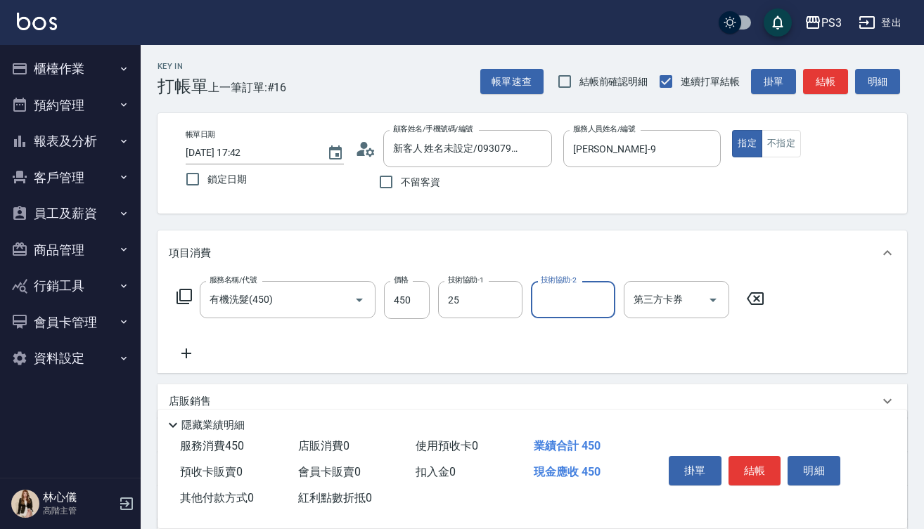
type input "Junson-25"
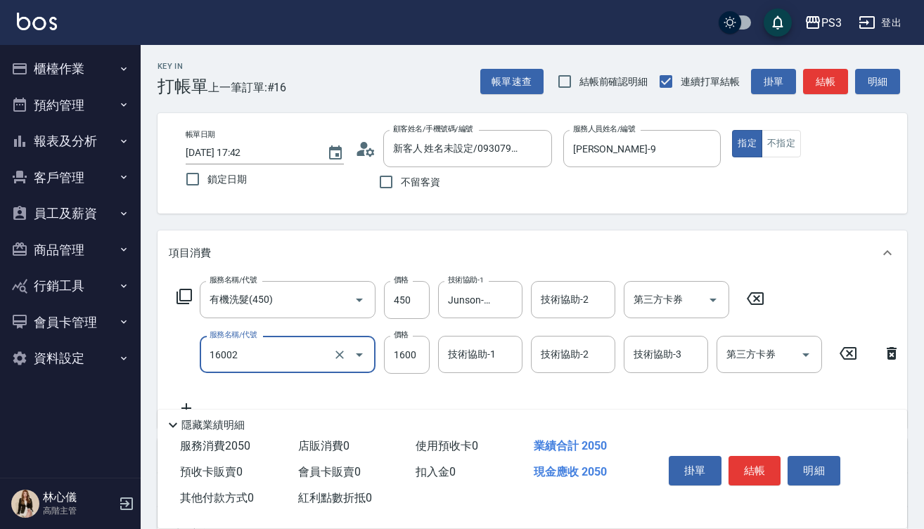
type input "染L(16002)"
type input "1890"
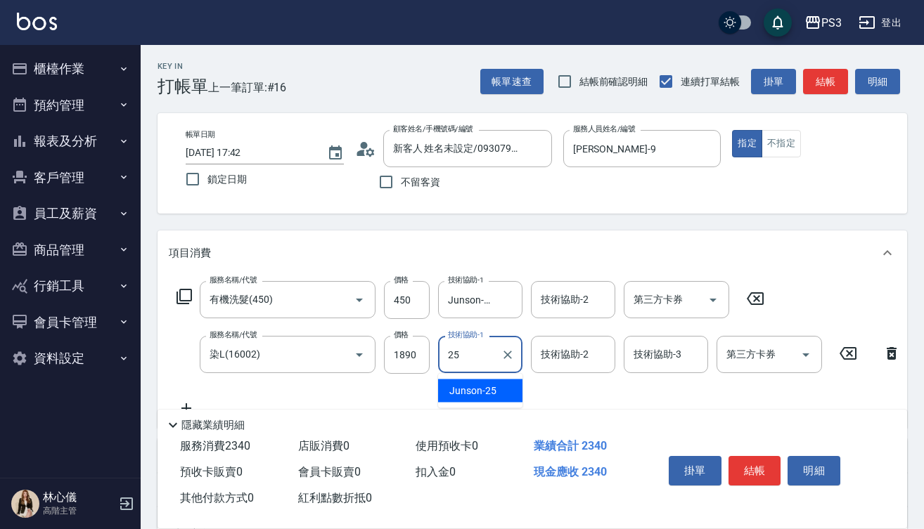
type input "Junson-25"
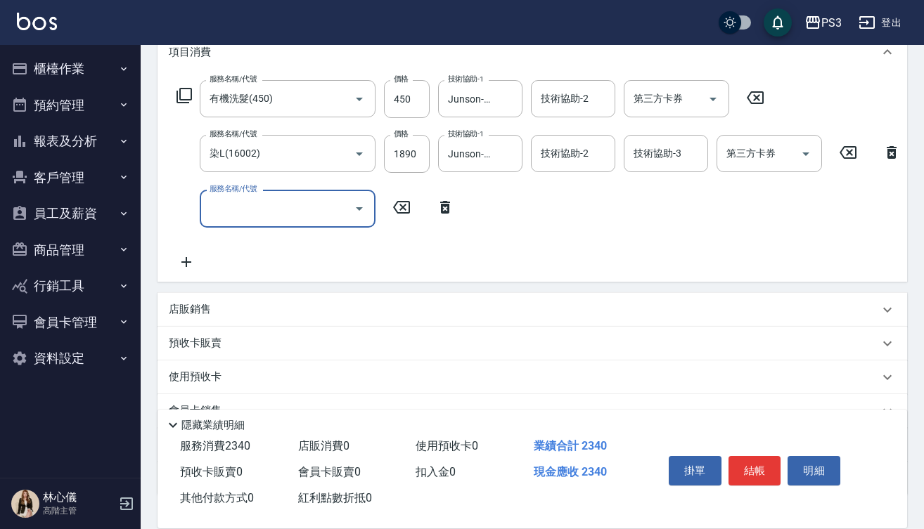
scroll to position [204, 0]
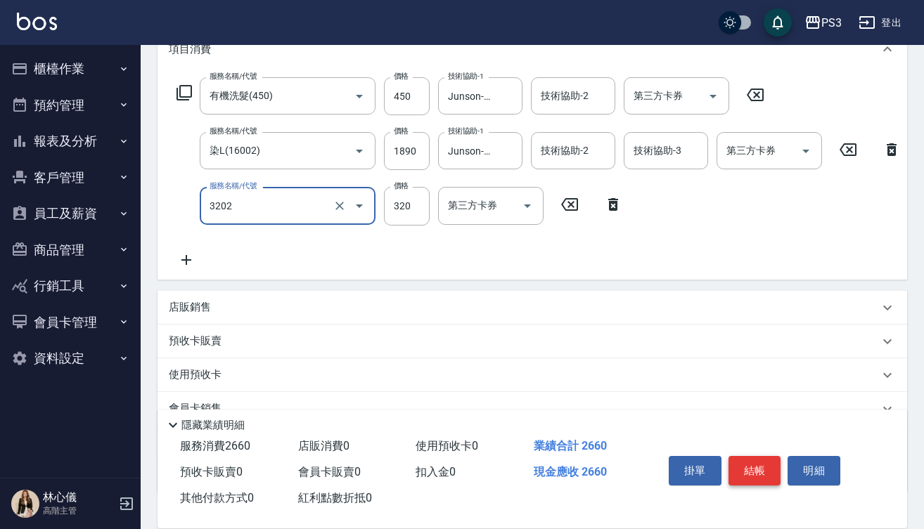
type input "頭皮隔離(3202)"
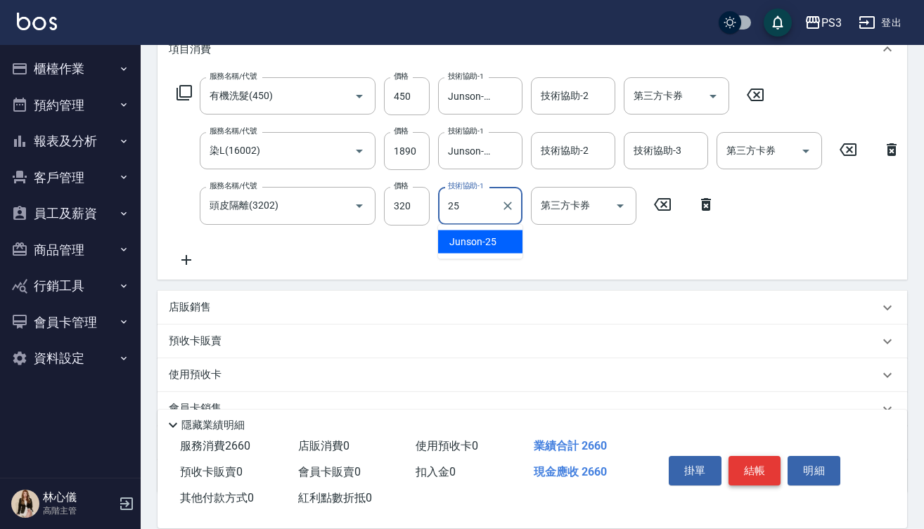
type input "Junson-25"
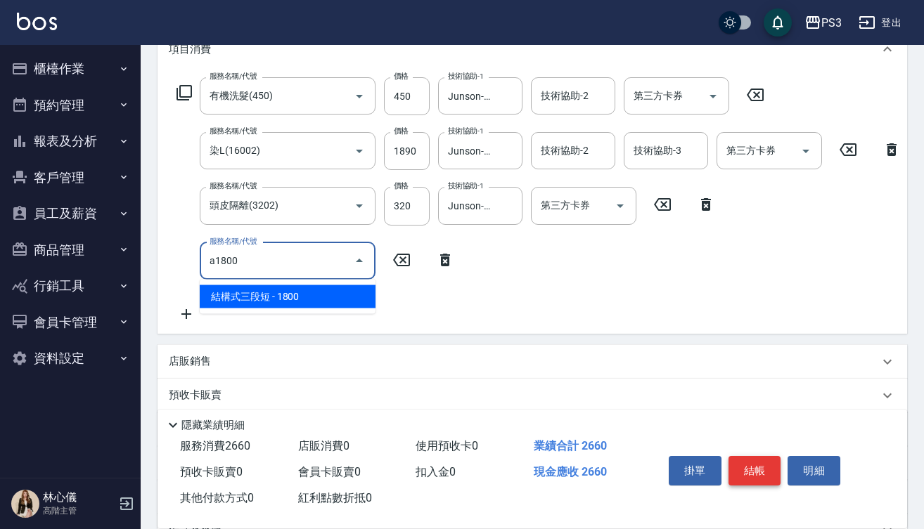
type input "結構式三段短(A1800)"
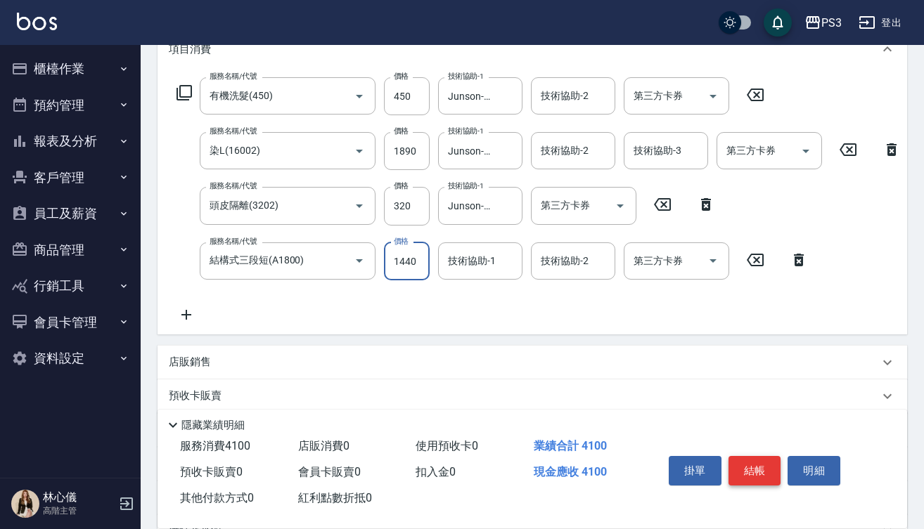
type input "1440"
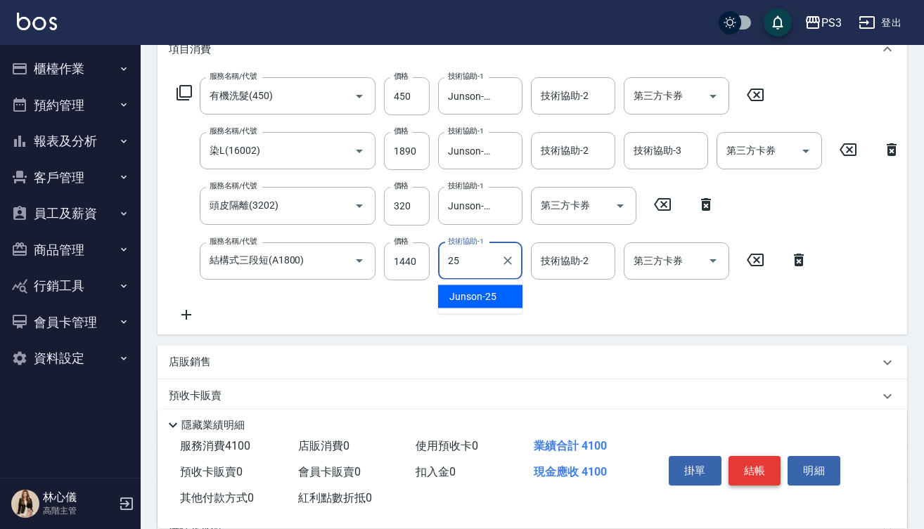
type input "Junson-25"
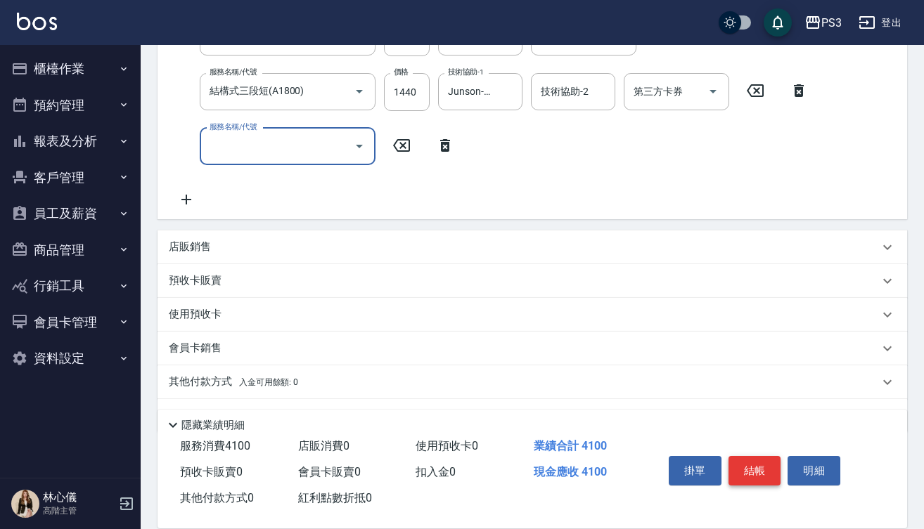
scroll to position [377, 0]
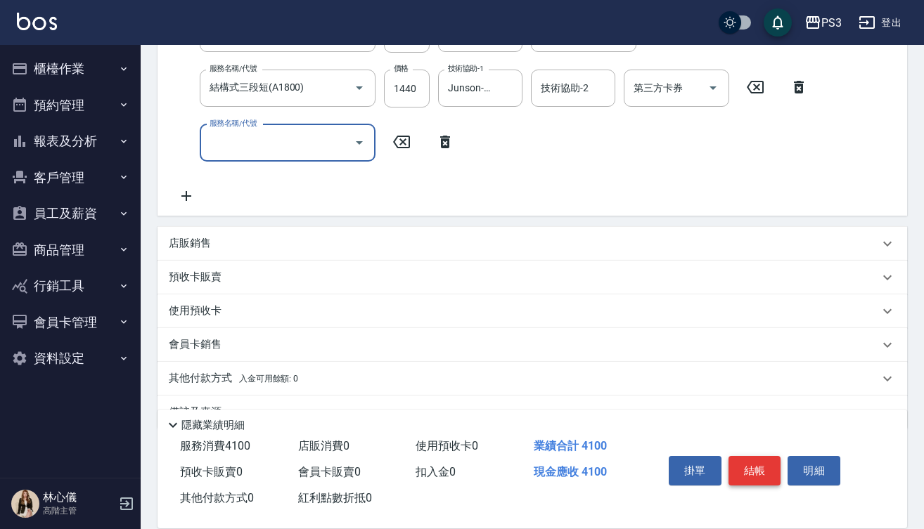
click at [770, 465] on button "結帳" at bounding box center [754, 471] width 53 height 30
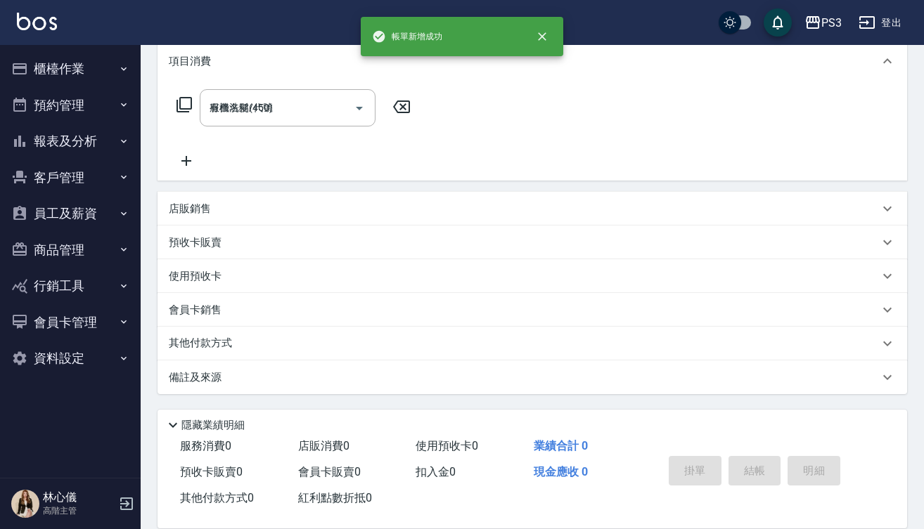
type input "[DATE] 17:43"
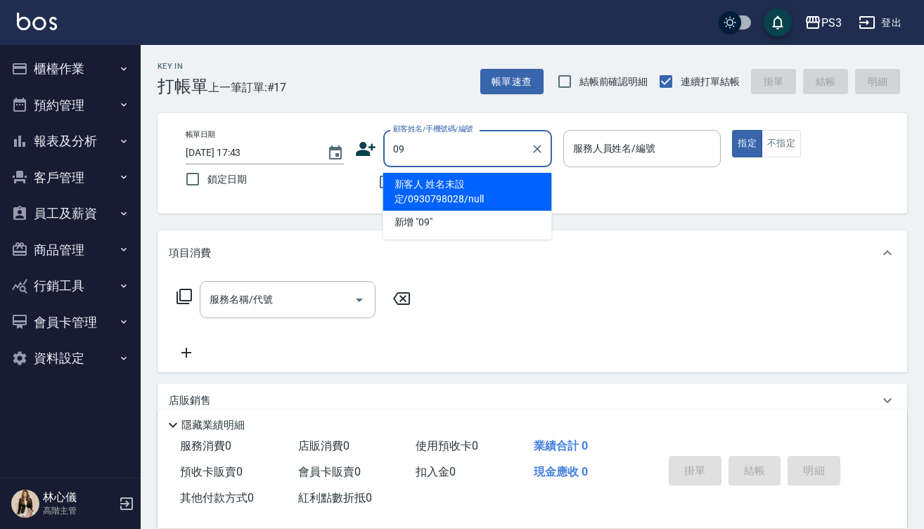
type input "0"
type input "[PERSON_NAME]([DATE])/0988242206/T86358"
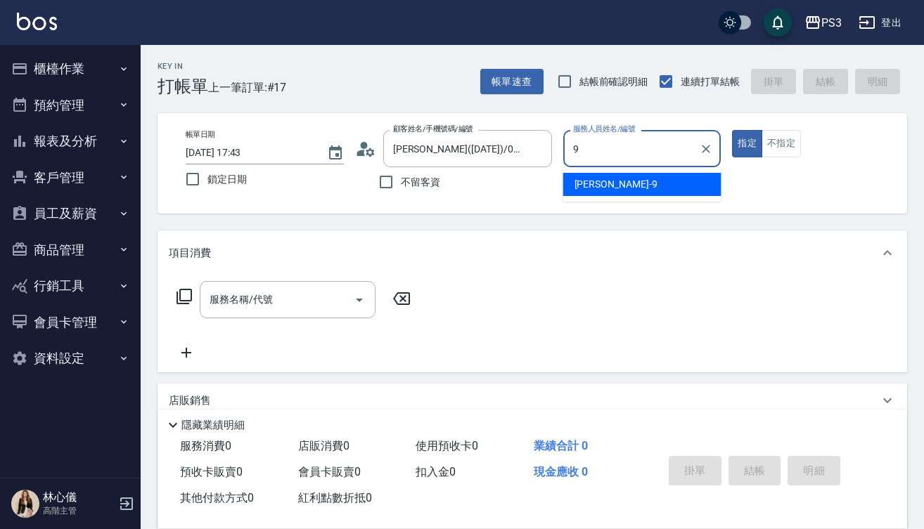
type input "[PERSON_NAME]-9"
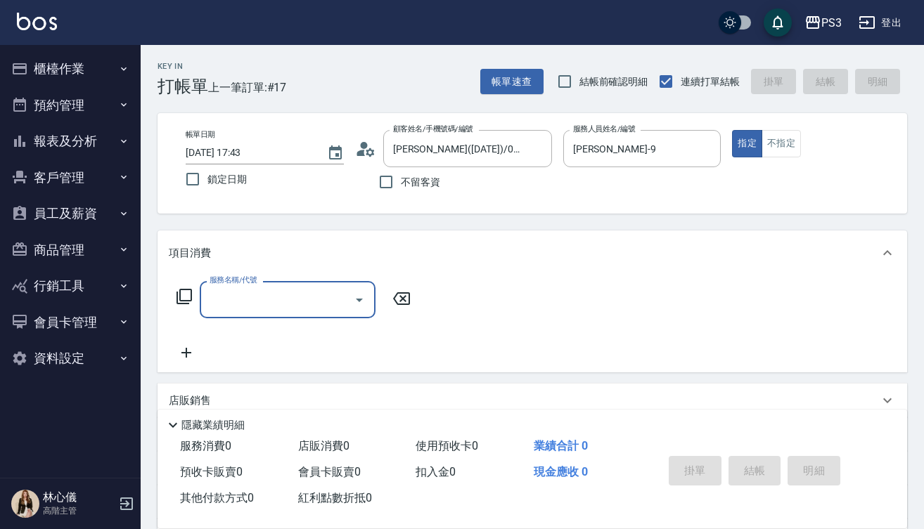
type input "3"
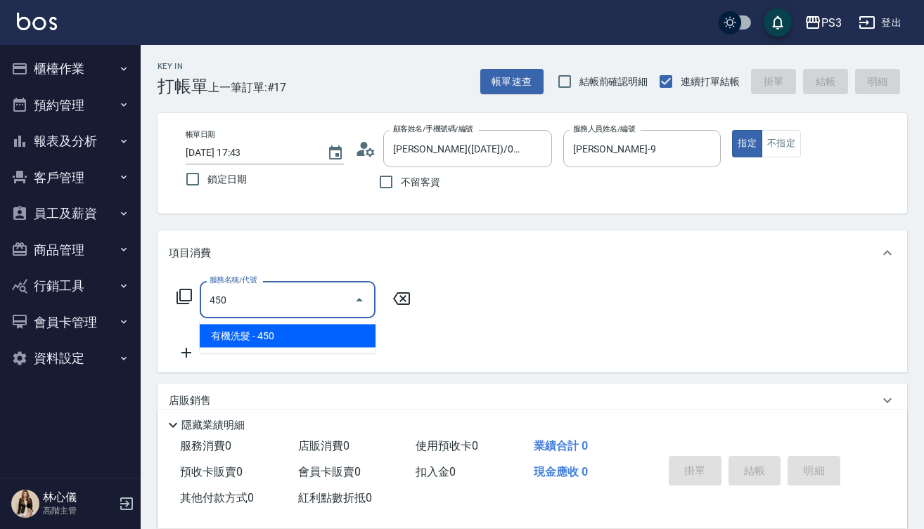
type input "有機洗髮(450)"
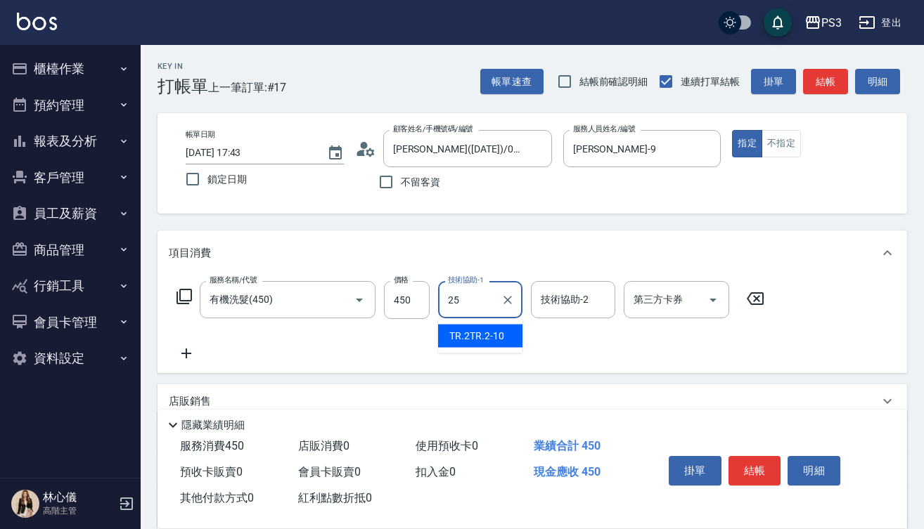
type input "Junson-25"
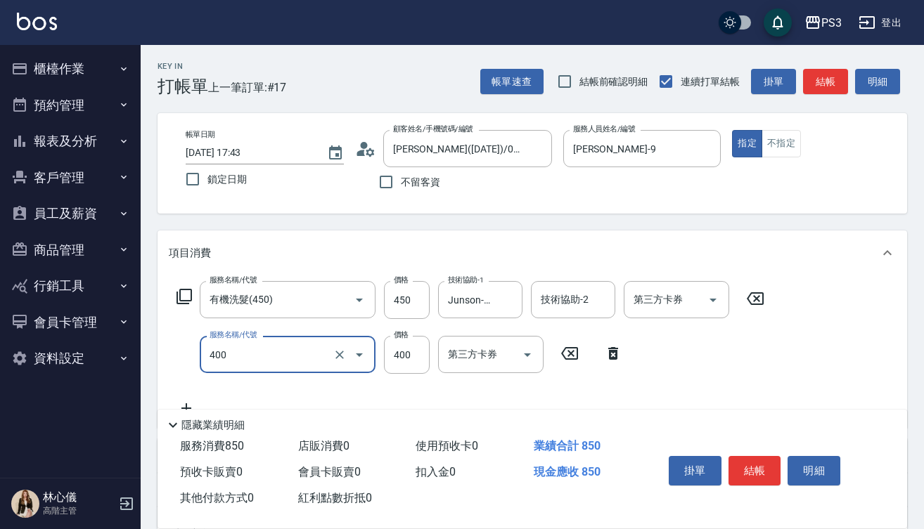
type input "剪(400)"
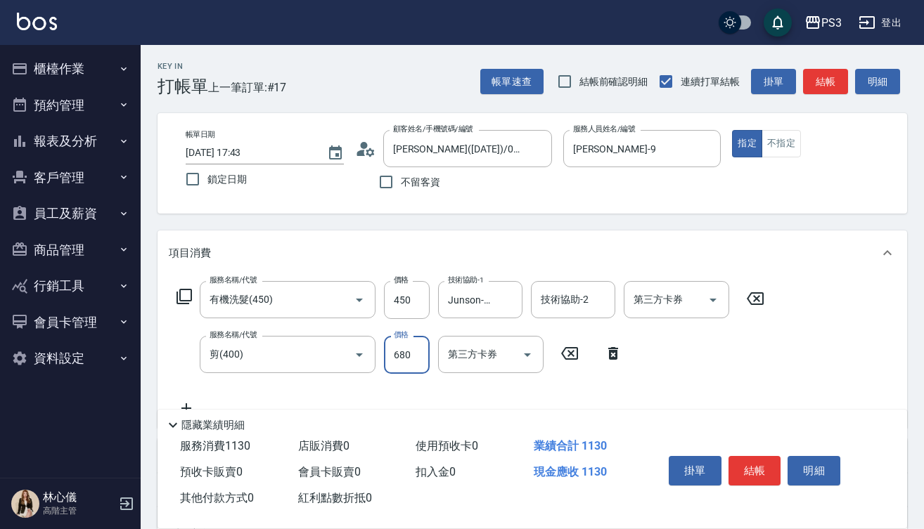
type input "680"
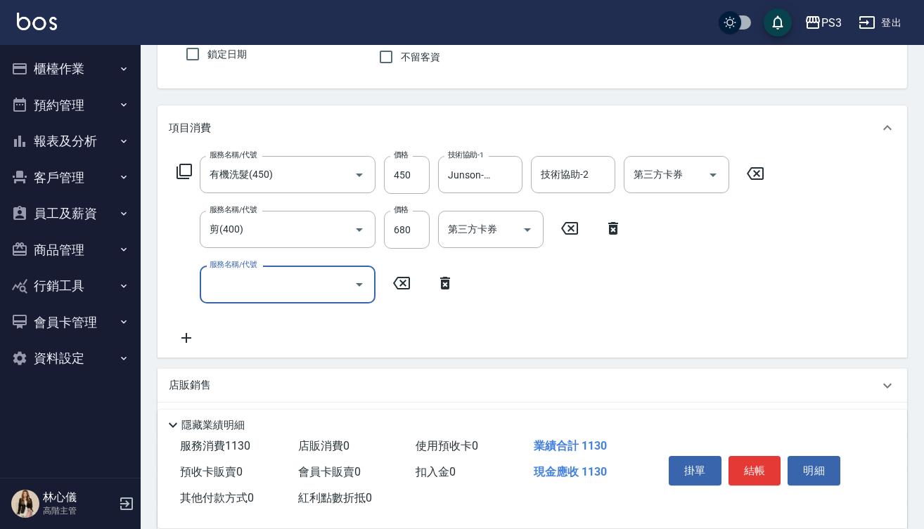
scroll to position [130, 0]
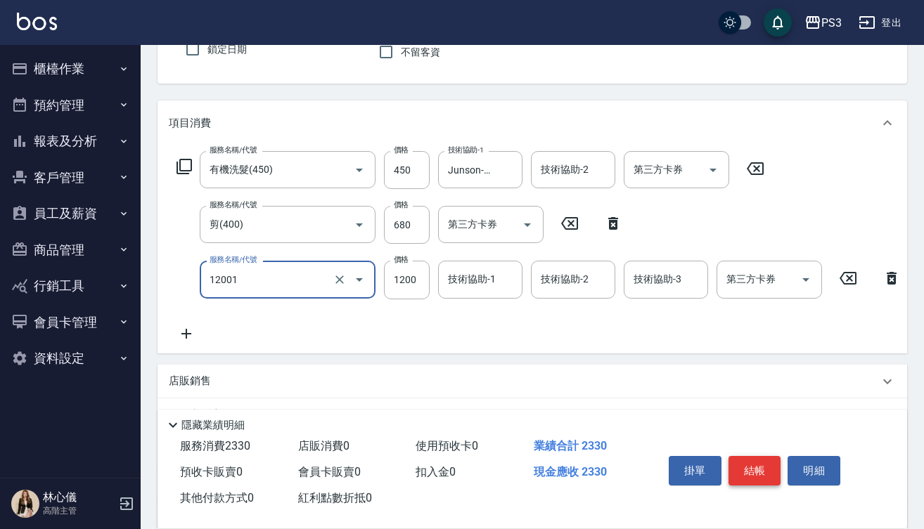
type input "燙s(12001)"
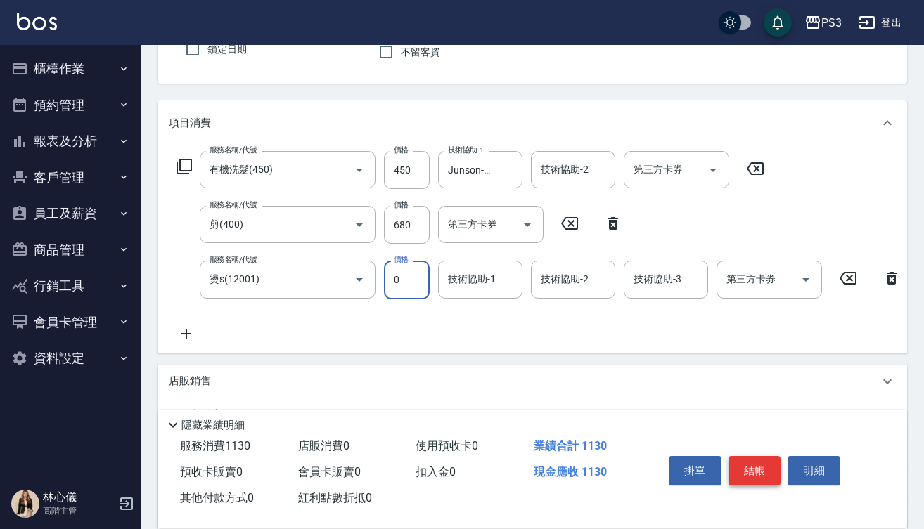
type input "0"
click at [418, 234] on input "680" at bounding box center [407, 225] width 46 height 38
type input "750"
type input "1500"
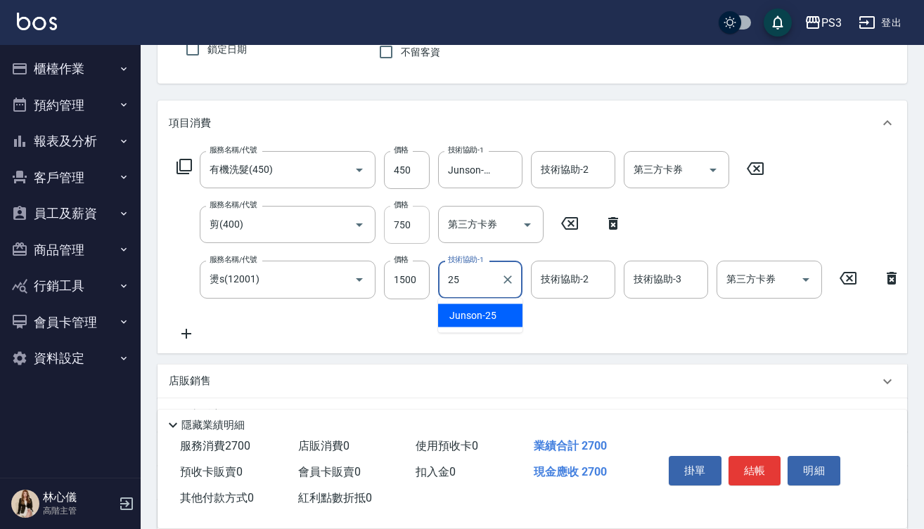
type input "Junson-25"
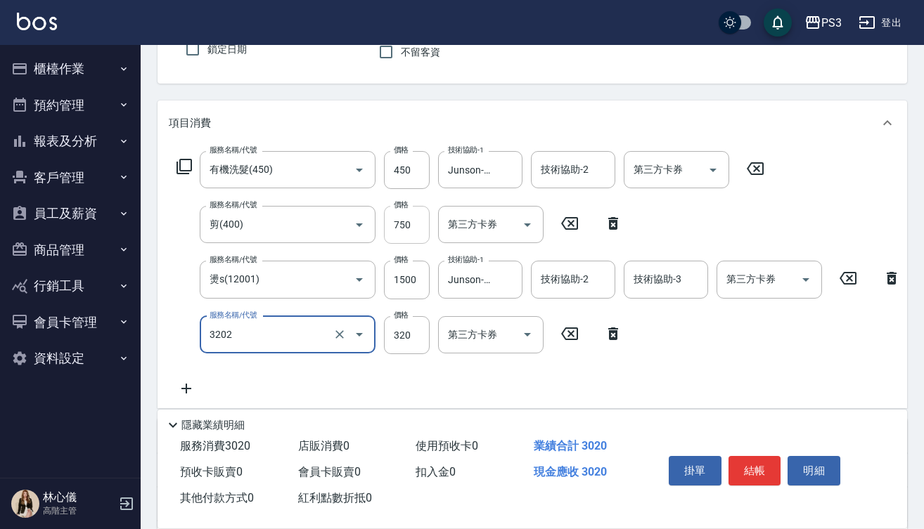
type input "頭皮隔離(3202)"
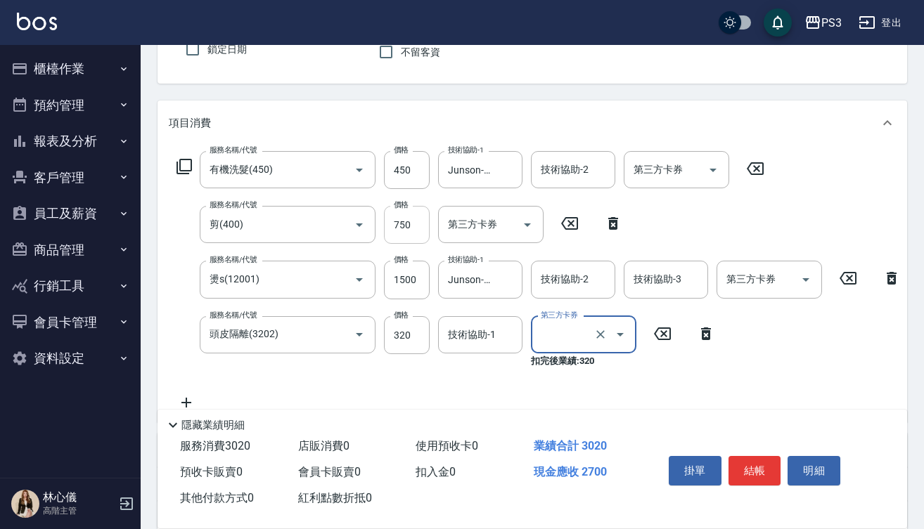
type input "舊有卡券"
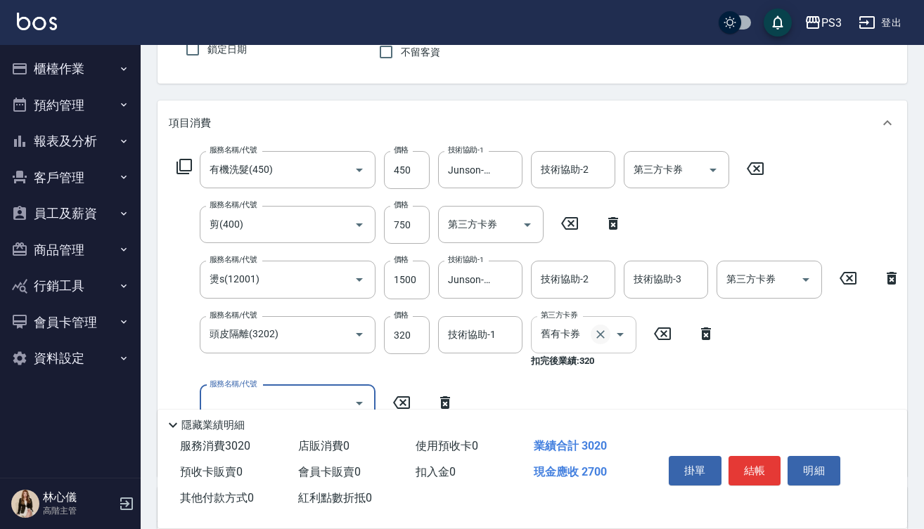
click at [594, 336] on icon "Clear" at bounding box center [600, 335] width 14 height 14
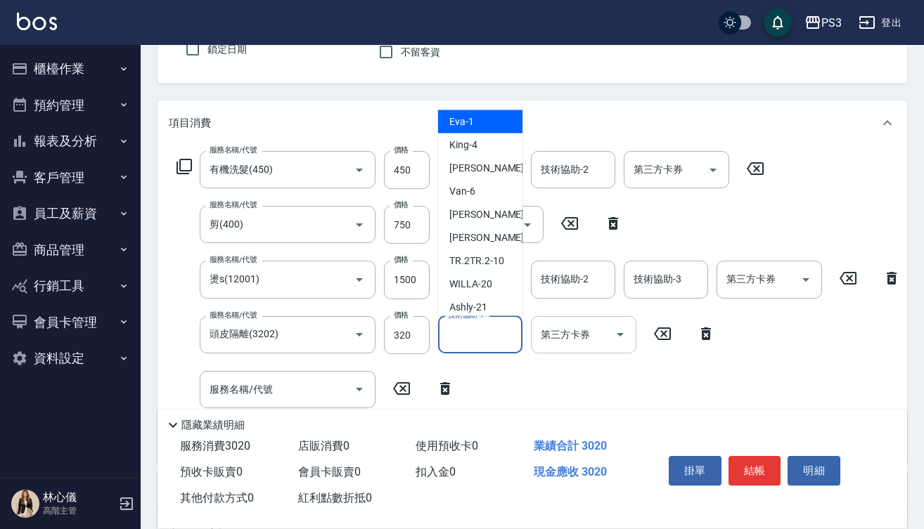
click at [468, 332] on input "技術協助-1" at bounding box center [480, 335] width 72 height 25
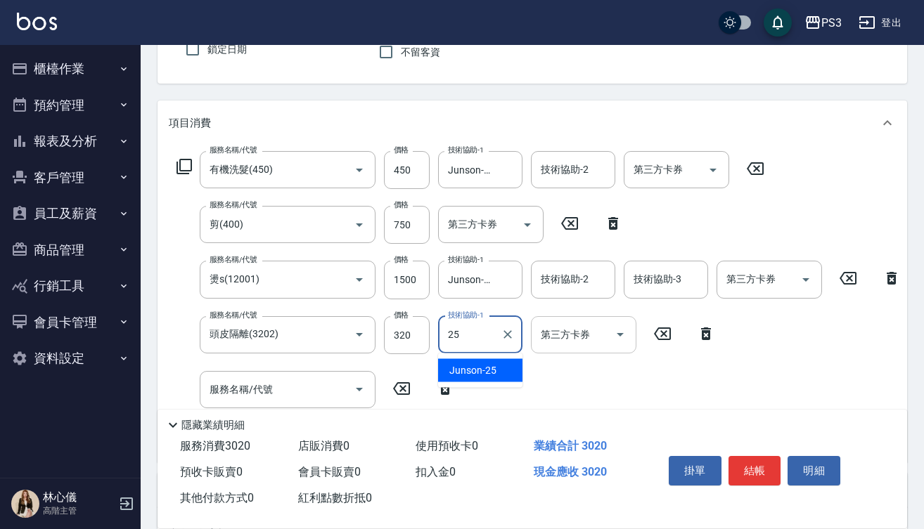
type input "Junson-25"
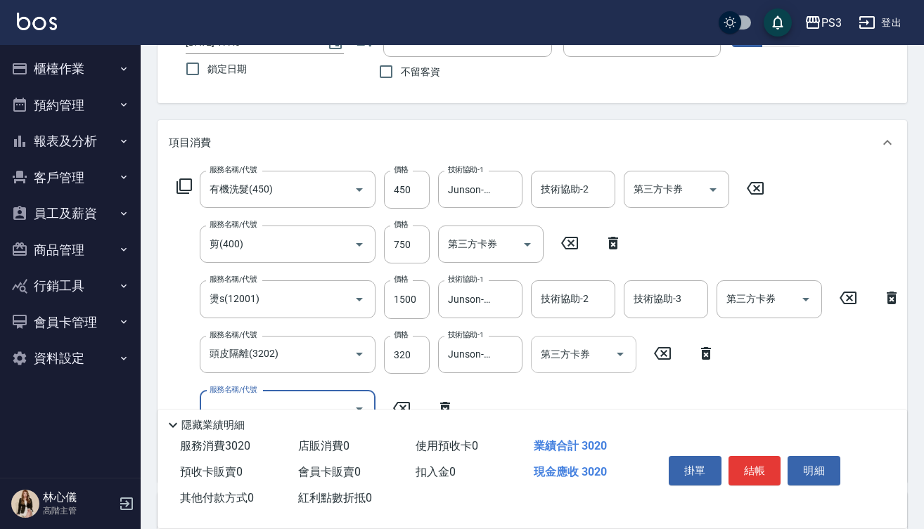
scroll to position [32, 0]
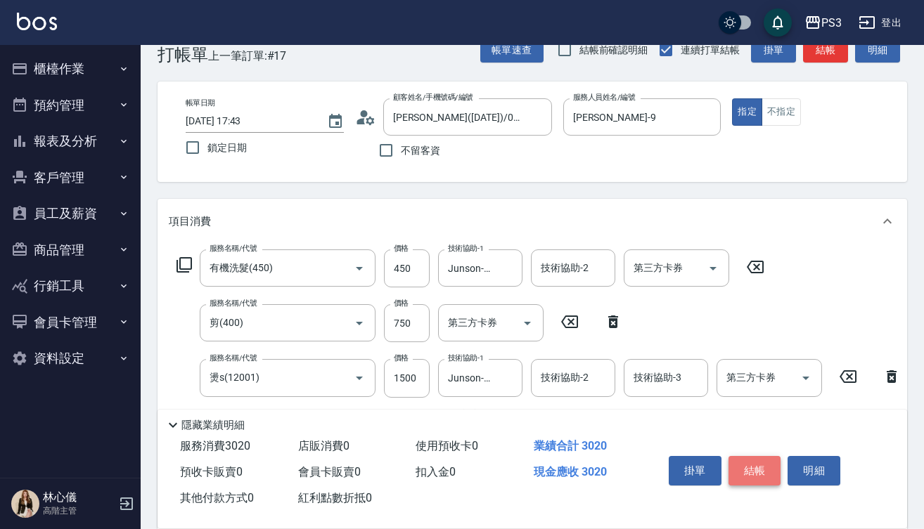
click at [773, 460] on button "結帳" at bounding box center [754, 471] width 53 height 30
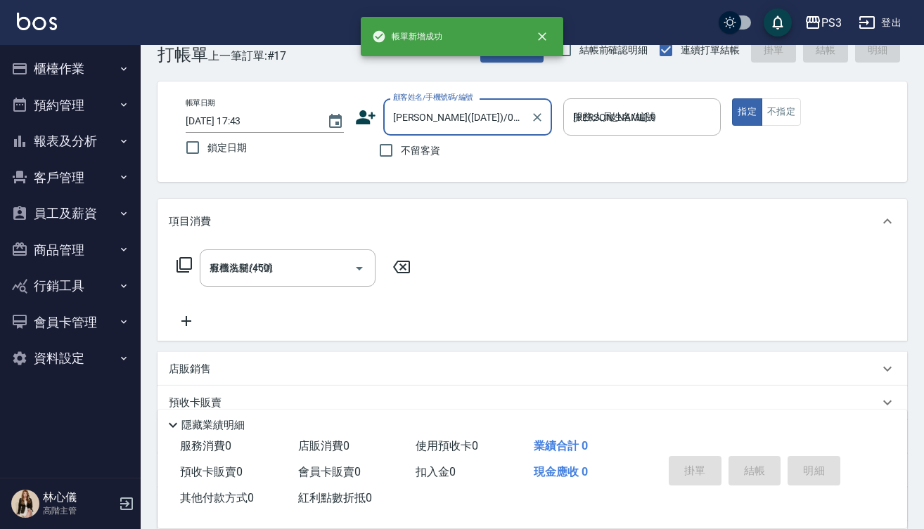
type input "[DATE] 17:44"
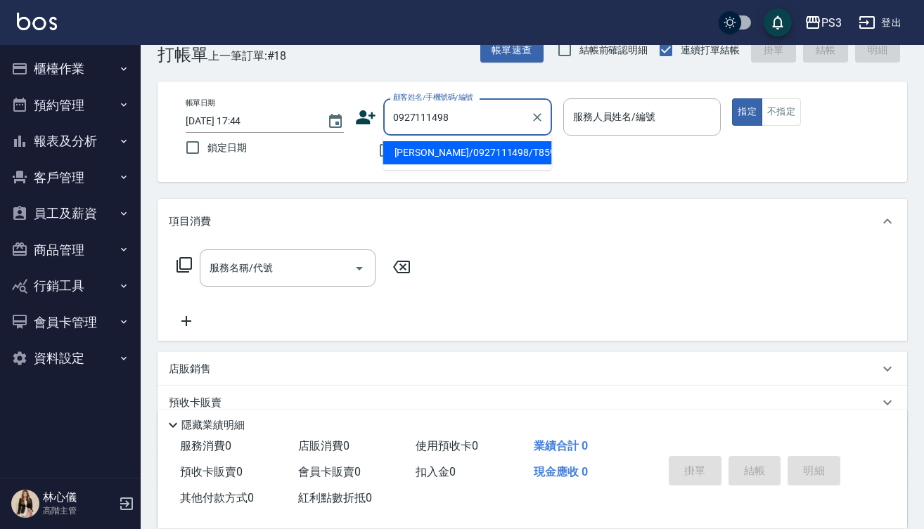
type input "[PERSON_NAME]/0927111498/T85906"
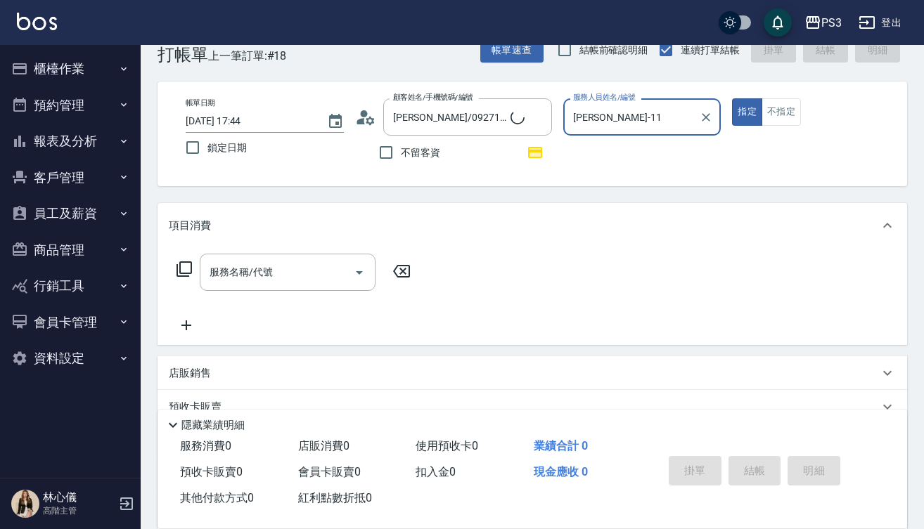
click at [746, 112] on button "指定" at bounding box center [747, 111] width 30 height 27
type input "[PERSON_NAME]-1"
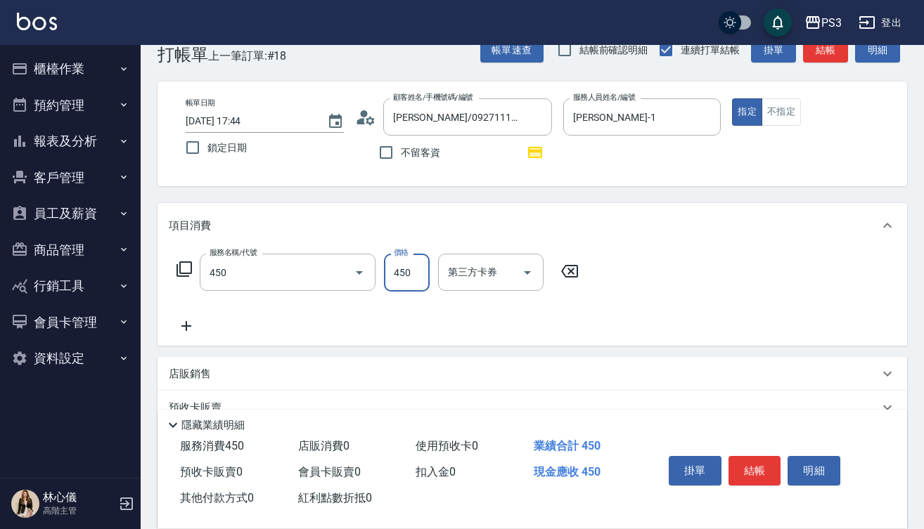
type input "有機洗髮(450)"
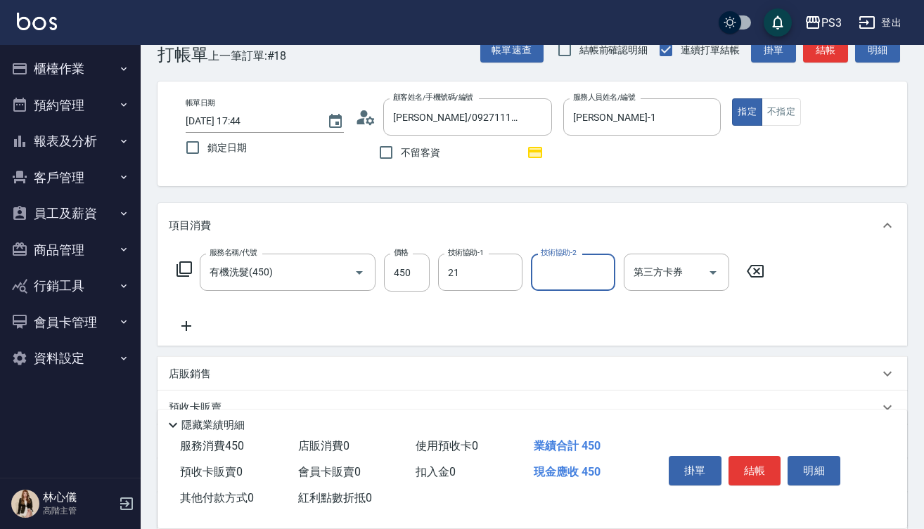
type input "Ashly-21"
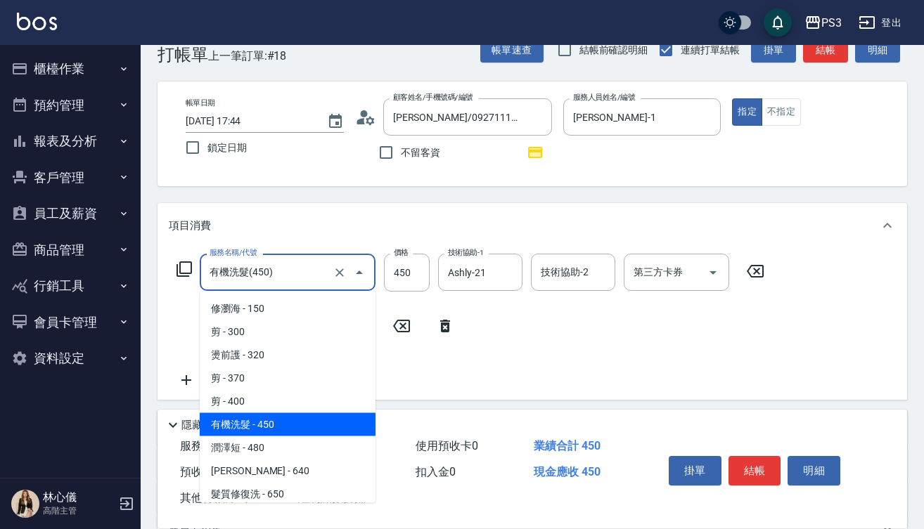
click at [309, 272] on input "有機洗髮(450)" at bounding box center [268, 272] width 124 height 25
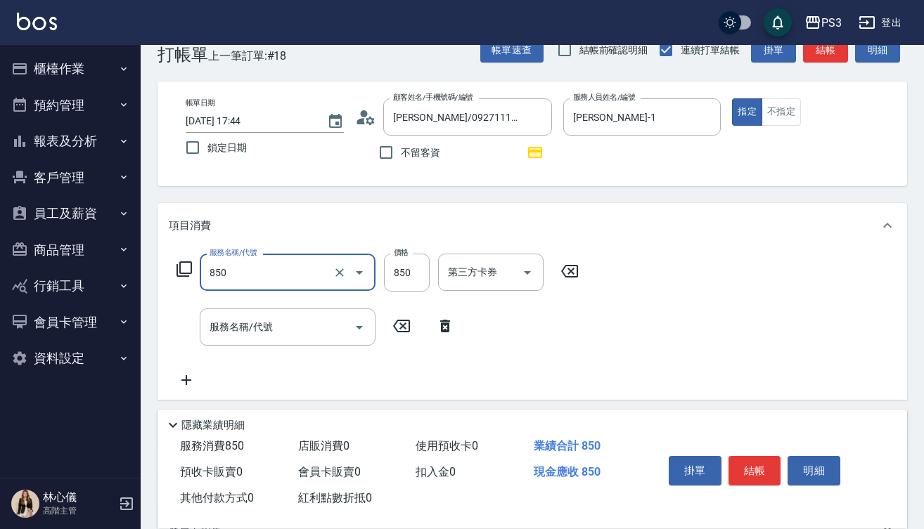
type input "SPA精油洗(850)"
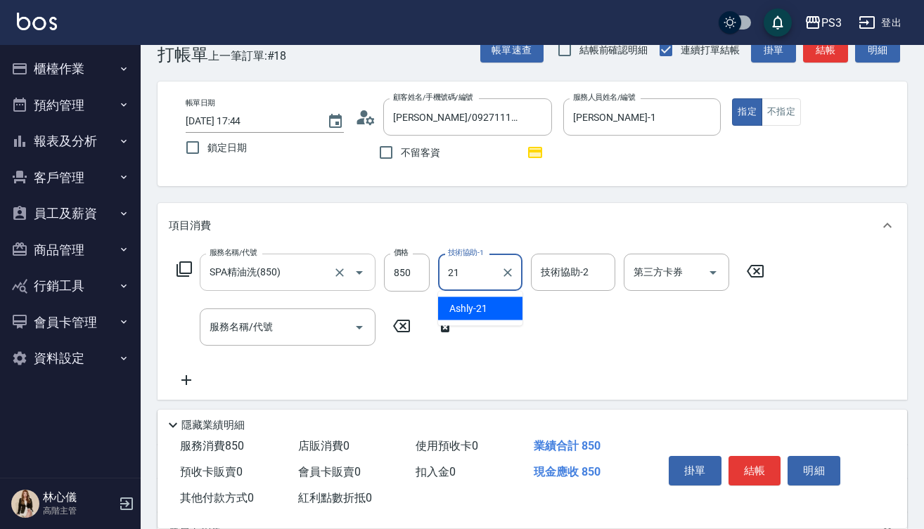
type input "Ashly-21"
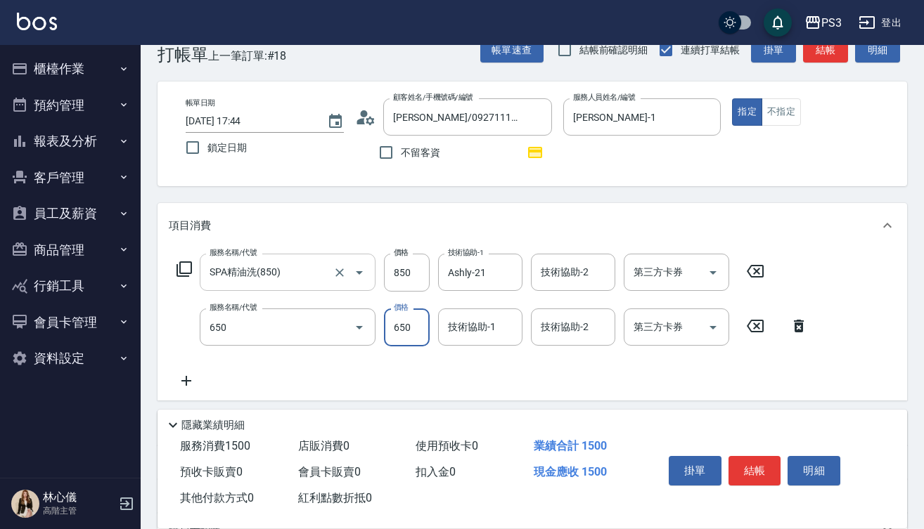
type input "髮質修復洗(650)"
click at [418, 329] on input "250" at bounding box center [407, 328] width 46 height 38
type input "0"
click at [340, 269] on icon "Clear" at bounding box center [339, 273] width 14 height 14
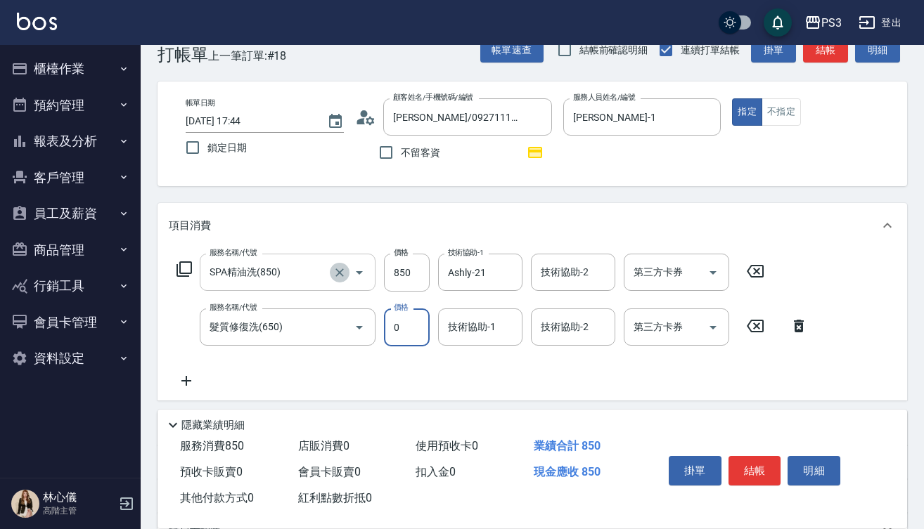
type input "SPA精油洗(850)"
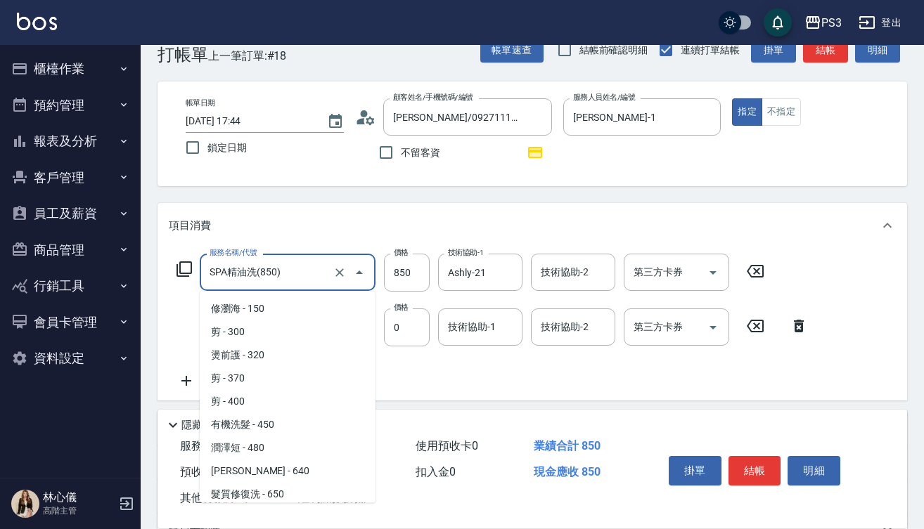
click at [272, 277] on input "SPA精油洗(850)" at bounding box center [268, 272] width 124 height 25
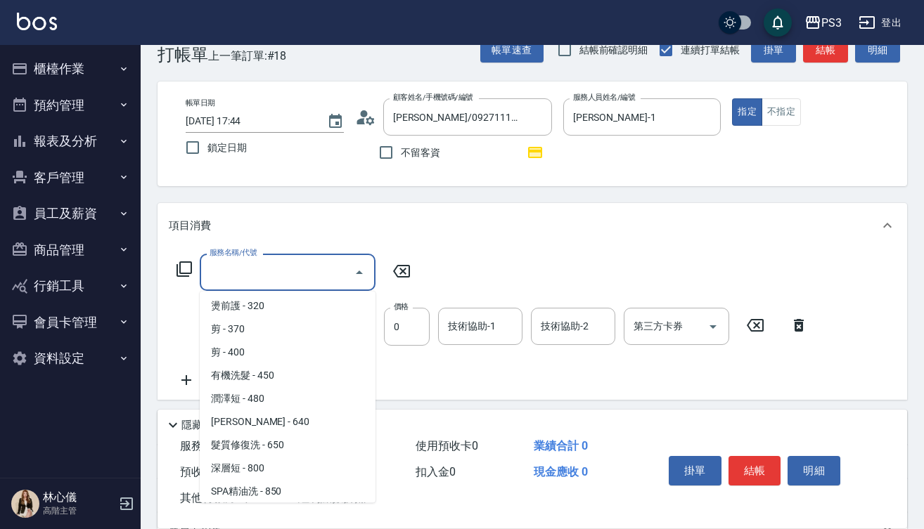
scroll to position [6, 0]
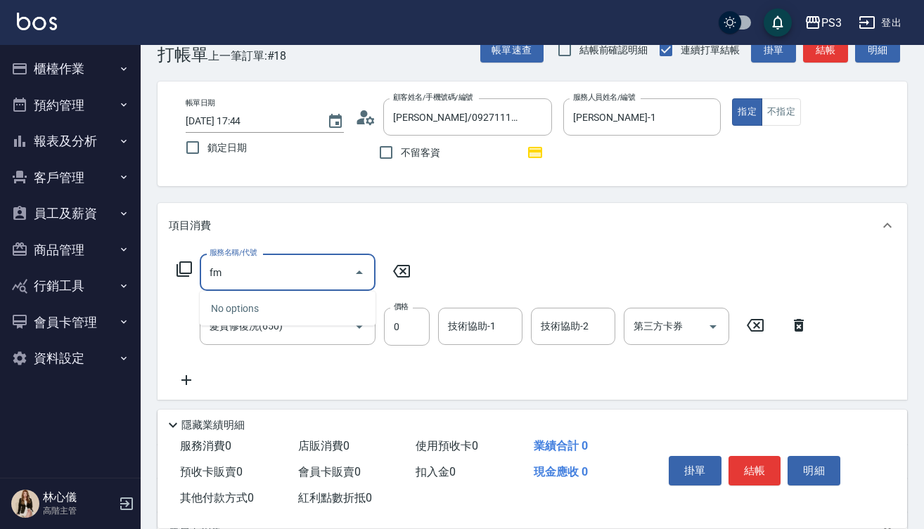
type input "f"
type input "全"
type input "全能修復洗(1150)"
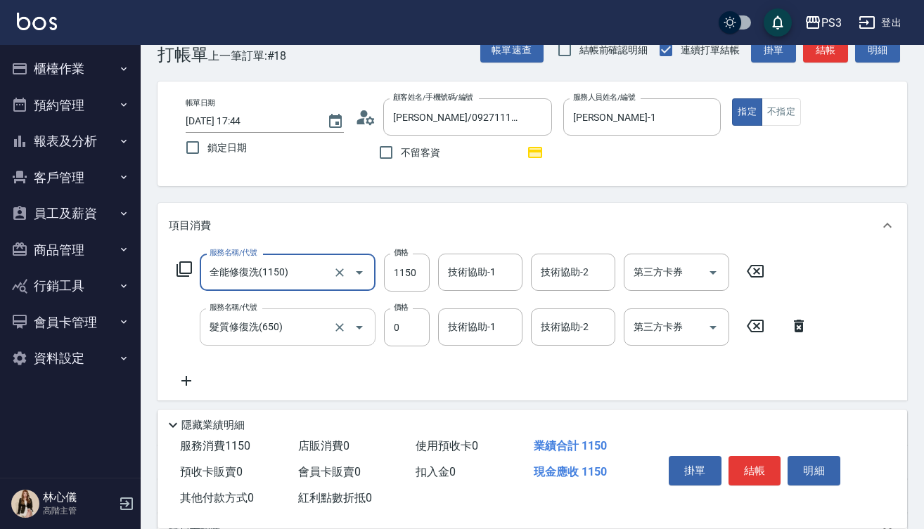
click at [294, 331] on input "髮質修復洗(650)" at bounding box center [268, 327] width 124 height 25
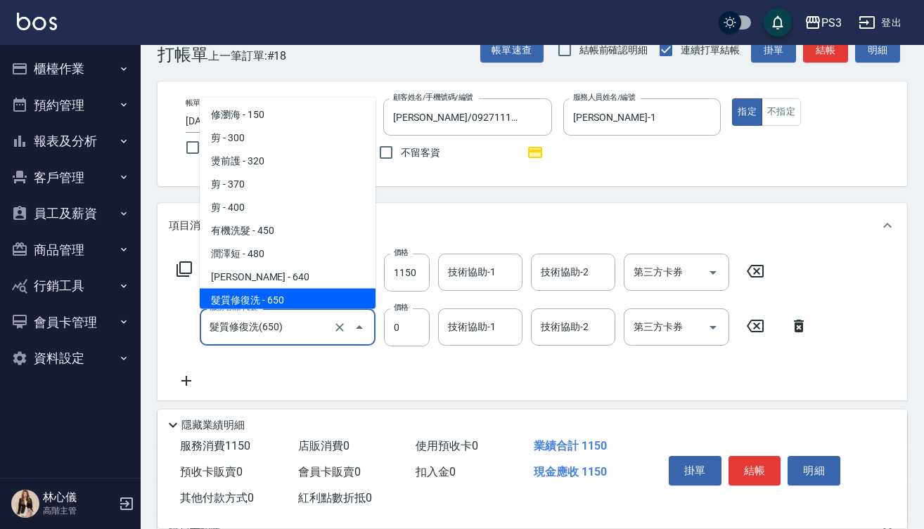
scroll to position [3, 0]
click at [294, 331] on input "髮質修復洗(650)" at bounding box center [268, 327] width 124 height 25
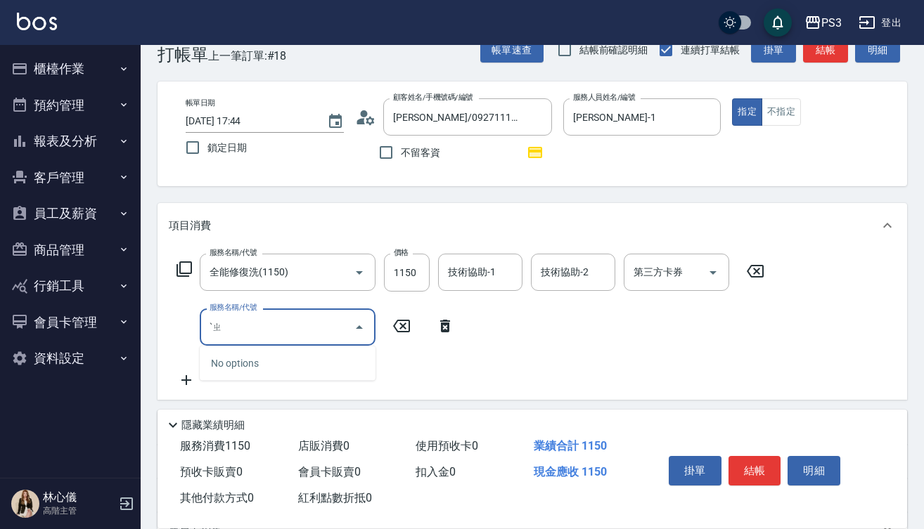
type input "ˋ"
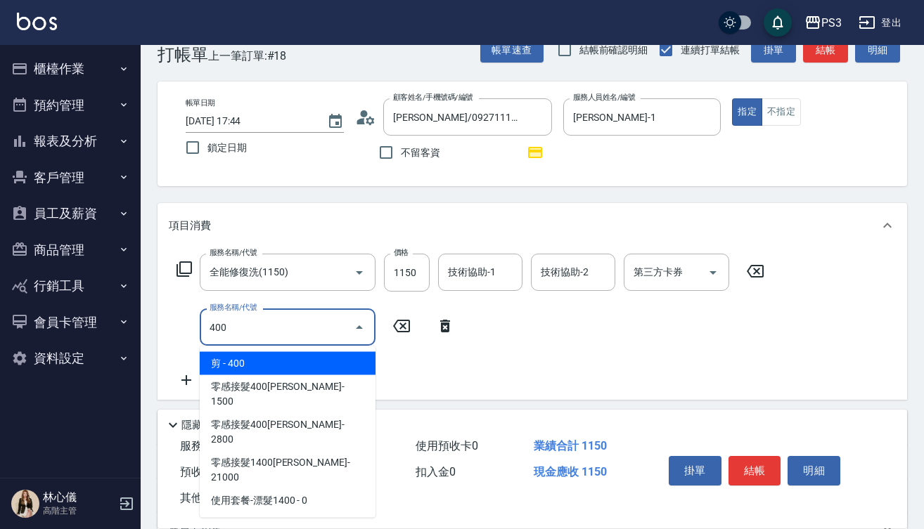
type input "剪(400)"
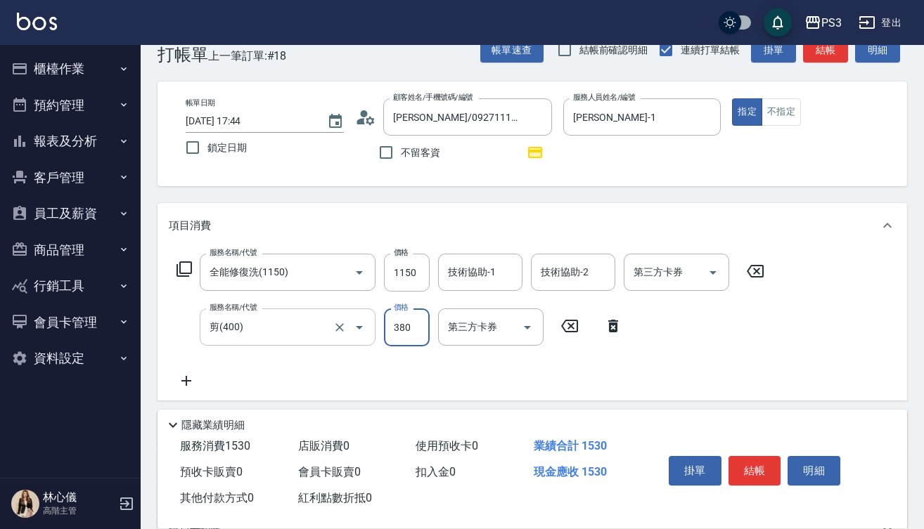
type input "380"
click at [470, 283] on input "技術協助-1" at bounding box center [480, 272] width 72 height 25
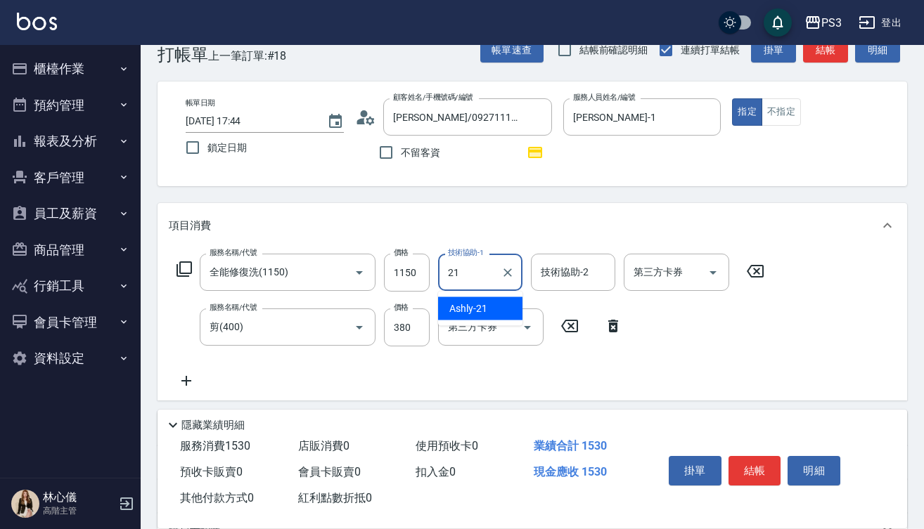
type input "Ashly-21"
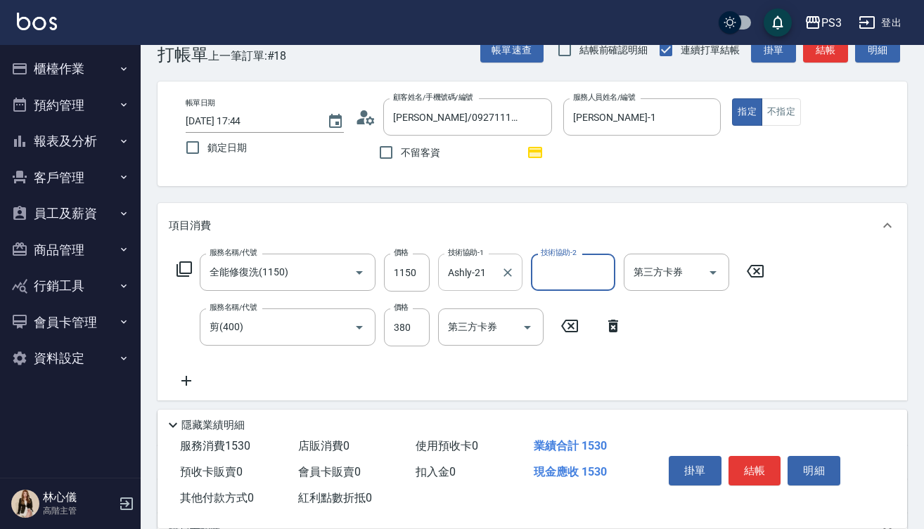
type input "\"
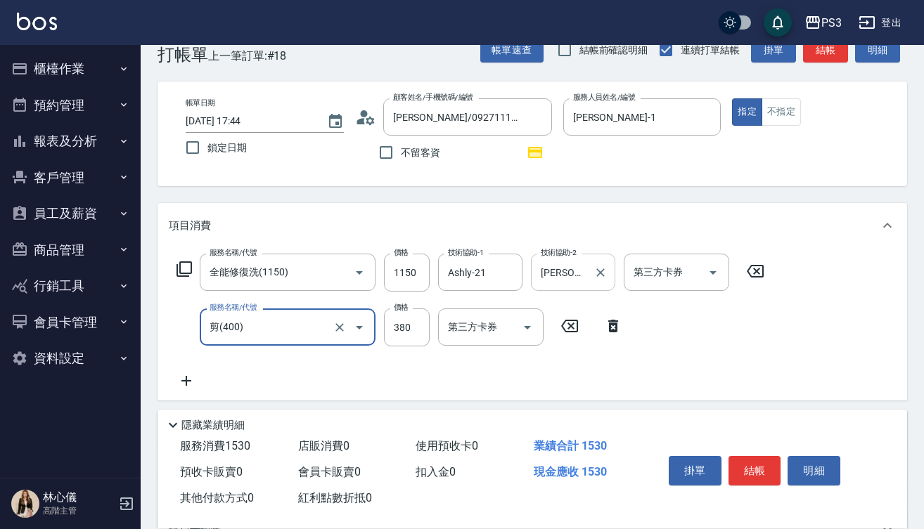
click at [578, 264] on input "[PERSON_NAME]-1" at bounding box center [562, 272] width 51 height 25
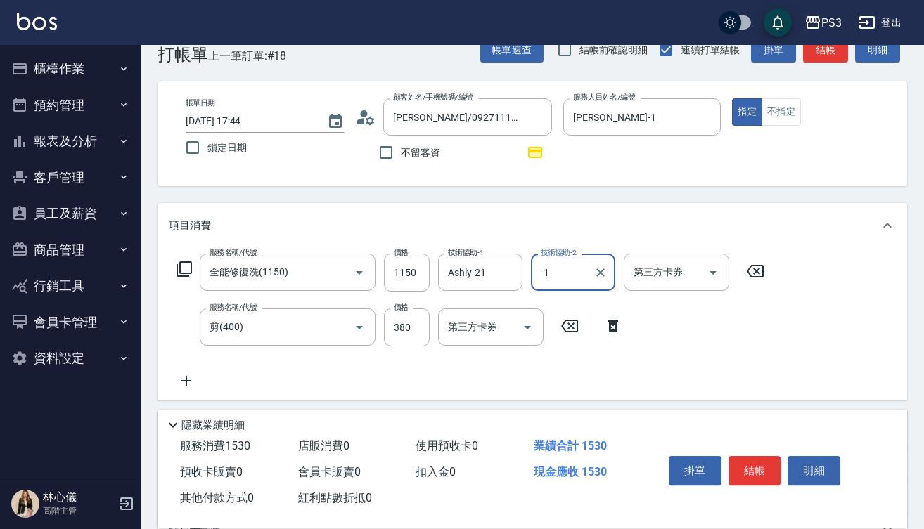
type input "-"
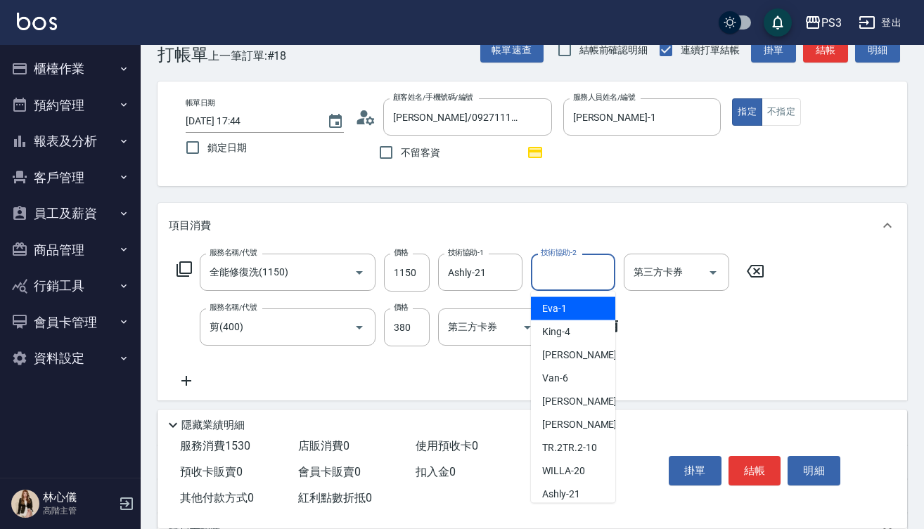
click at [758, 384] on div "服務名稱/代號 全能修復洗(1150) 服務名稱/代號 價格 1150 價格 技術協助-1 Ashly-21 技術協助-1 技術協助-2 技術協助-2 第三方…" at bounding box center [471, 322] width 604 height 136
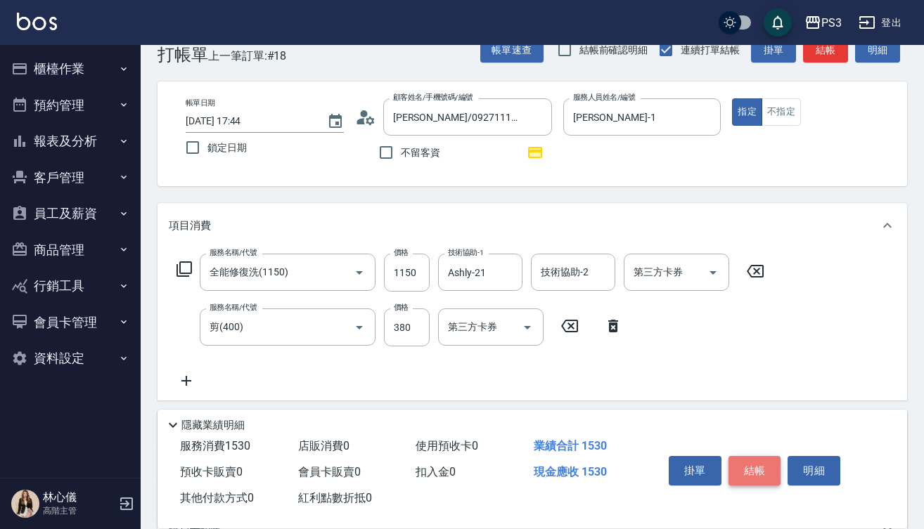
click at [762, 465] on button "結帳" at bounding box center [754, 471] width 53 height 30
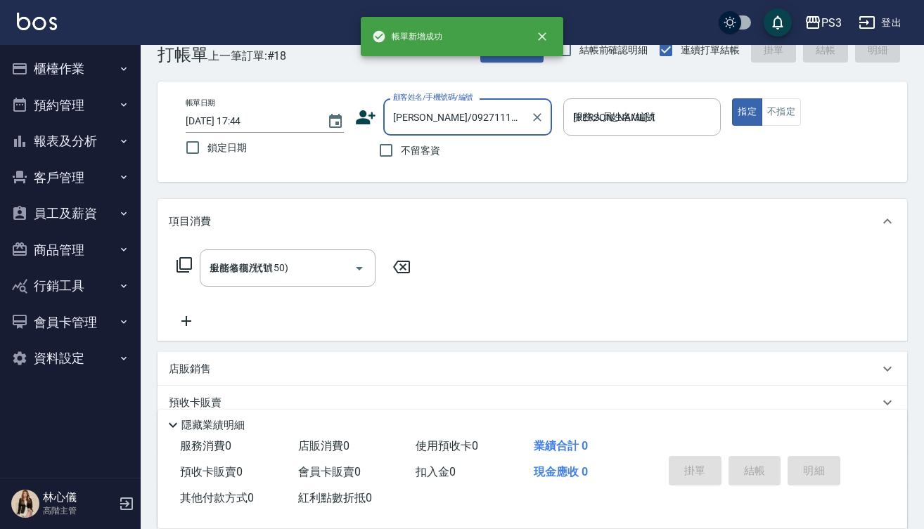
type input "[DATE] 17:45"
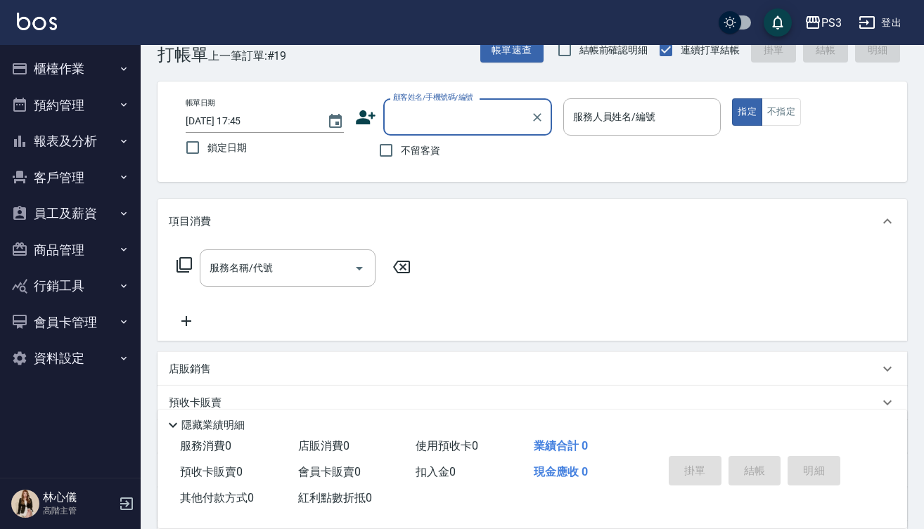
click at [85, 140] on button "報表及分析" at bounding box center [70, 141] width 129 height 37
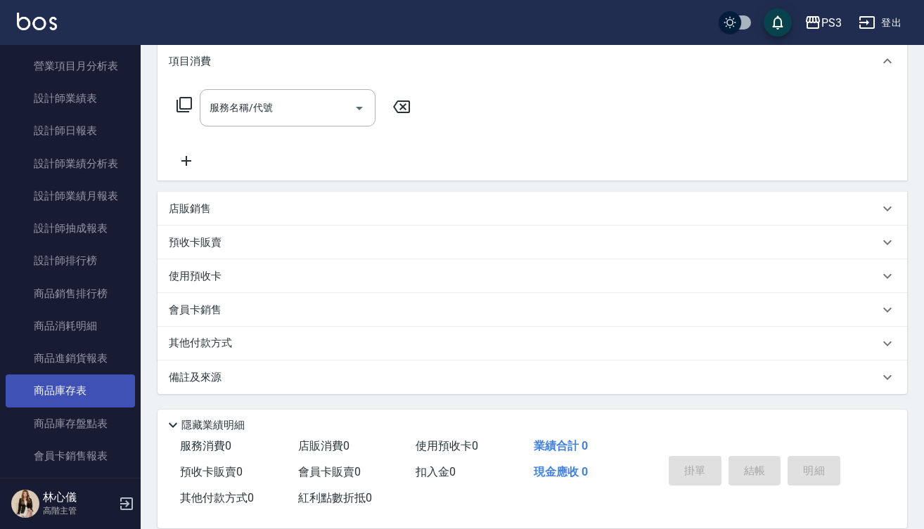
scroll to position [538, 0]
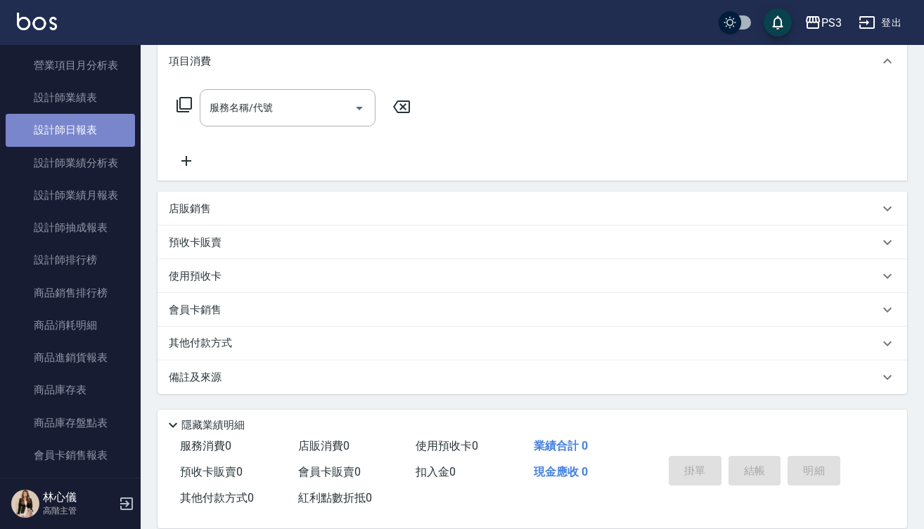
click at [77, 123] on link "設計師日報表" at bounding box center [70, 130] width 129 height 32
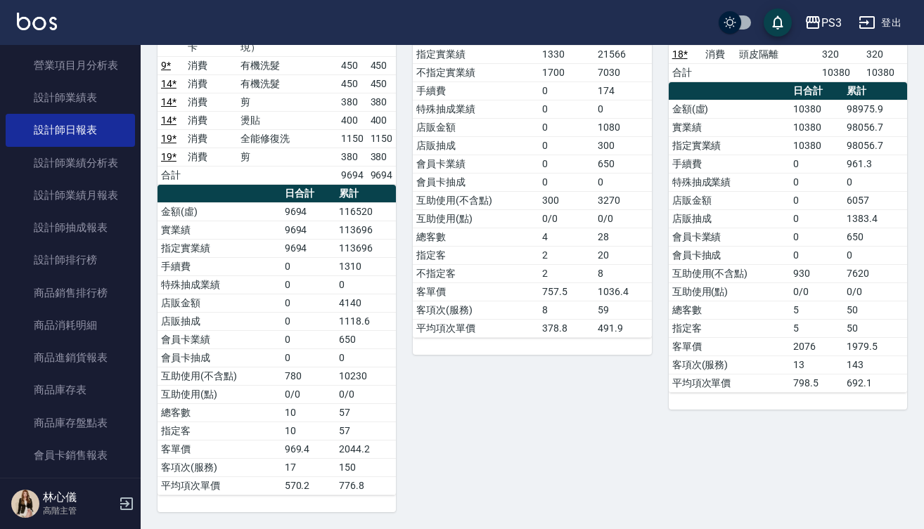
scroll to position [384, 0]
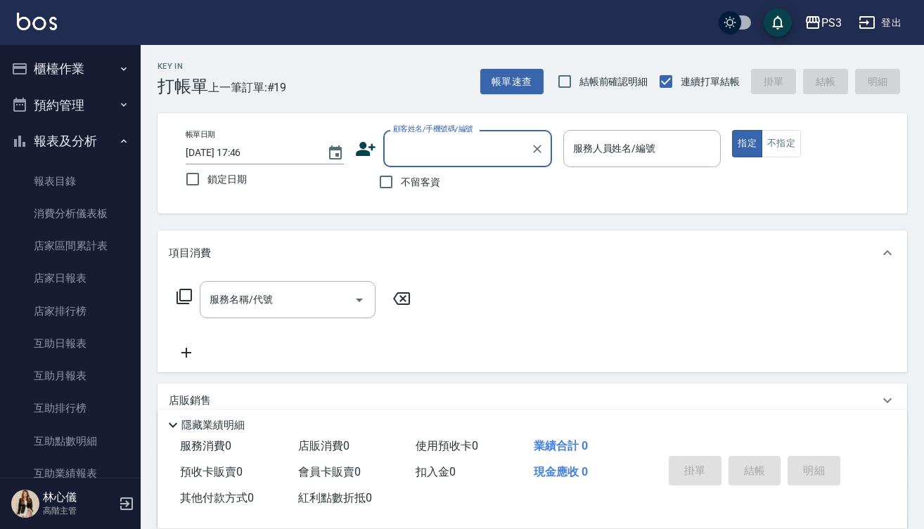
click at [62, 62] on button "櫃檯作業" at bounding box center [70, 69] width 129 height 37
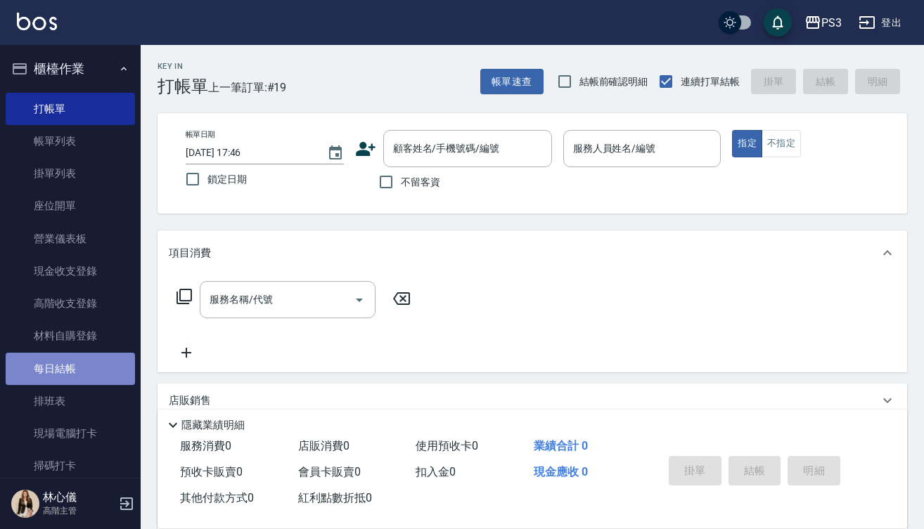
click at [72, 375] on link "每日結帳" at bounding box center [70, 369] width 129 height 32
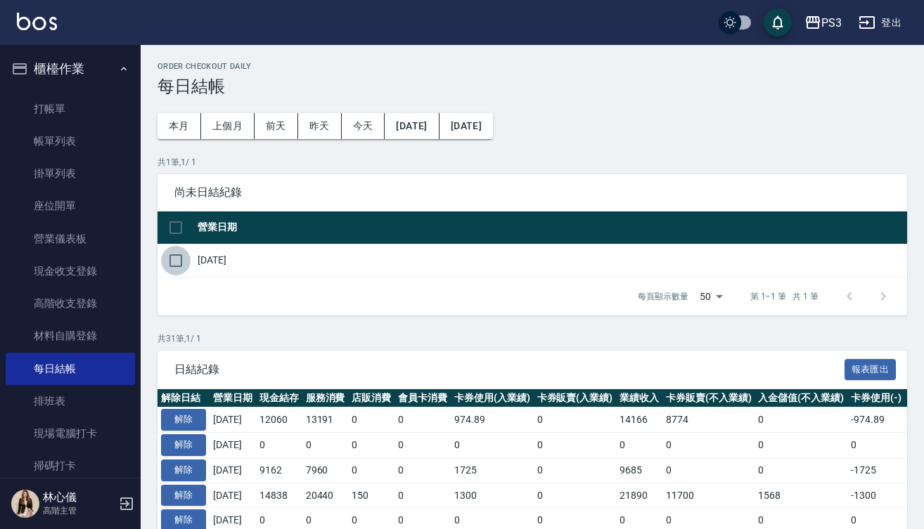
click at [183, 262] on input "checkbox" at bounding box center [176, 261] width 30 height 30
checkbox input "true"
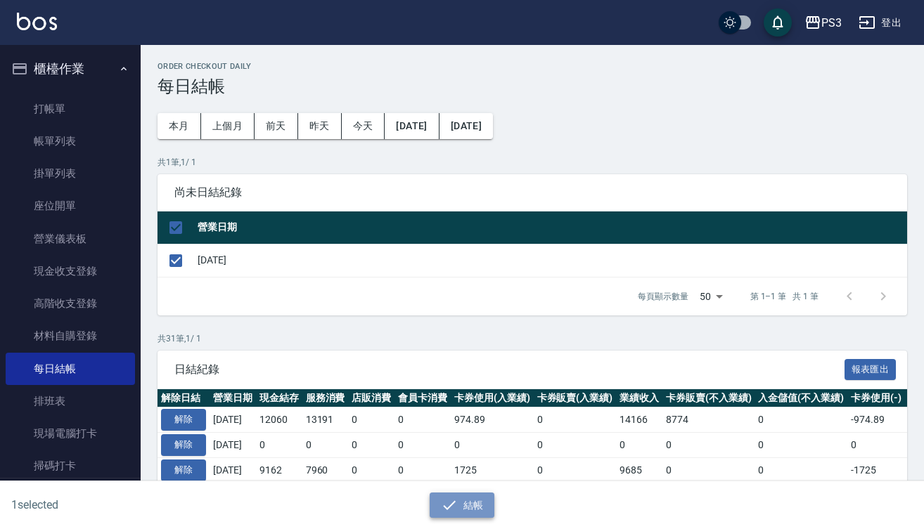
click at [463, 498] on button "結帳" at bounding box center [461, 506] width 65 height 26
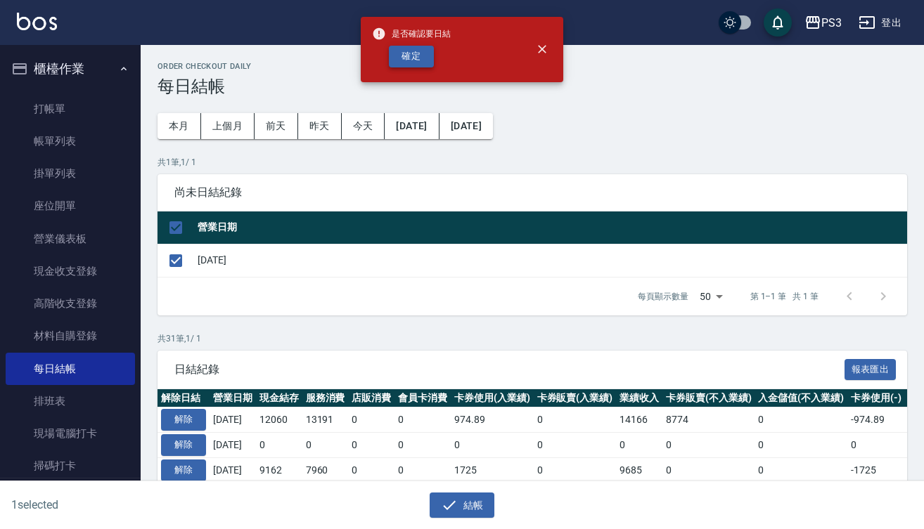
click at [413, 55] on button "確定" at bounding box center [411, 57] width 45 height 22
checkbox input "false"
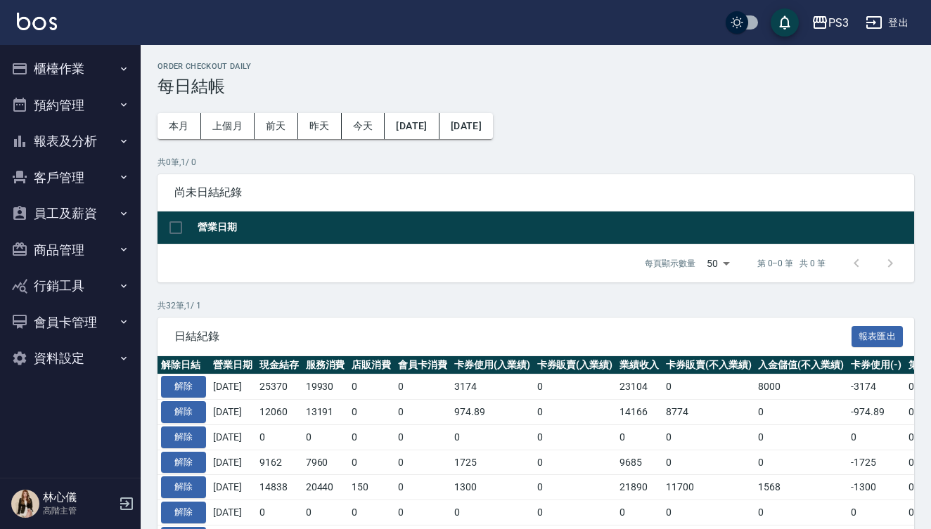
click at [559, 300] on p "共 32 筆, 1 / 1" at bounding box center [535, 305] width 756 height 13
drag, startPoint x: 539, startPoint y: 195, endPoint x: 557, endPoint y: 179, distance: 23.9
click at [557, 179] on div "尚未日結紀錄" at bounding box center [535, 192] width 756 height 37
